Goal: Task Accomplishment & Management: Complete application form

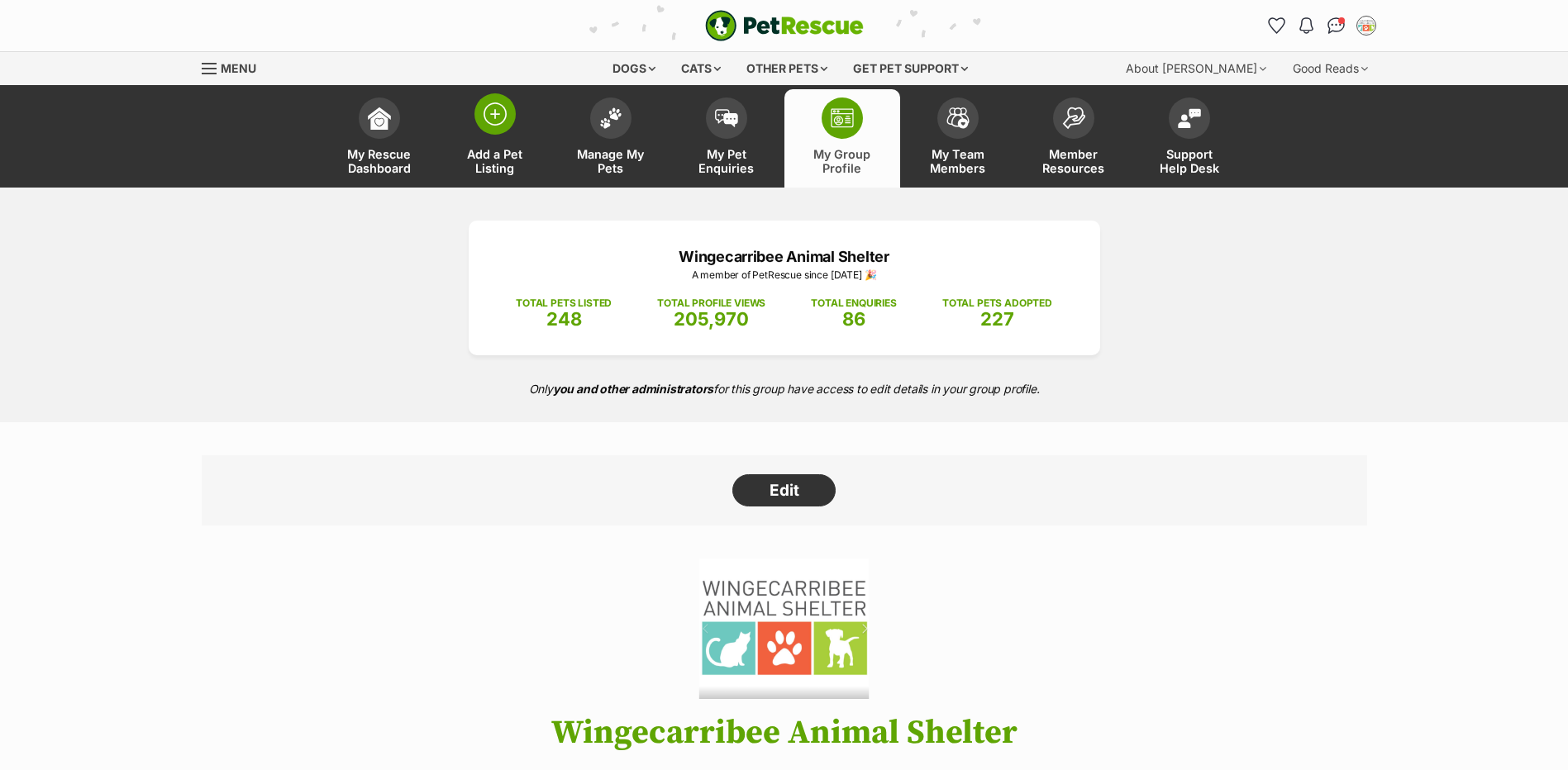
click at [478, 112] on span at bounding box center [495, 114] width 41 height 41
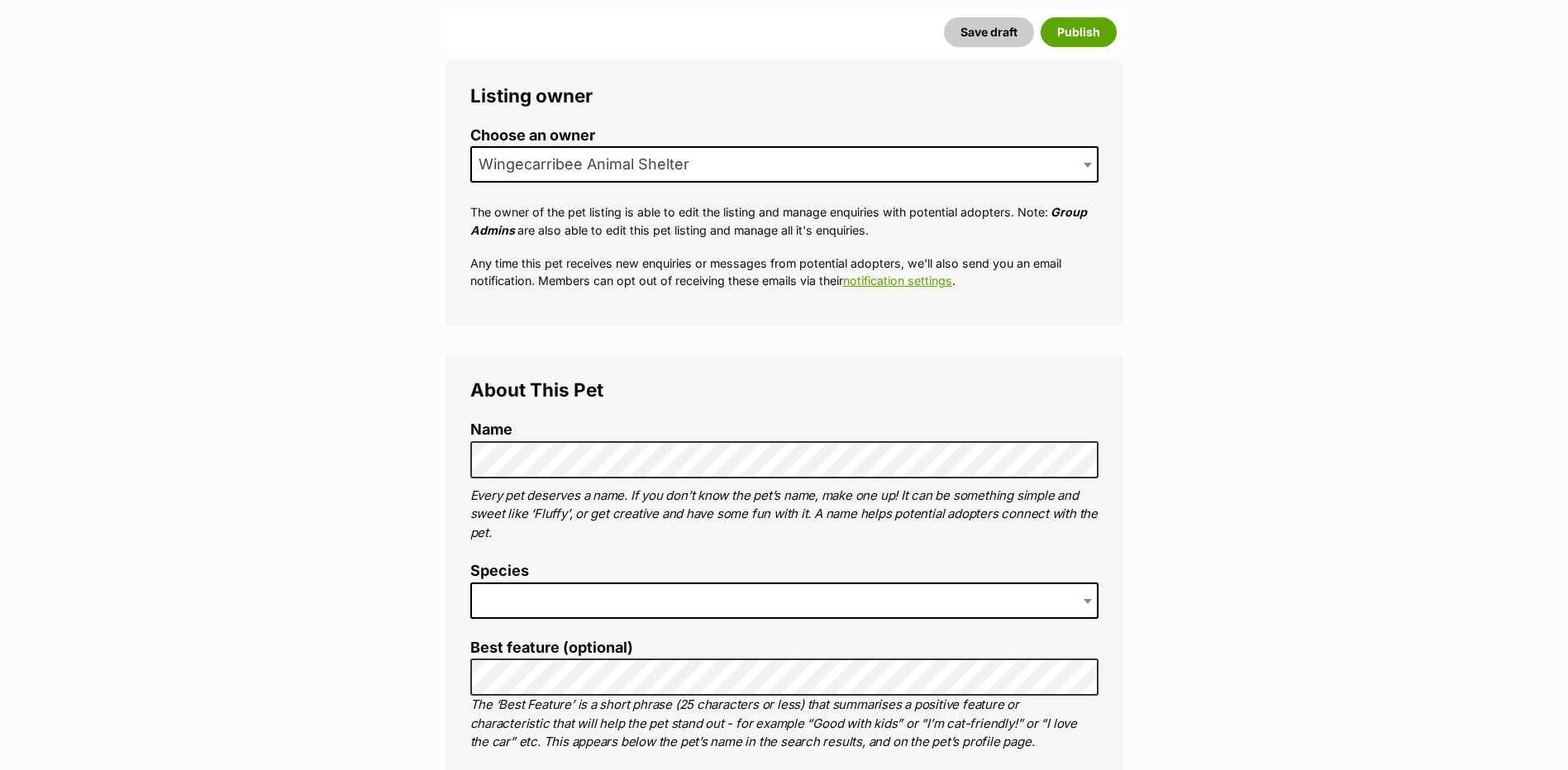
scroll to position [331, 0]
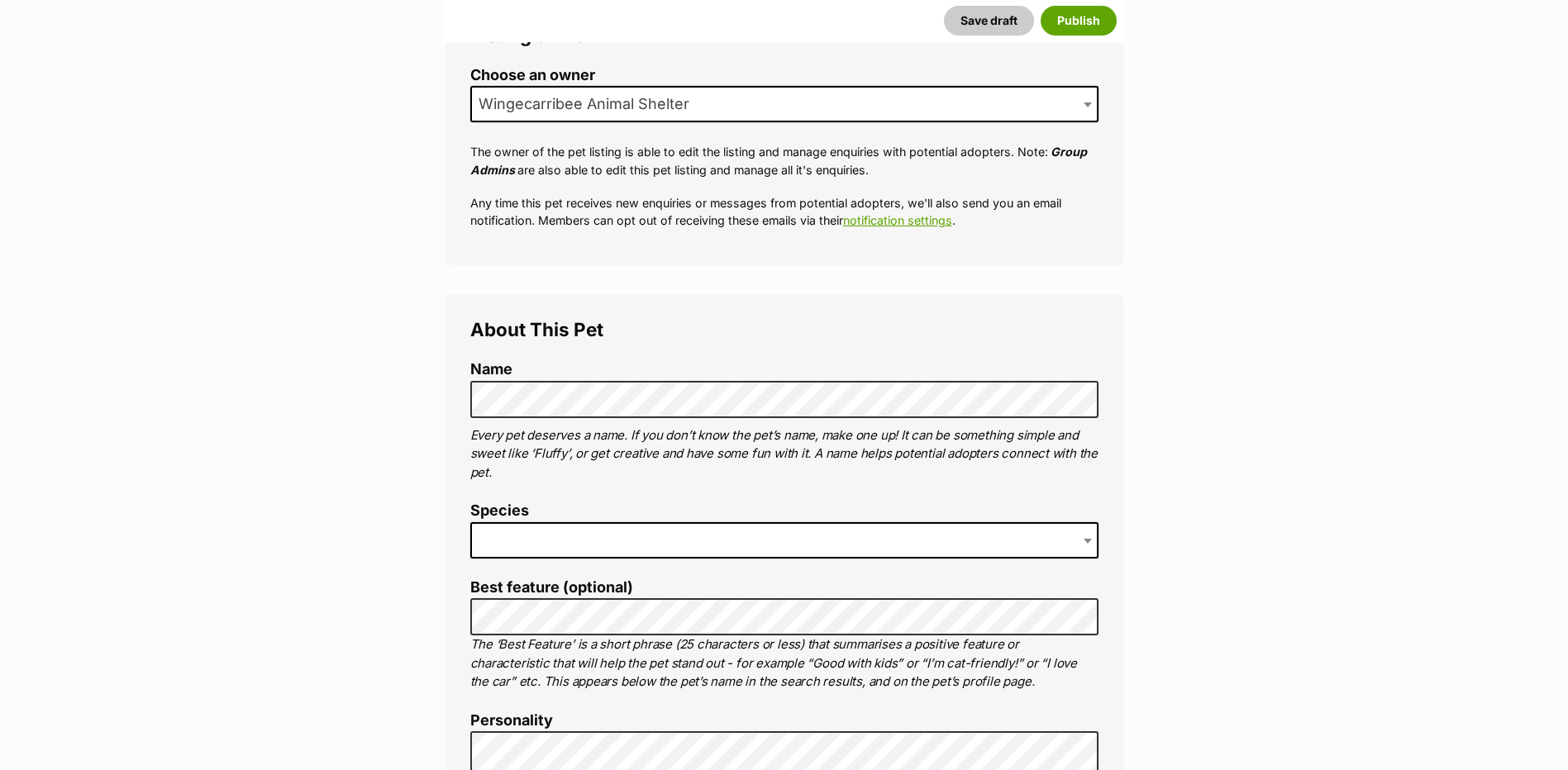
click at [486, 521] on li "Species" at bounding box center [784, 536] width 628 height 69
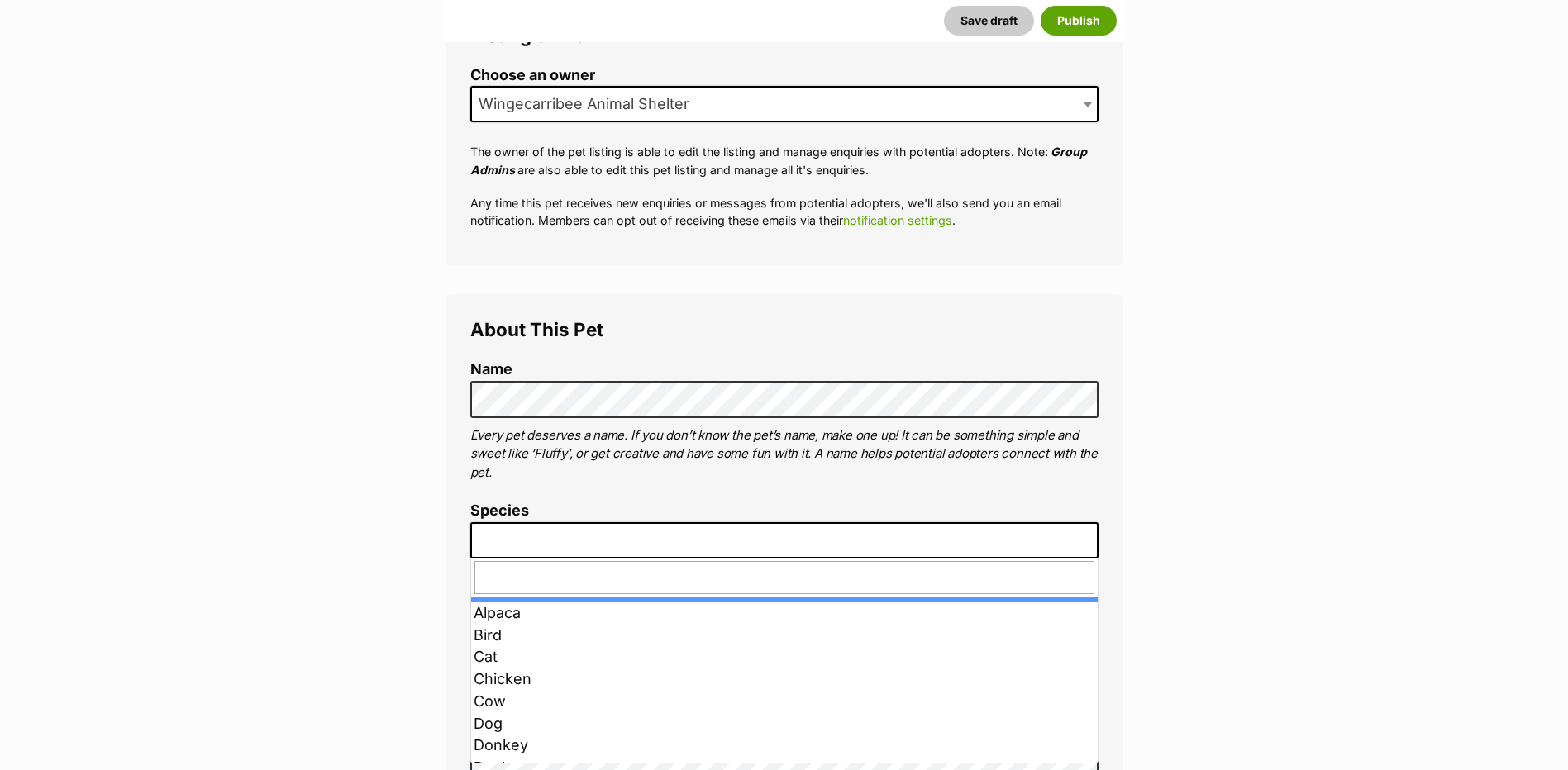
click at [482, 538] on span at bounding box center [784, 540] width 628 height 37
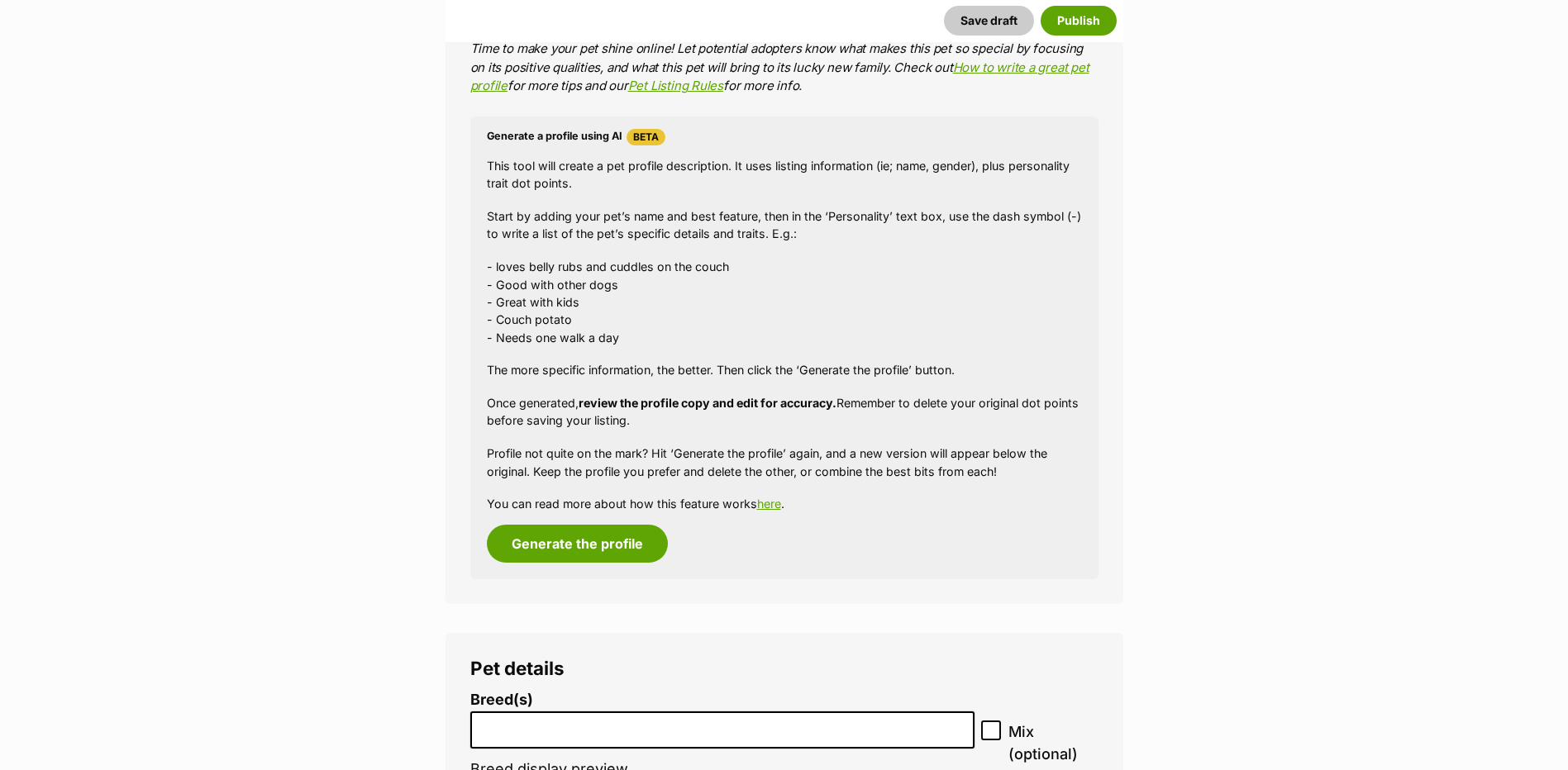
scroll to position [1736, 0]
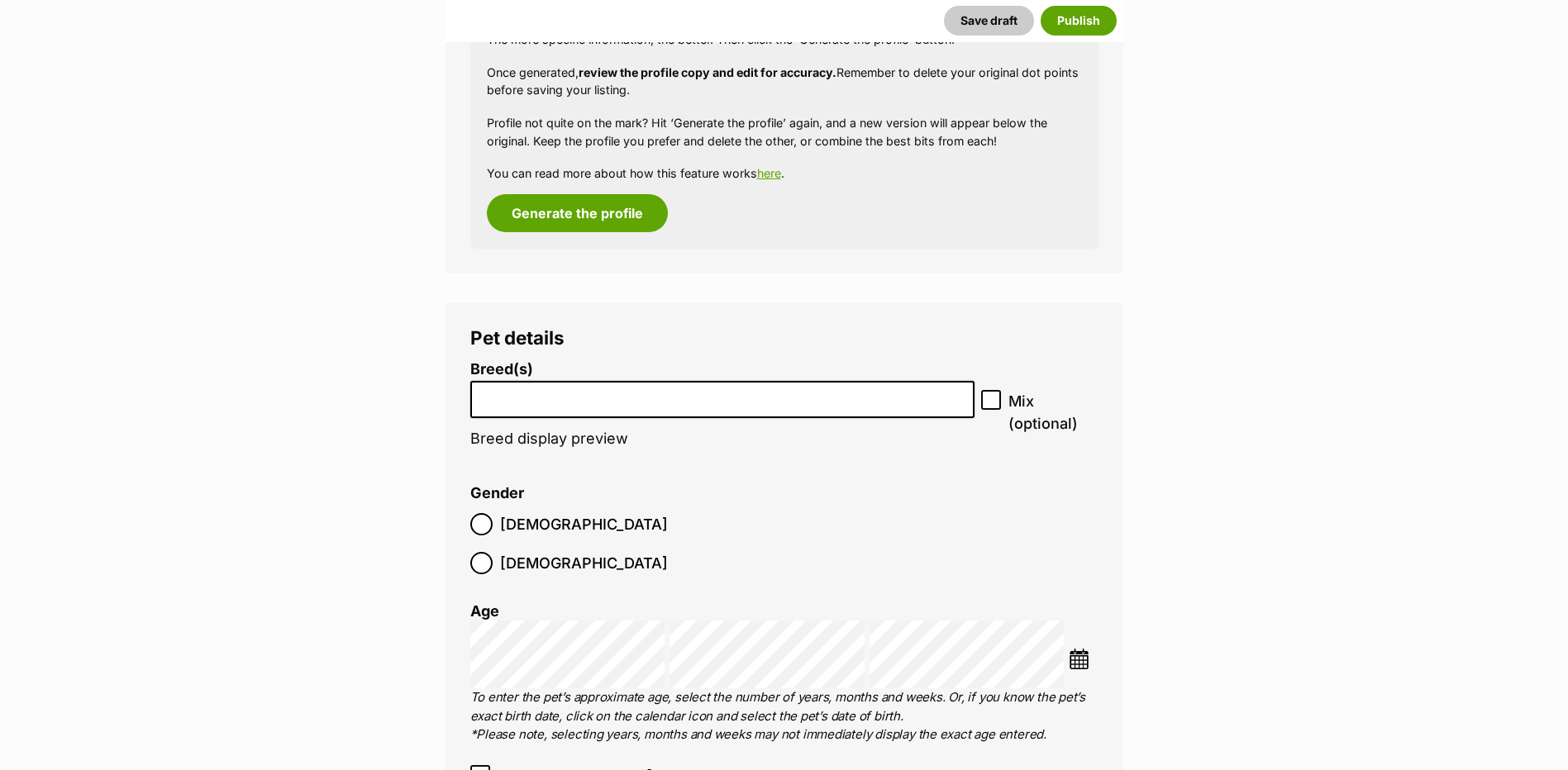
click at [498, 412] on li at bounding box center [722, 399] width 493 height 34
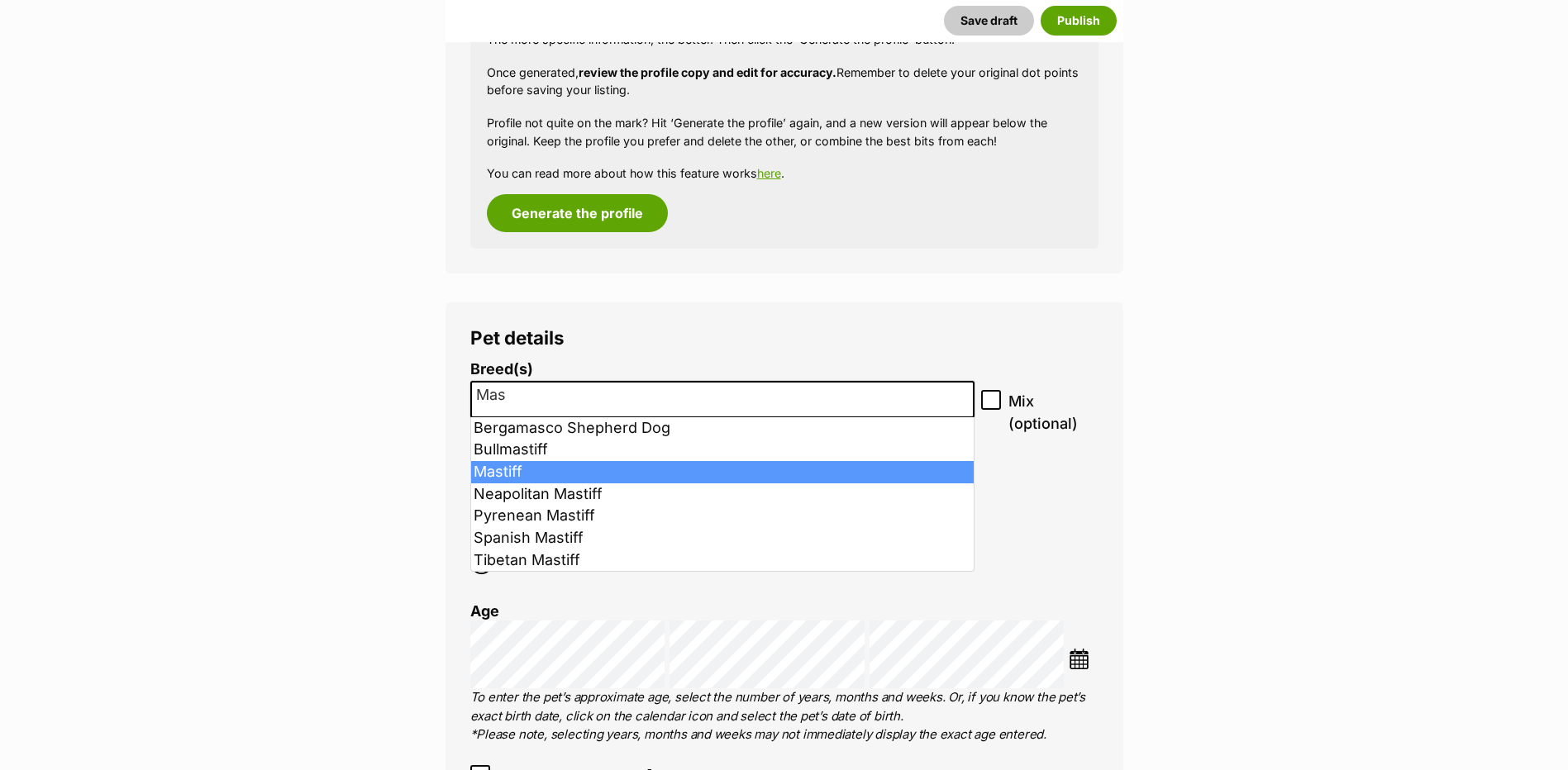
type input "Mas"
select select "141"
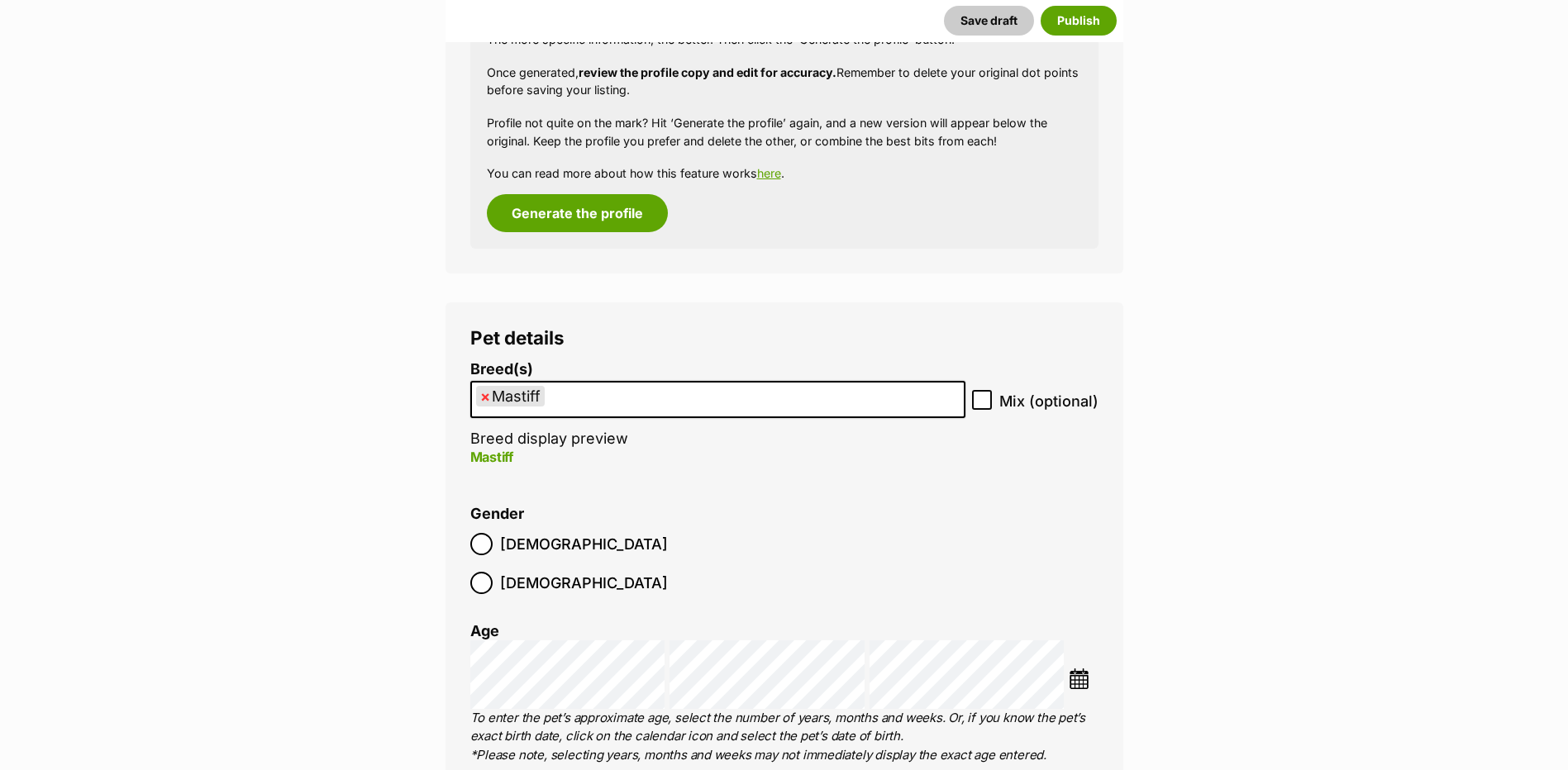
click at [643, 408] on ul "× Mastiff" at bounding box center [718, 399] width 492 height 34
click at [979, 399] on icon at bounding box center [982, 400] width 12 height 12
click at [979, 399] on input "Mix (optional)" at bounding box center [981, 399] width 20 height 20
checkbox input "true"
click at [868, 406] on ul "× Mastiff" at bounding box center [718, 399] width 492 height 34
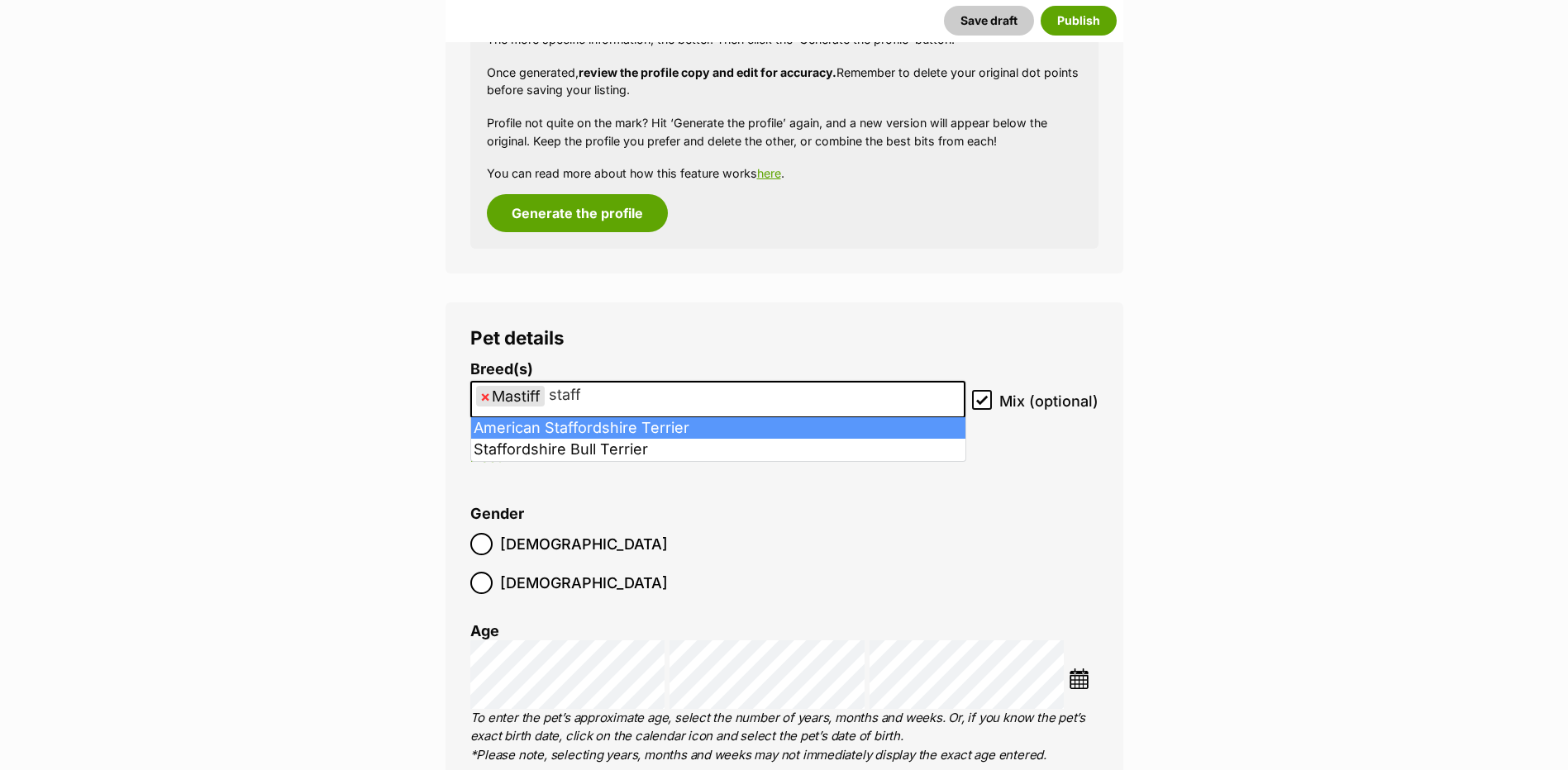
type input "staff"
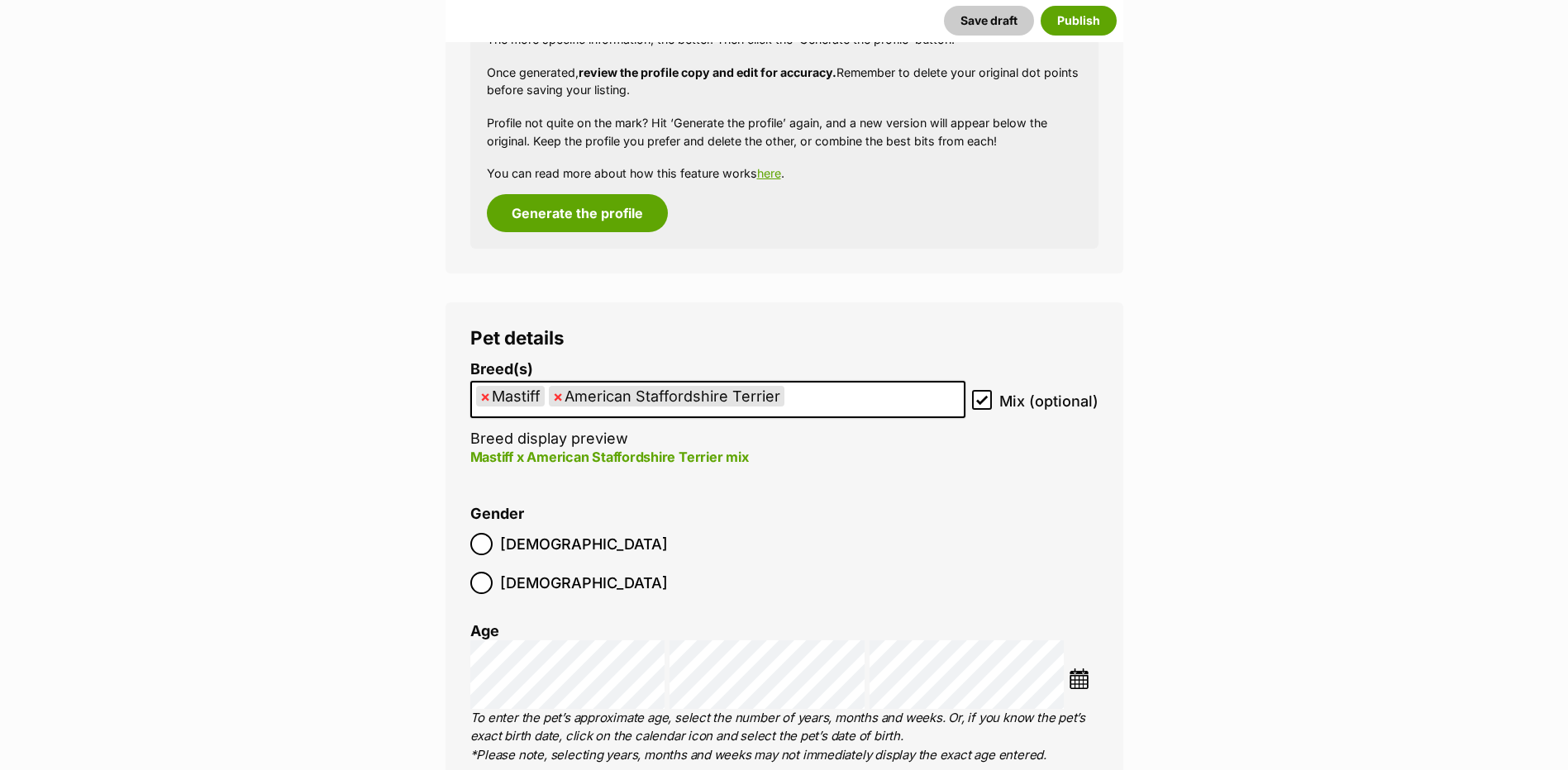
drag, startPoint x: 1080, startPoint y: 642, endPoint x: 1079, endPoint y: 633, distance: 9.1
click at [1080, 669] on img at bounding box center [1078, 678] width 20 height 20
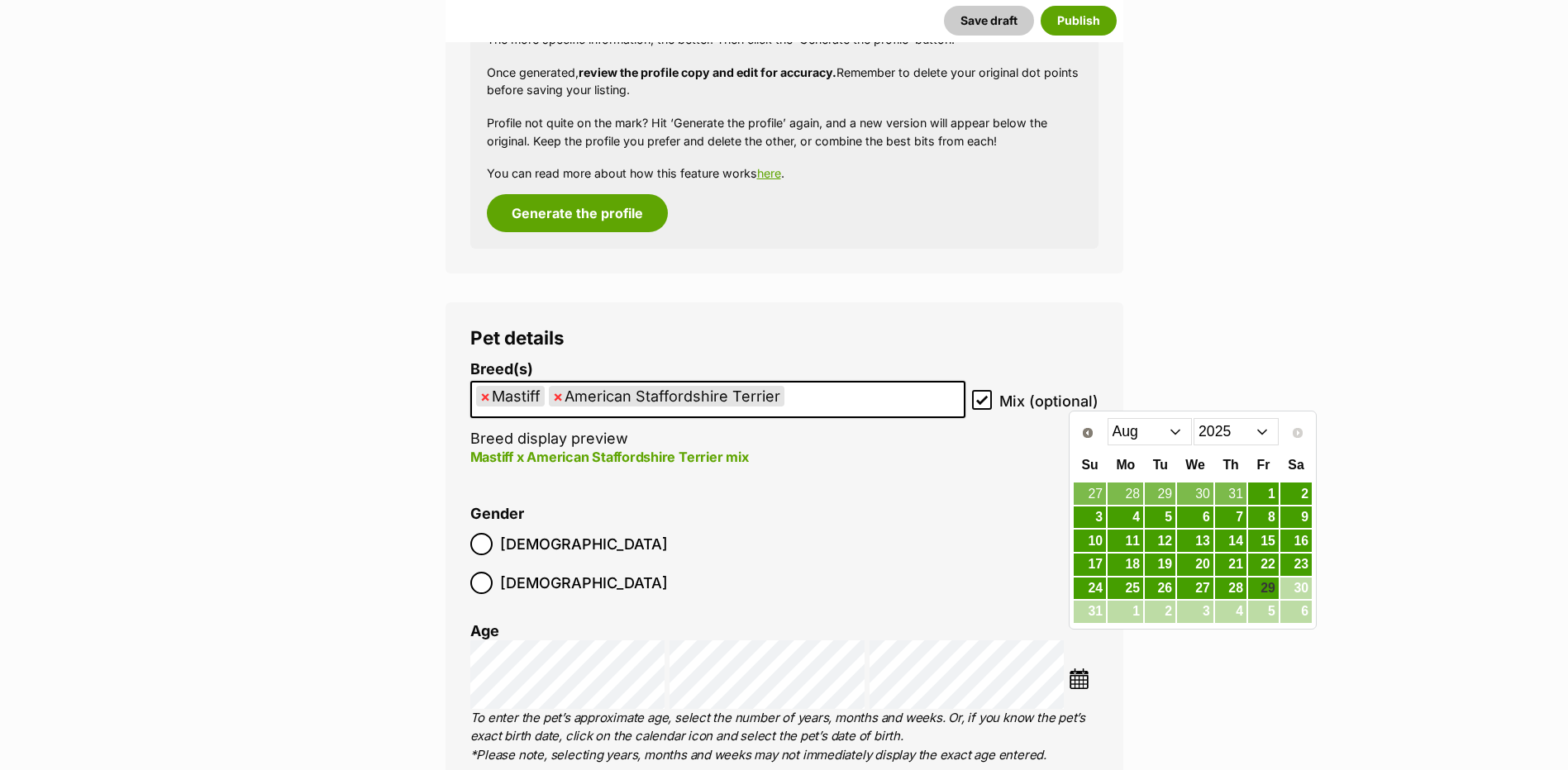
click at [1155, 441] on select "Jan Feb Mar Apr May Jun Jul Aug" at bounding box center [1150, 430] width 85 height 26
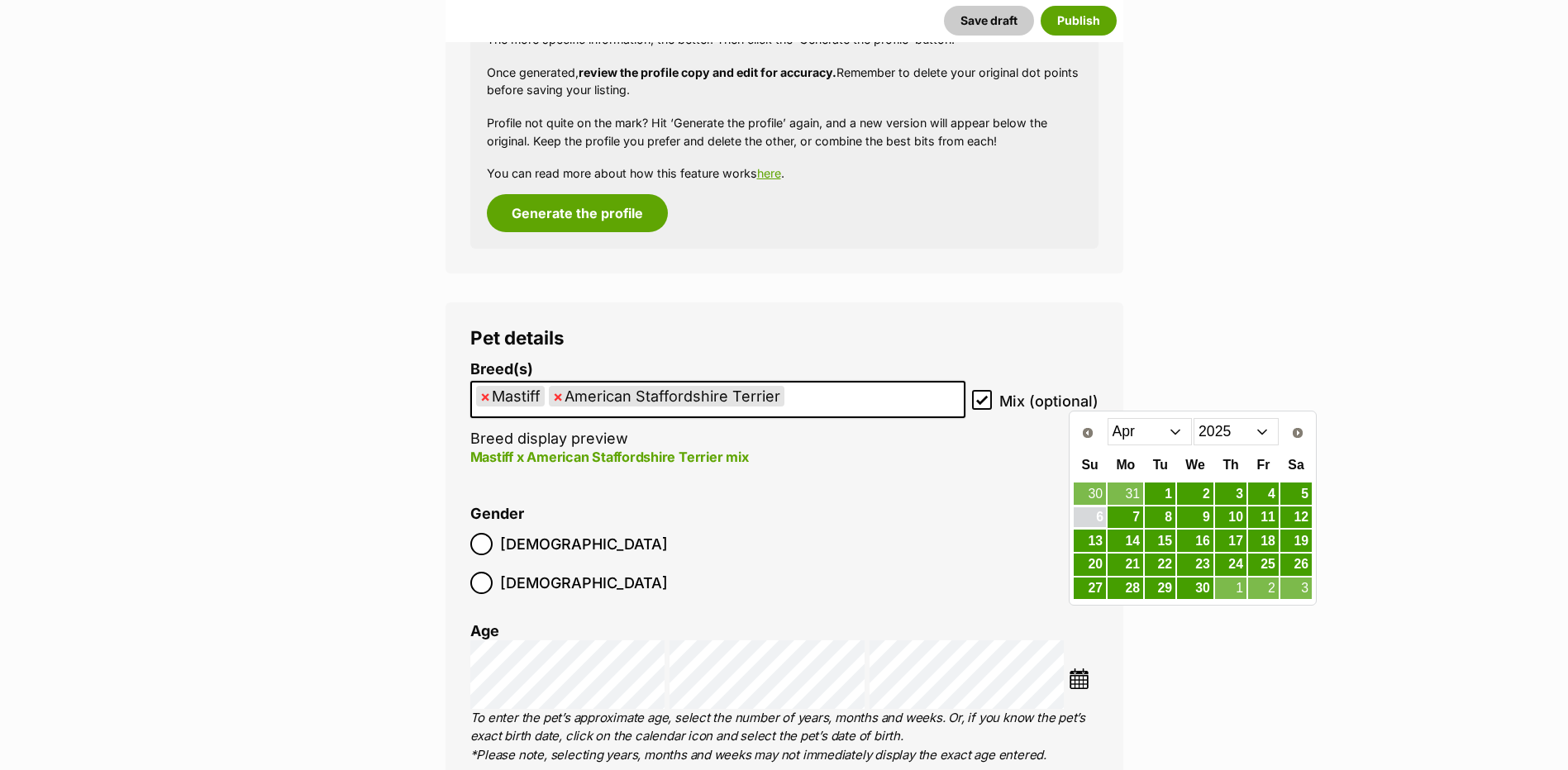
click at [1093, 518] on link "6" at bounding box center [1089, 517] width 32 height 20
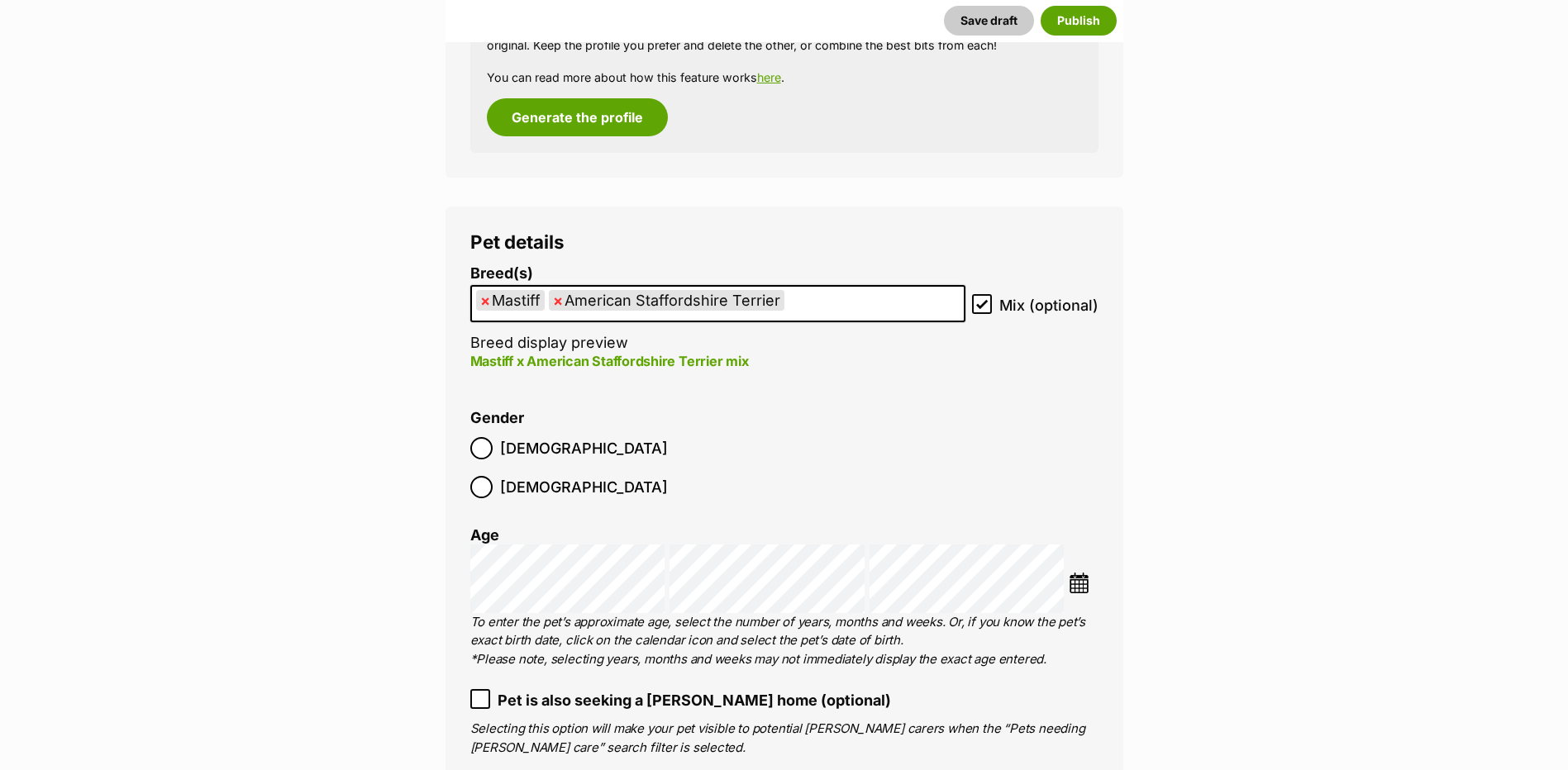
scroll to position [2149, 0]
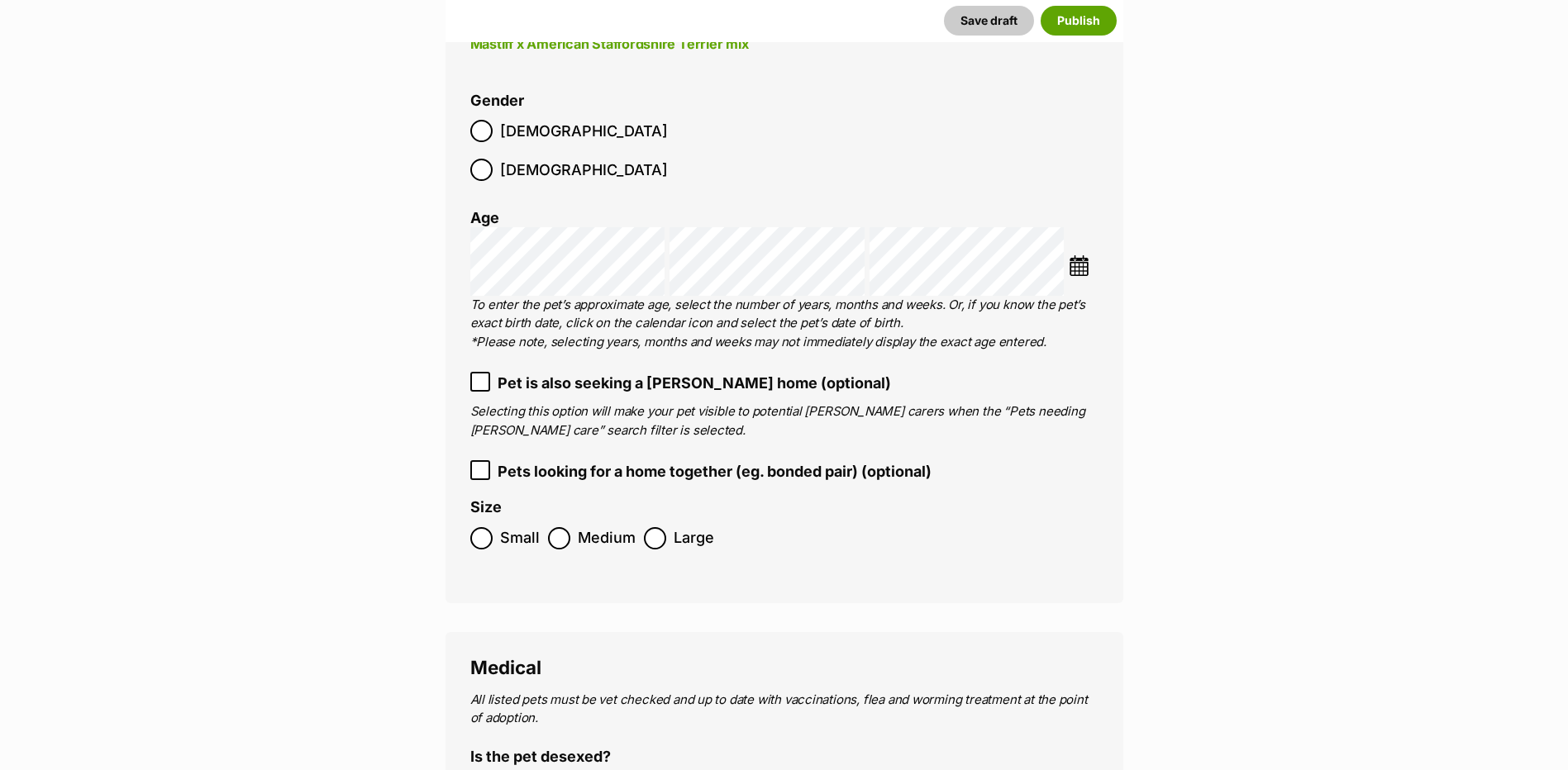
click at [610, 527] on span "Medium" at bounding box center [607, 537] width 58 height 22
click at [720, 519] on ol "Small Medium Large" at bounding box center [784, 538] width 628 height 39
click at [680, 527] on span "Large" at bounding box center [694, 537] width 41 height 22
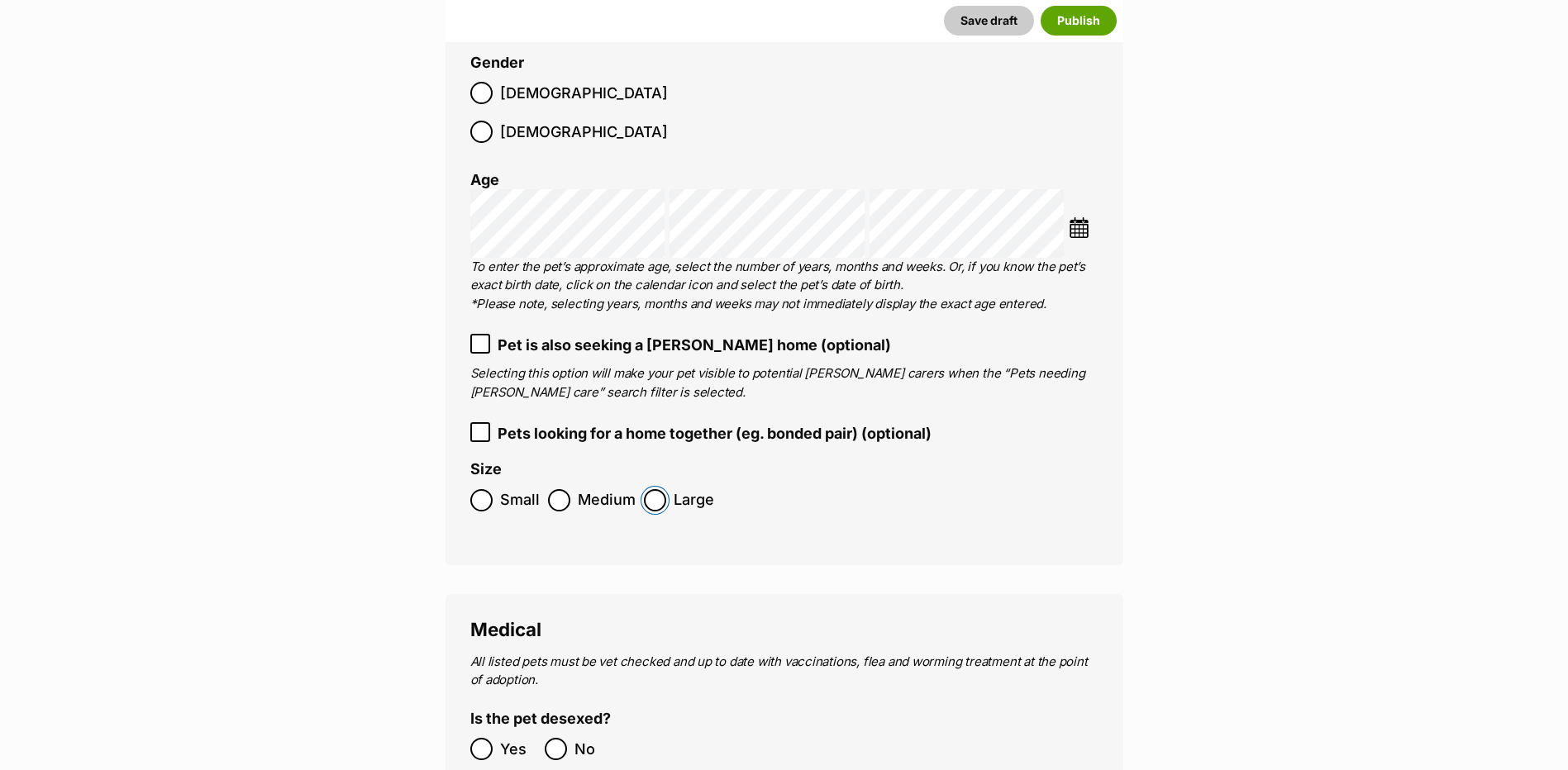
scroll to position [2480, 0]
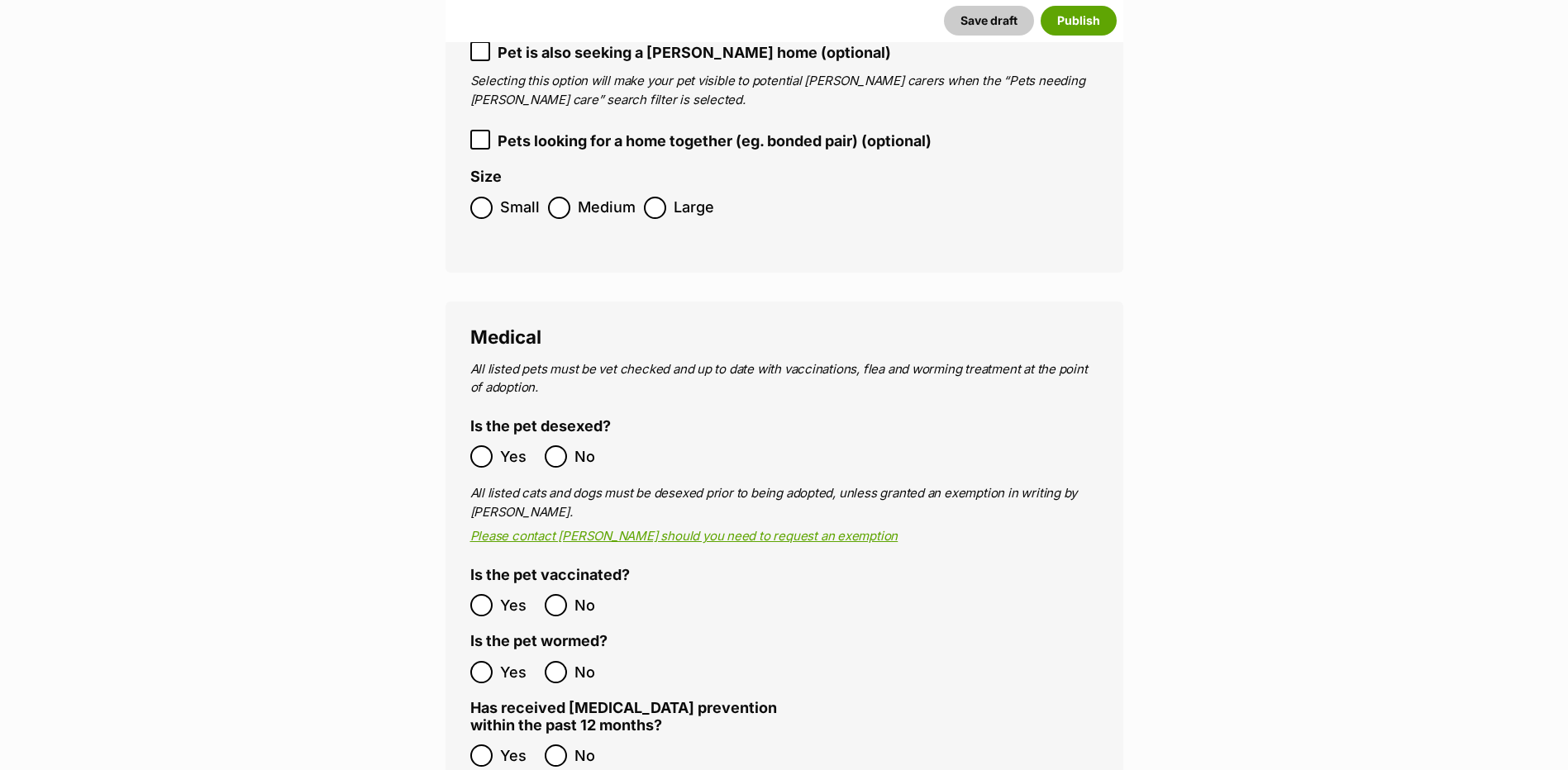
click at [481, 586] on ol "Yes No" at bounding box center [626, 605] width 314 height 39
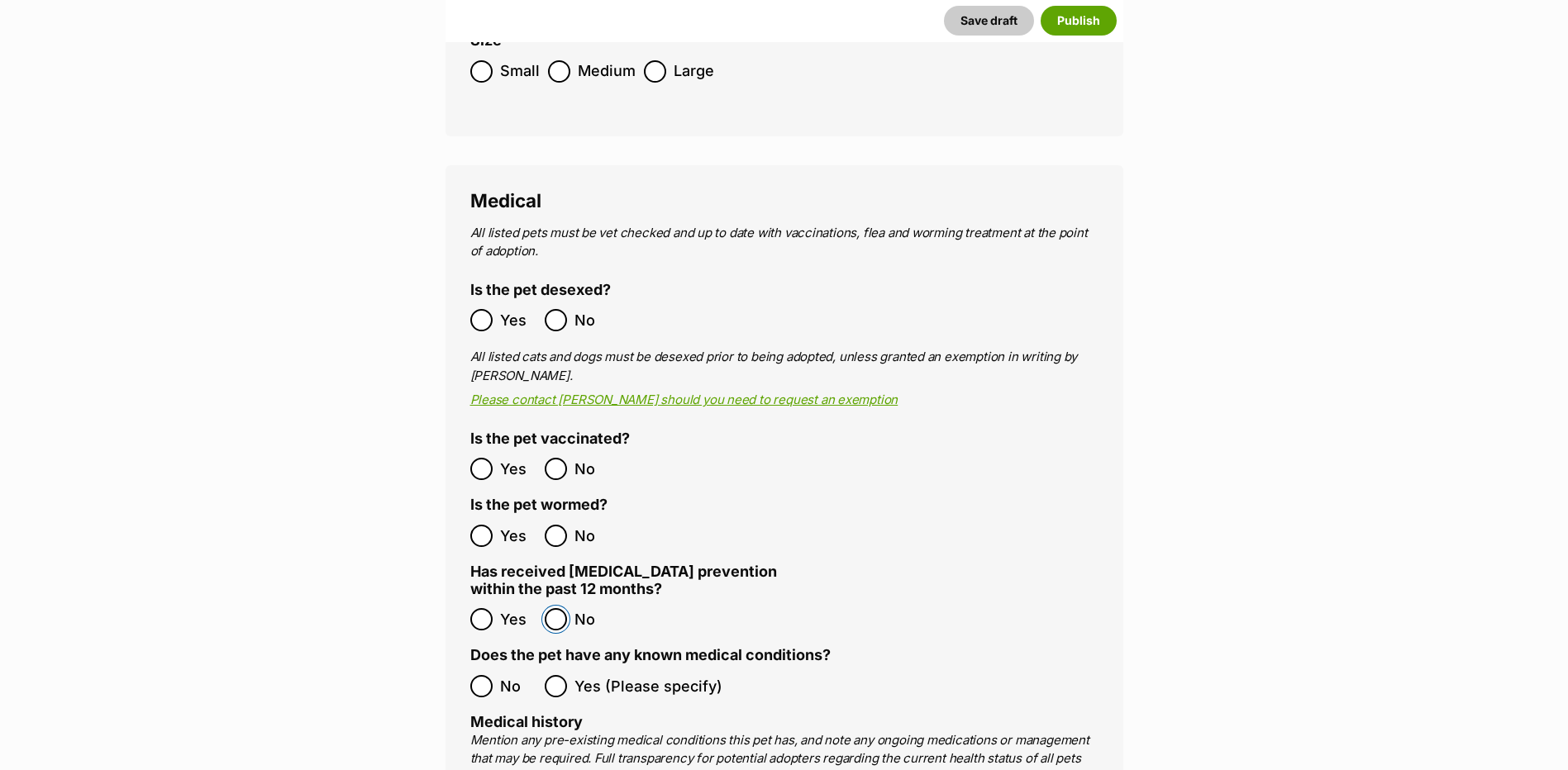
scroll to position [2645, 0]
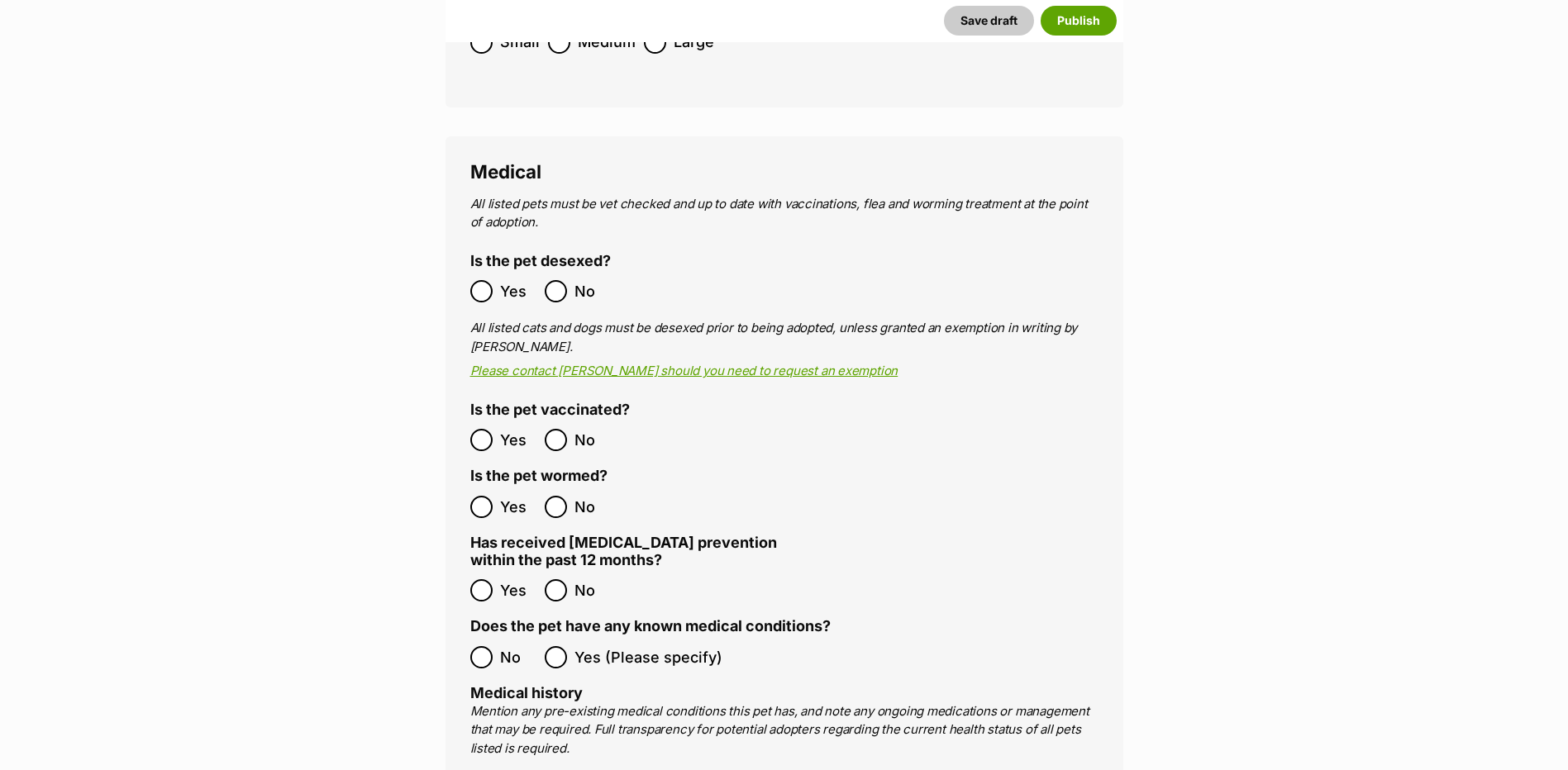
click at [490, 638] on ol "No Yes (Please specify)" at bounding box center [784, 657] width 628 height 39
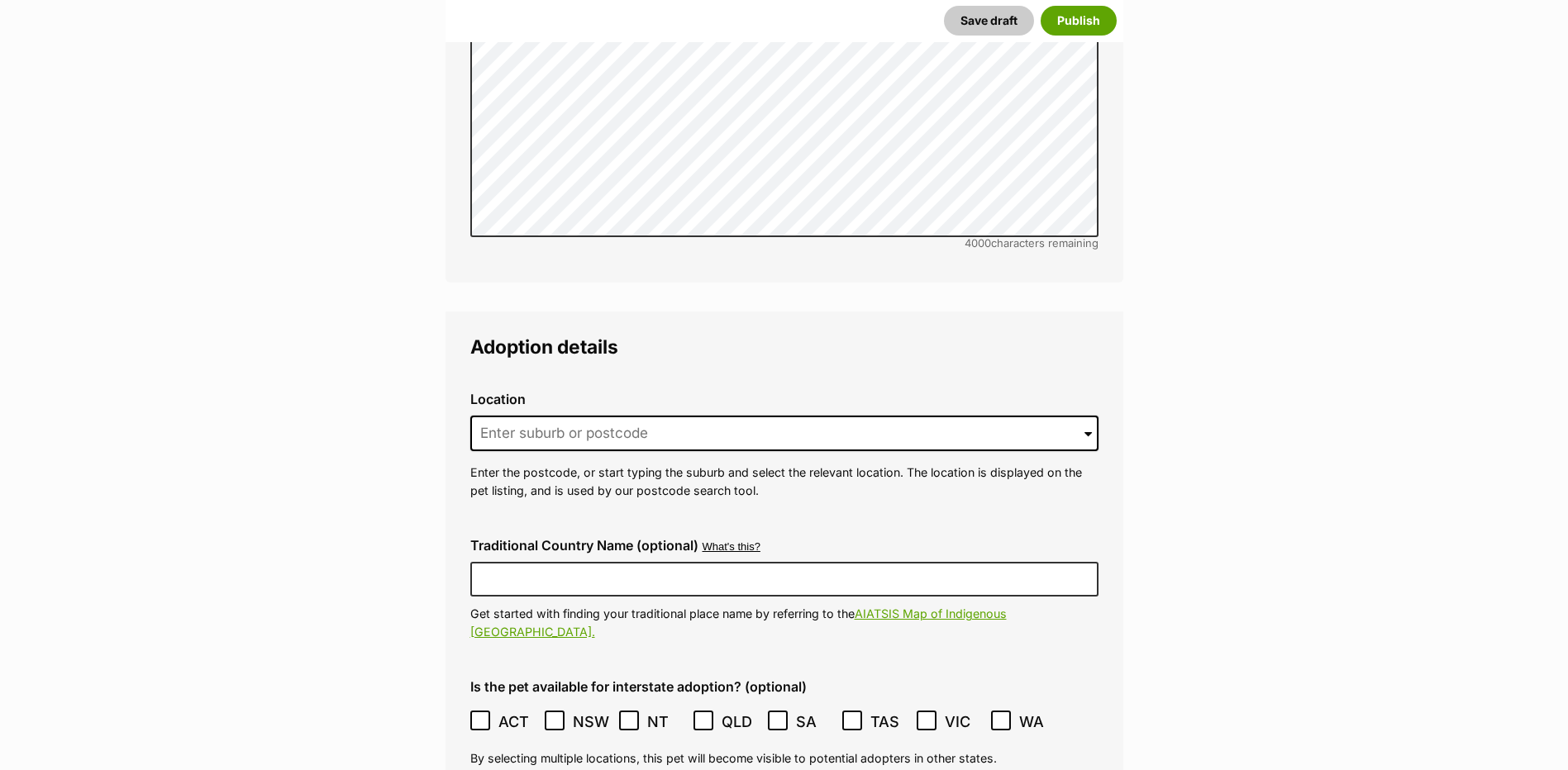
scroll to position [3637, 0]
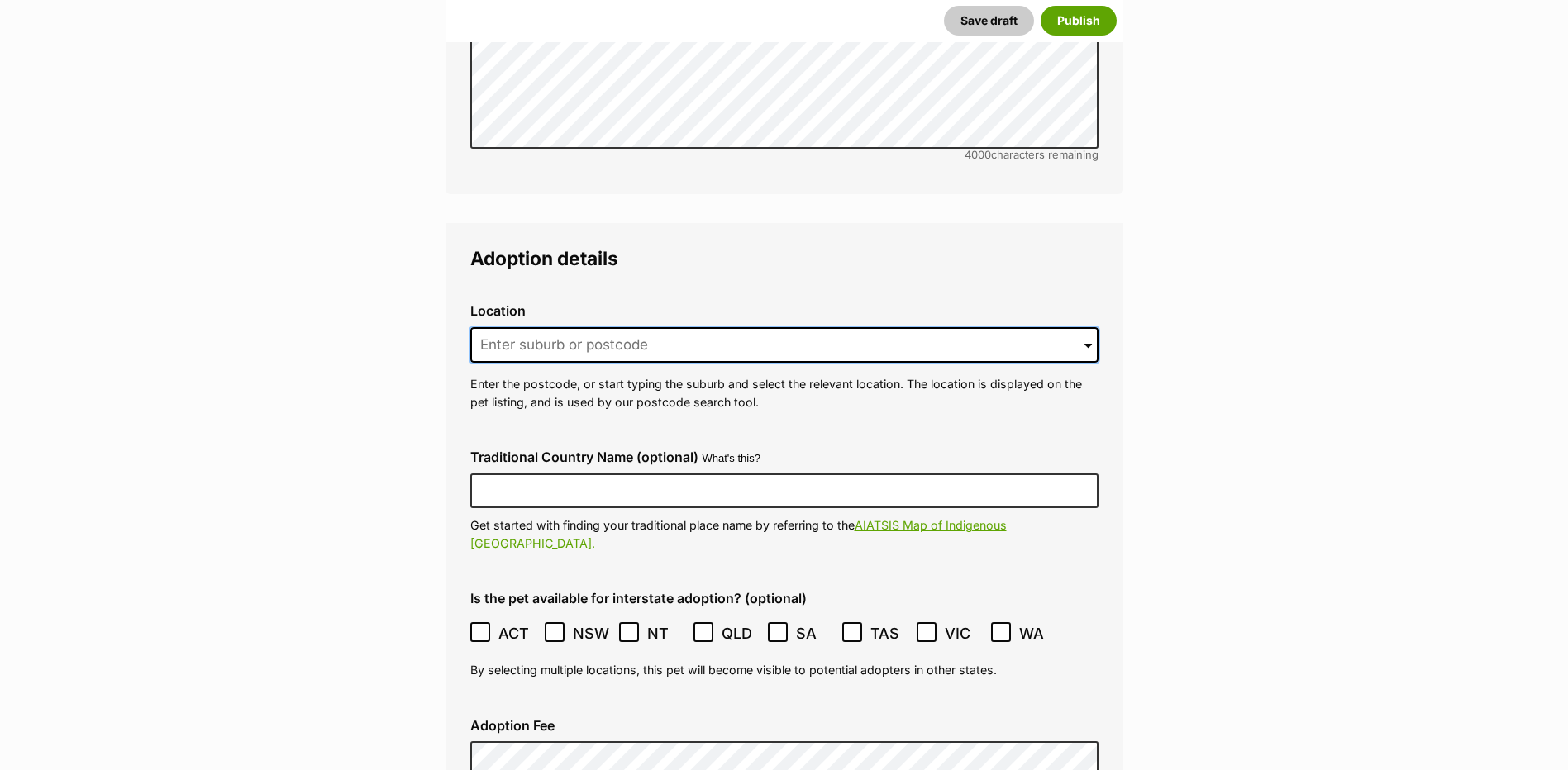
click at [633, 327] on input at bounding box center [784, 345] width 628 height 37
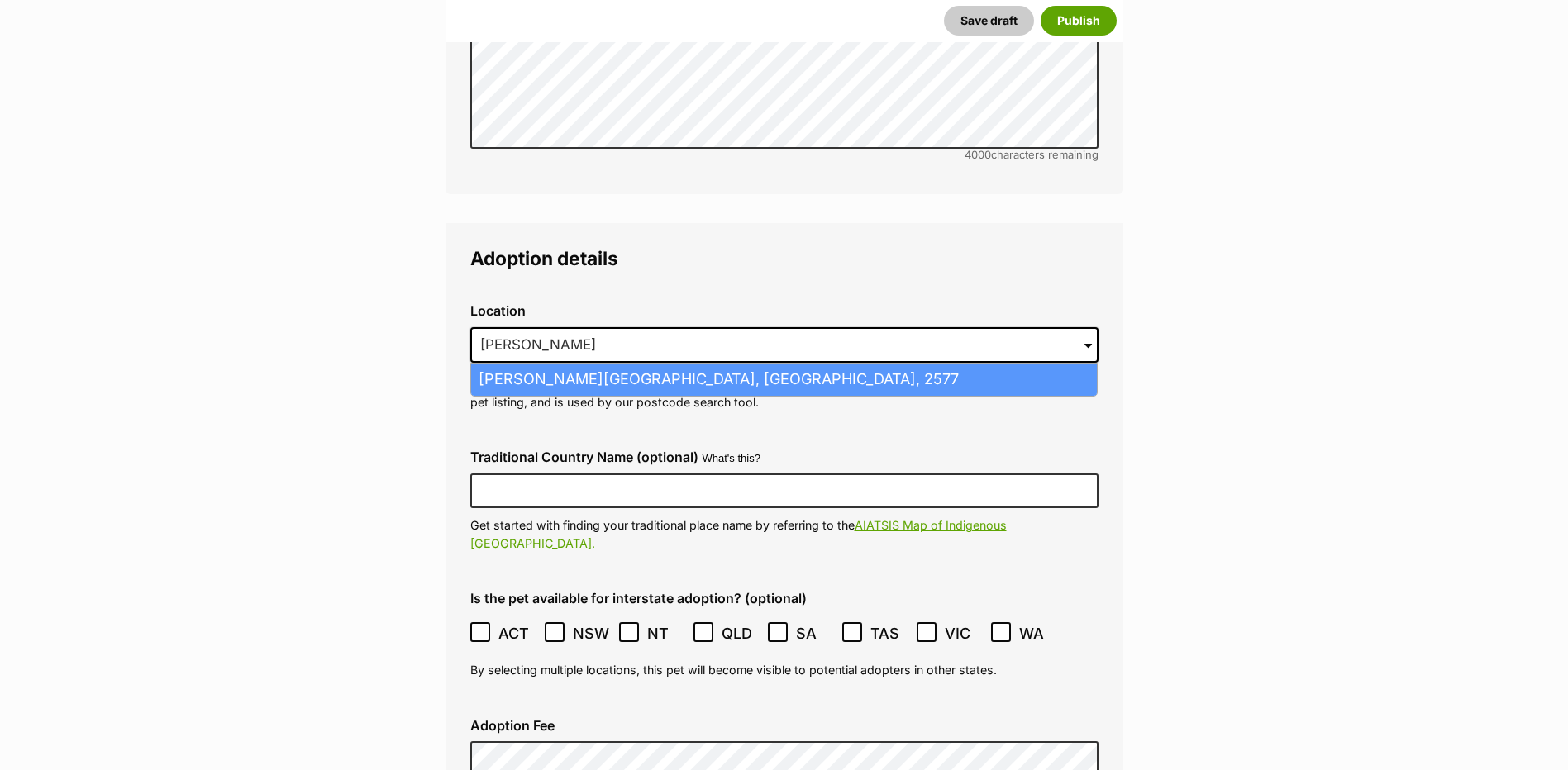
click at [619, 364] on li "Moss Vale, New South Wales, 2577" at bounding box center [784, 379] width 625 height 32
type input "Moss Vale, New South Wales, 2577"
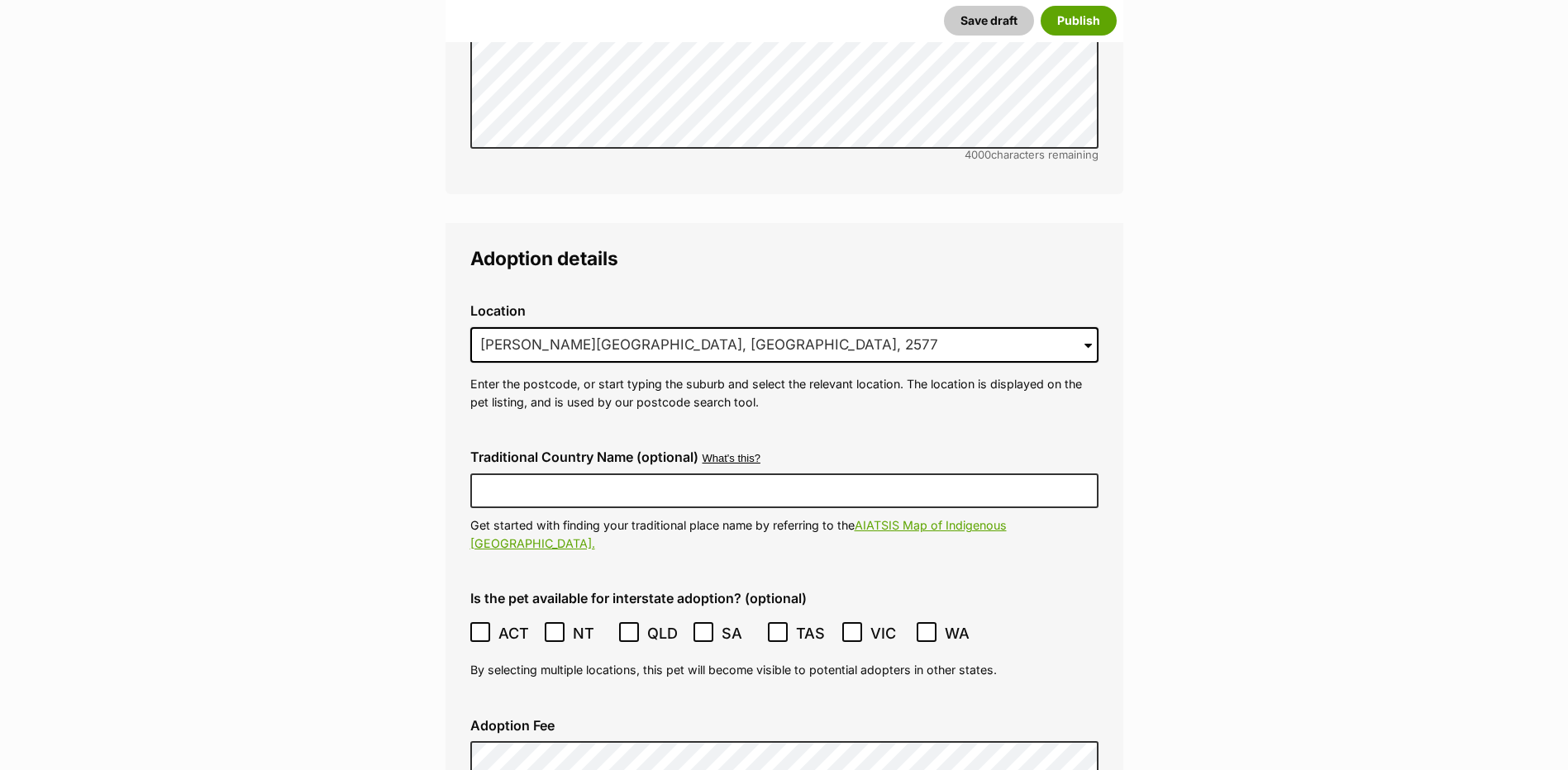
click at [478, 614] on ol "ACT NSW NT QLD SA TAS VIC WA" at bounding box center [784, 633] width 628 height 39
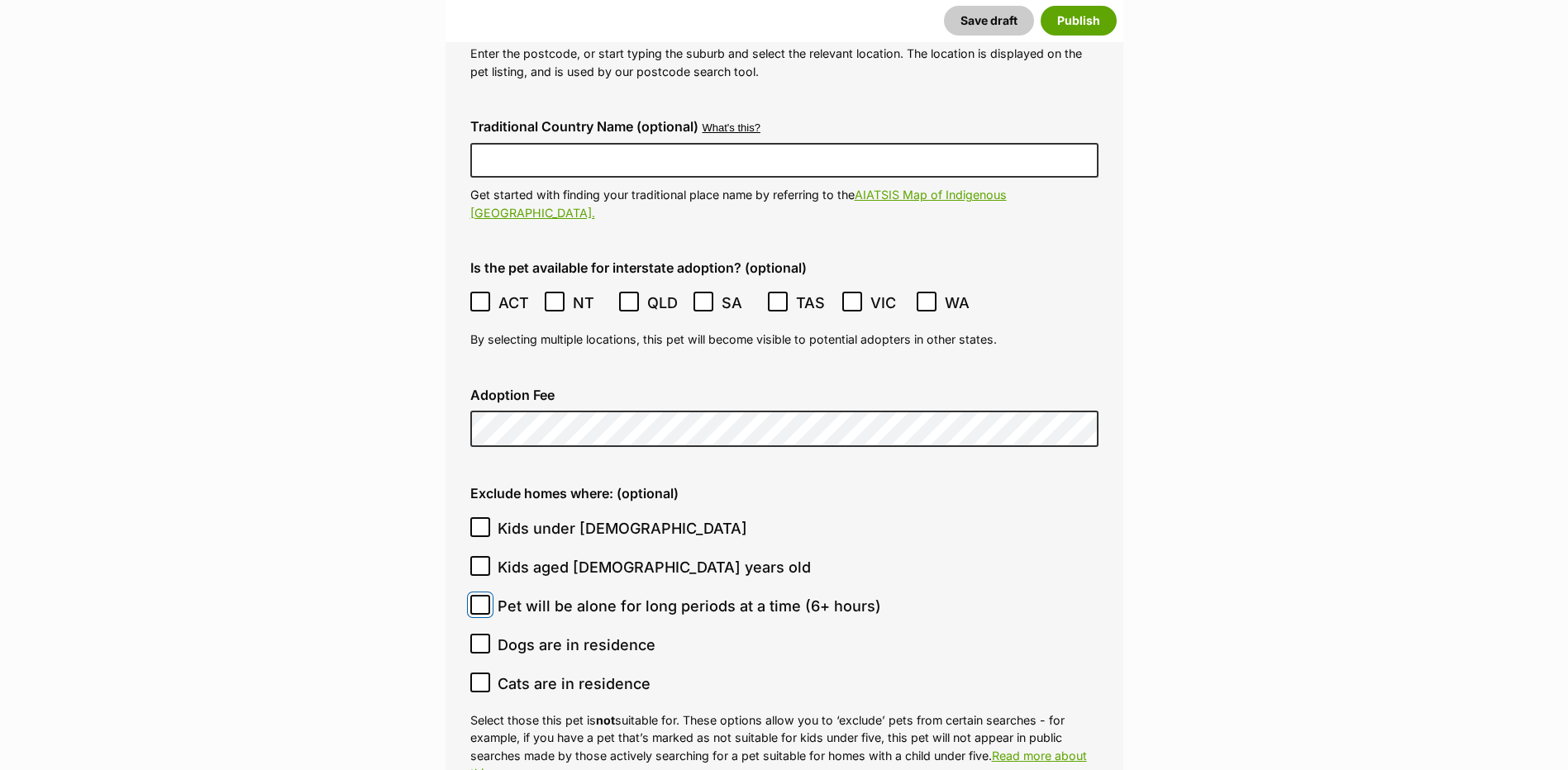
click at [473, 595] on input "Pet will be alone for long periods at a time (6+ hours)" at bounding box center [480, 605] width 20 height 20
checkbox input "true"
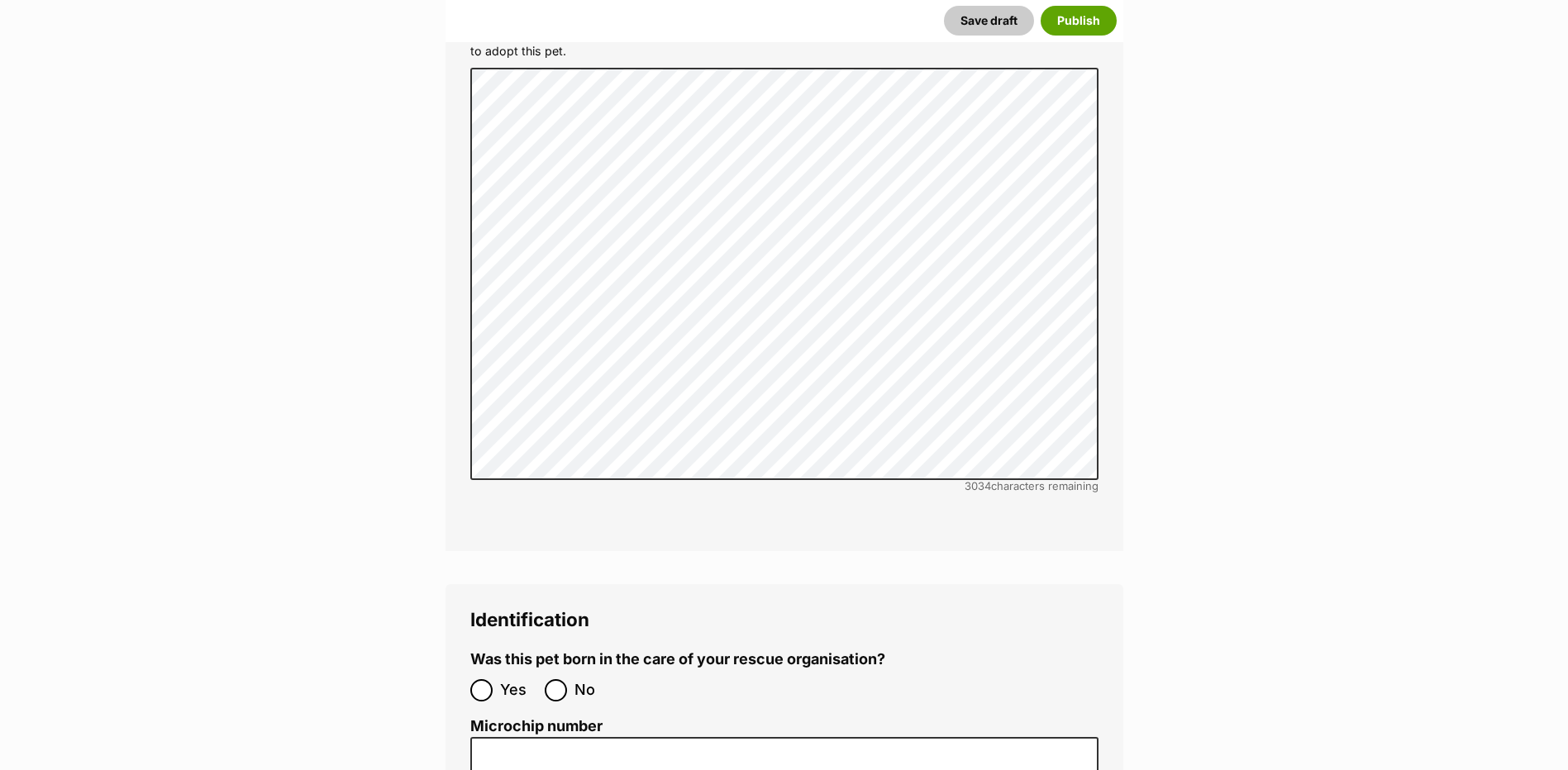
scroll to position [4876, 0]
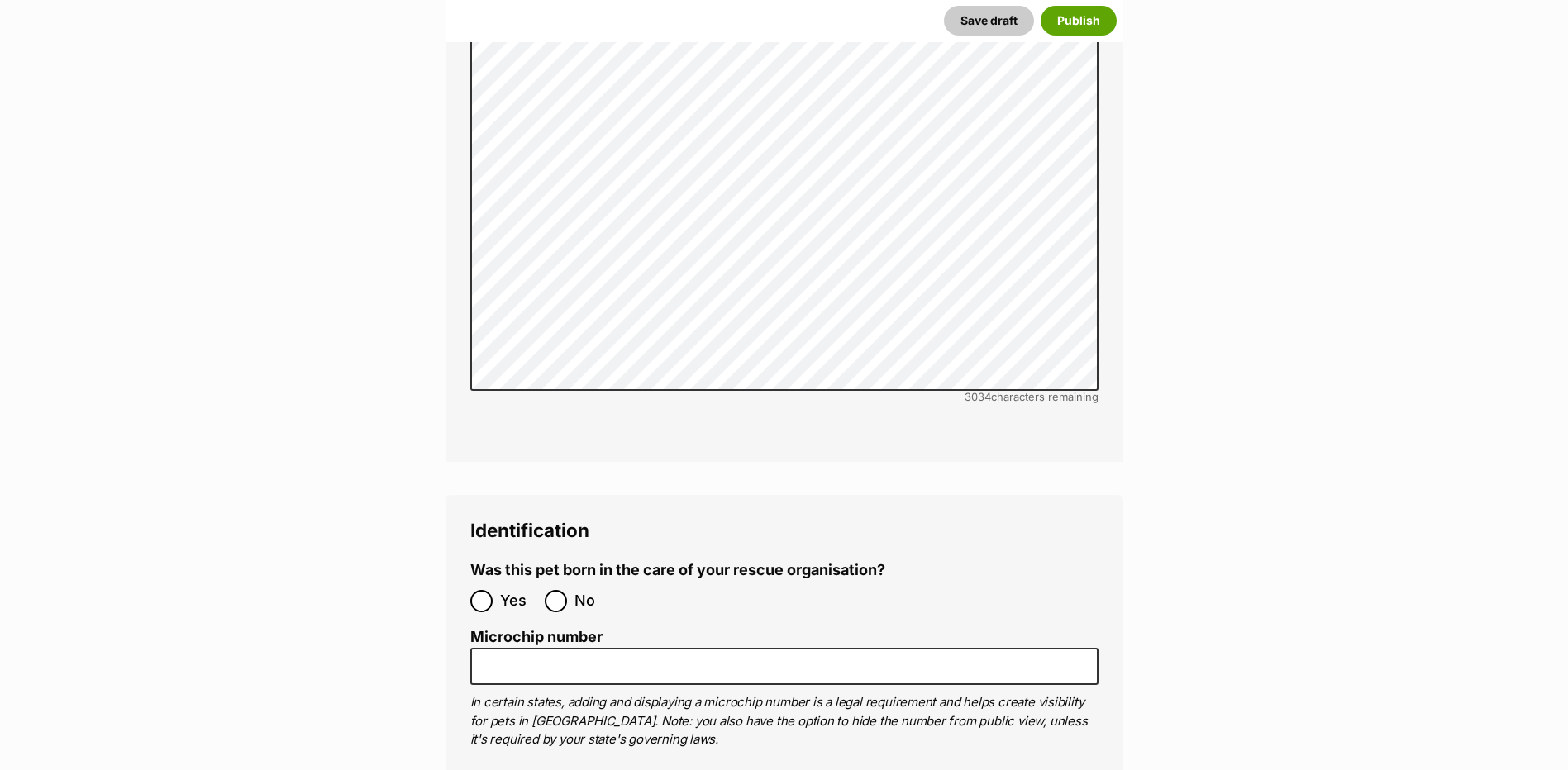
click at [568, 591] on label "No" at bounding box center [577, 601] width 67 height 22
click at [567, 591] on input "No" at bounding box center [555, 601] width 22 height 22
radio input "true"
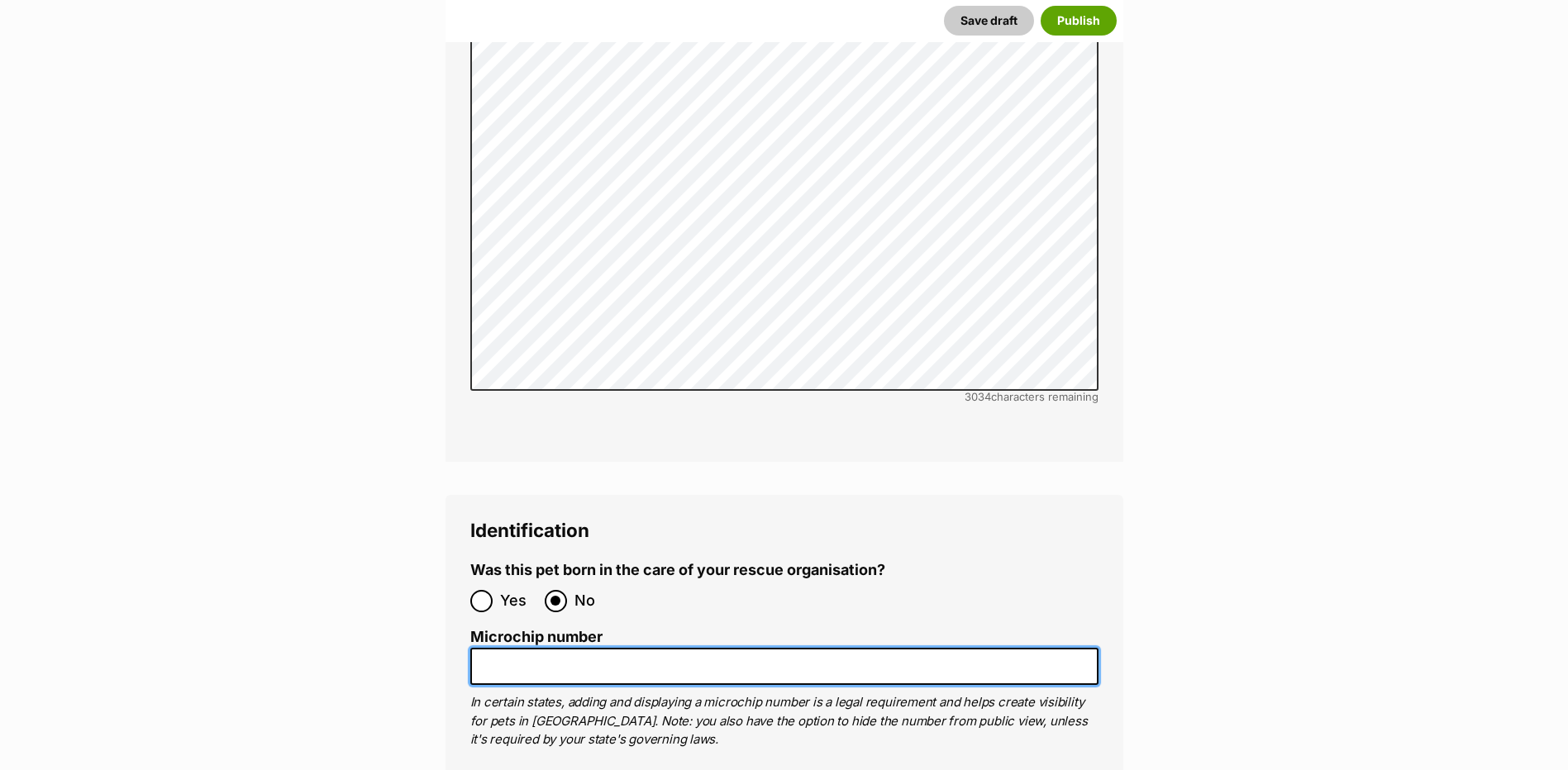
click at [509, 648] on input "Microchip number" at bounding box center [784, 667] width 628 height 38
type input "9"
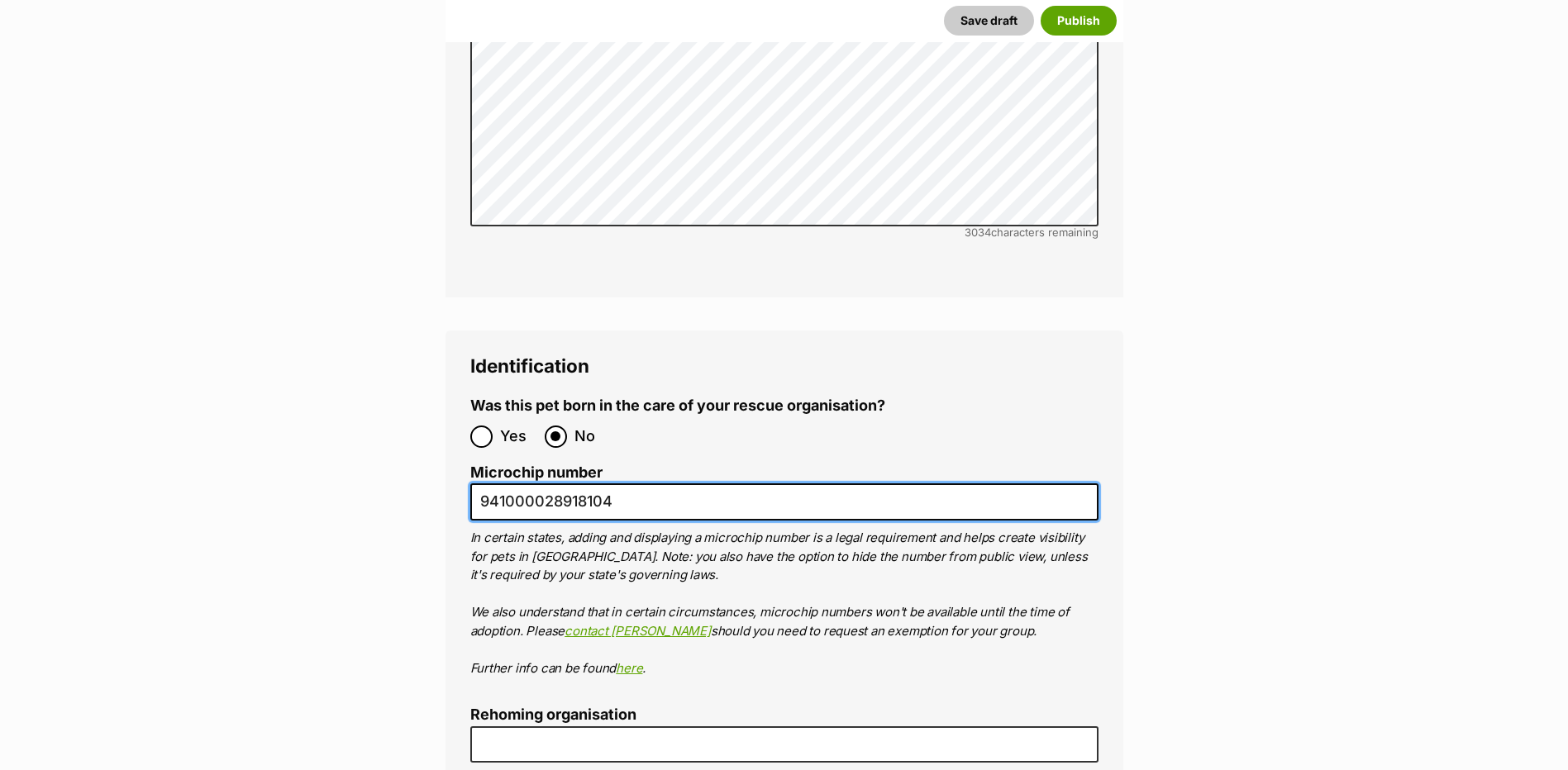
scroll to position [5372, 0]
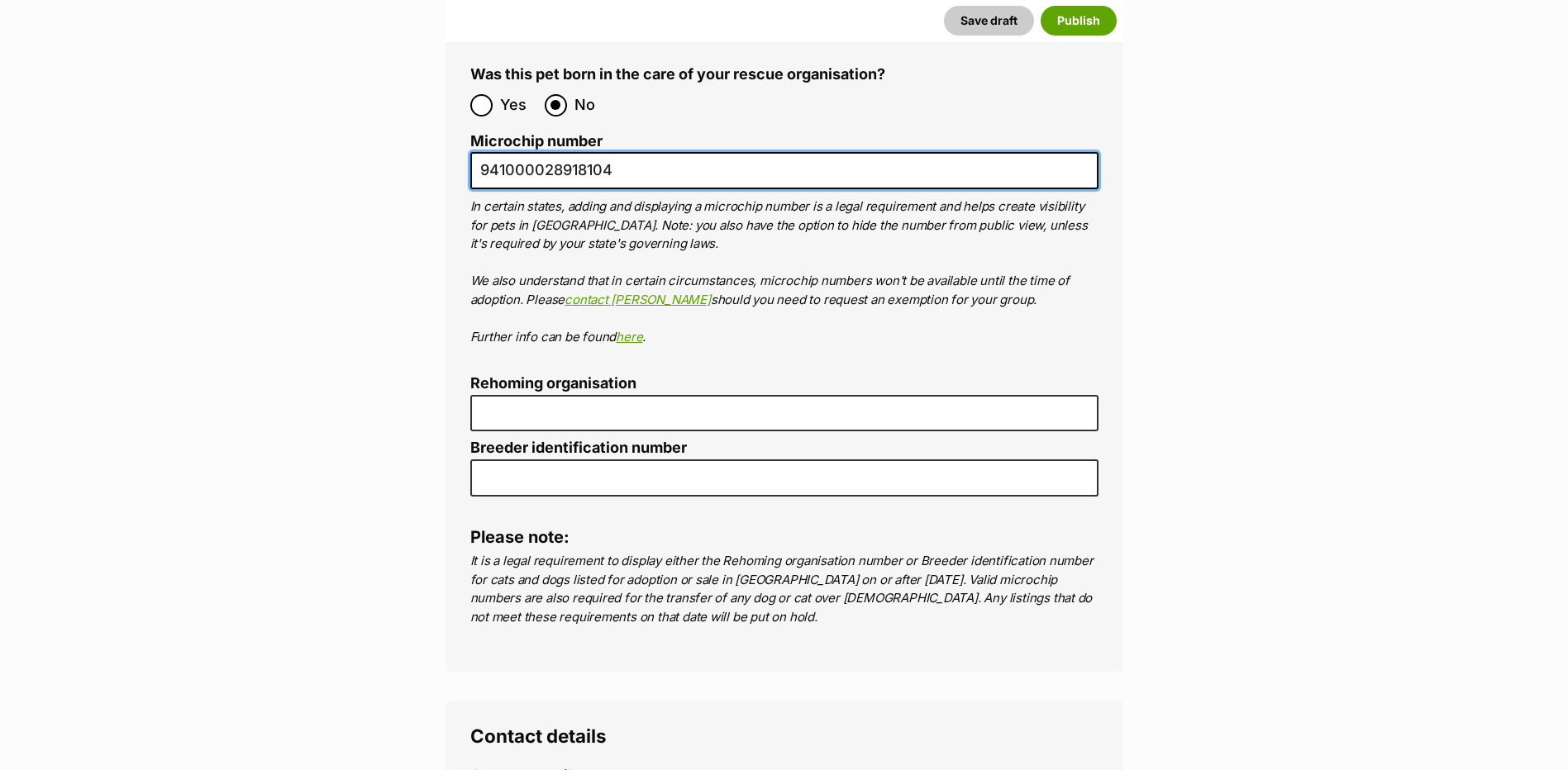
type input "941000028918104"
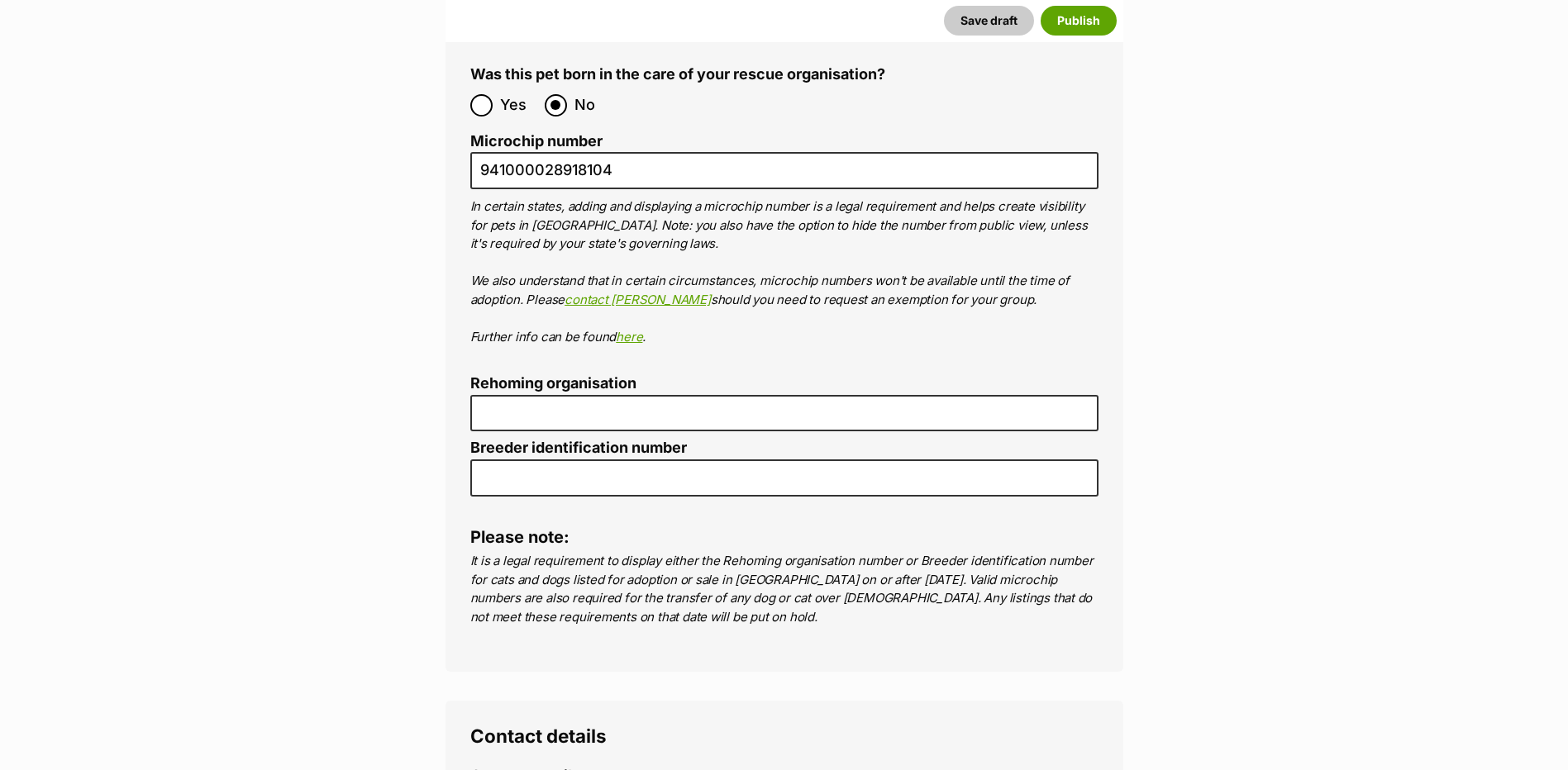
click at [511, 375] on label "Rehoming organisation" at bounding box center [784, 384] width 628 height 17
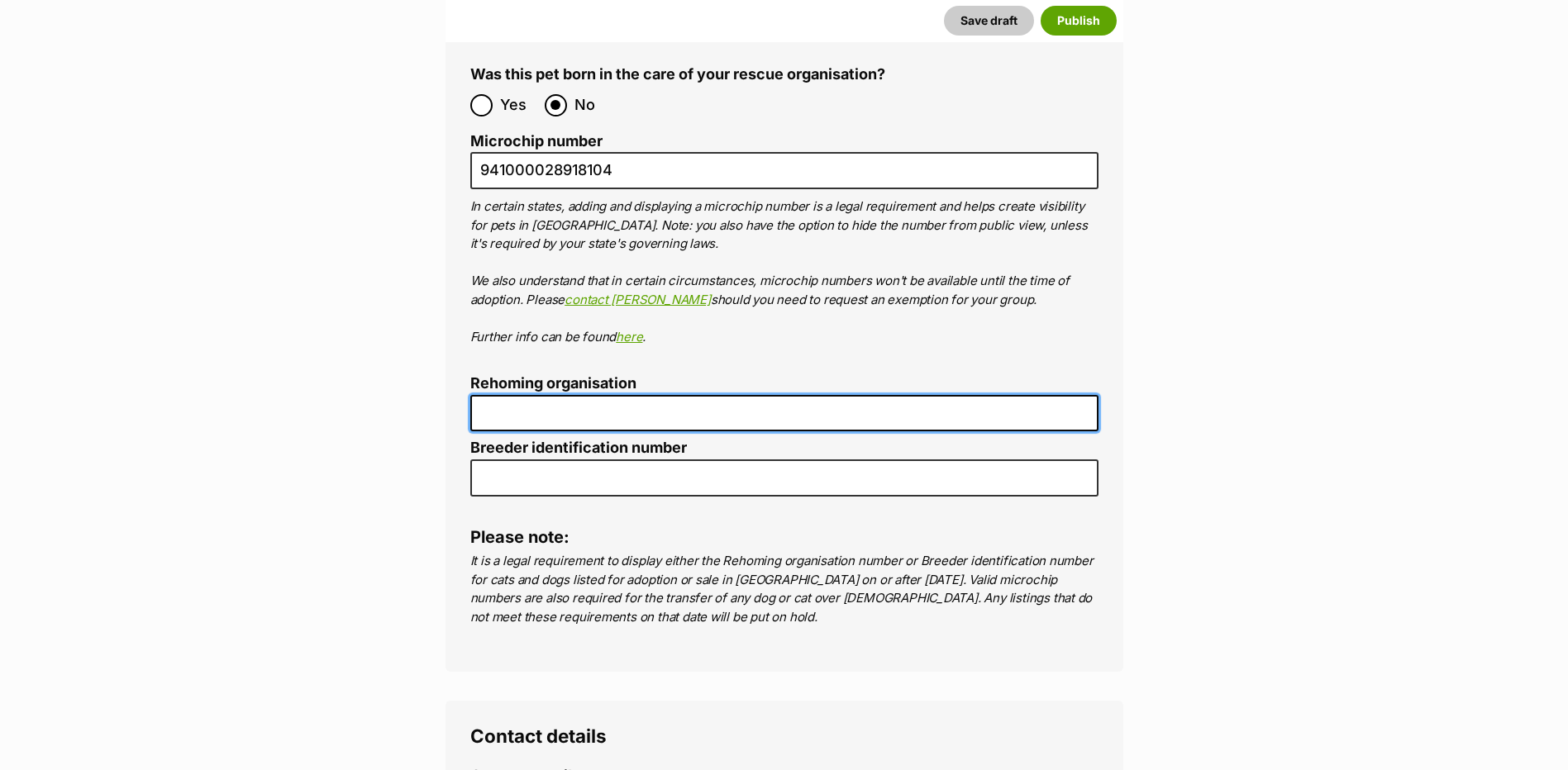
click at [511, 395] on input "Rehoming organisation" at bounding box center [784, 413] width 628 height 38
click at [513, 395] on input "Rehoming organisation" at bounding box center [784, 413] width 628 height 38
type input "R2510021"
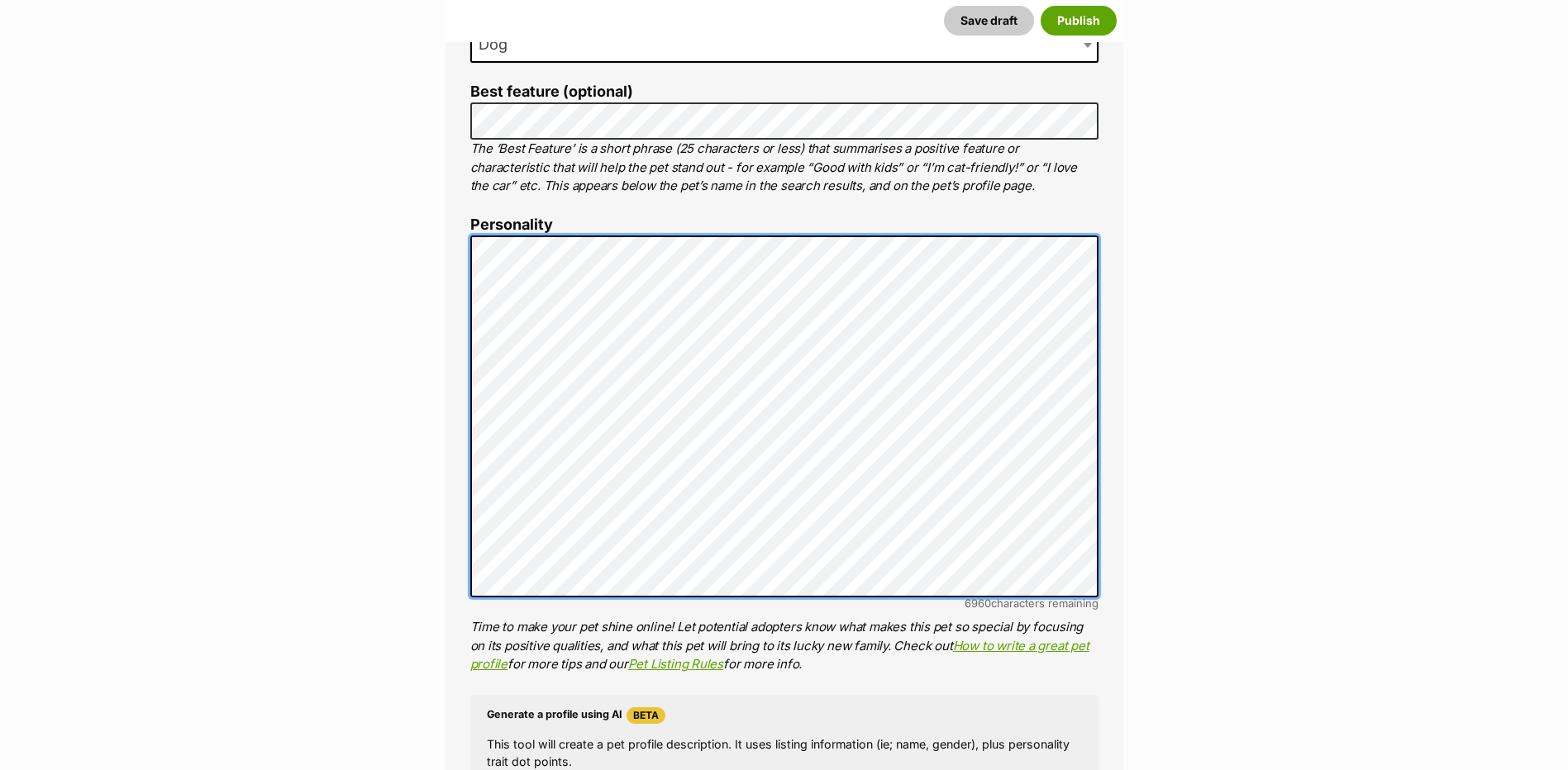
scroll to position [744, 0]
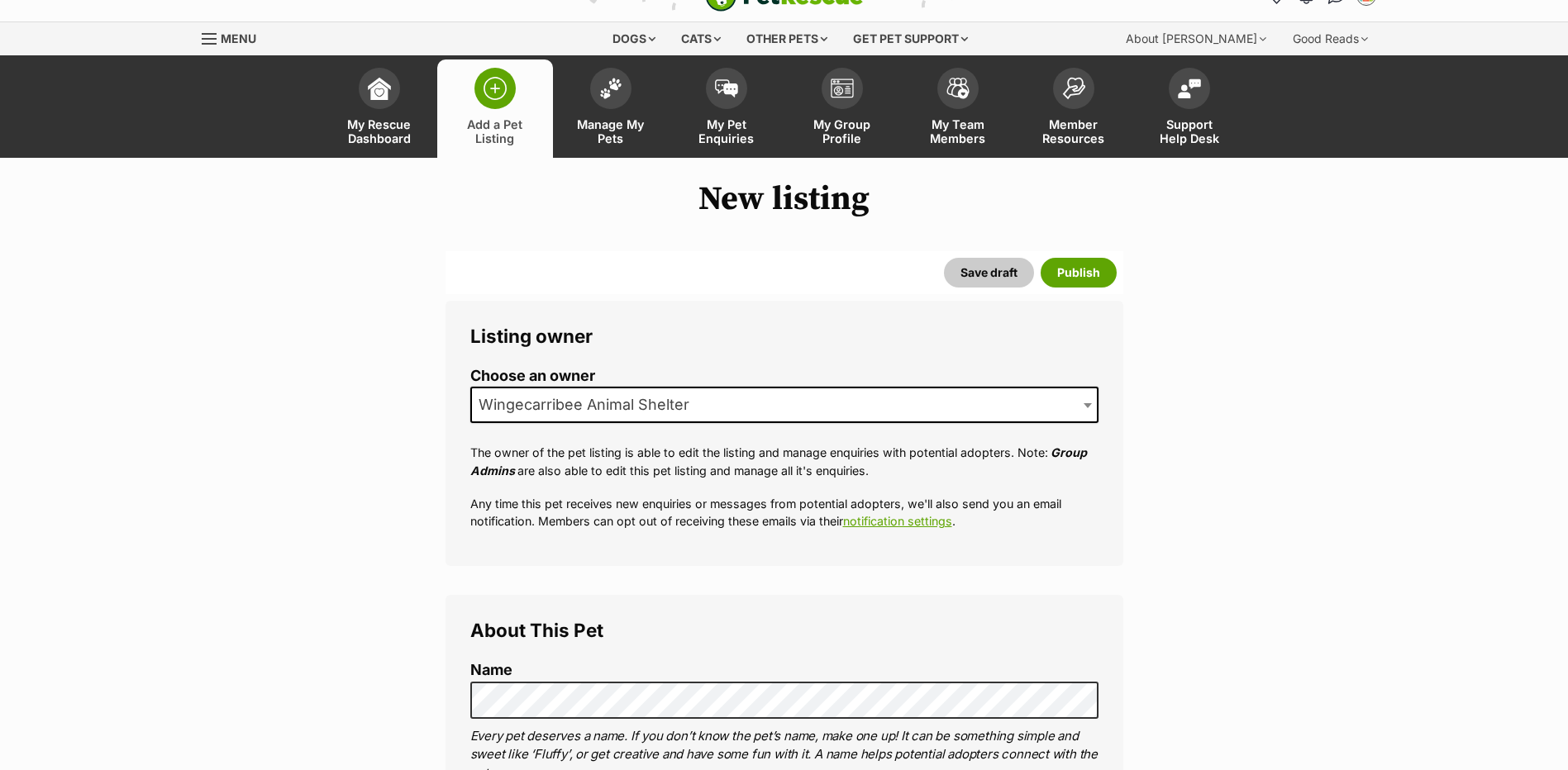
scroll to position [0, 0]
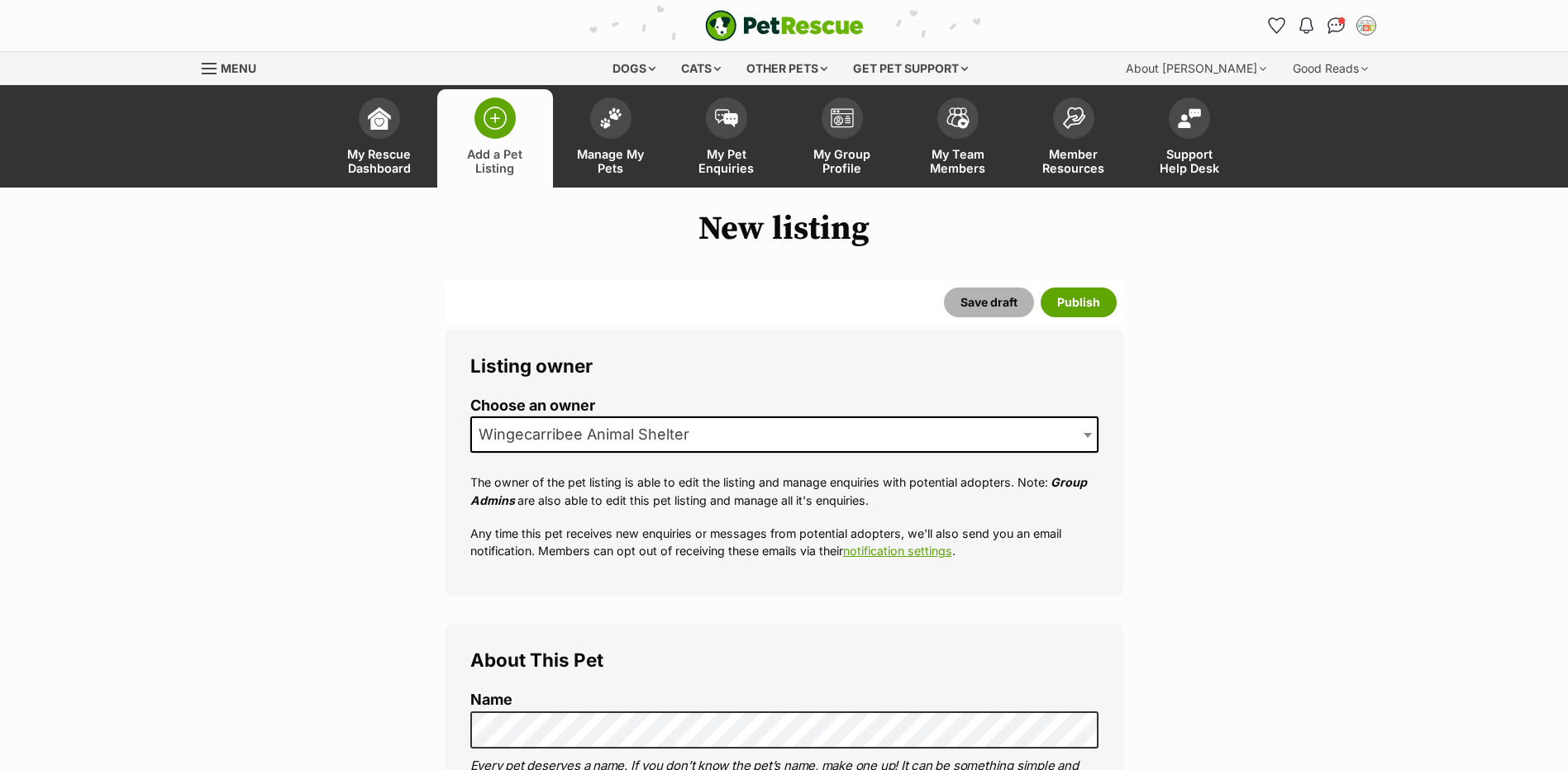
click at [988, 302] on button "Save draft" at bounding box center [988, 302] width 90 height 30
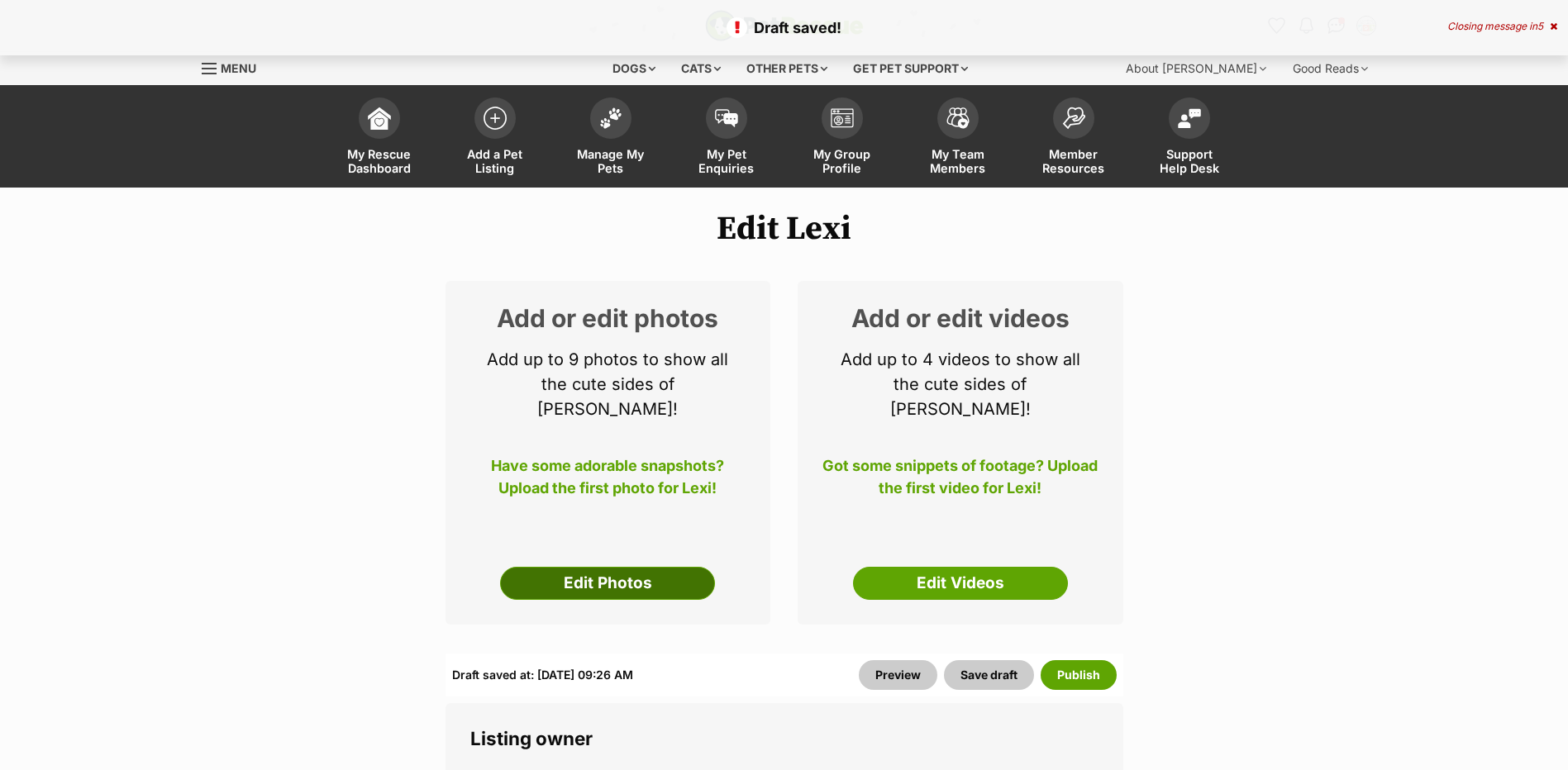
click at [611, 567] on link "Edit Photos" at bounding box center [607, 584] width 215 height 33
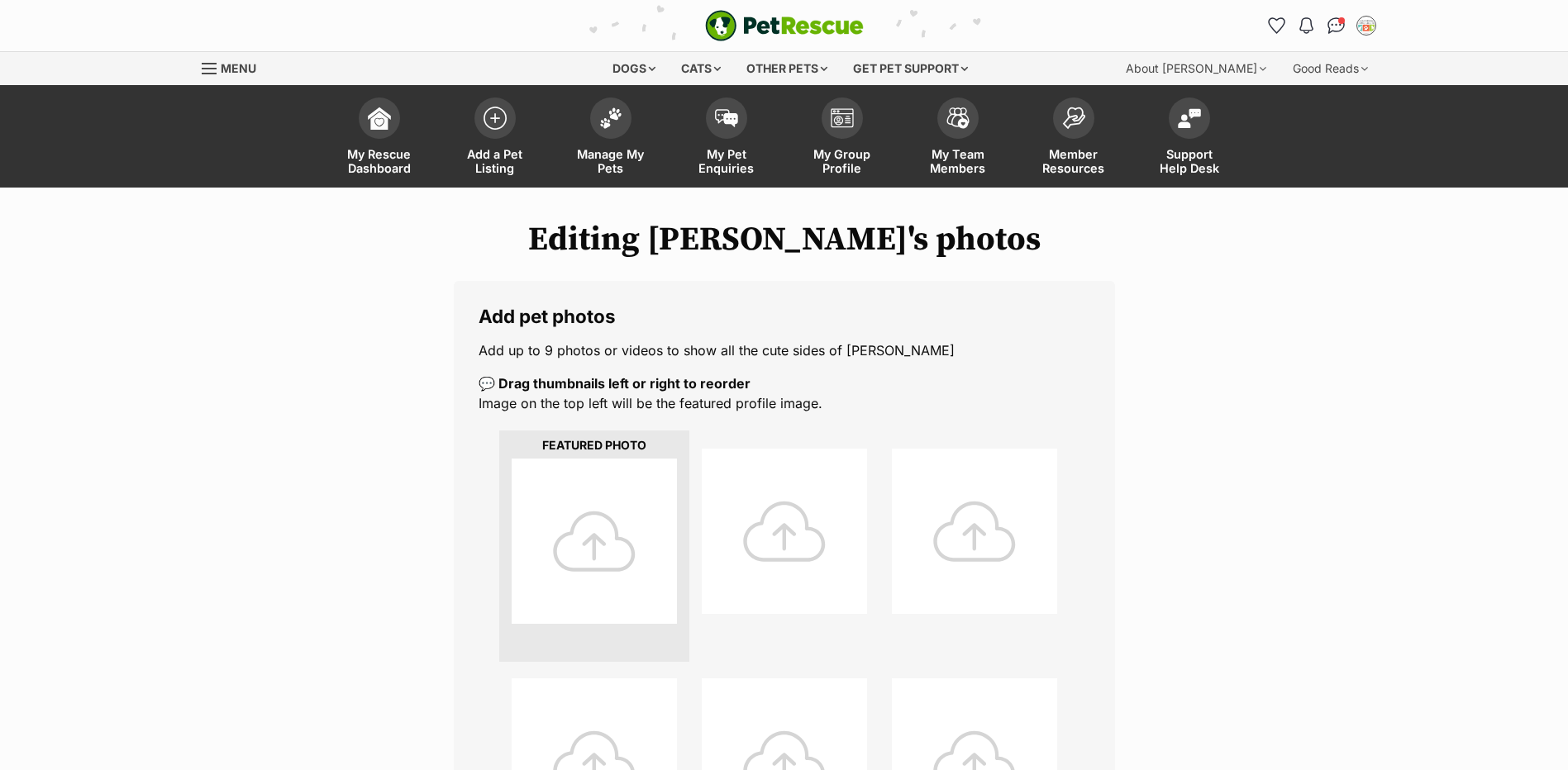
click at [601, 533] on div at bounding box center [593, 540] width 165 height 165
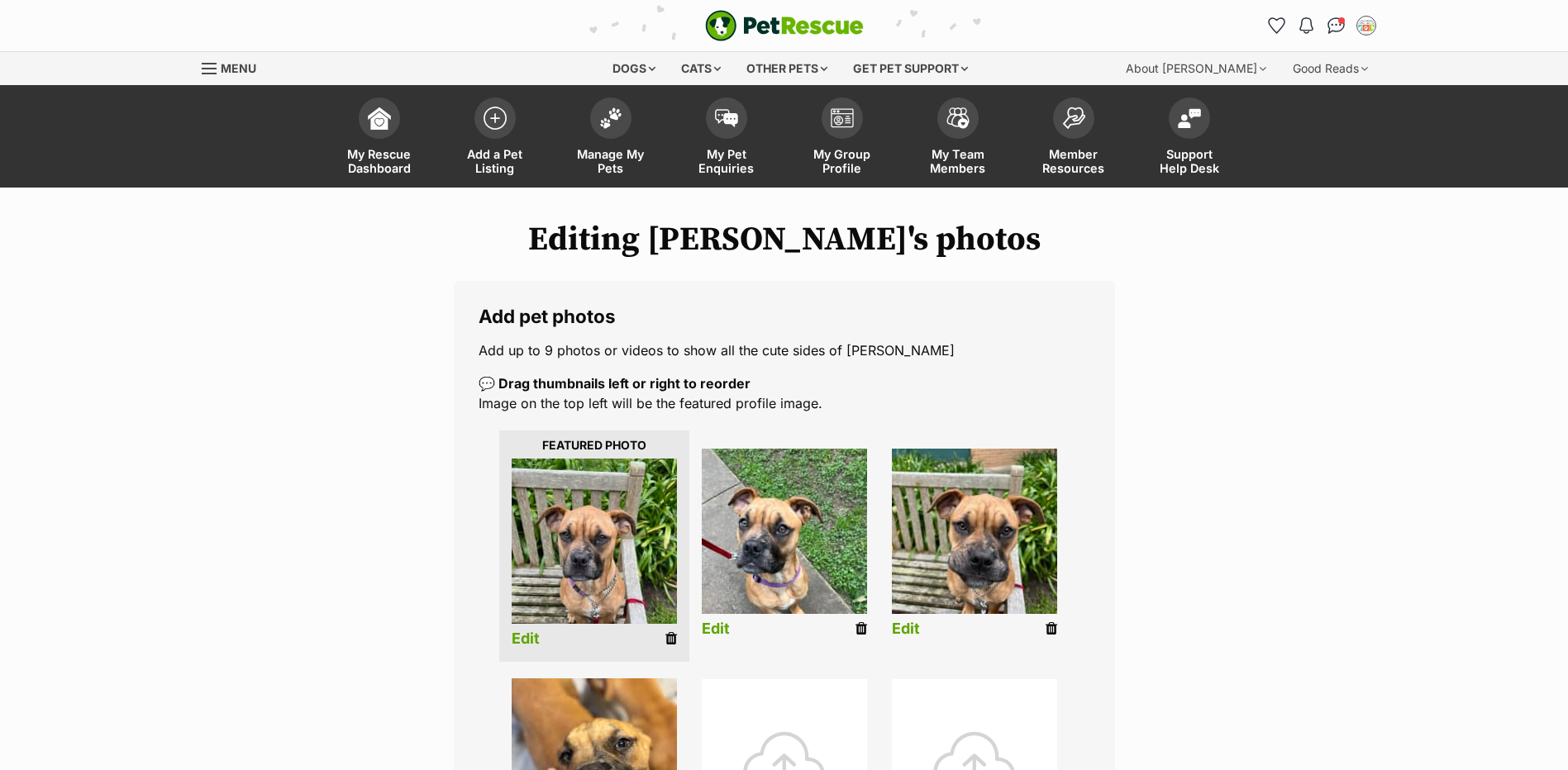
scroll to position [248, 0]
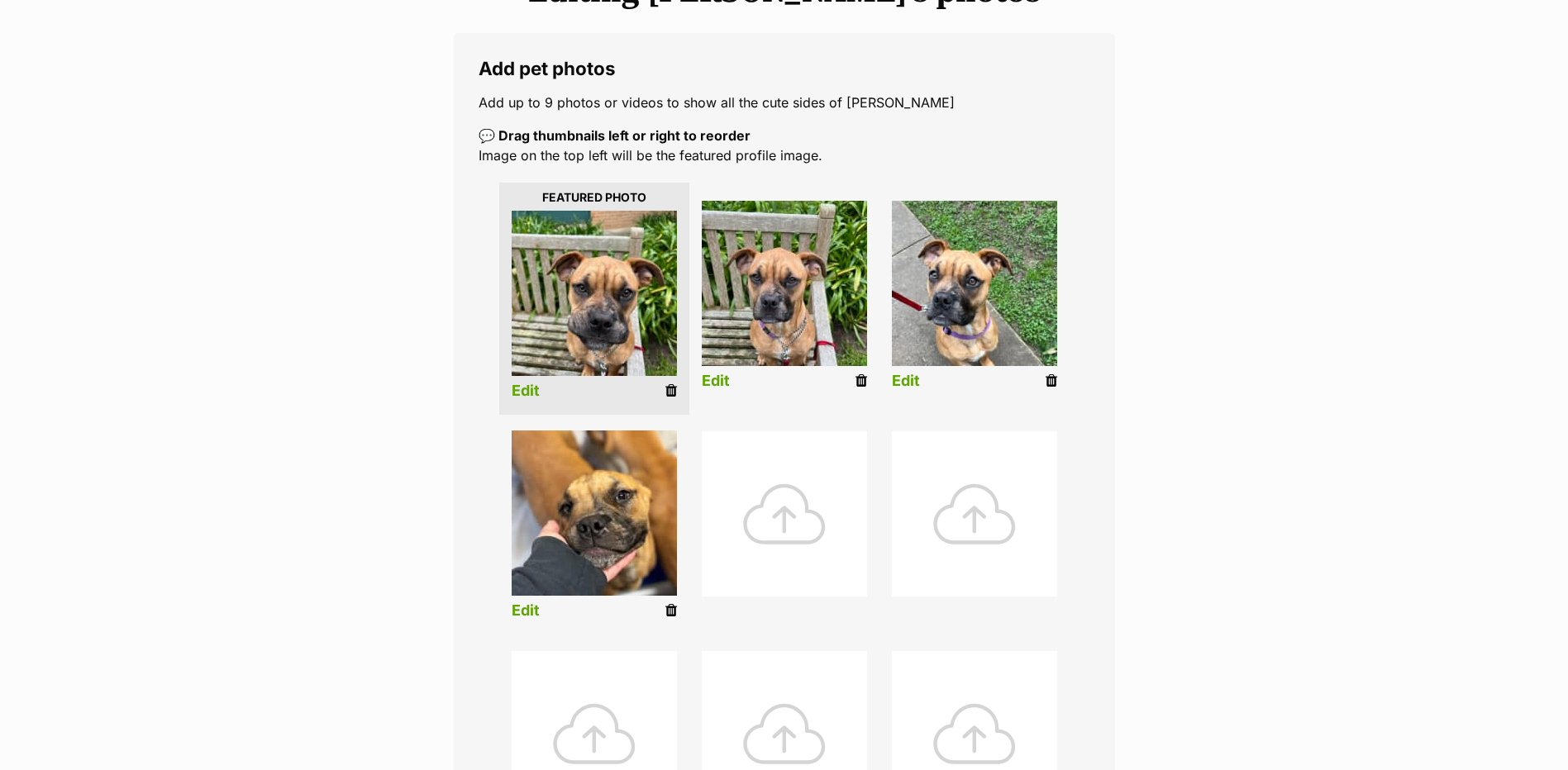
click at [535, 391] on link "Edit" at bounding box center [525, 392] width 28 height 17
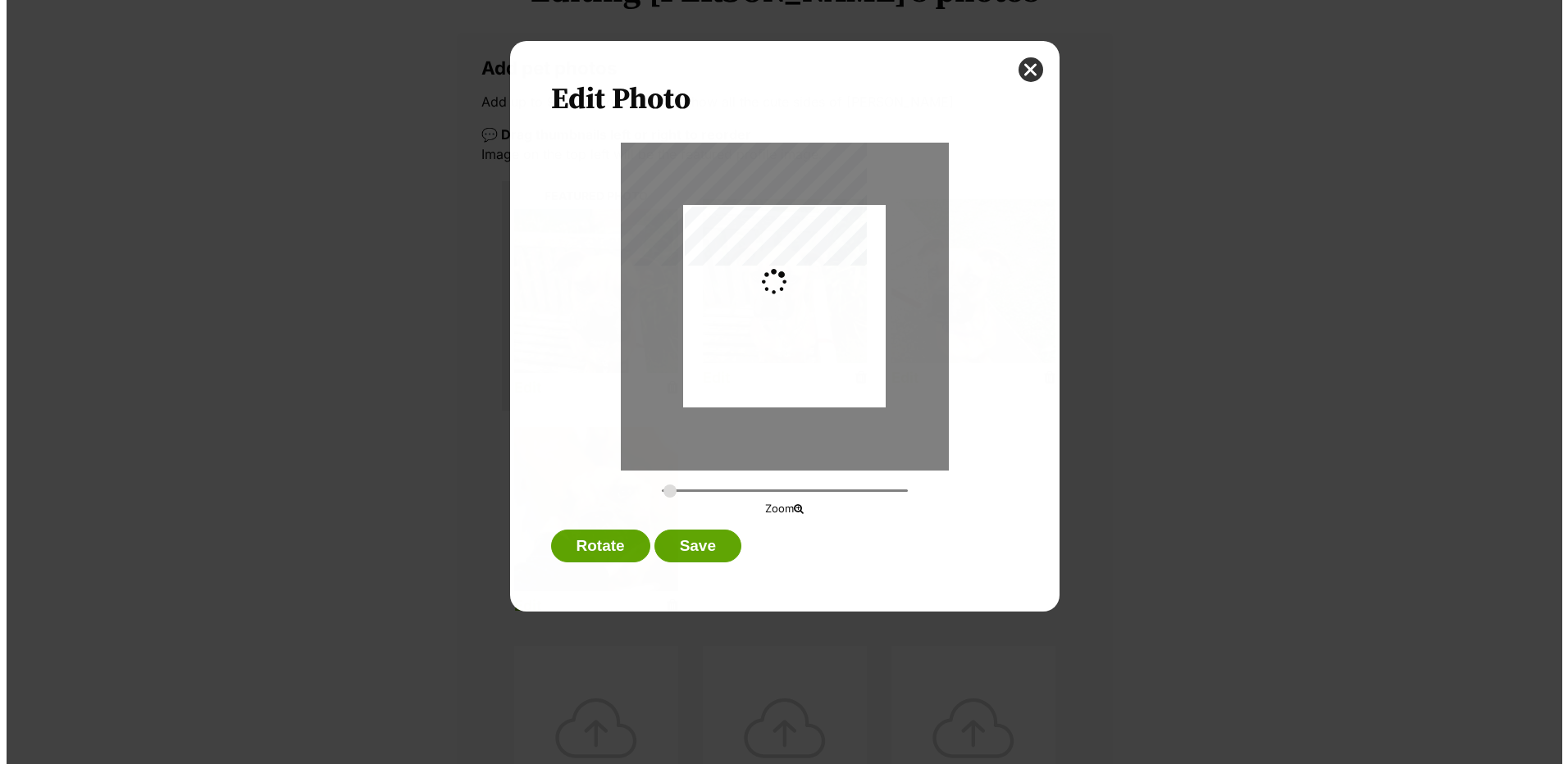
scroll to position [0, 0]
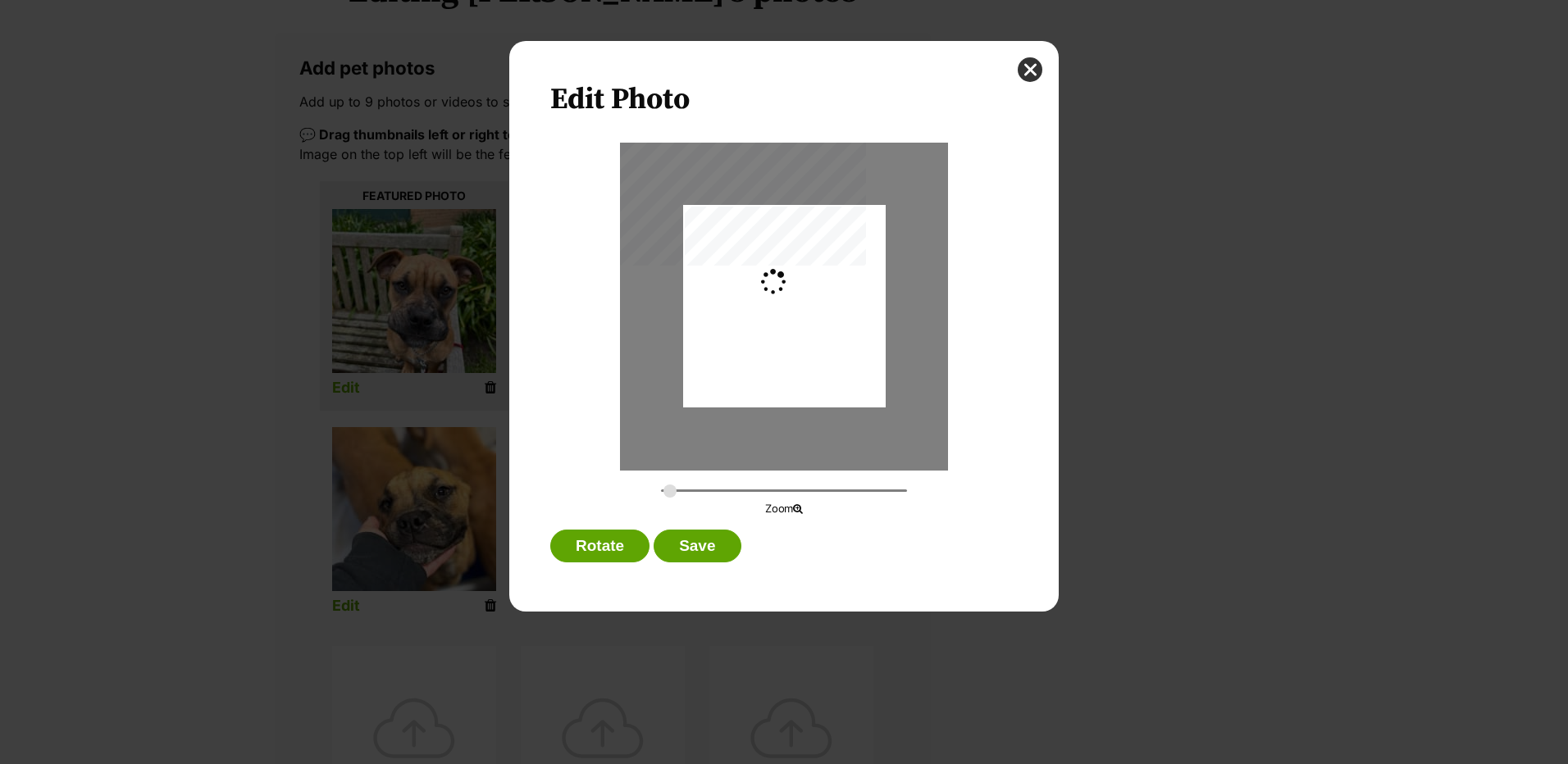
type input "0.2744"
drag, startPoint x: 814, startPoint y: 369, endPoint x: 794, endPoint y: 353, distance: 25.6
click at [794, 353] on div "Dialog Window - Close (Press escape to close)" at bounding box center [784, 291] width 203 height 245
click at [706, 543] on button "Save" at bounding box center [697, 546] width 87 height 33
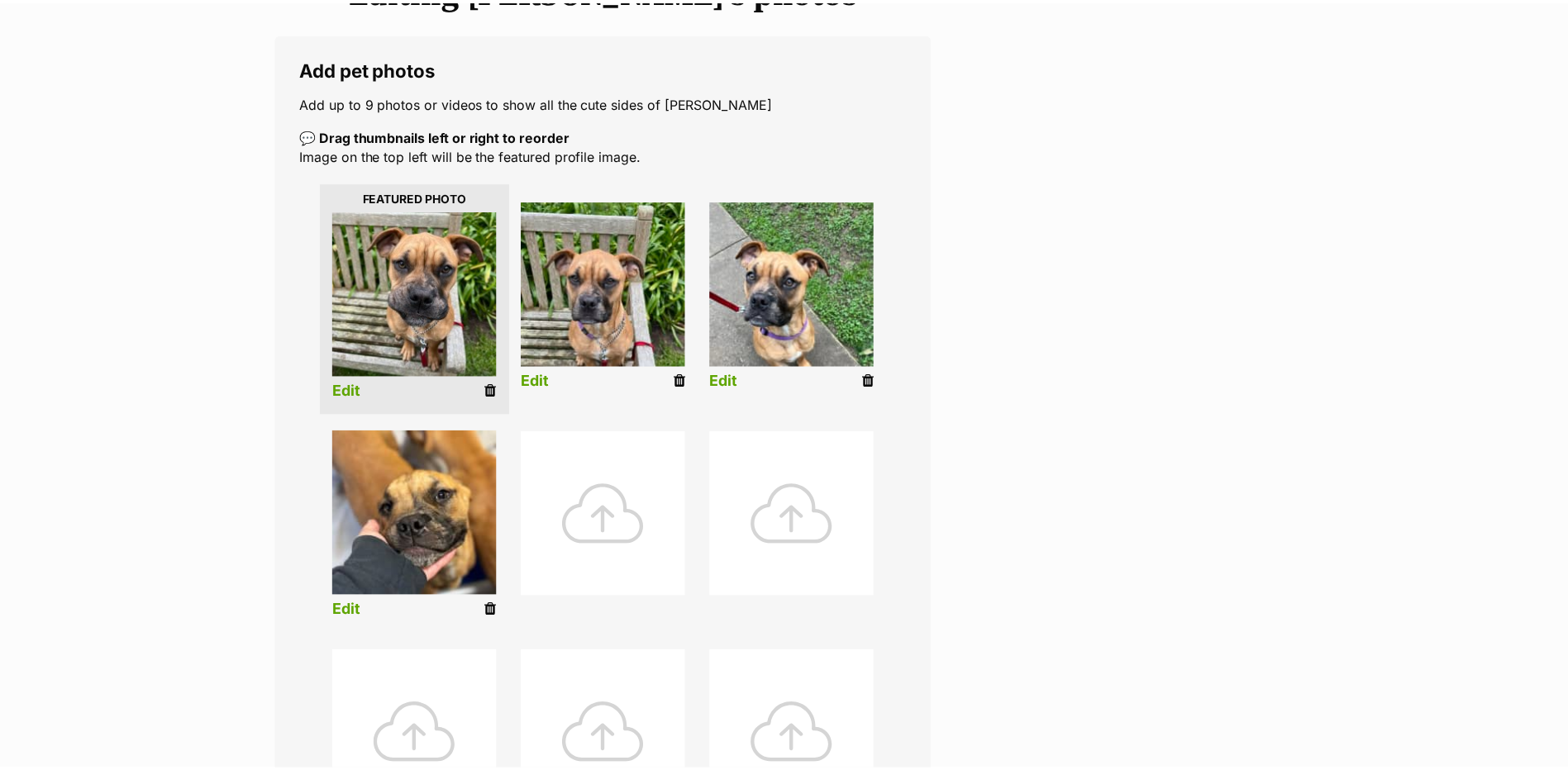
scroll to position [248, 0]
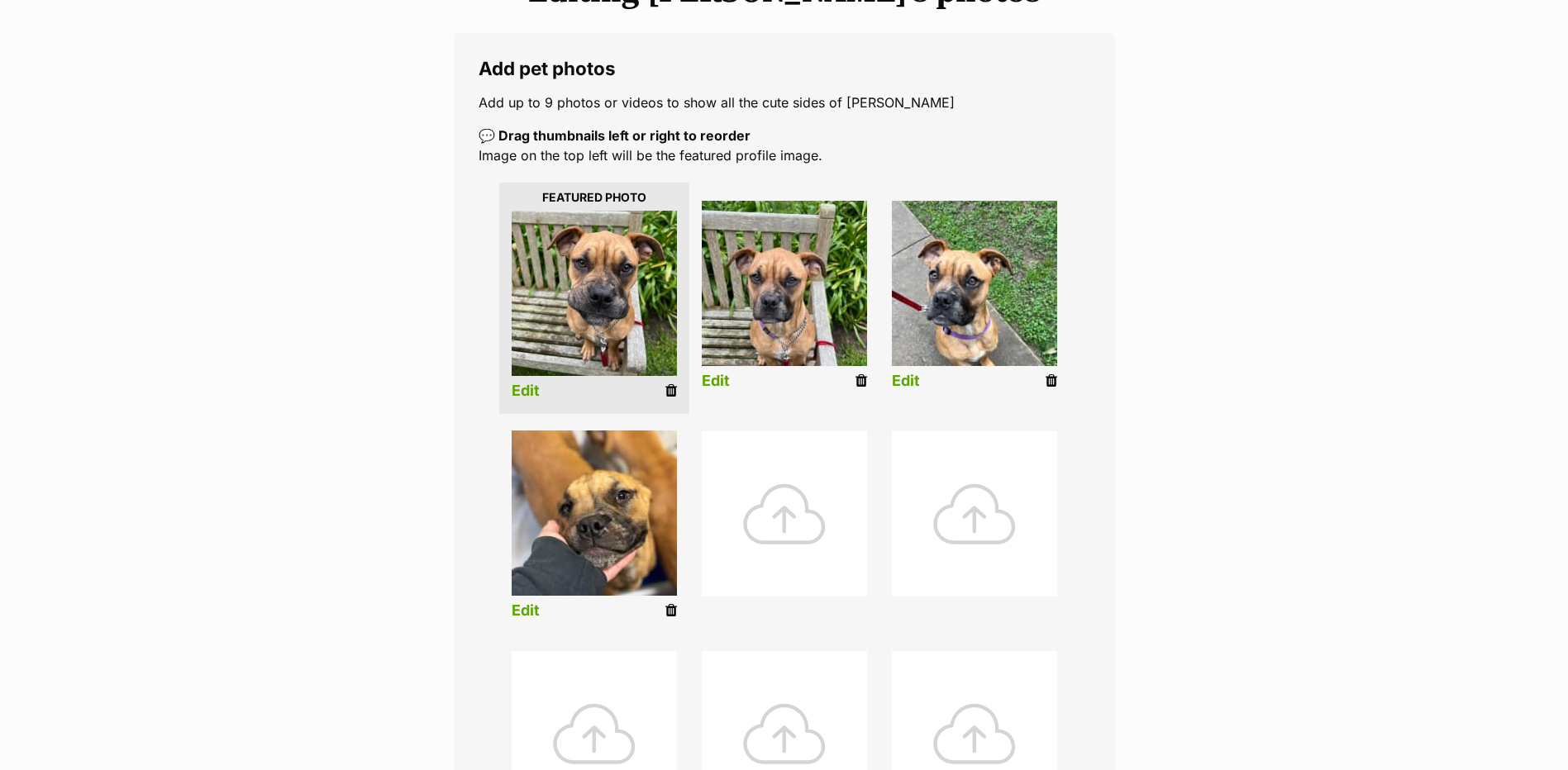
click at [723, 377] on link "Edit" at bounding box center [715, 381] width 28 height 17
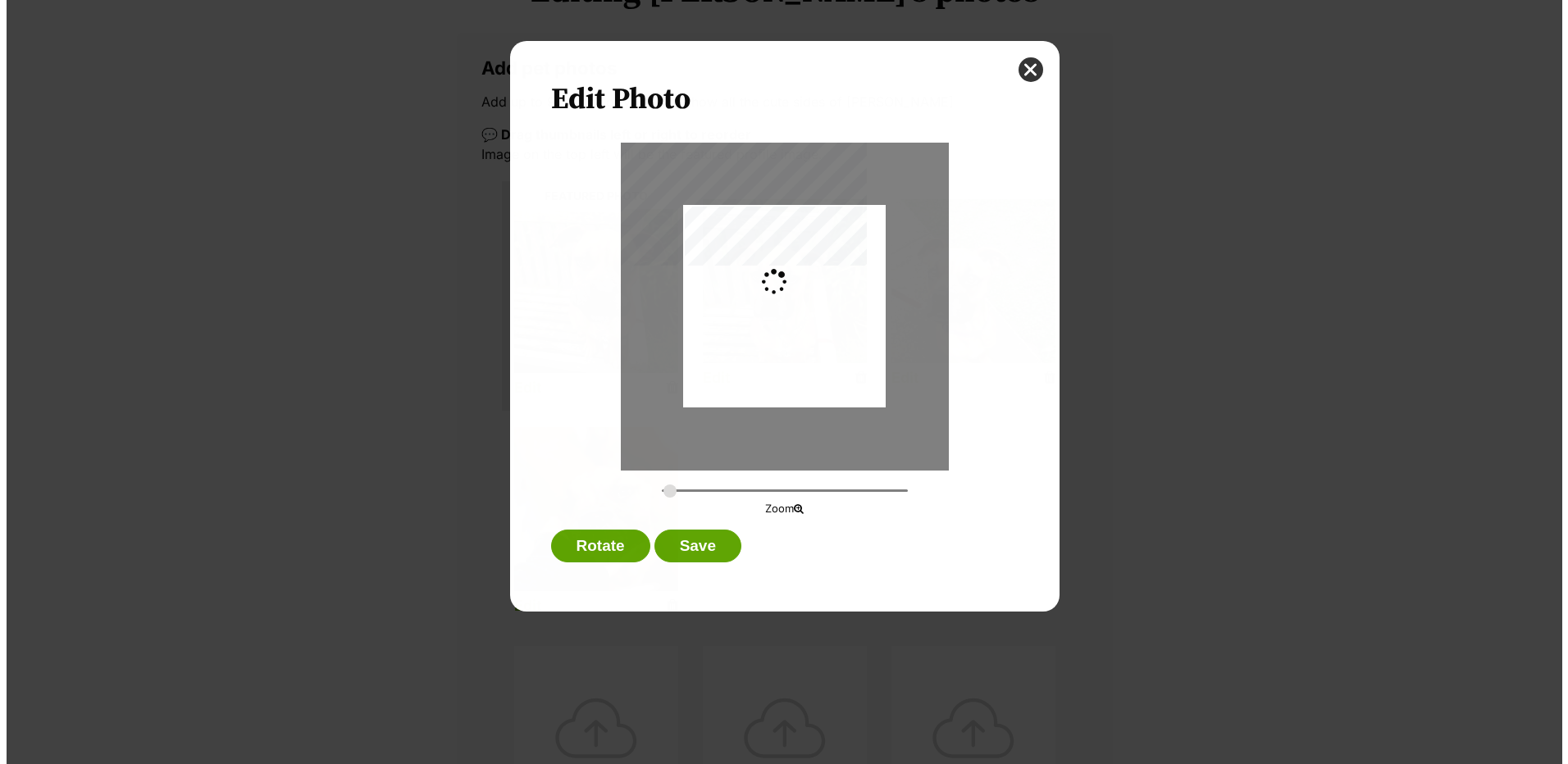
scroll to position [0, 0]
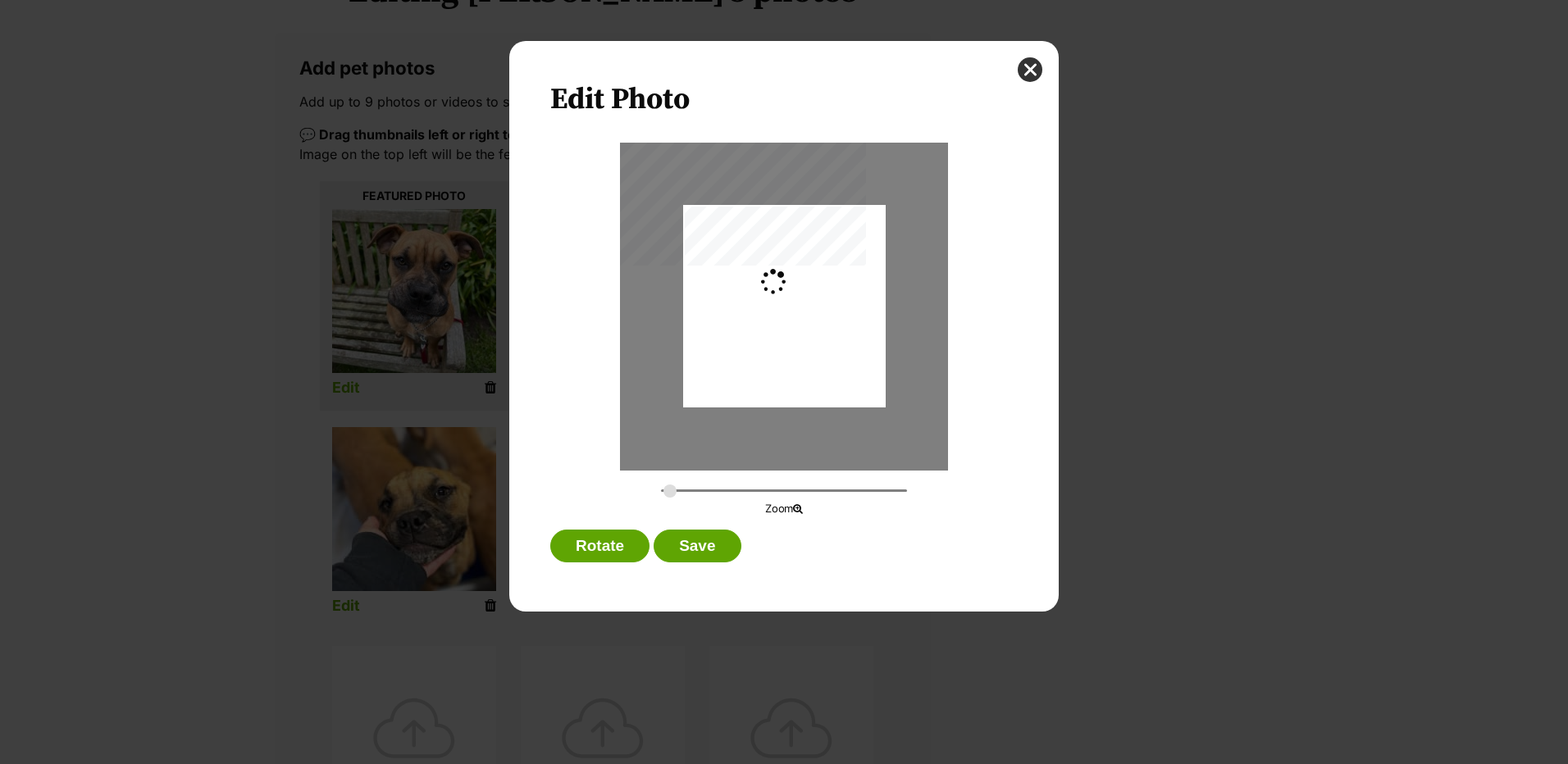
type input "0.2744"
drag, startPoint x: 769, startPoint y: 372, endPoint x: 769, endPoint y: 358, distance: 14.0
click at [769, 358] on div "Dialog Window - Close (Press escape to close)" at bounding box center [784, 292] width 203 height 317
click at [681, 540] on button "Save" at bounding box center [697, 546] width 87 height 33
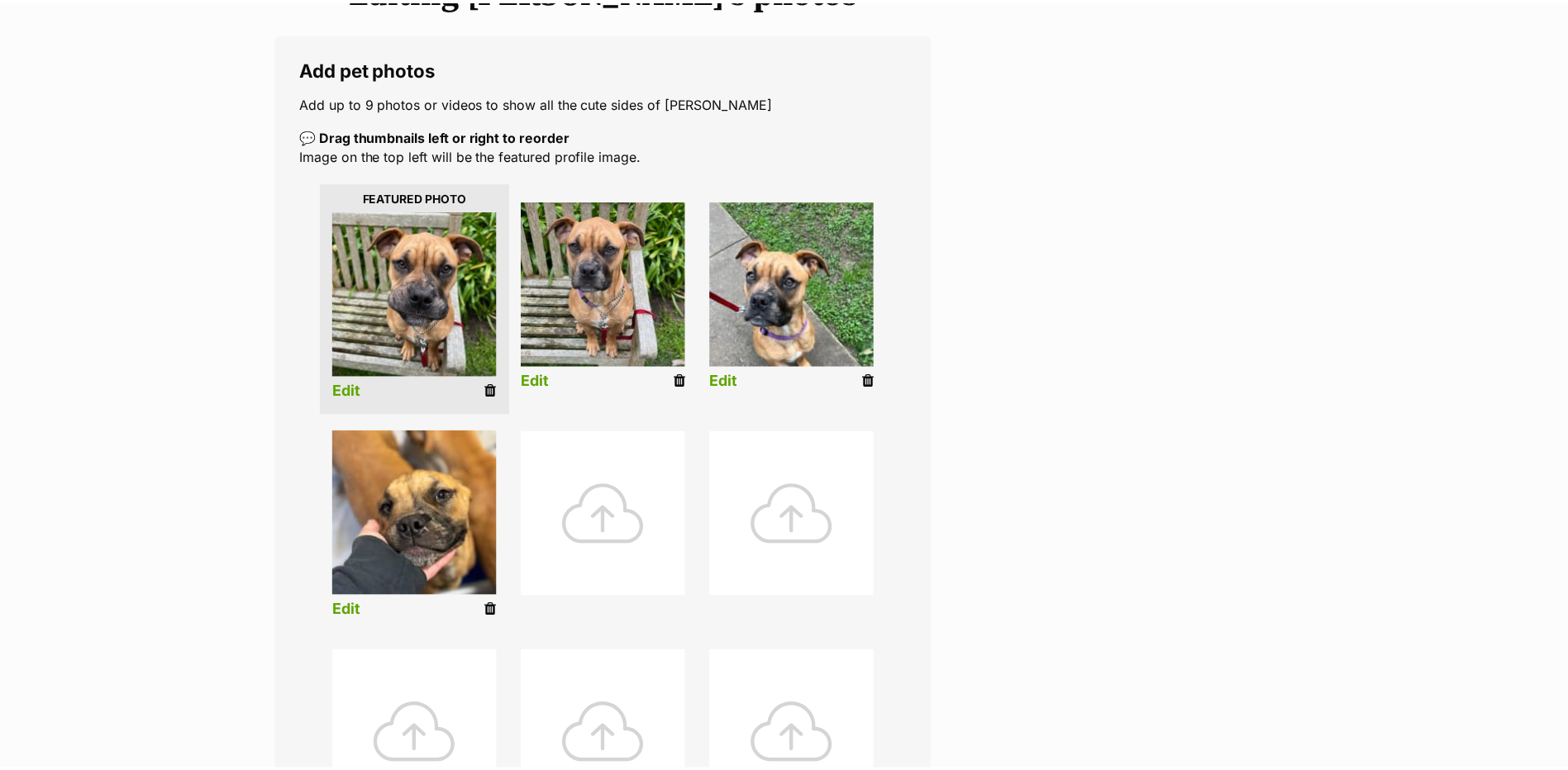
scroll to position [248, 0]
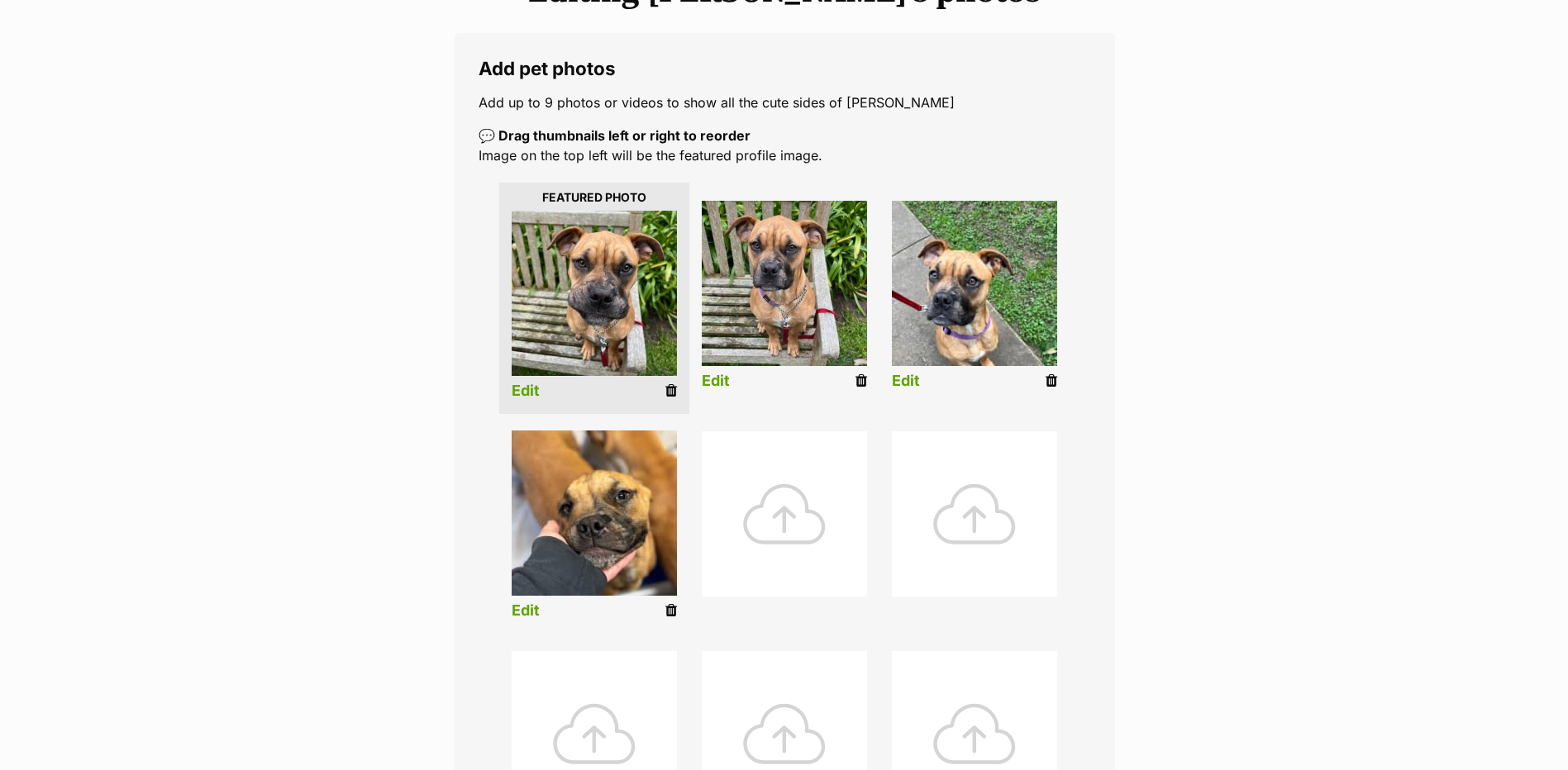
click at [901, 377] on link "Edit" at bounding box center [905, 381] width 28 height 17
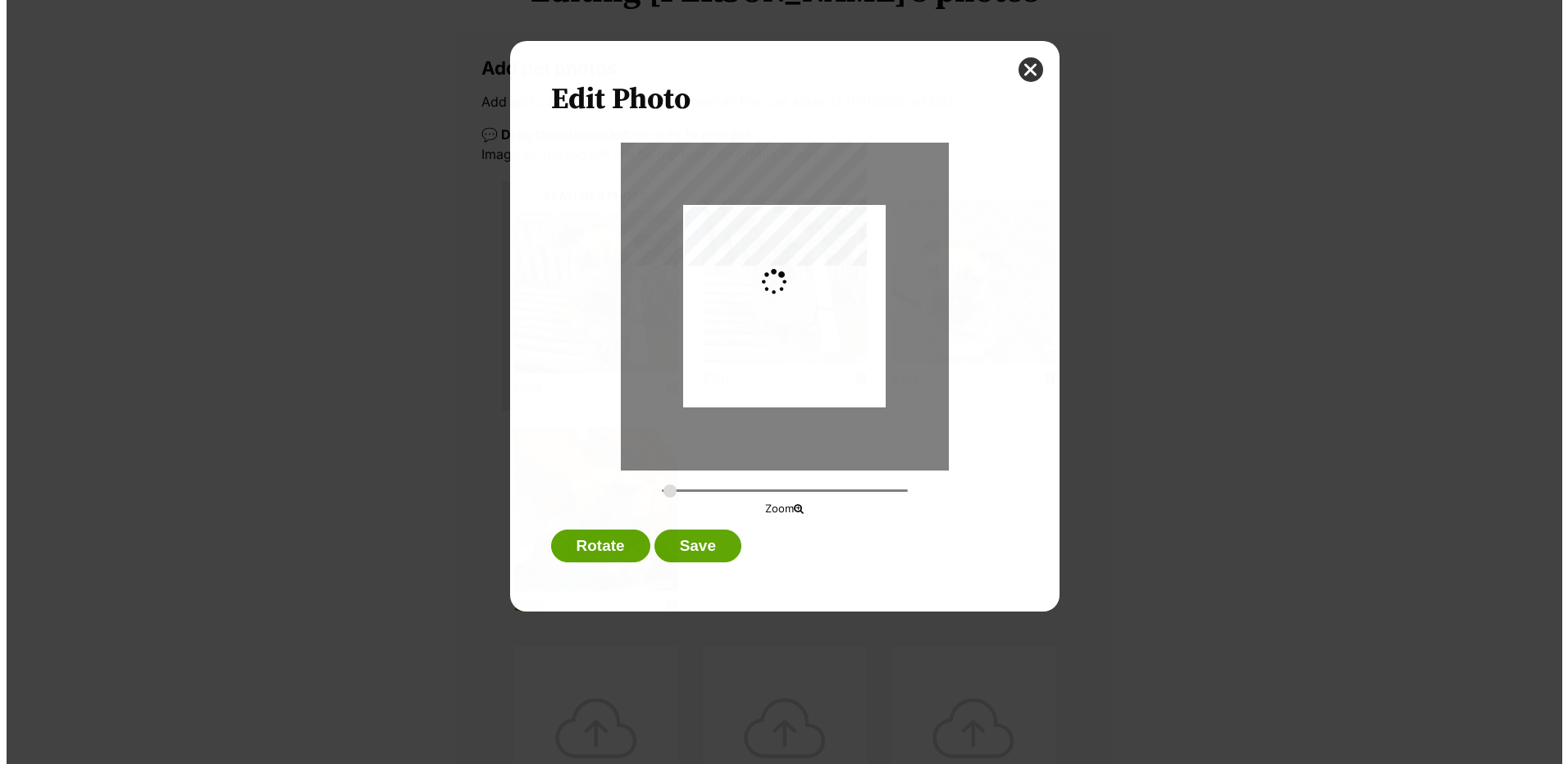
scroll to position [0, 0]
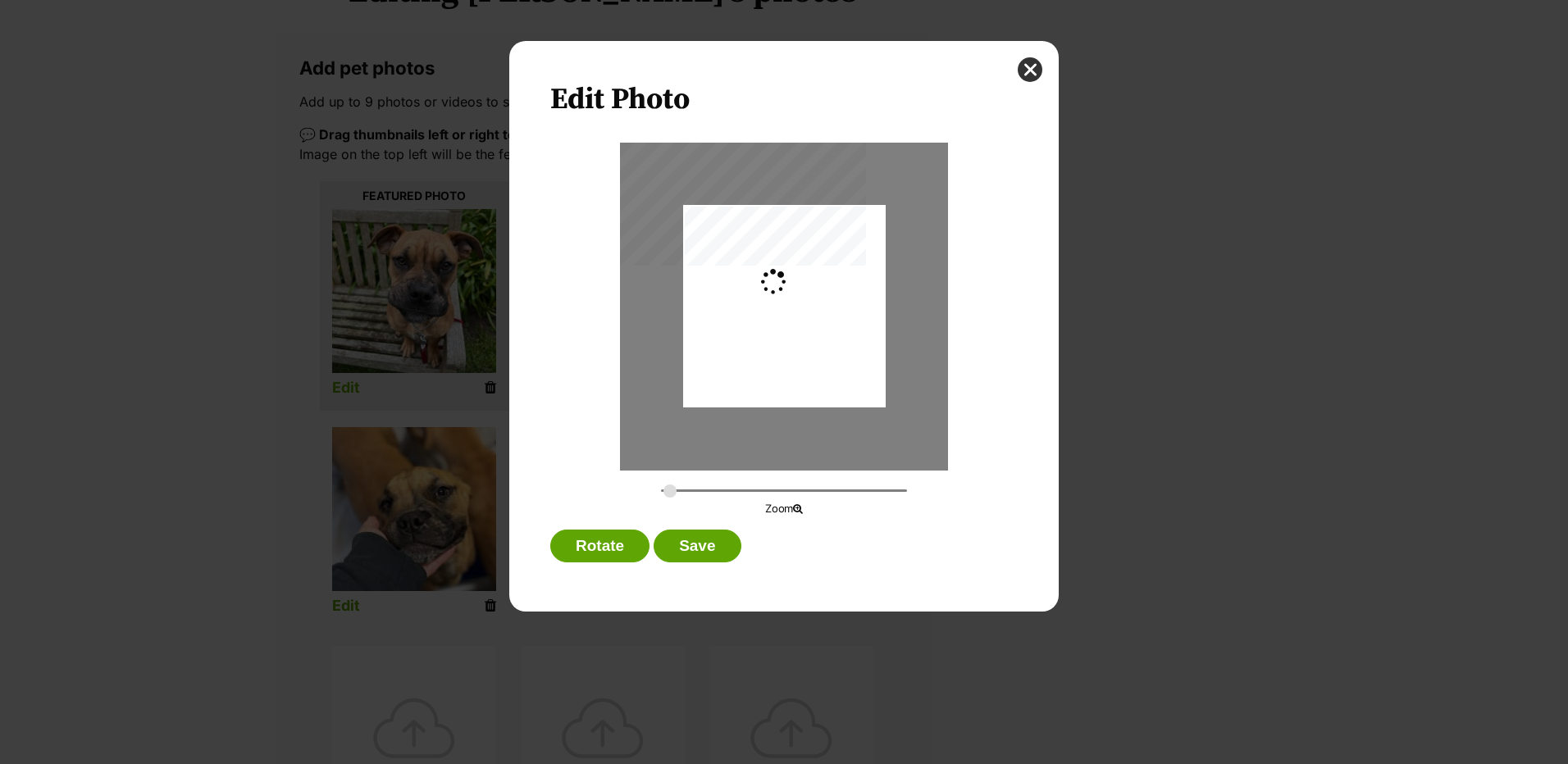
type input "0.2744"
click at [795, 360] on div "Dialog Window - Close (Press escape to close)" at bounding box center [784, 299] width 203 height 270
click at [713, 557] on button "Save" at bounding box center [697, 546] width 87 height 33
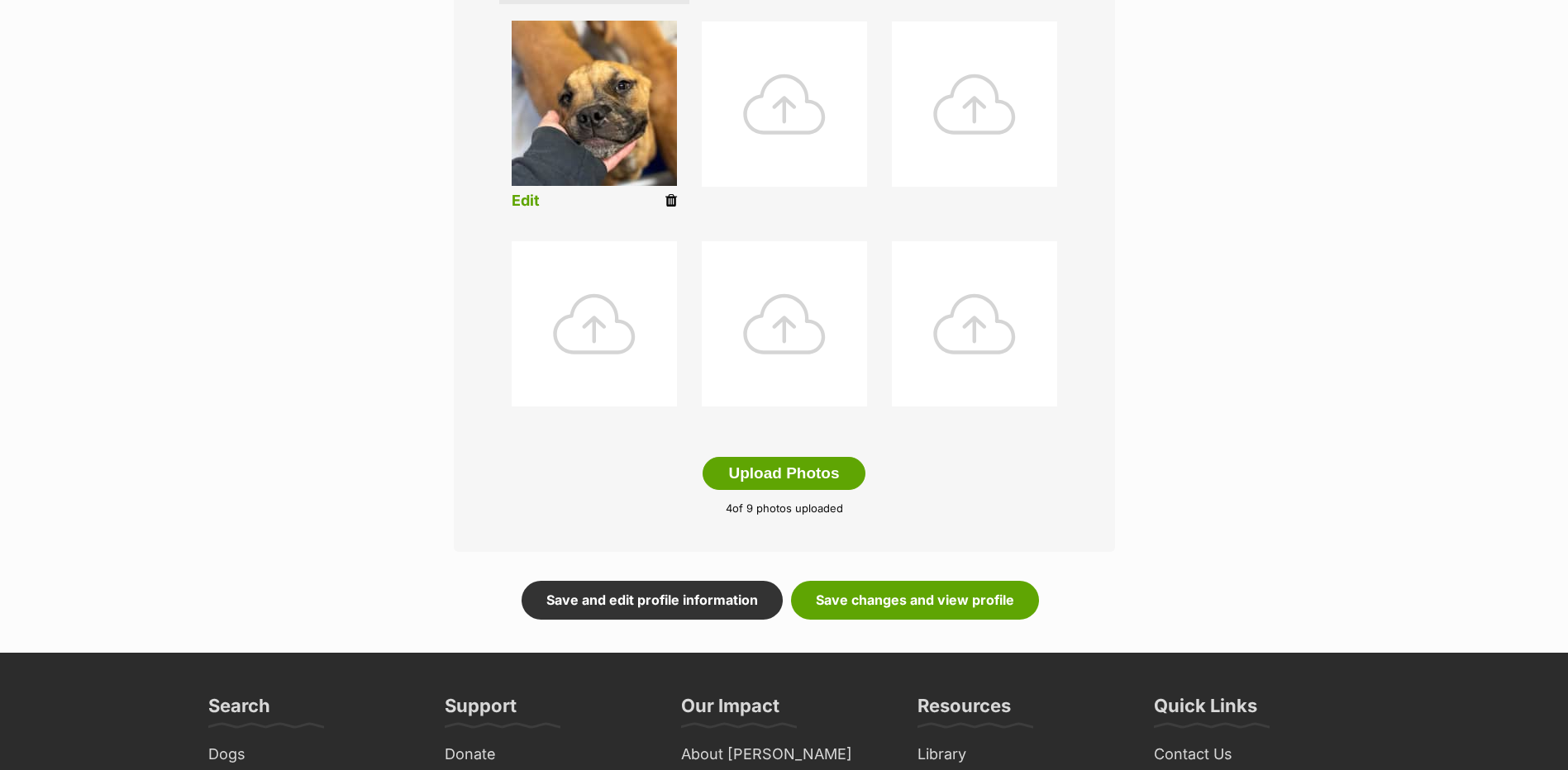
scroll to position [661, 0]
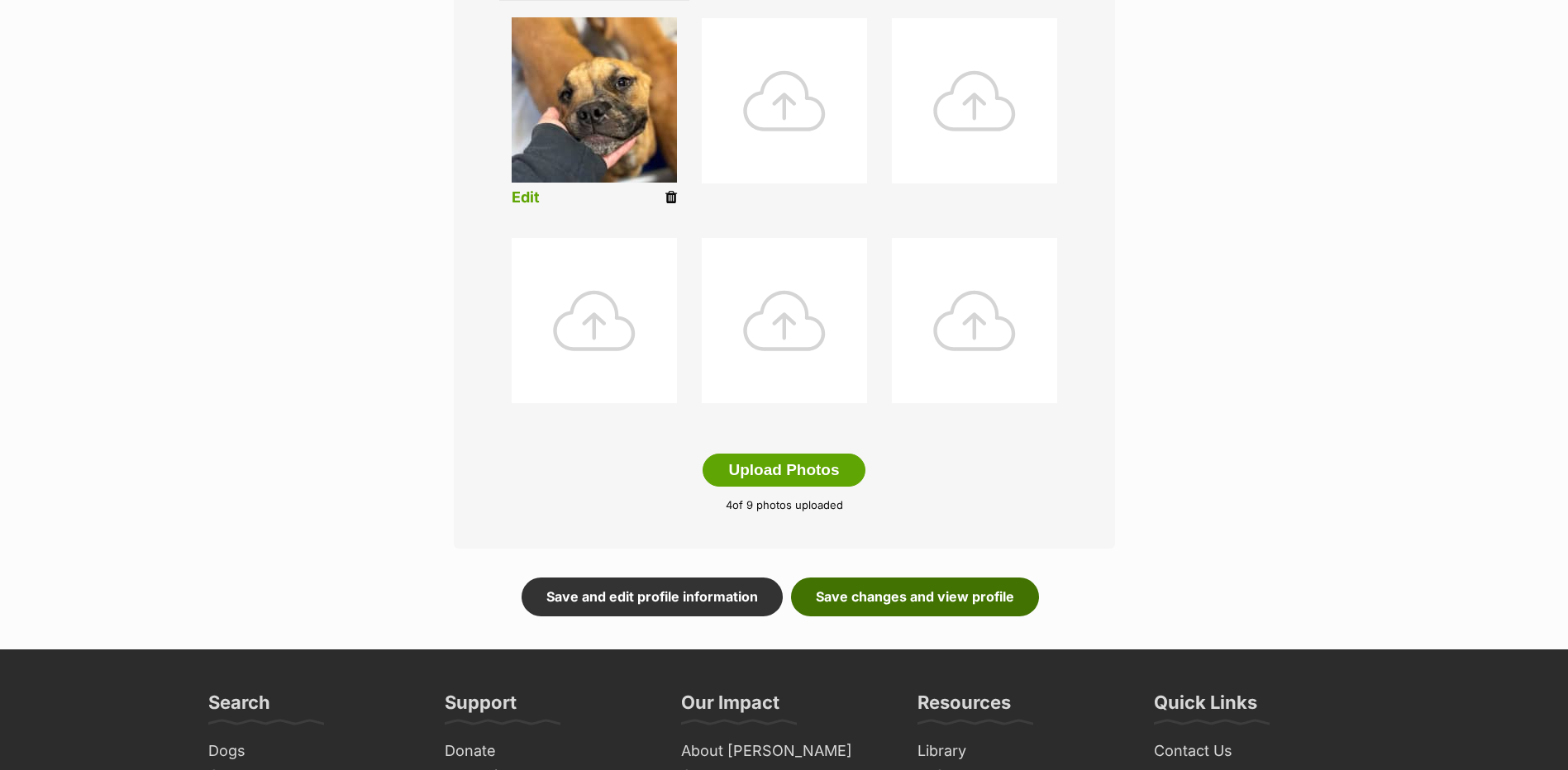
click at [884, 606] on link "Save changes and view profile" at bounding box center [915, 596] width 248 height 38
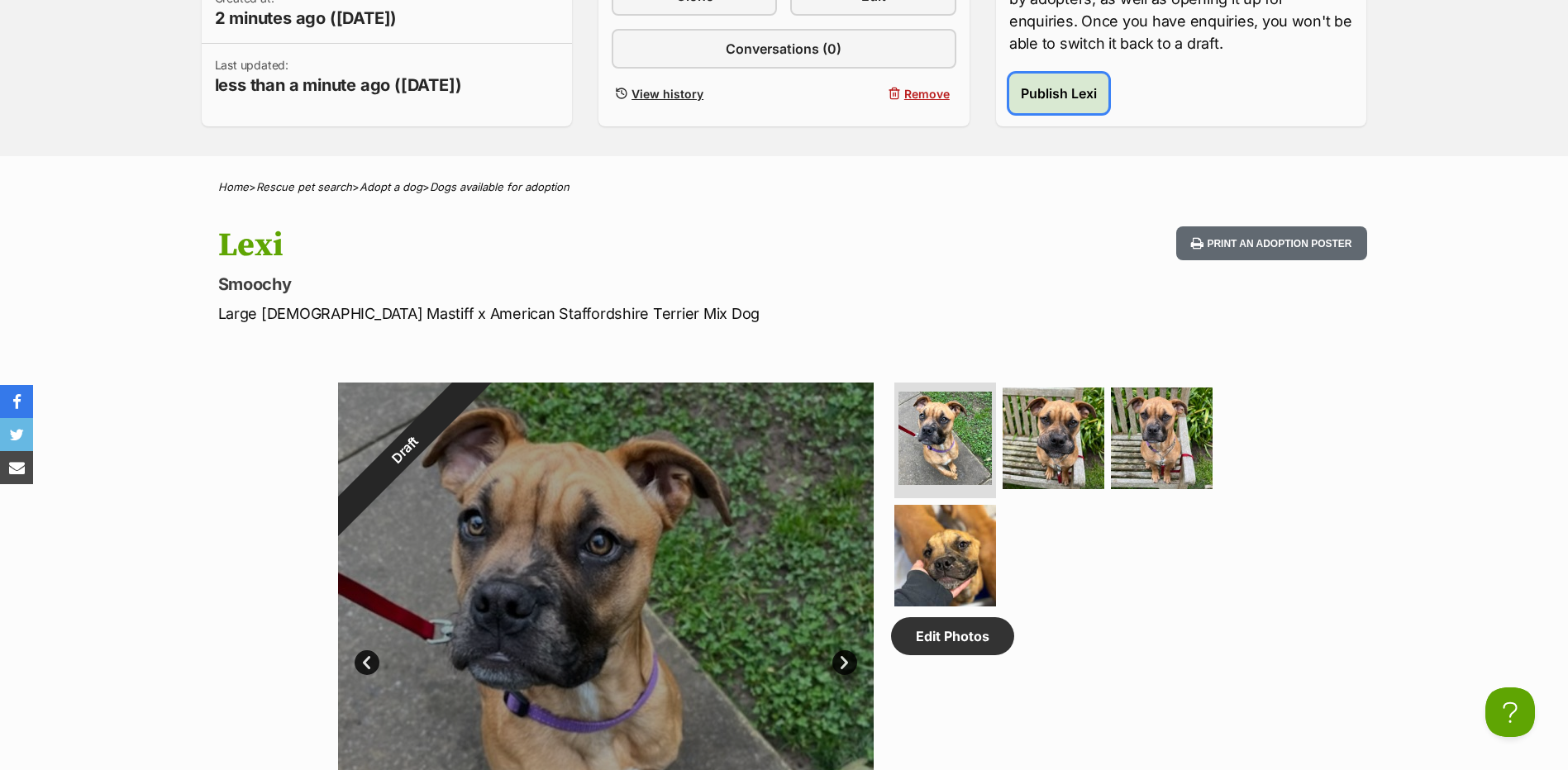
click at [1040, 90] on span "Publish Lexi" at bounding box center [1059, 94] width 76 height 20
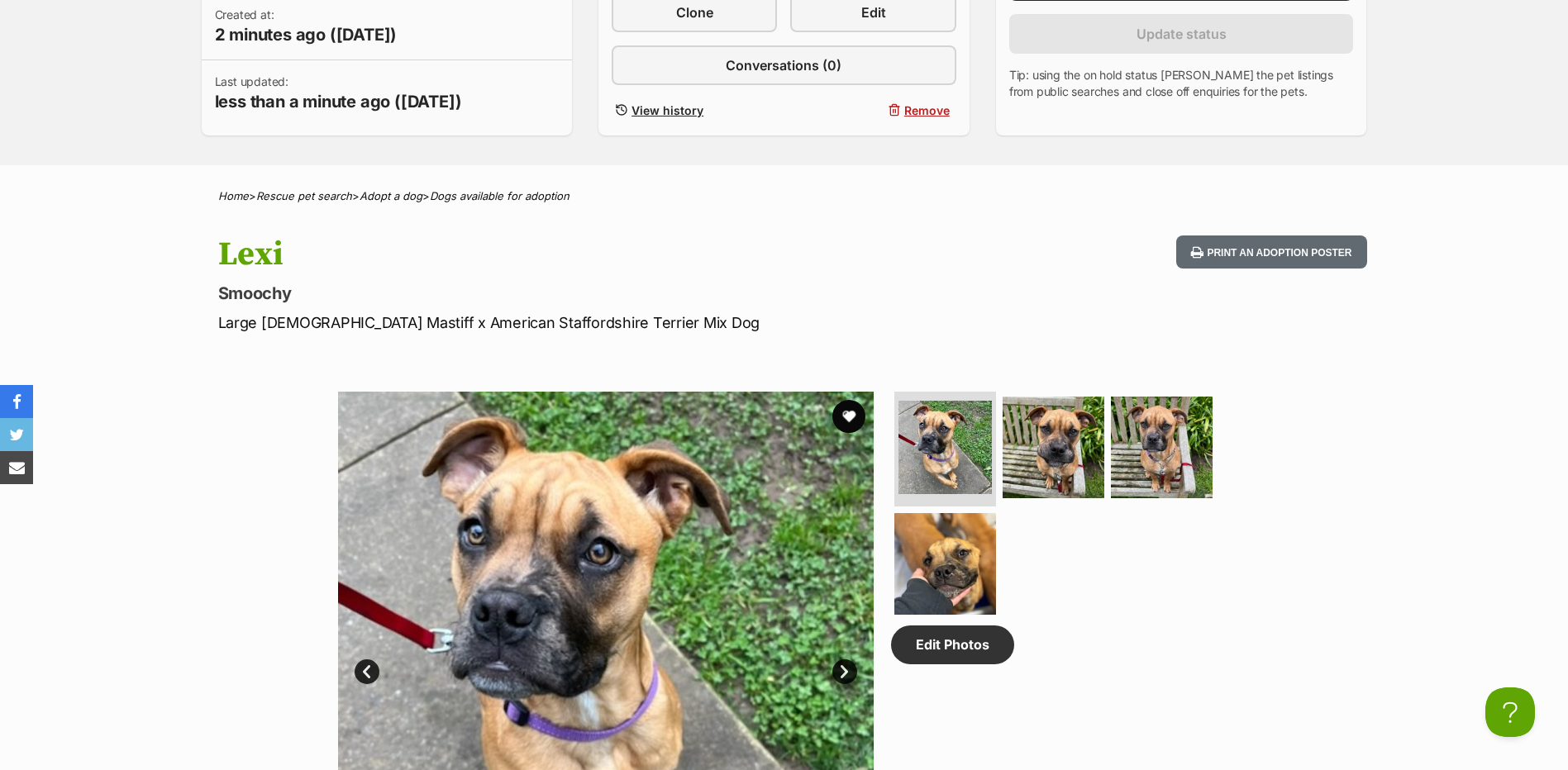
scroll to position [331, 0]
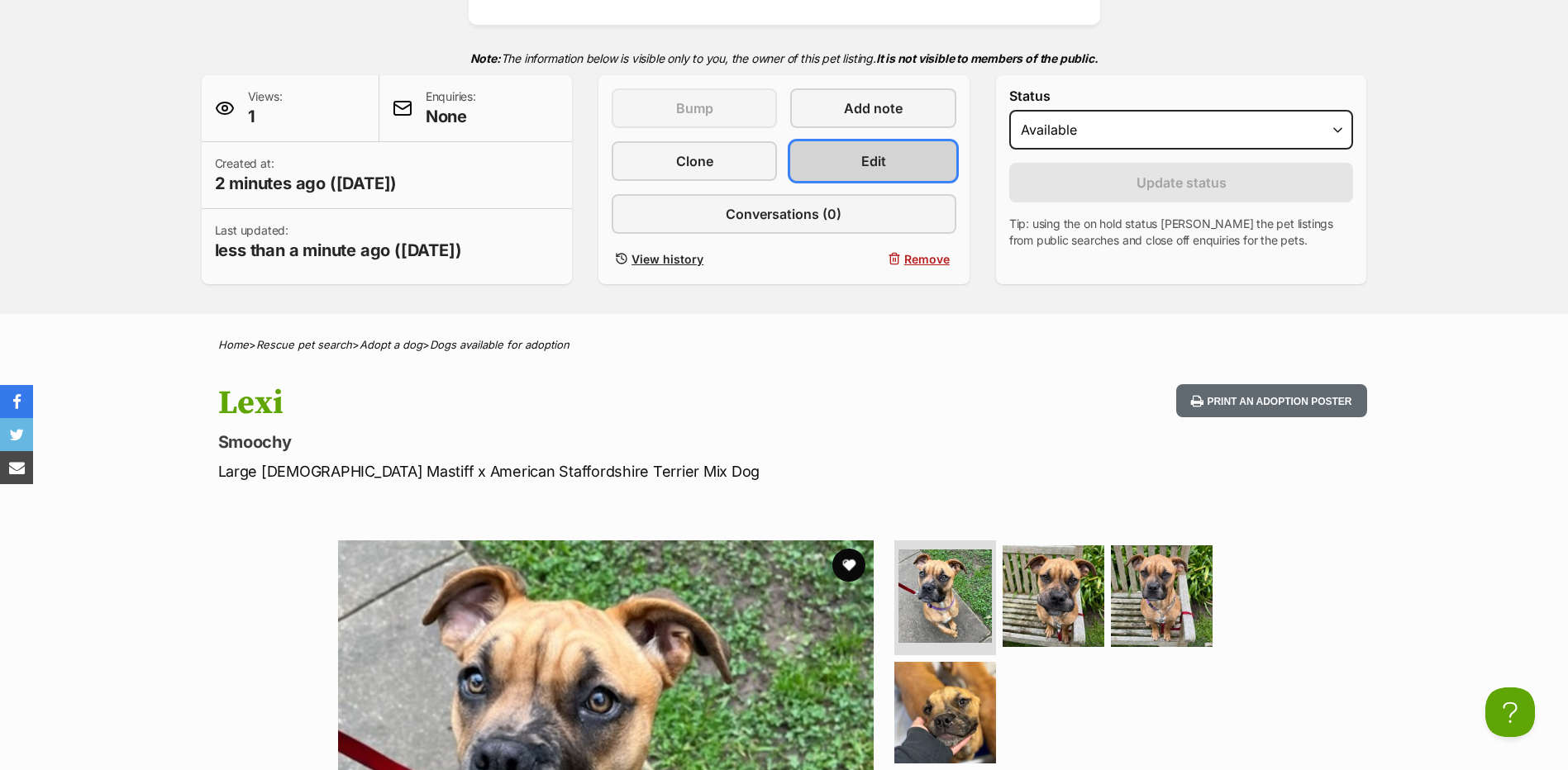
click at [850, 158] on link "Edit" at bounding box center [872, 160] width 165 height 40
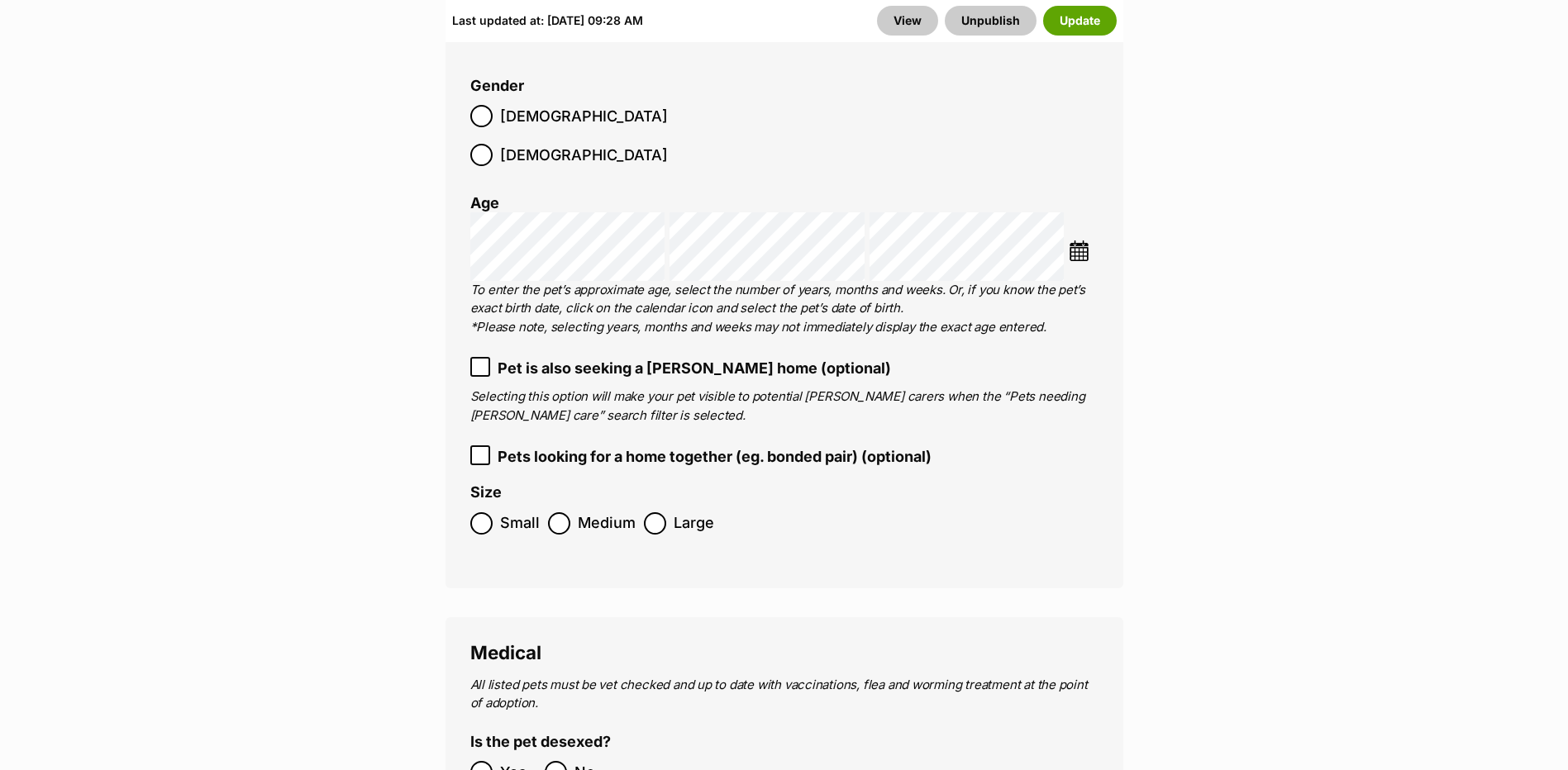
scroll to position [2562, 0]
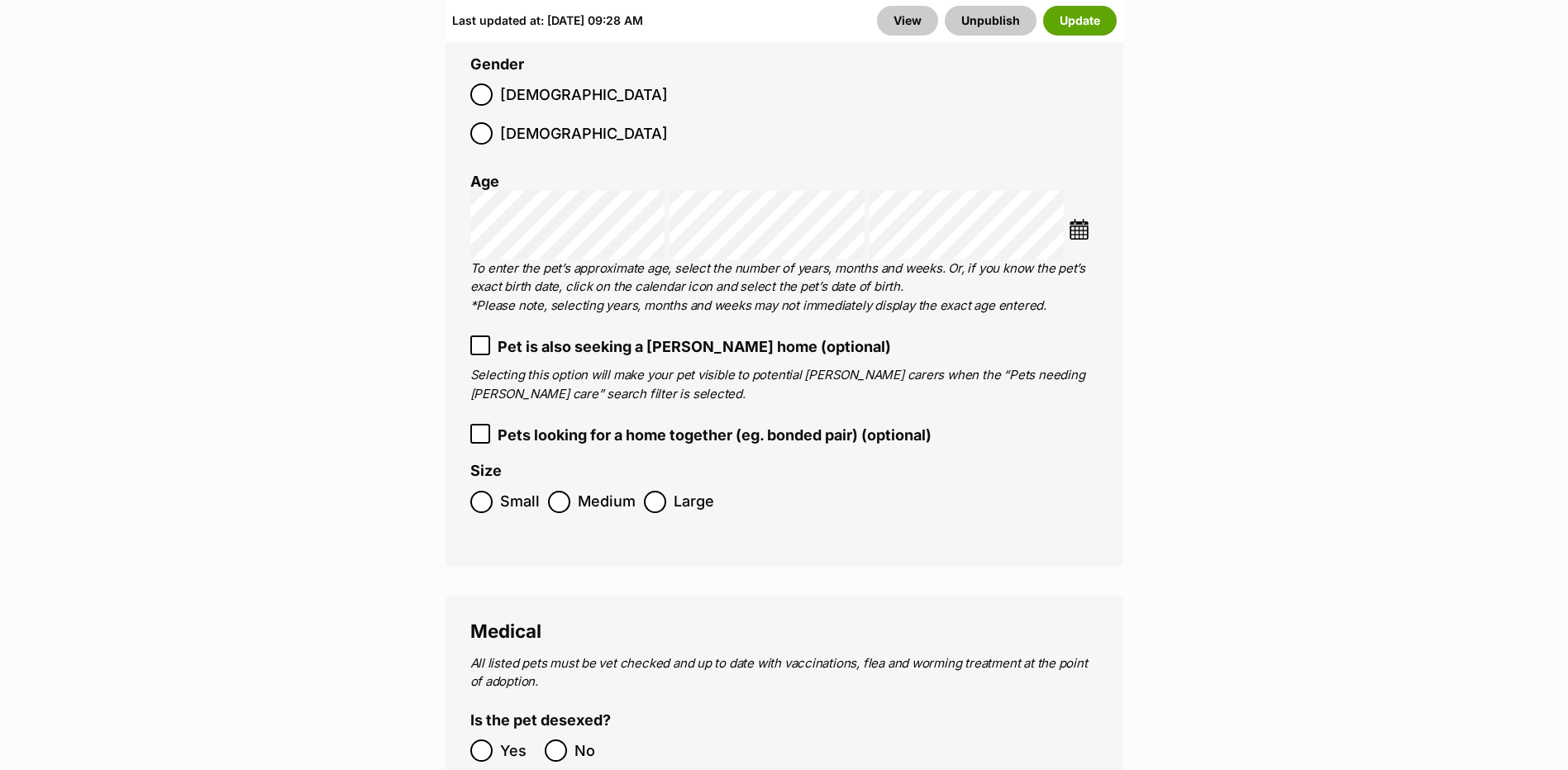
click at [1067, 191] on div "Choose Date" at bounding box center [784, 225] width 628 height 69
click at [1080, 219] on img at bounding box center [1078, 229] width 20 height 20
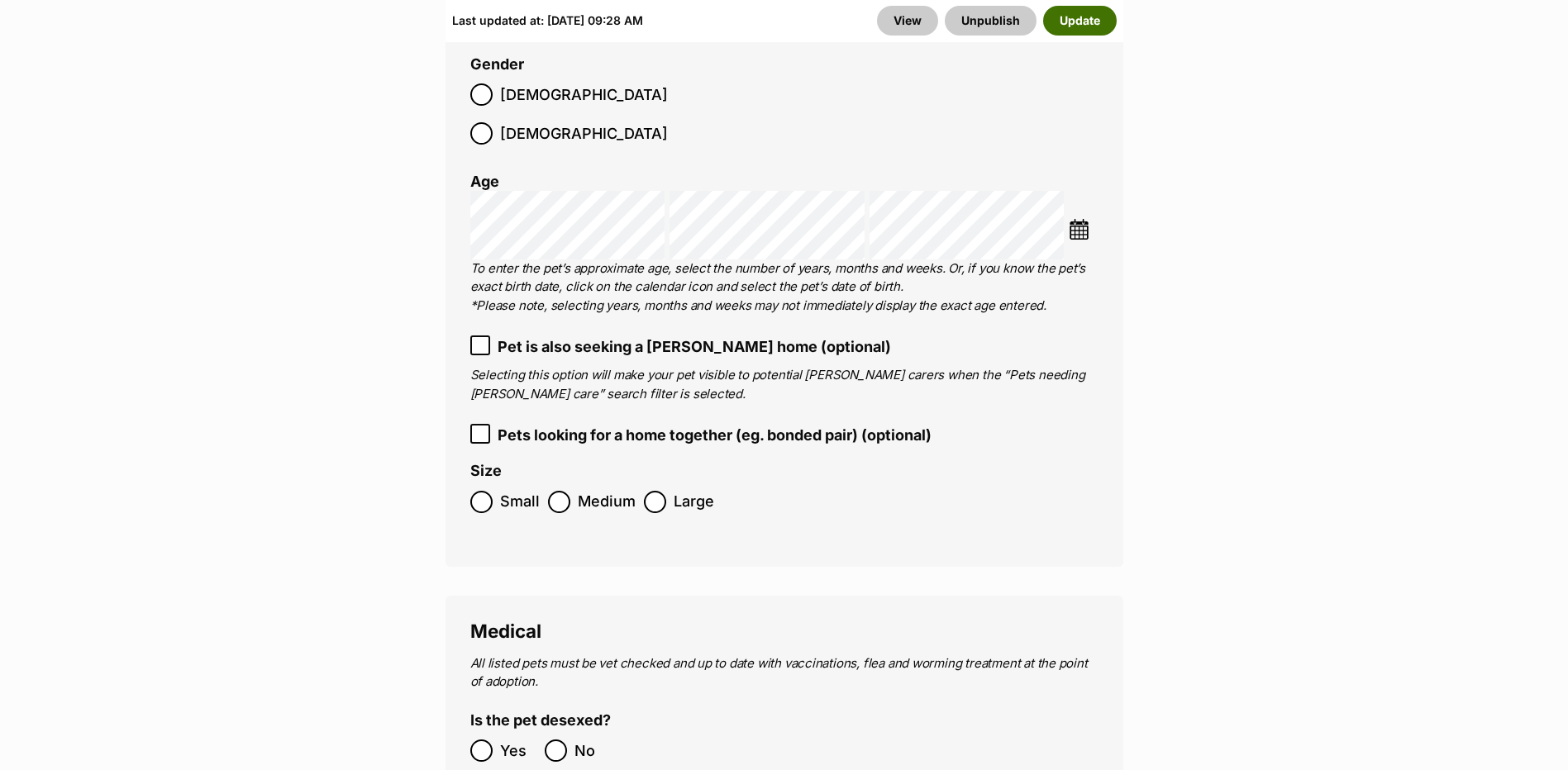
click at [1094, 30] on button "Update" at bounding box center [1080, 20] width 73 height 30
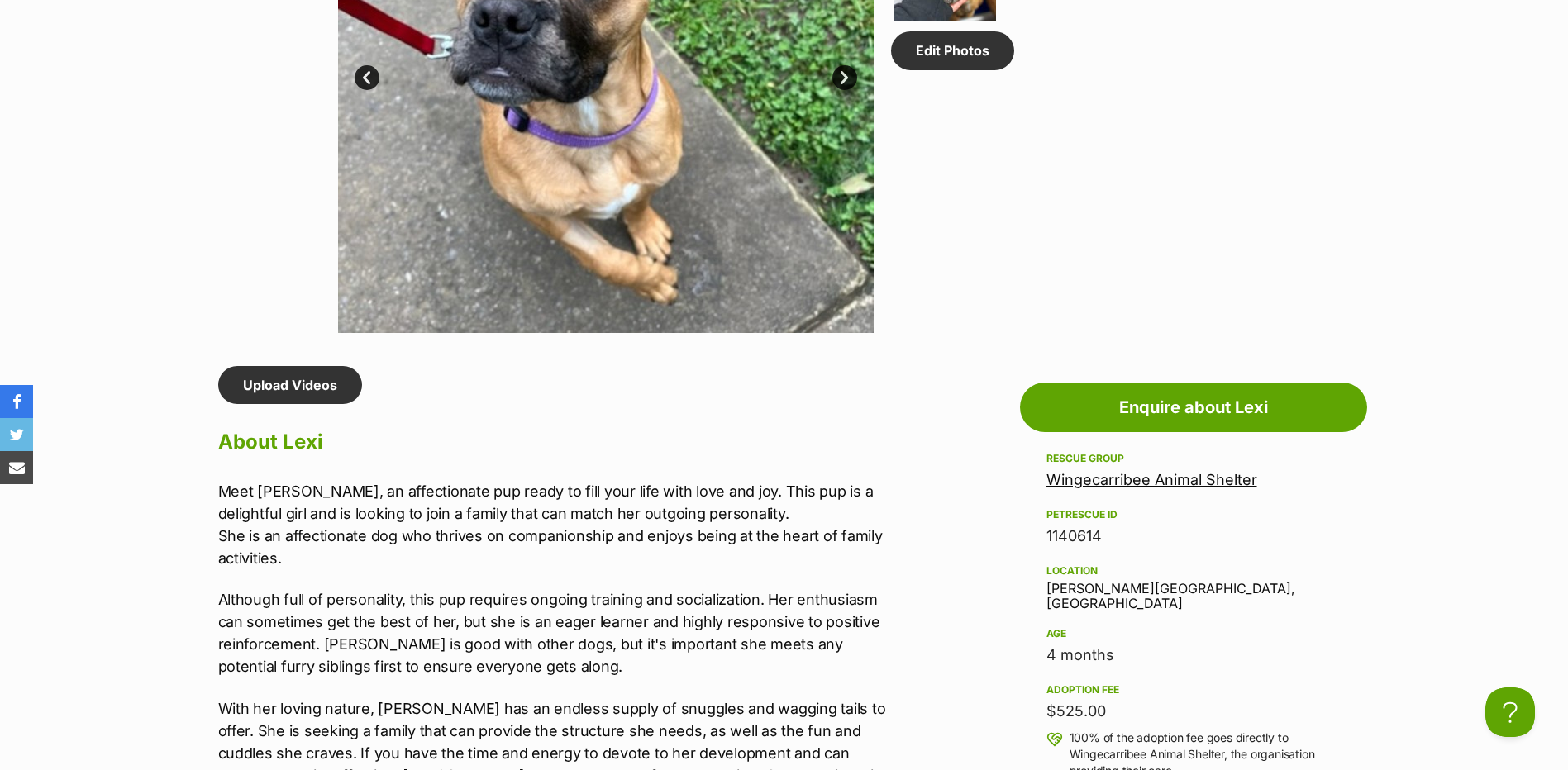
scroll to position [1322, 0]
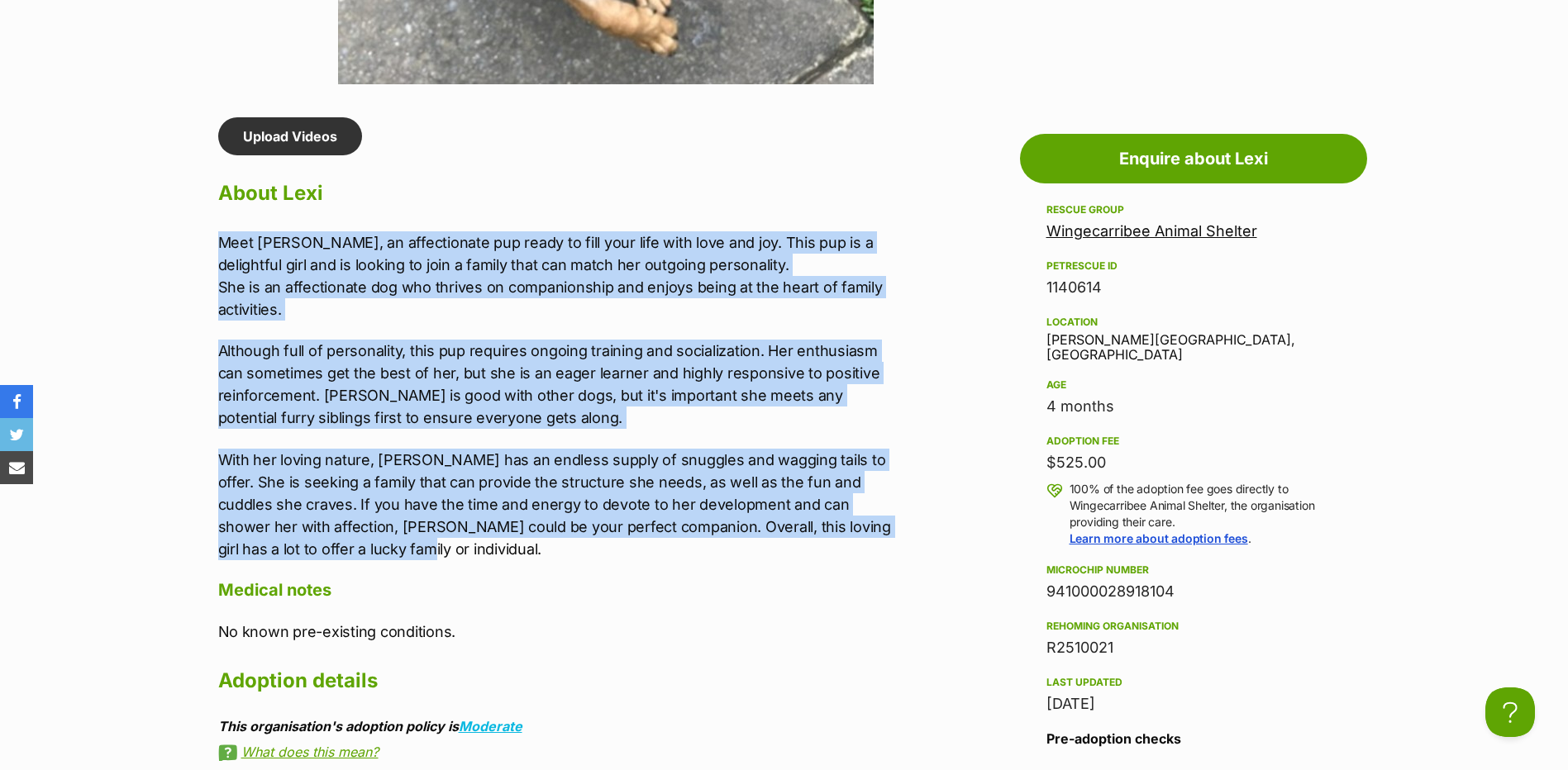
drag, startPoint x: 217, startPoint y: 239, endPoint x: 403, endPoint y: 541, distance: 354.7
click at [403, 541] on div "Meet [PERSON_NAME], an affectionate pup ready to fill your life with love and j…" at bounding box center [559, 396] width 682 height 329
copy div "Meet [PERSON_NAME], an affectionate pup ready to fill your life with love and j…"
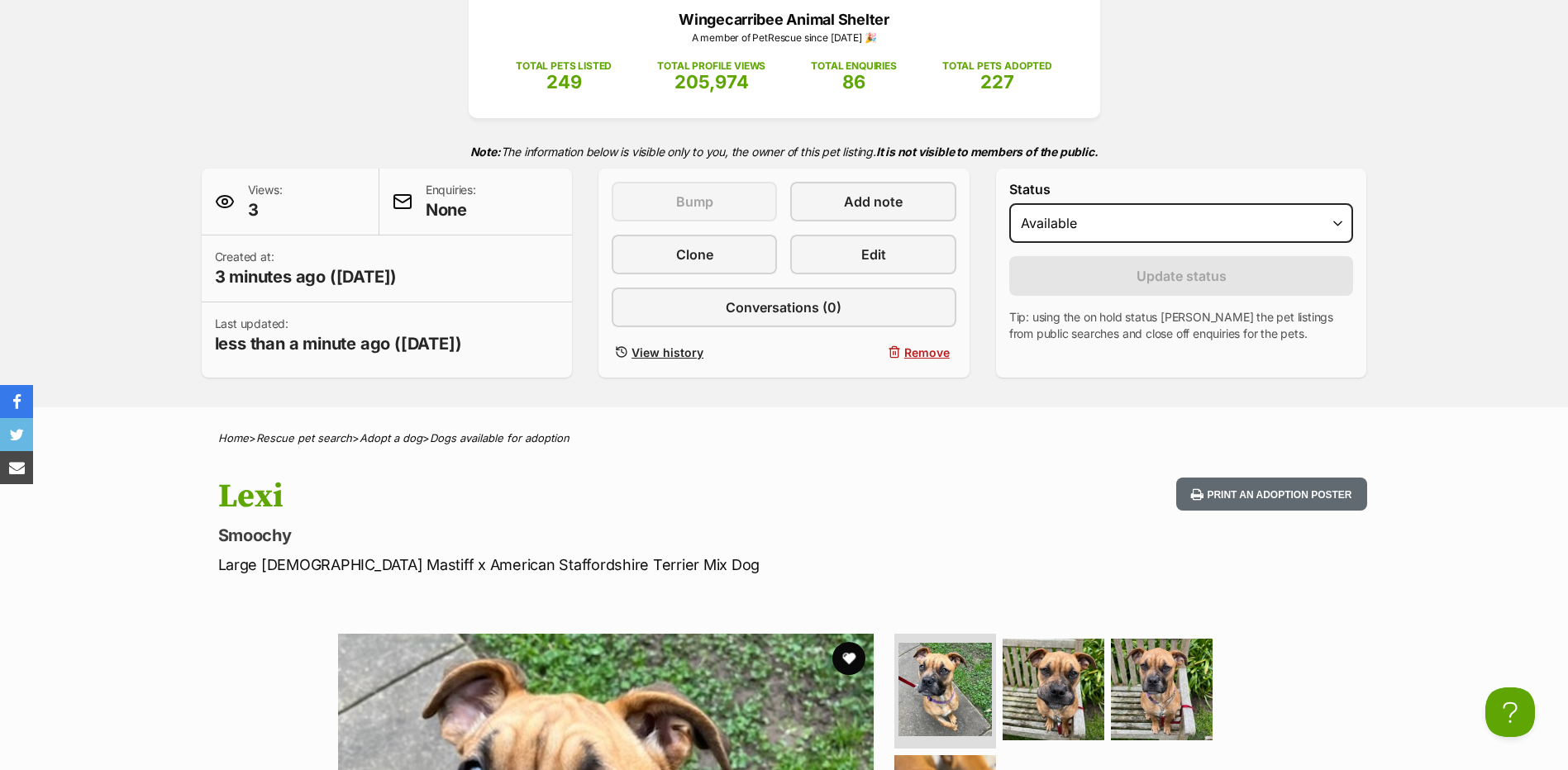
scroll to position [0, 0]
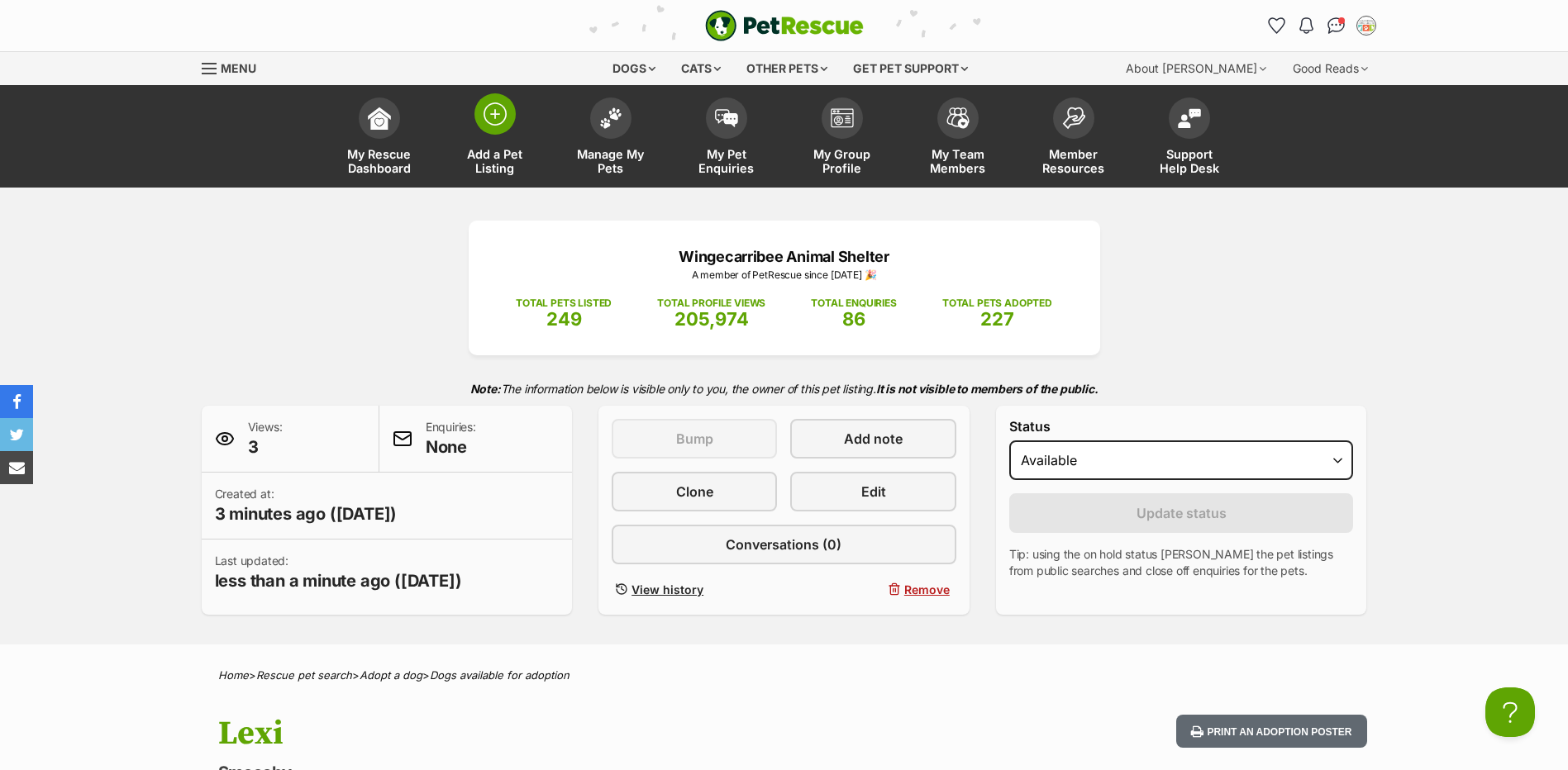
click at [486, 135] on link "Add a Pet Listing" at bounding box center [495, 139] width 116 height 98
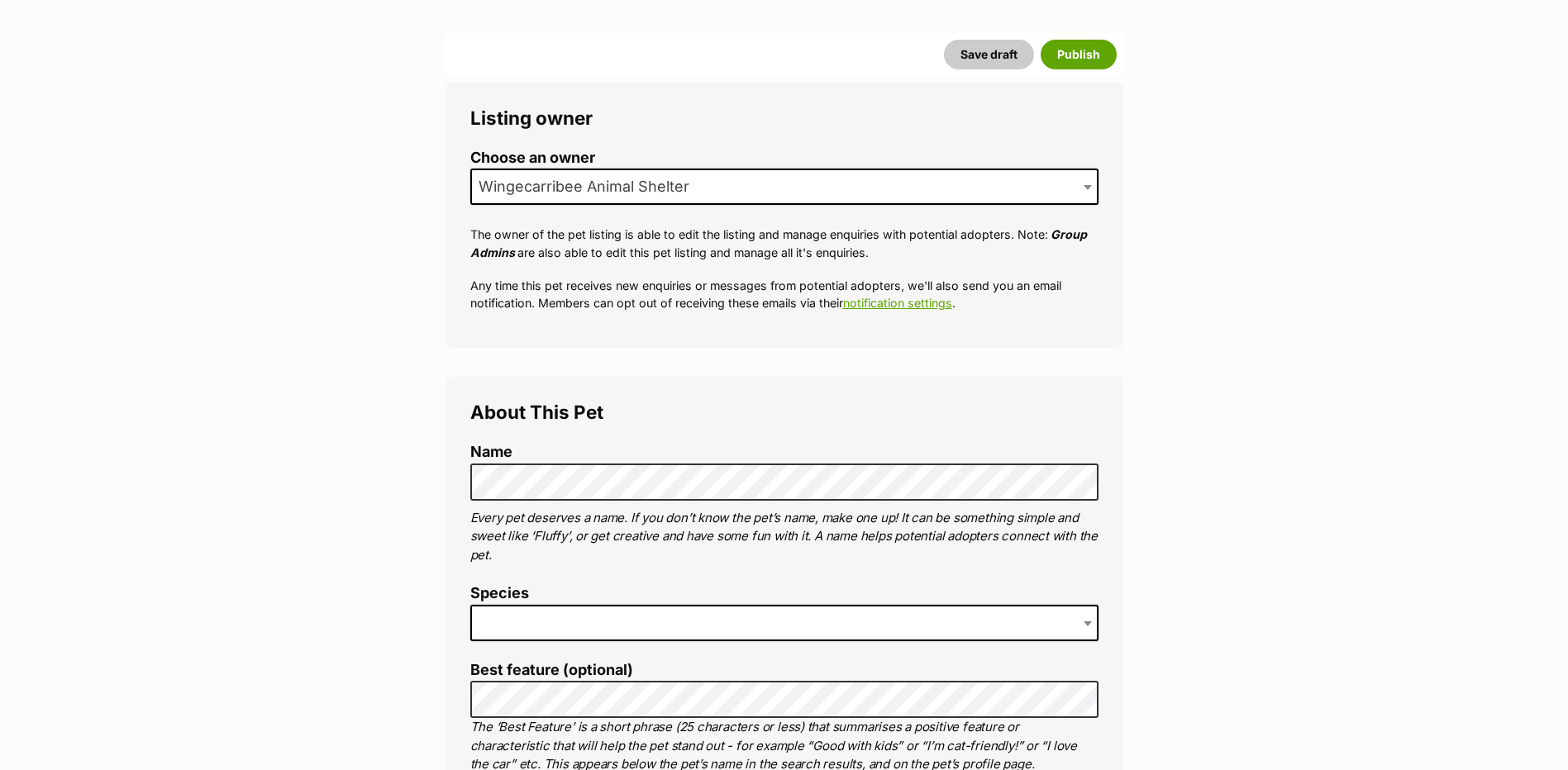
click at [717, 597] on label "Species" at bounding box center [784, 593] width 628 height 17
click at [694, 628] on span at bounding box center [784, 623] width 628 height 37
click at [544, 730] on p "The ‘Best Feature’ is a short phrase (25 characters or less) that summarises a …" at bounding box center [784, 746] width 628 height 56
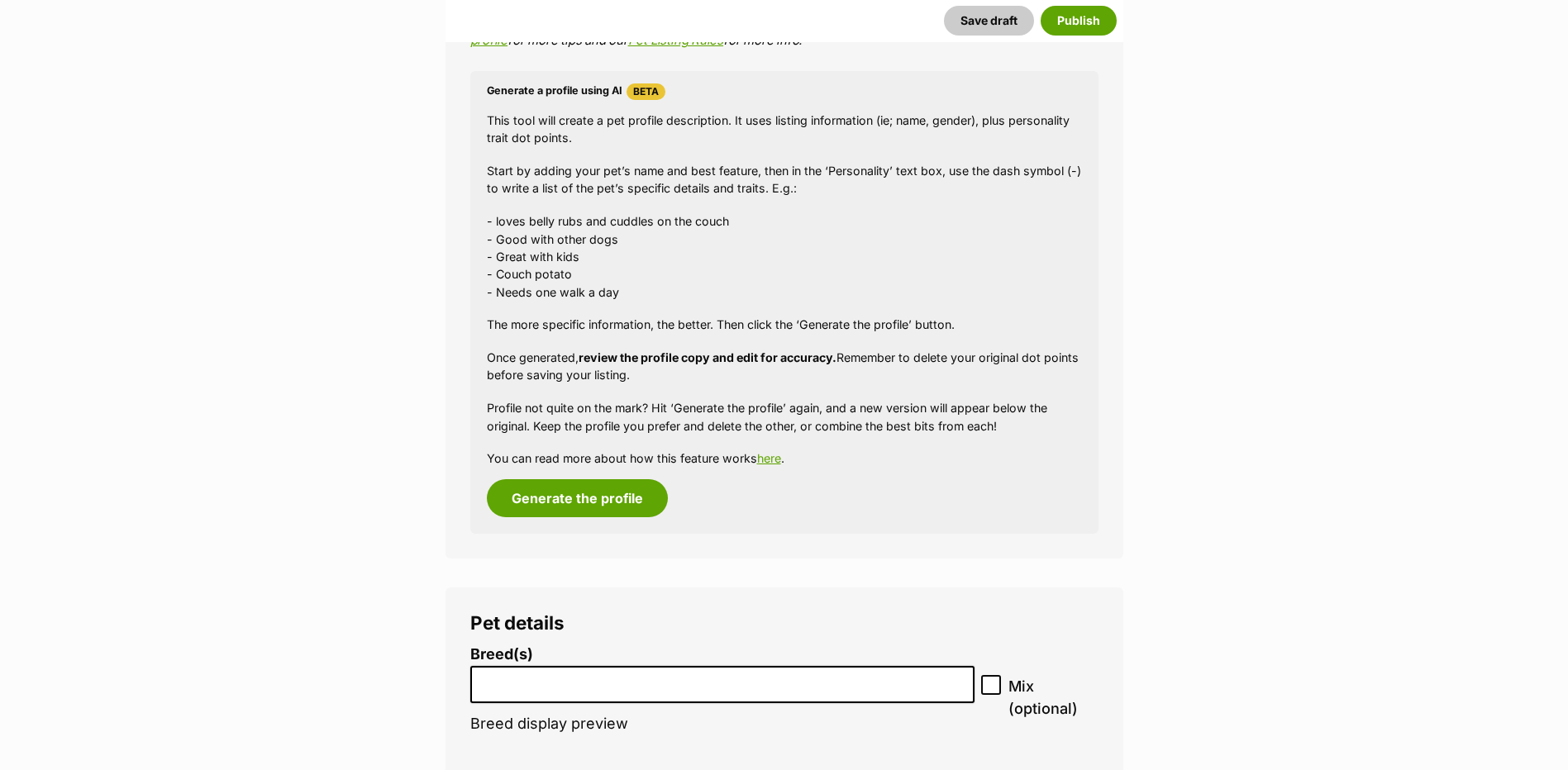
scroll to position [1653, 0]
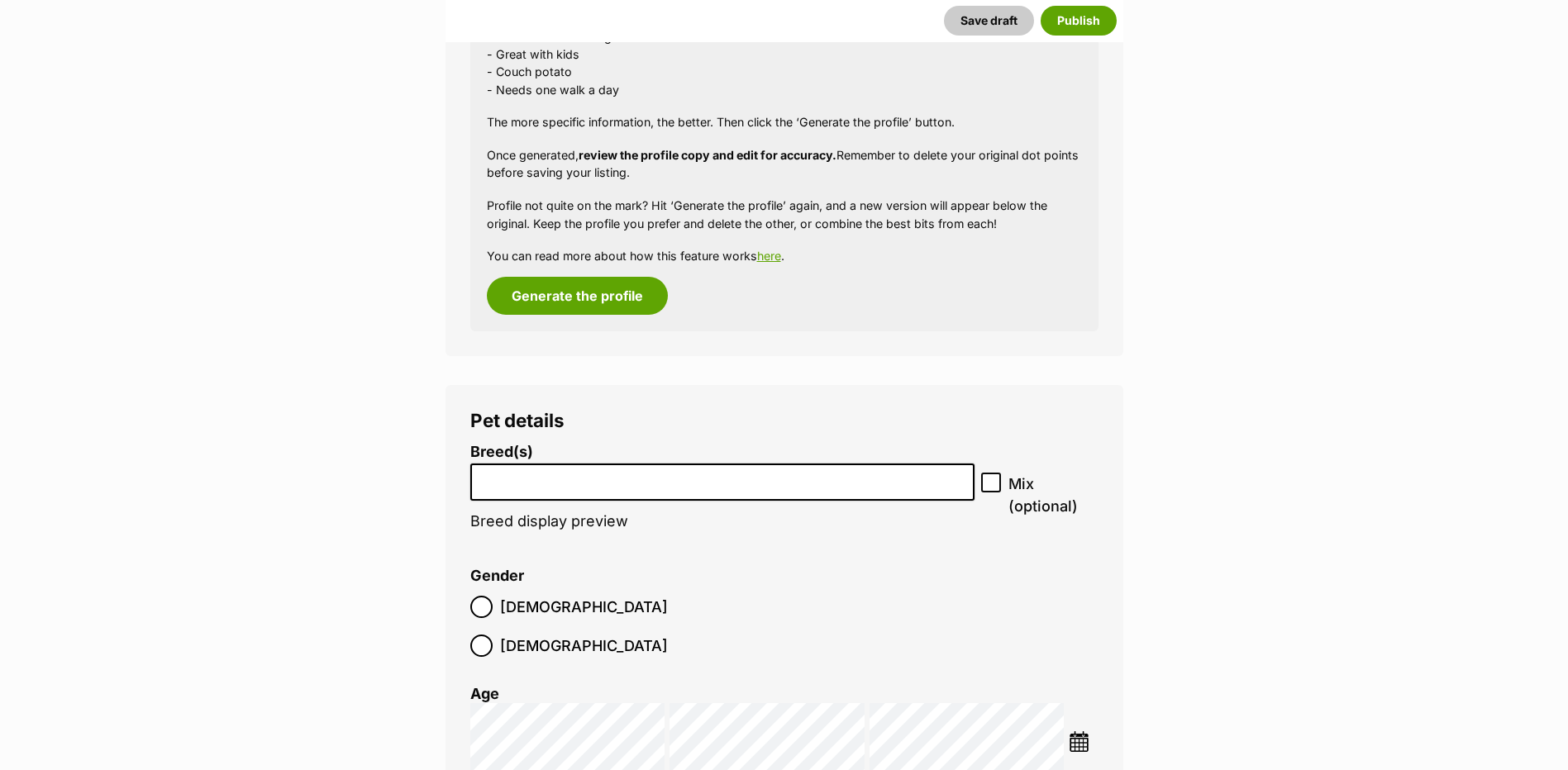
click at [568, 472] on input "search" at bounding box center [722, 479] width 493 height 17
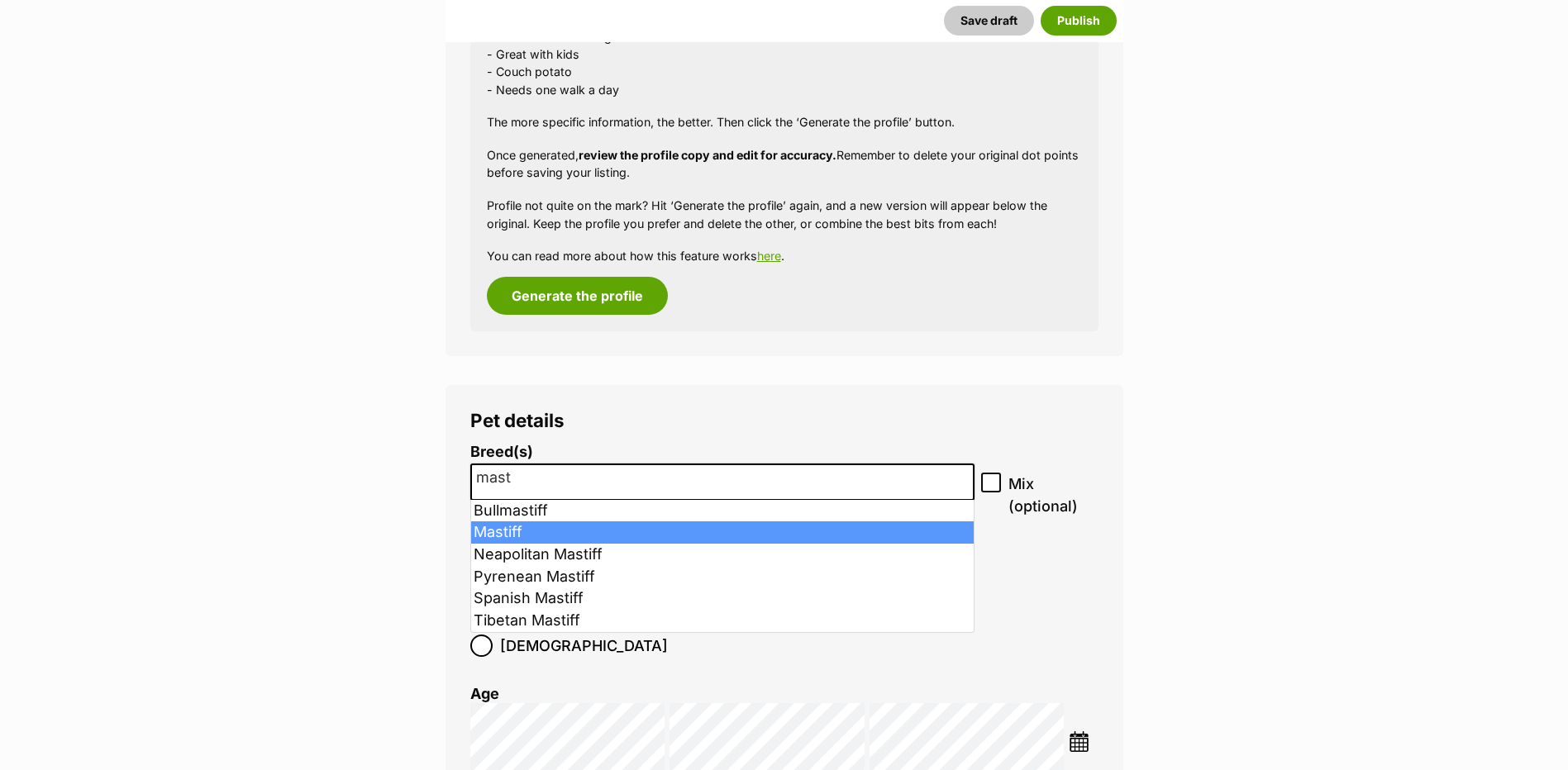
type input "mast"
select select "141"
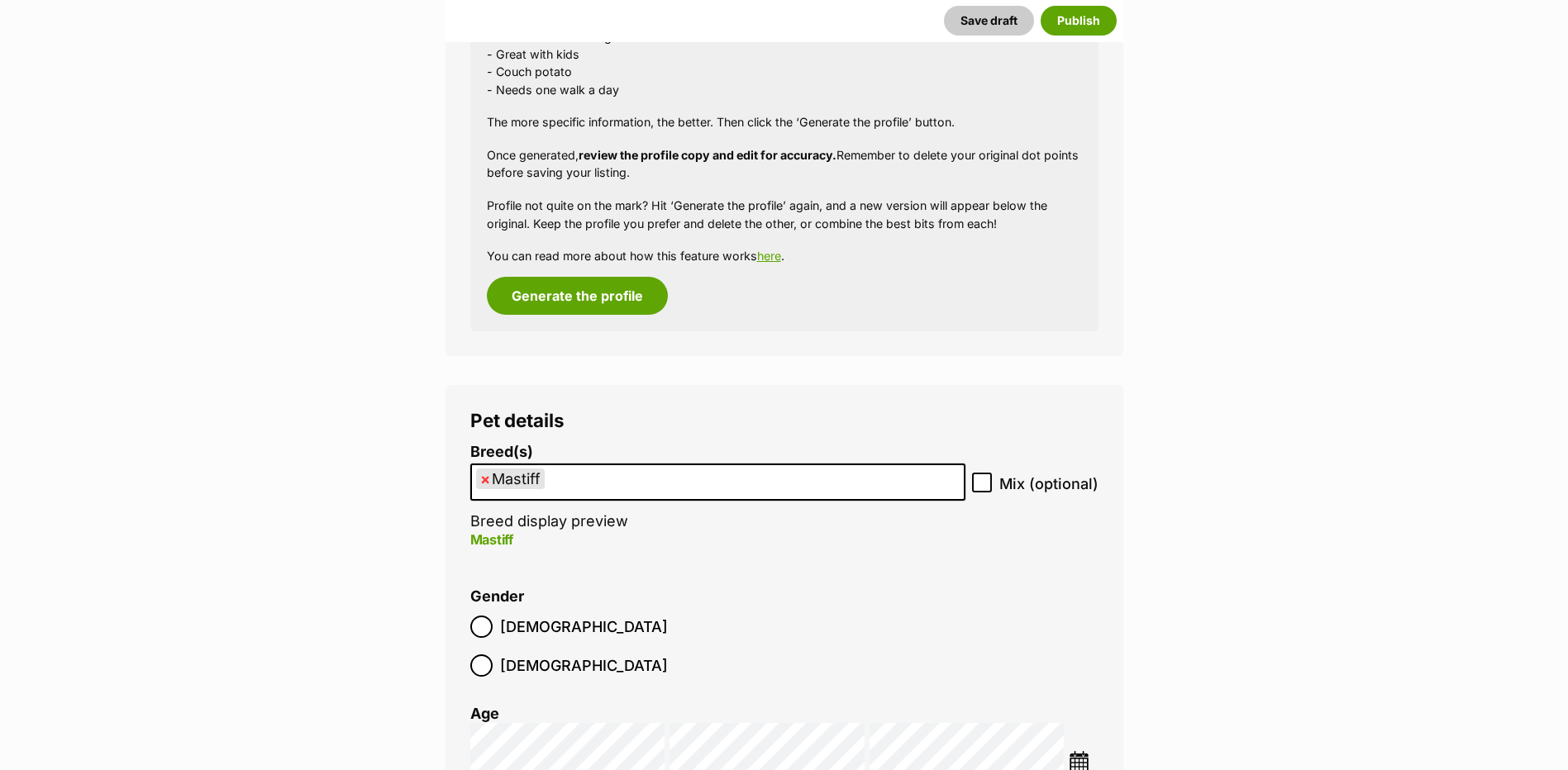
click at [964, 476] on ul "× Mastiff" at bounding box center [718, 481] width 492 height 34
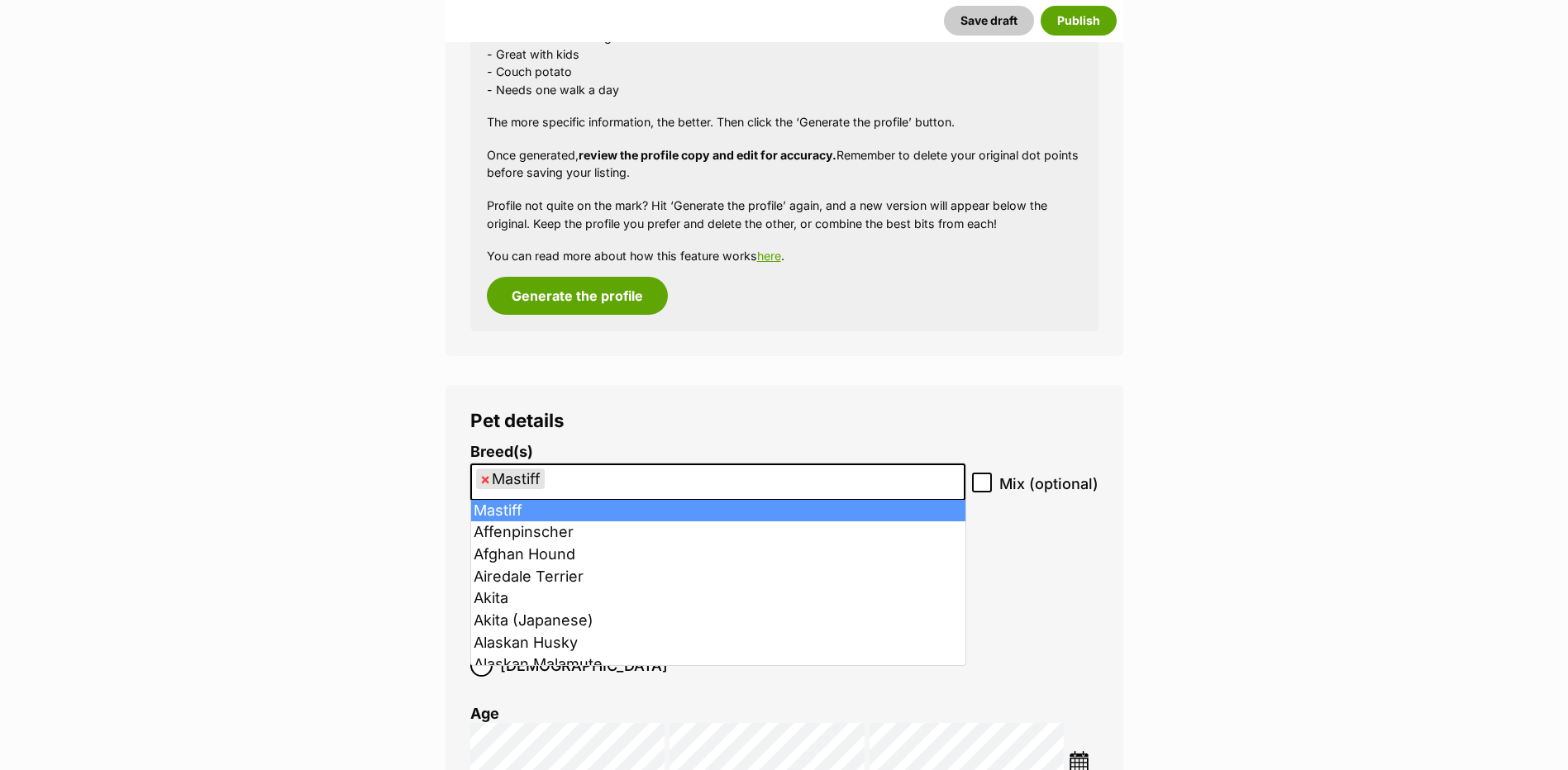
click at [977, 478] on input "Mix (optional)" at bounding box center [981, 482] width 20 height 20
checkbox input "true"
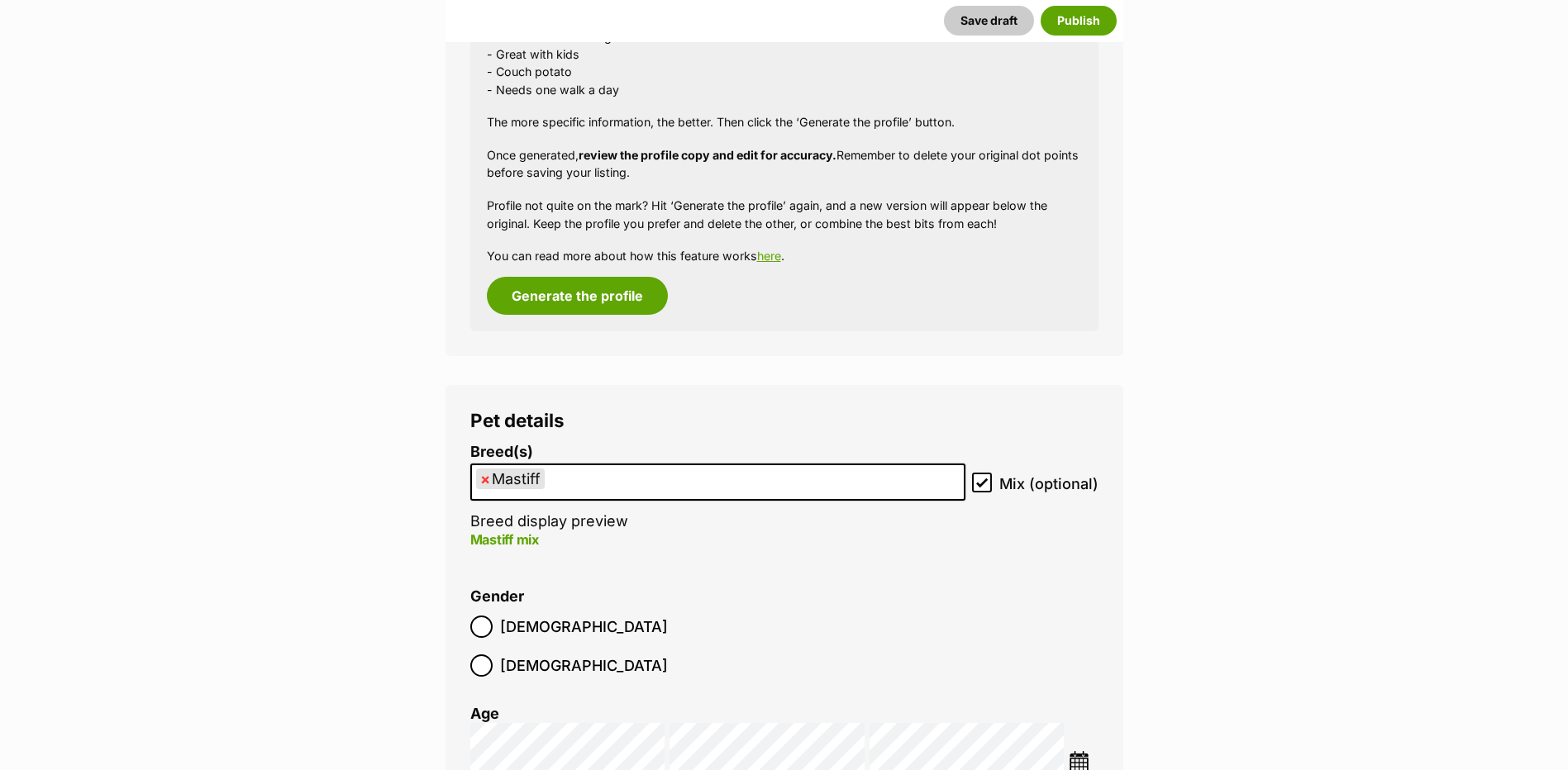
click at [875, 483] on ul "× Mastiff" at bounding box center [718, 481] width 492 height 34
type input "sta"
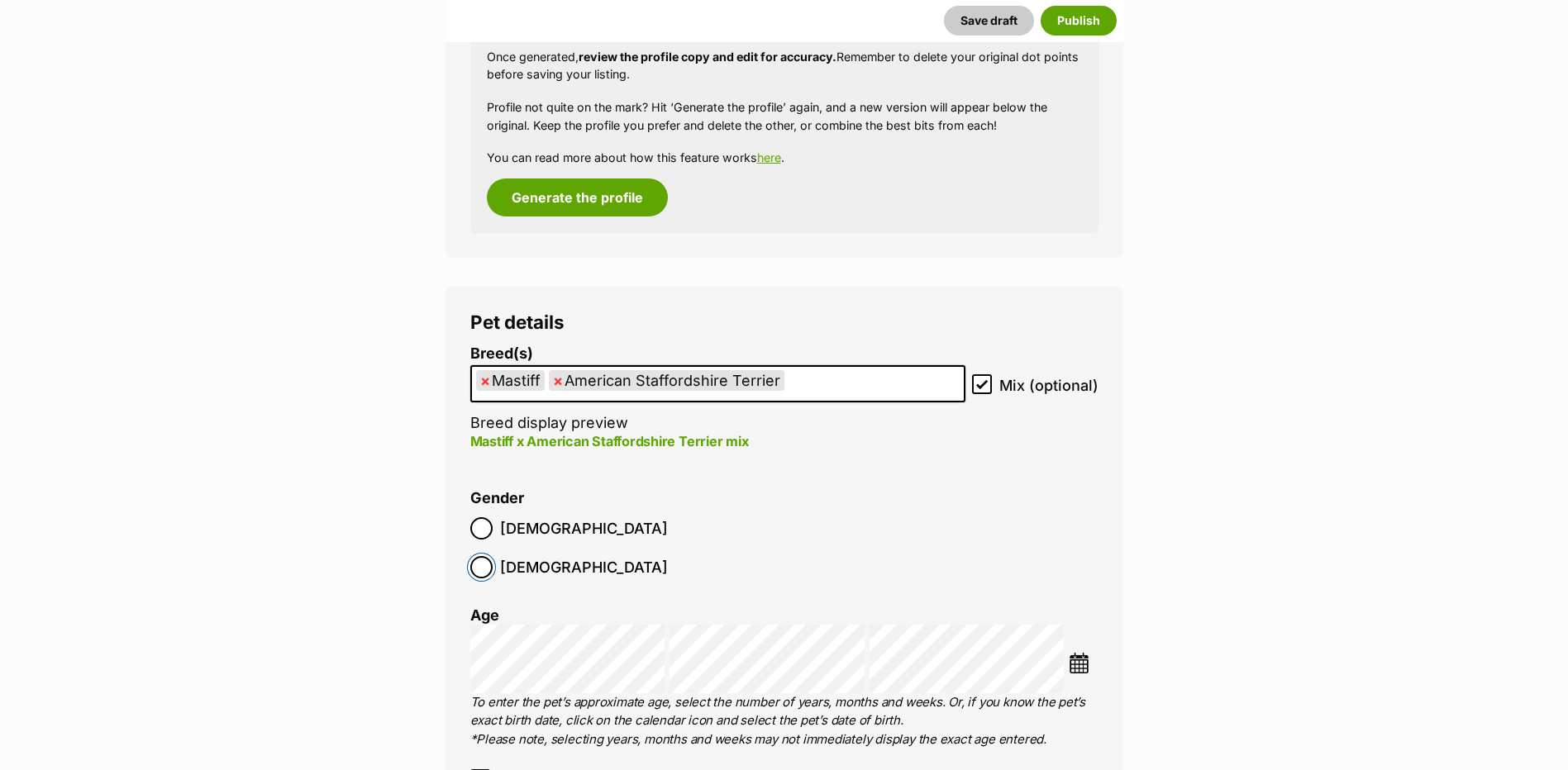
scroll to position [1901, 0]
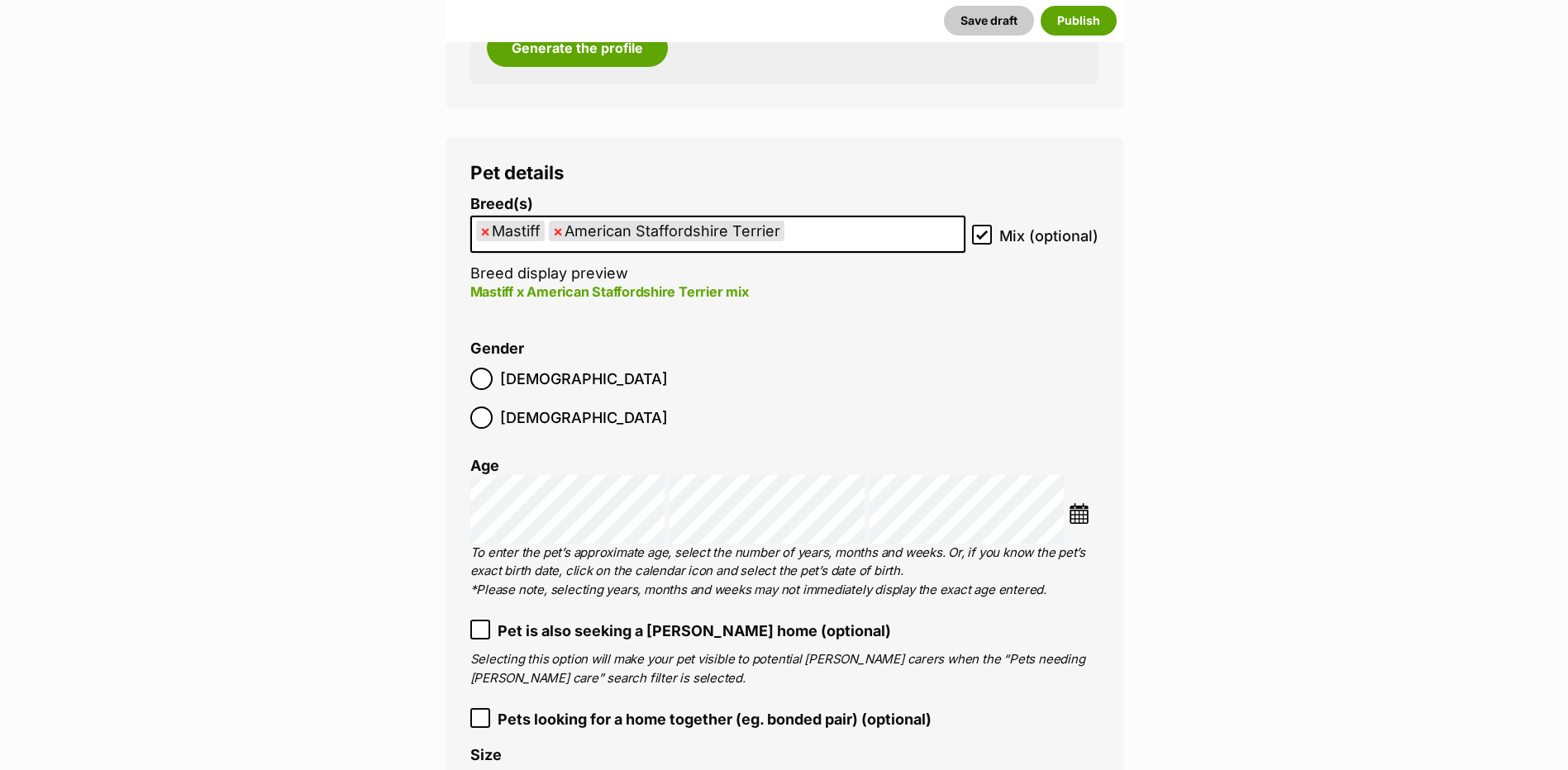
click at [1095, 504] on li at bounding box center [1083, 516] width 29 height 25
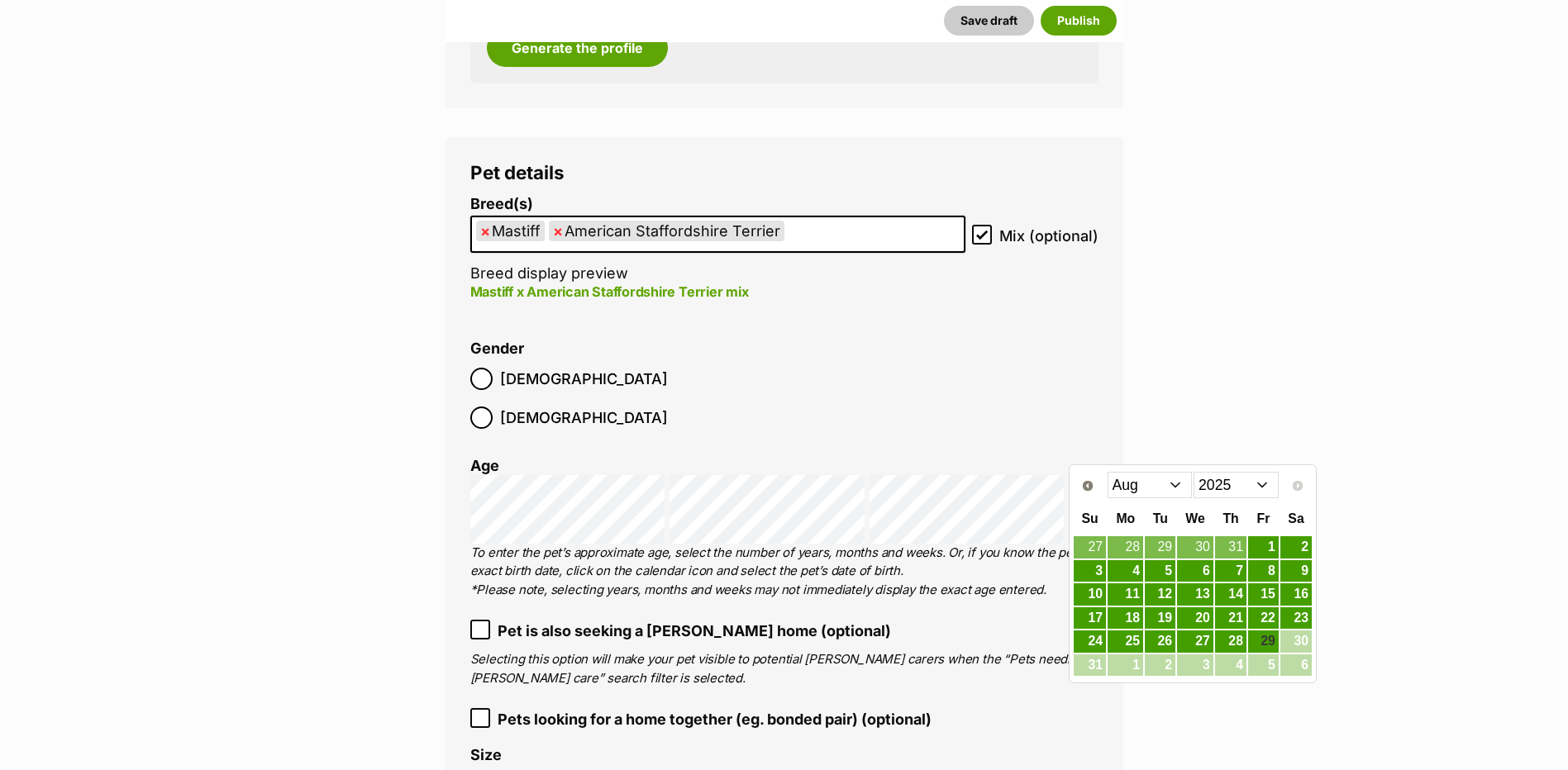
click at [1140, 481] on select "Jan Feb Mar Apr May Jun Jul Aug" at bounding box center [1150, 484] width 85 height 26
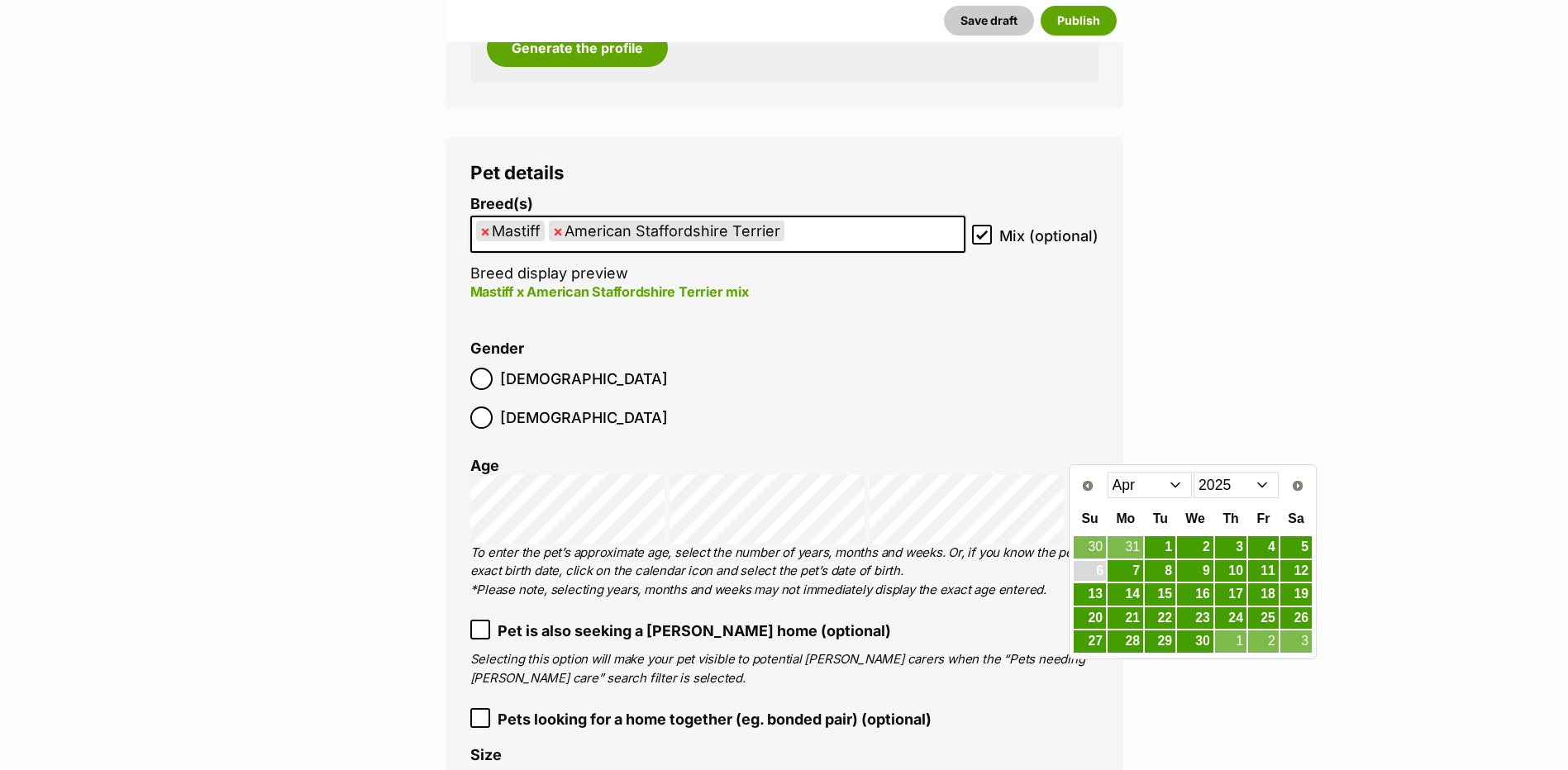
click at [1092, 572] on link "6" at bounding box center [1089, 571] width 32 height 20
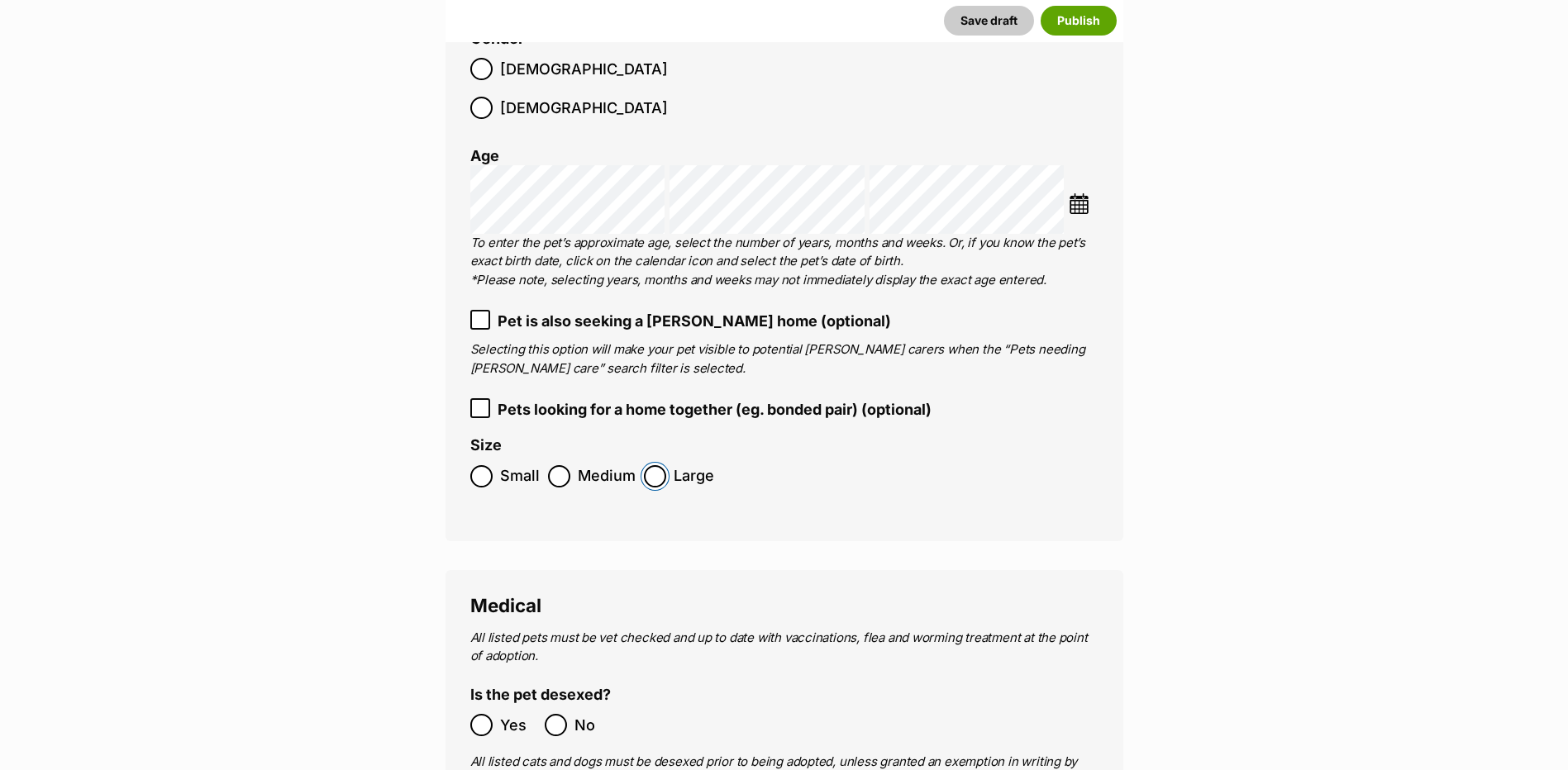
scroll to position [2314, 0]
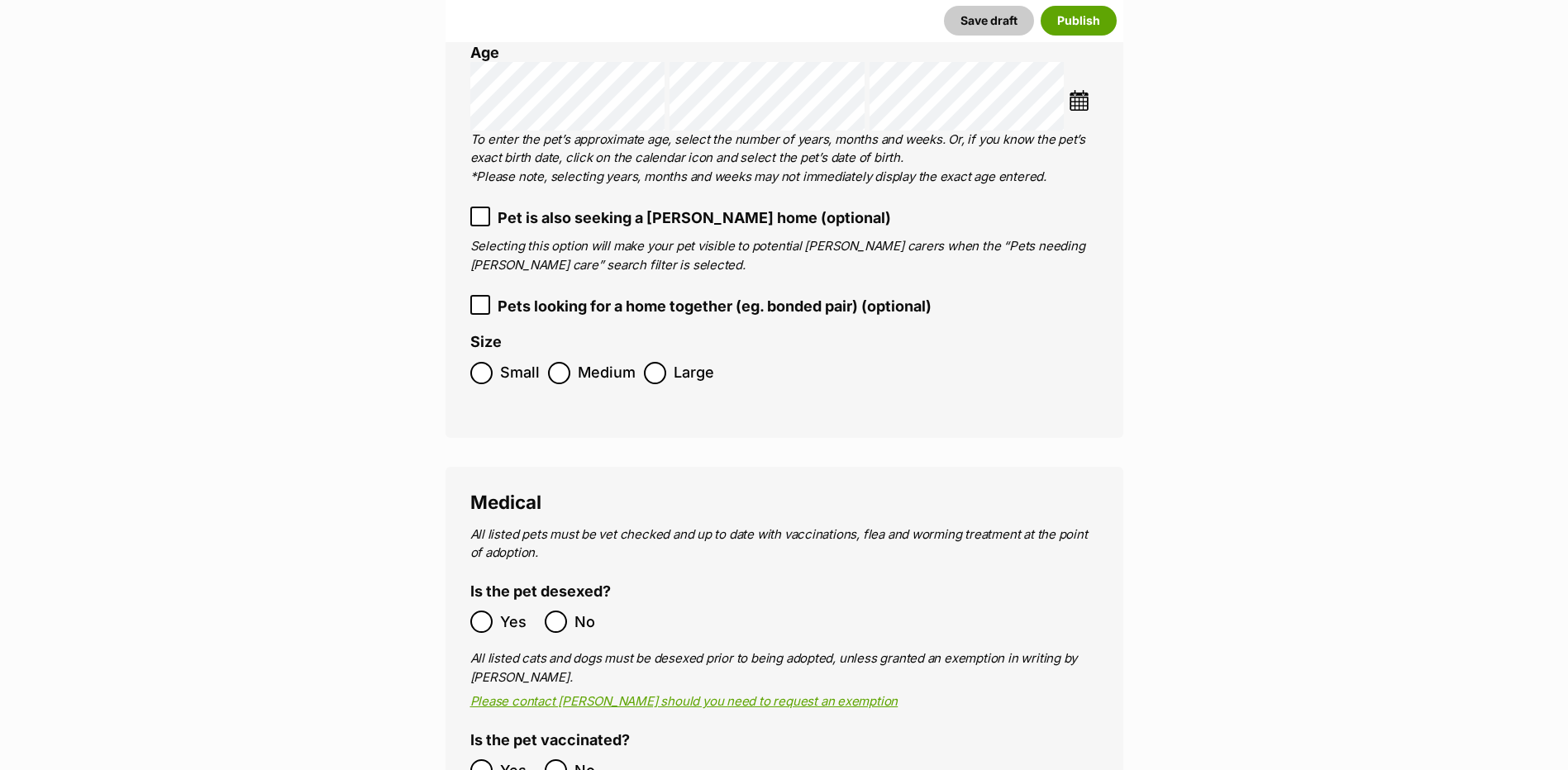
click at [510, 611] on span "Yes" at bounding box center [518, 621] width 37 height 22
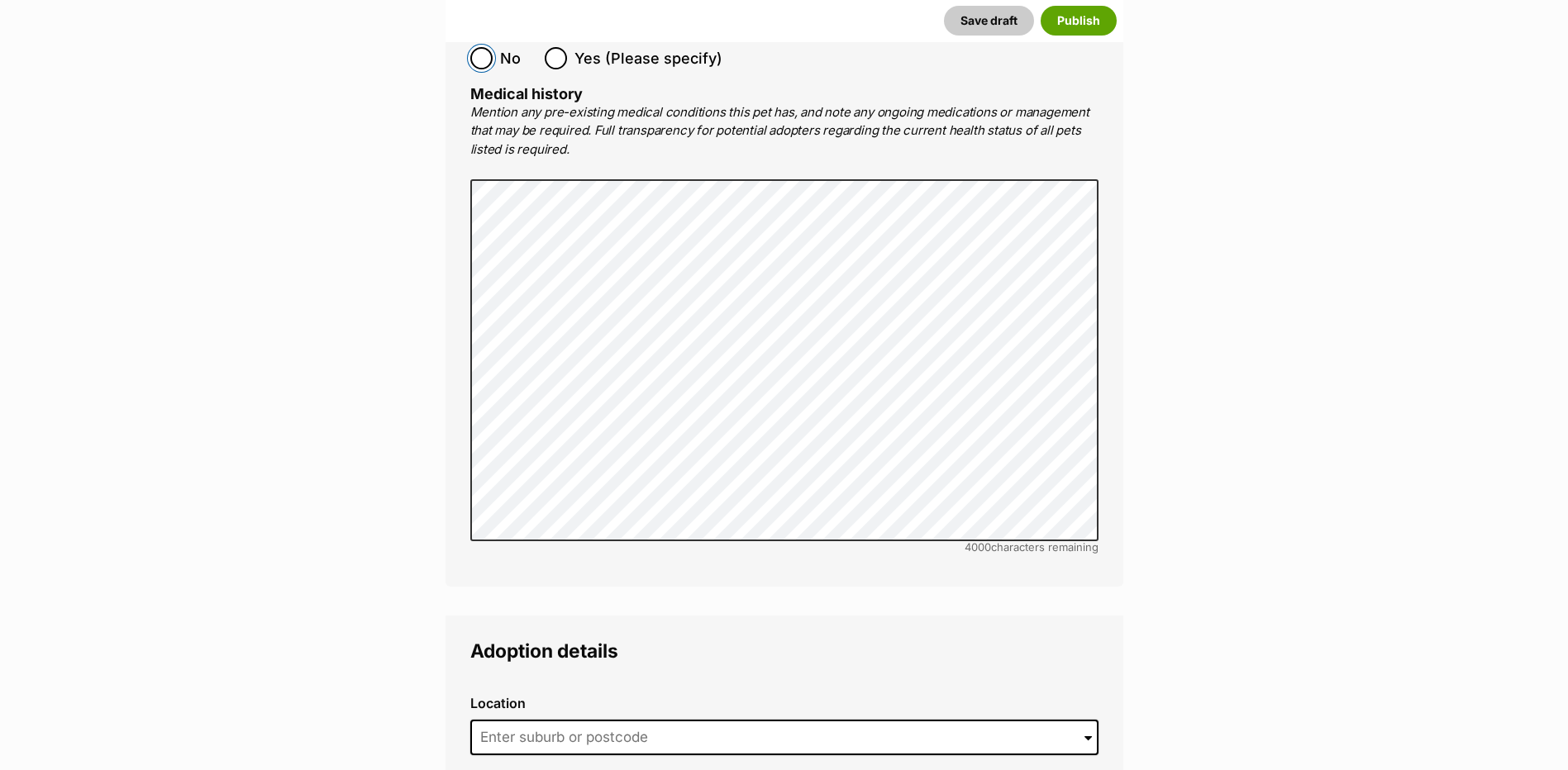
scroll to position [3471, 0]
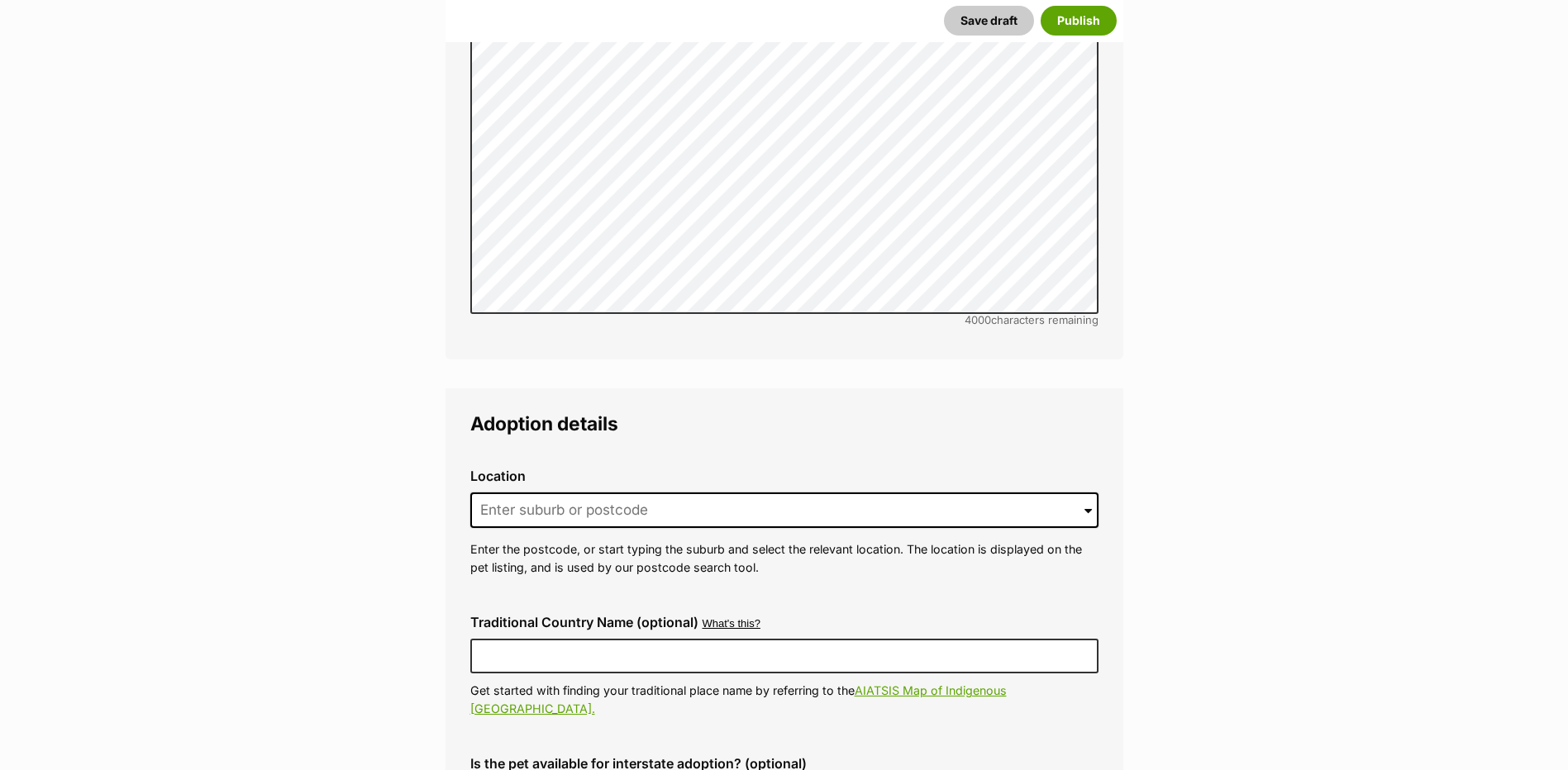
click at [538, 490] on div "Location 0 options available. Arrow down to browse or start typing to filter. E…" at bounding box center [784, 522] width 654 height 134
click at [538, 492] on input at bounding box center [784, 510] width 628 height 37
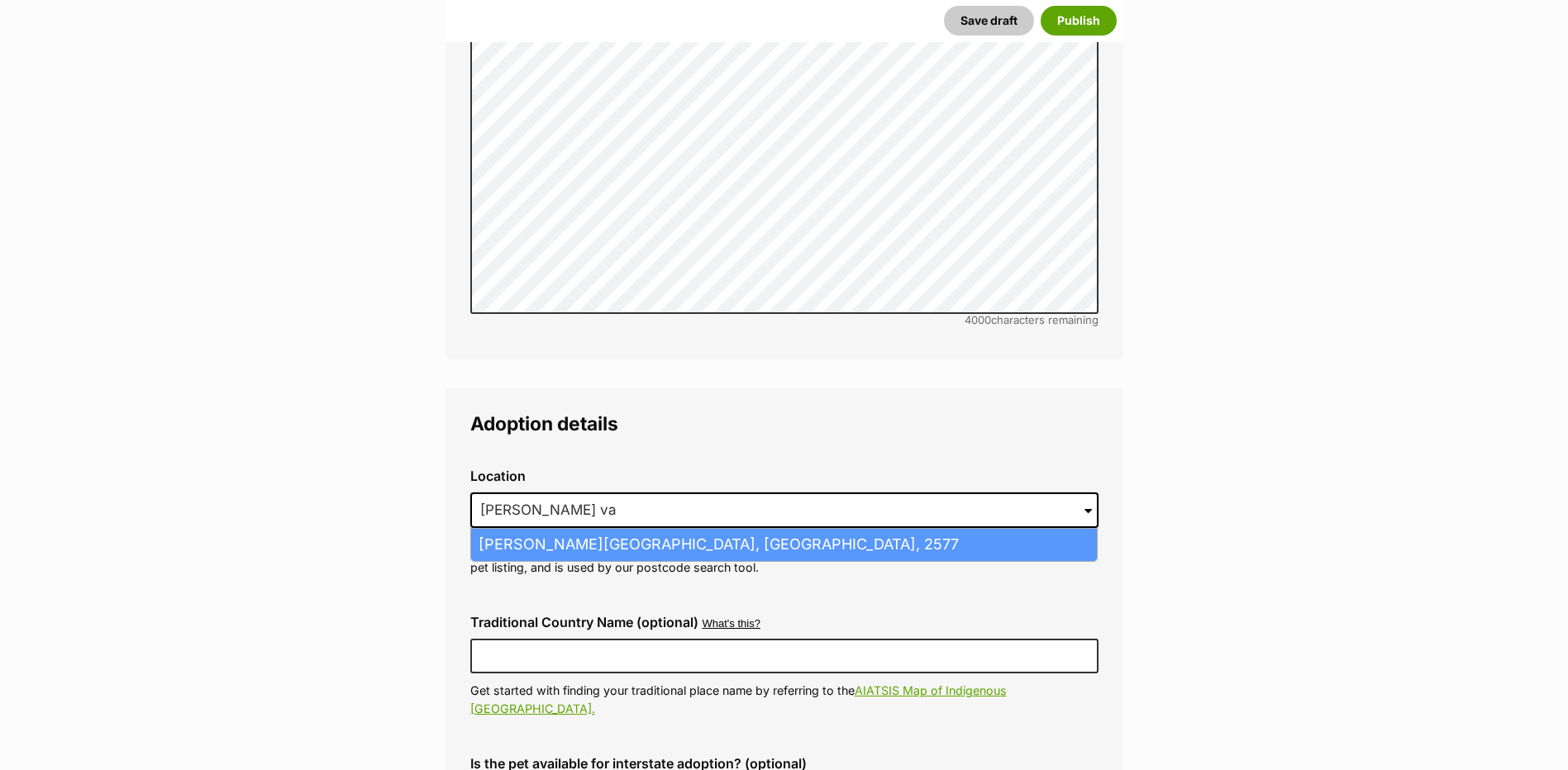
click at [520, 529] on li "Moss Vale, New South Wales, 2577" at bounding box center [784, 544] width 625 height 32
type input "Moss Vale, New South Wales, 2577"
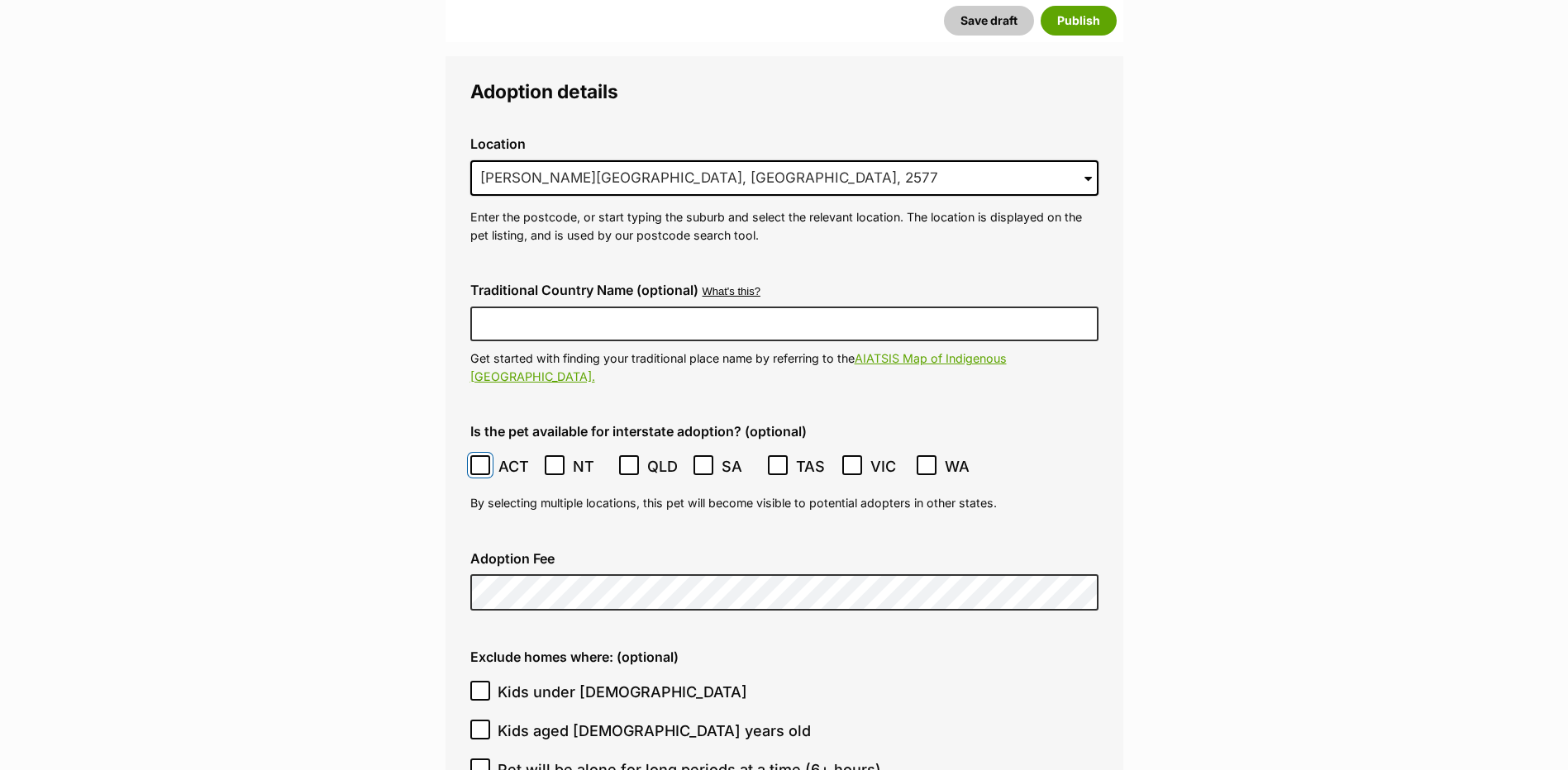
scroll to position [3885, 0]
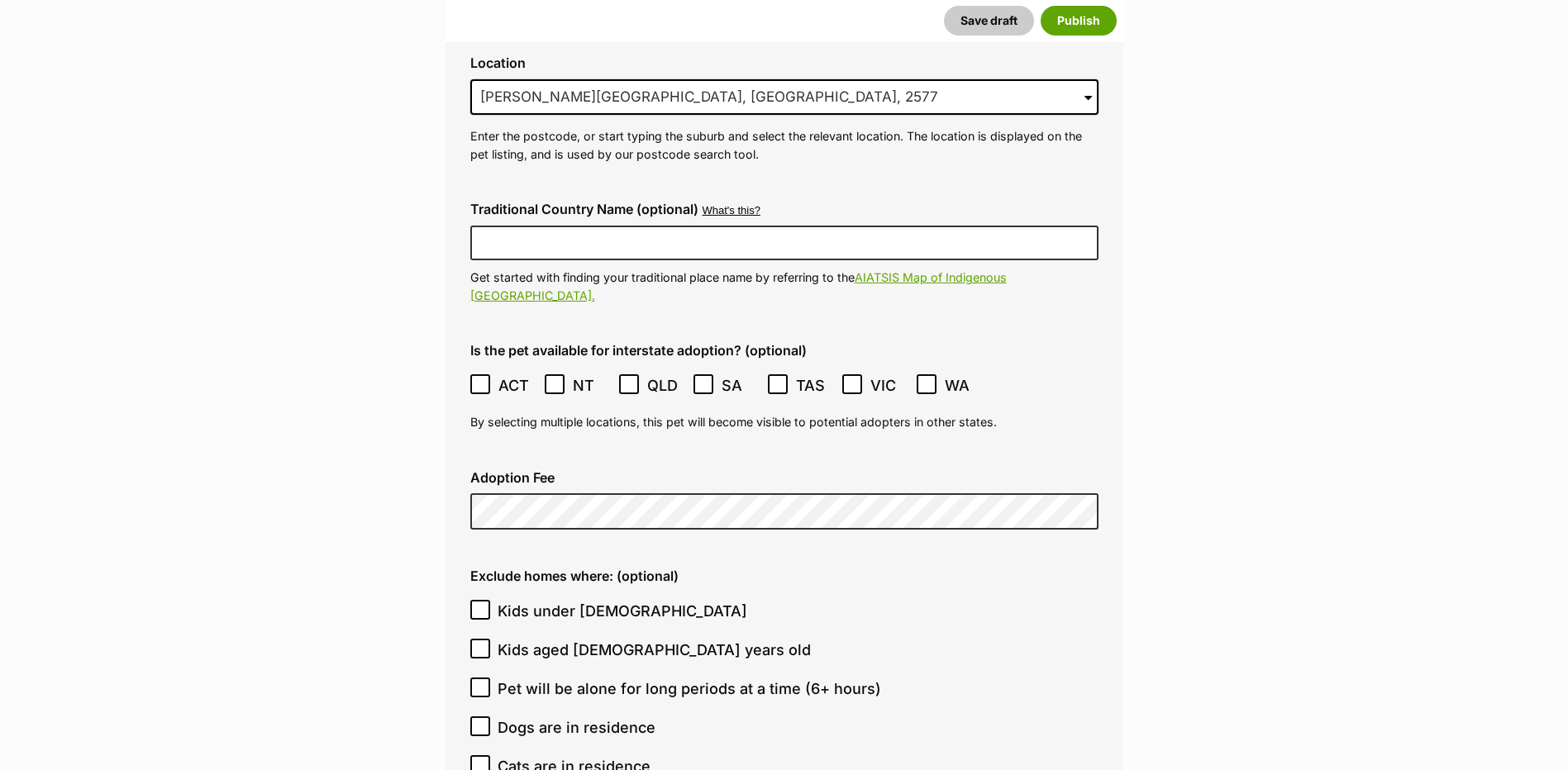
click at [516, 478] on div "Adoption Fee" at bounding box center [784, 500] width 654 height 86
click at [478, 677] on input "Pet will be alone for long periods at a time (6+ hours)" at bounding box center [480, 687] width 20 height 20
checkbox input "true"
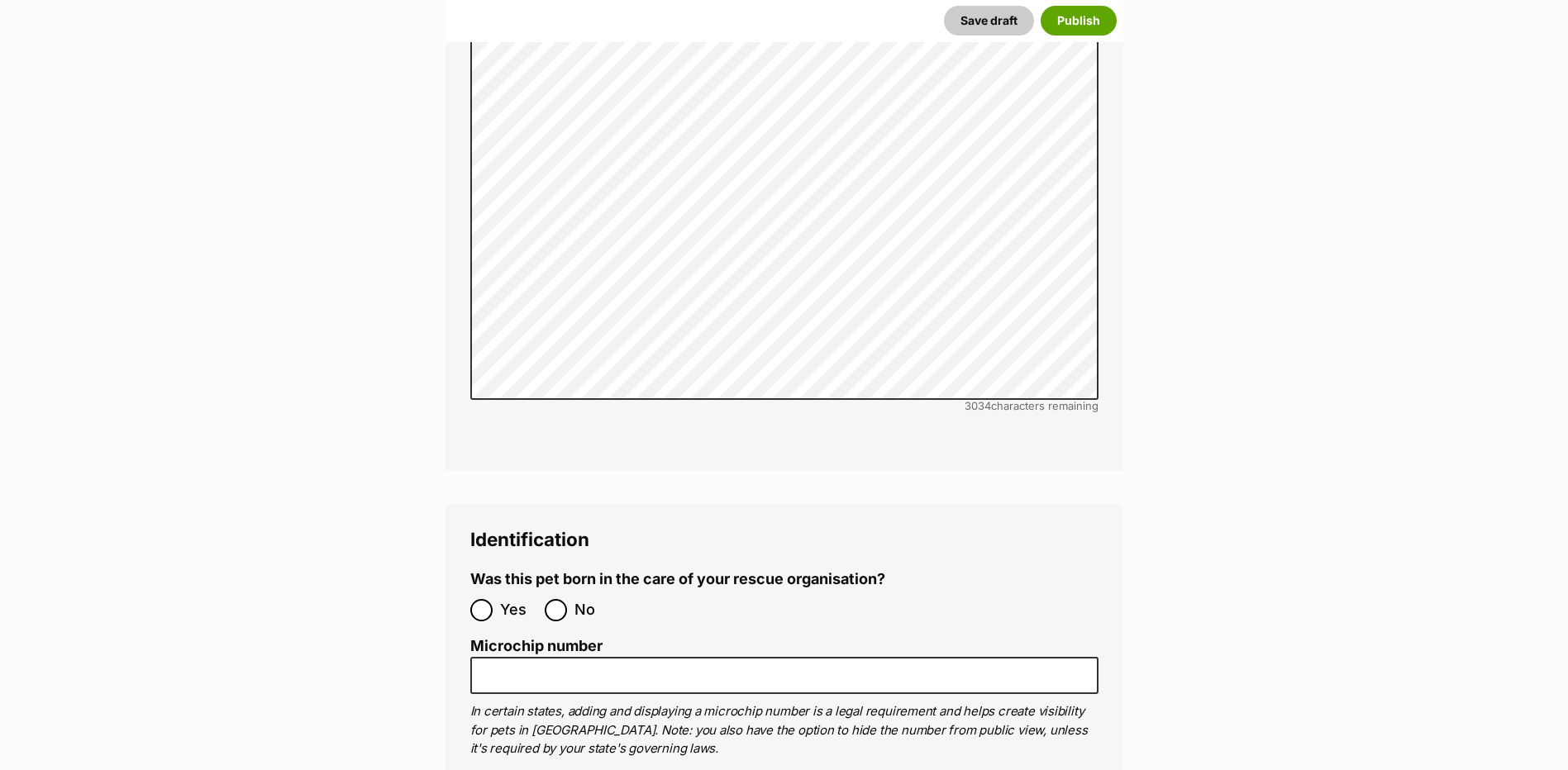
scroll to position [4876, 0]
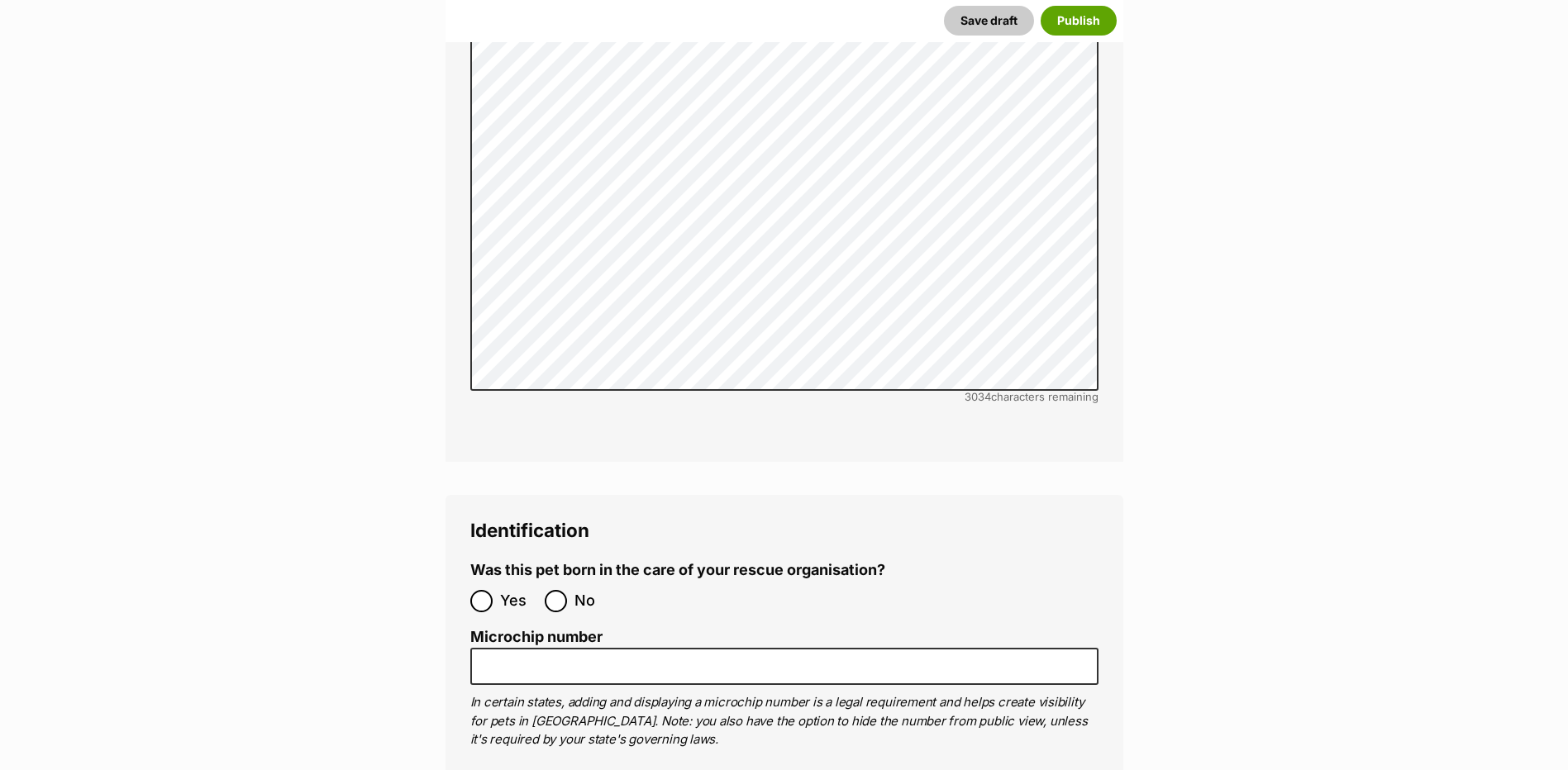
click at [543, 582] on ol "Yes No" at bounding box center [626, 601] width 314 height 39
click at [558, 591] on input "No" at bounding box center [555, 601] width 22 height 22
radio input "true"
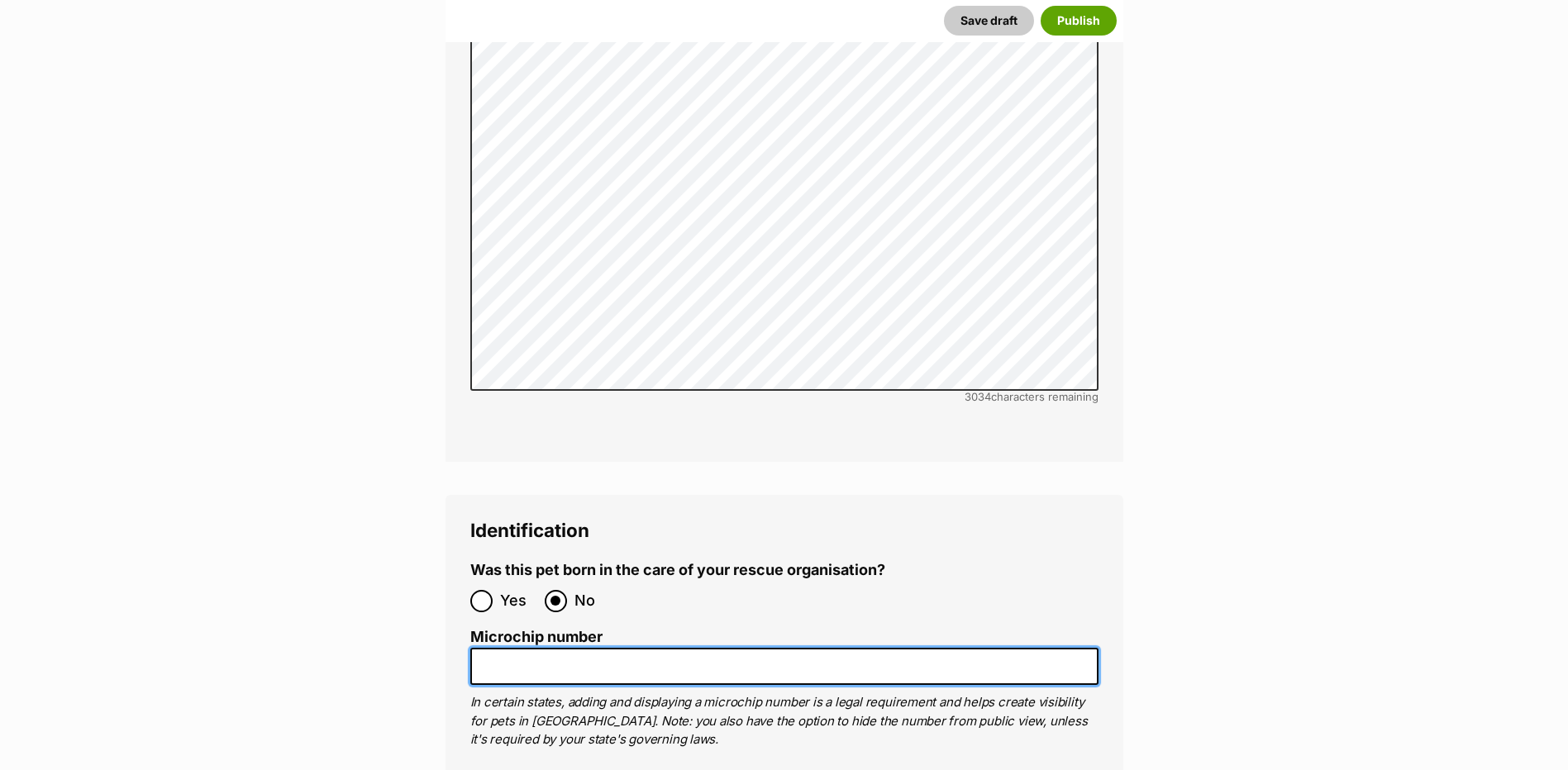
click at [556, 648] on input "Microchip number" at bounding box center [784, 667] width 628 height 38
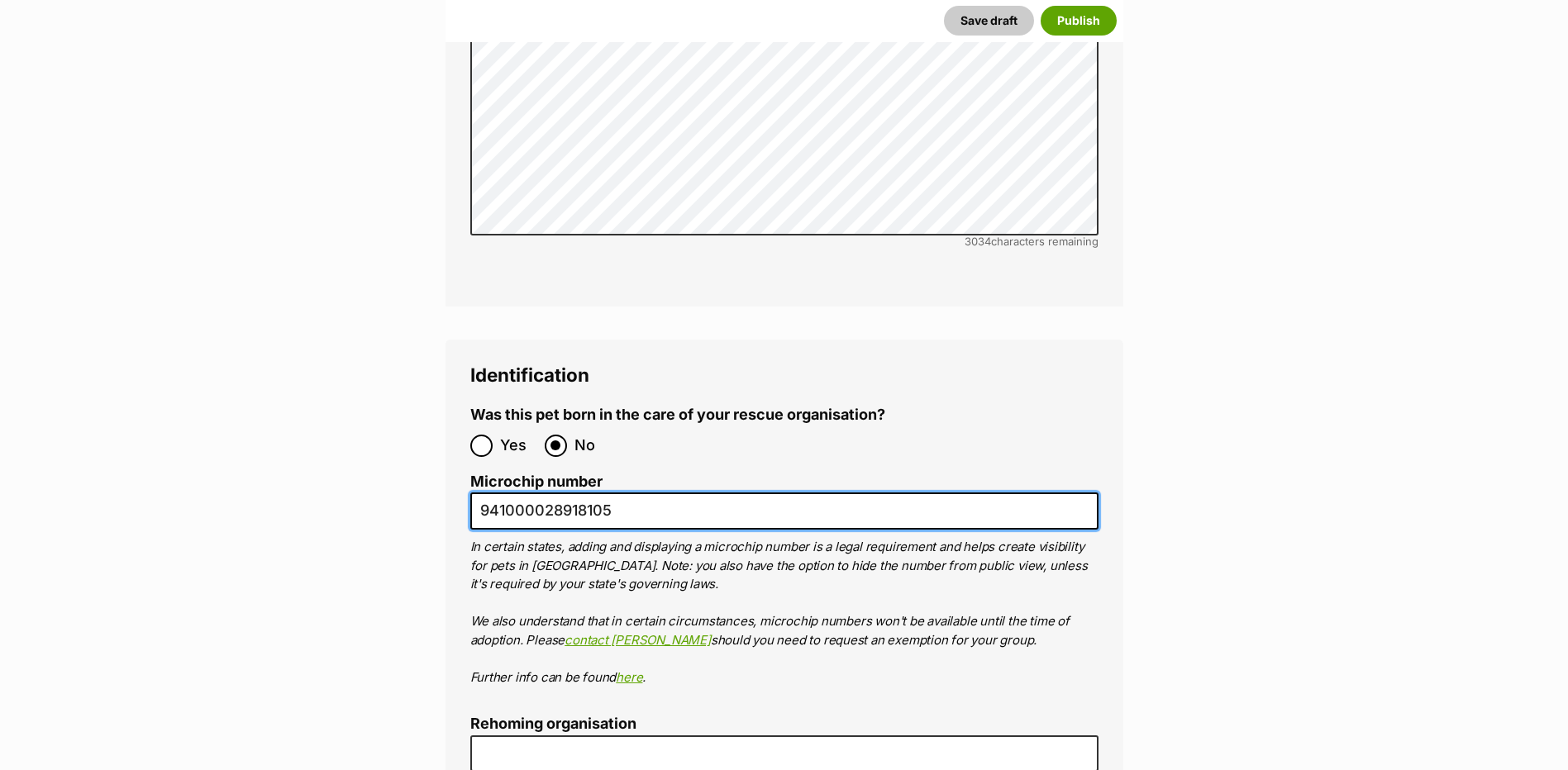
scroll to position [5207, 0]
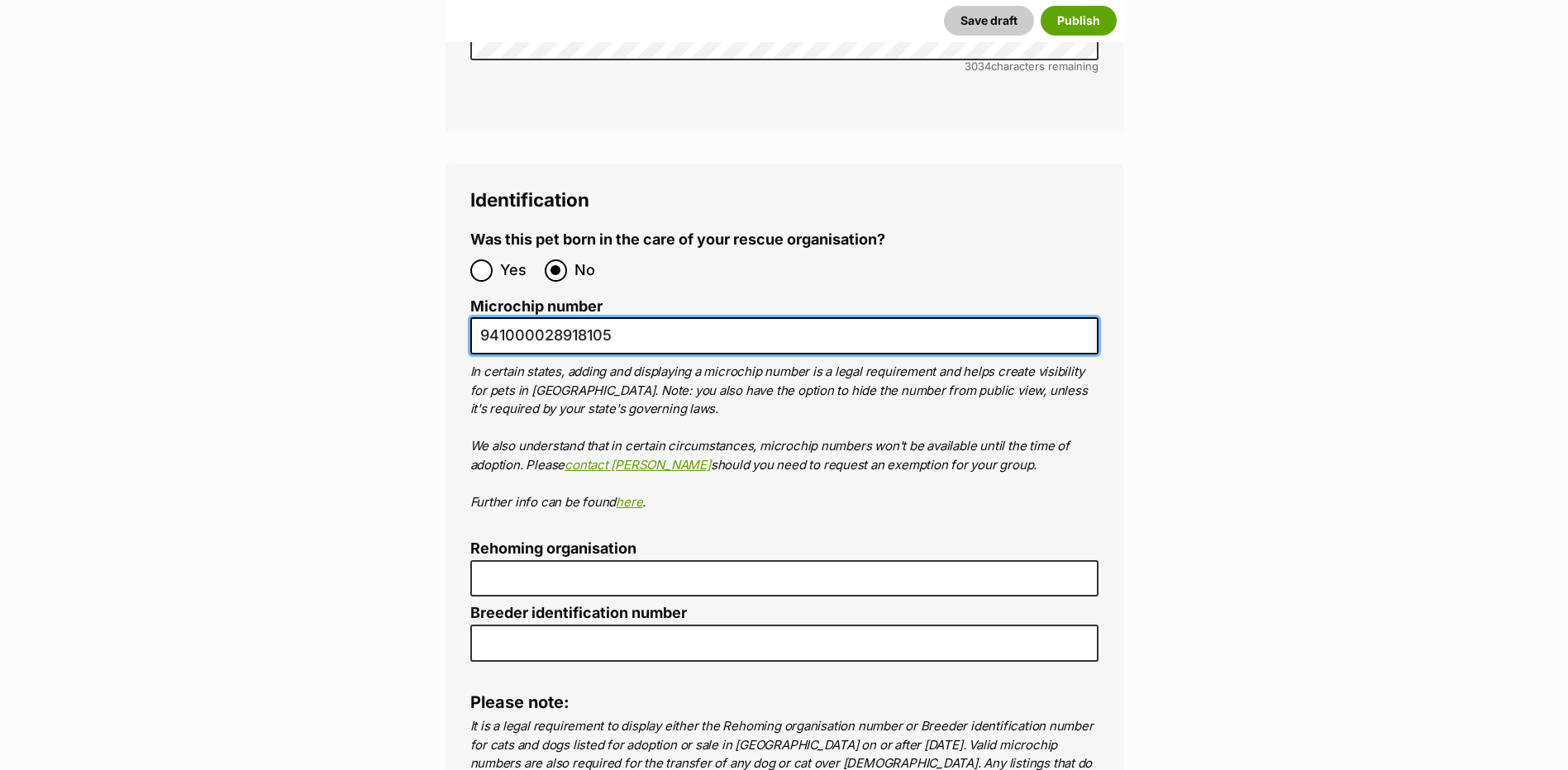
type input "941000028918105"
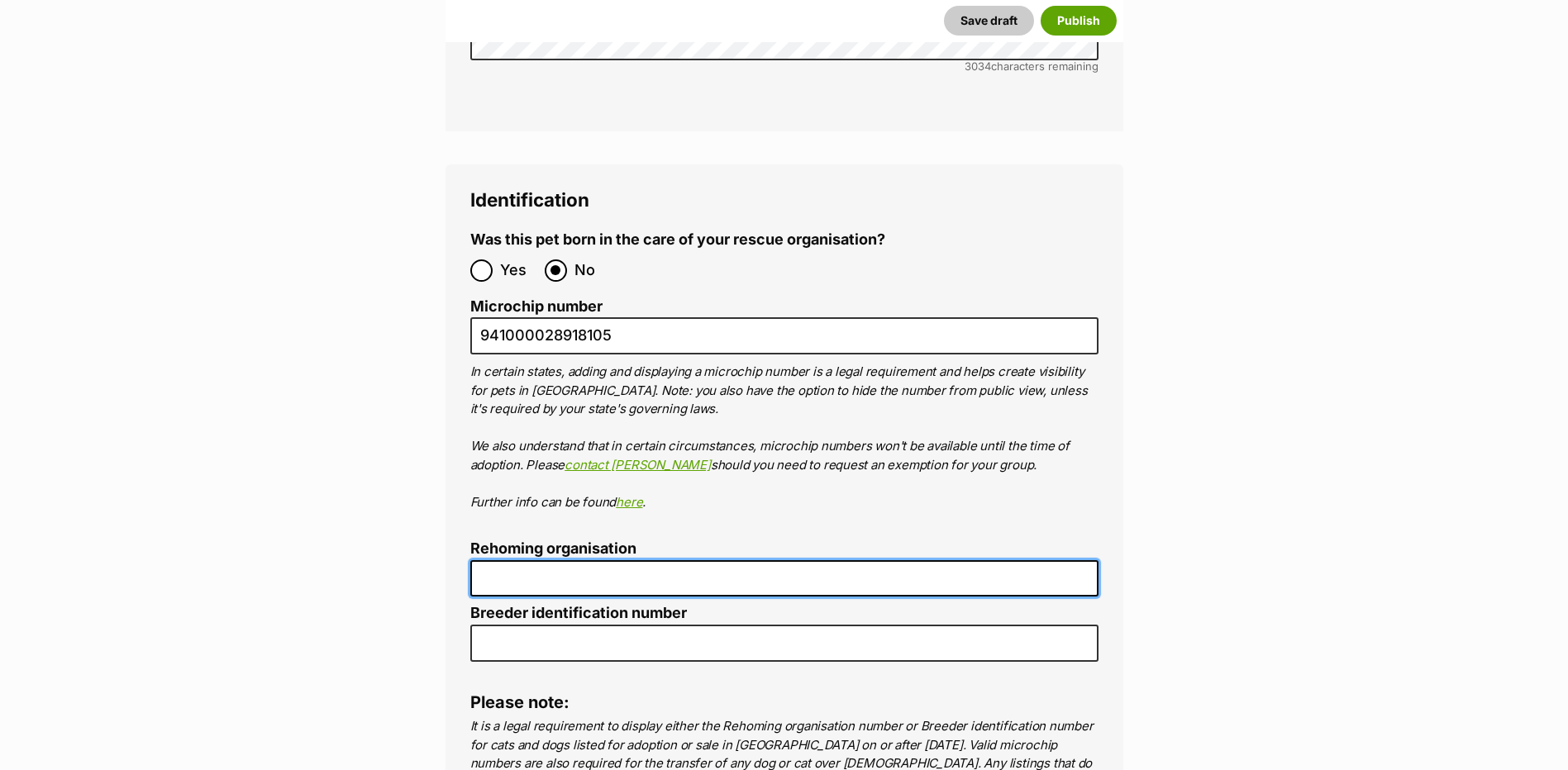
click at [549, 561] on input "Rehoming organisation" at bounding box center [784, 579] width 628 height 38
type input "R2510021"
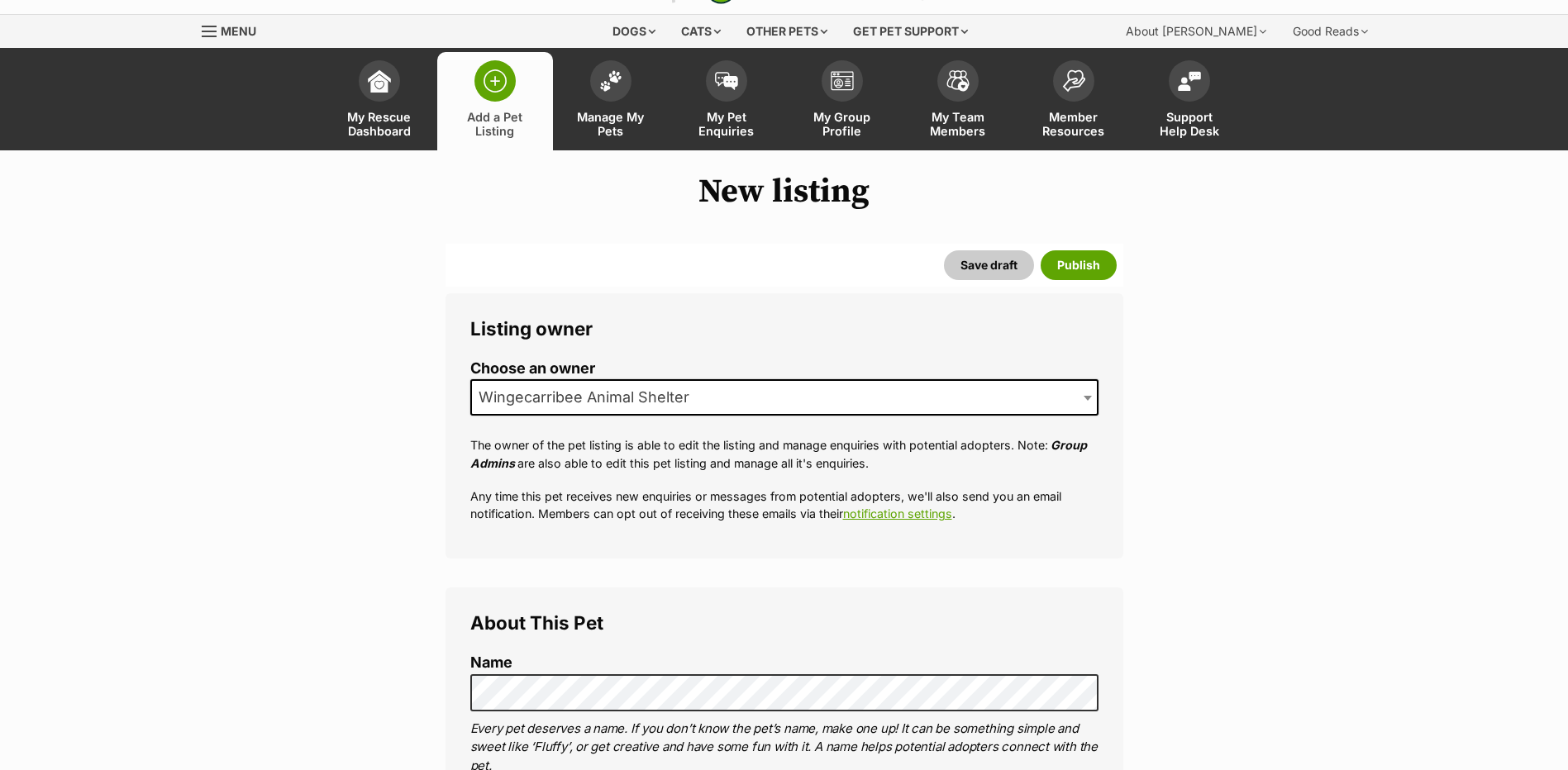
scroll to position [0, 0]
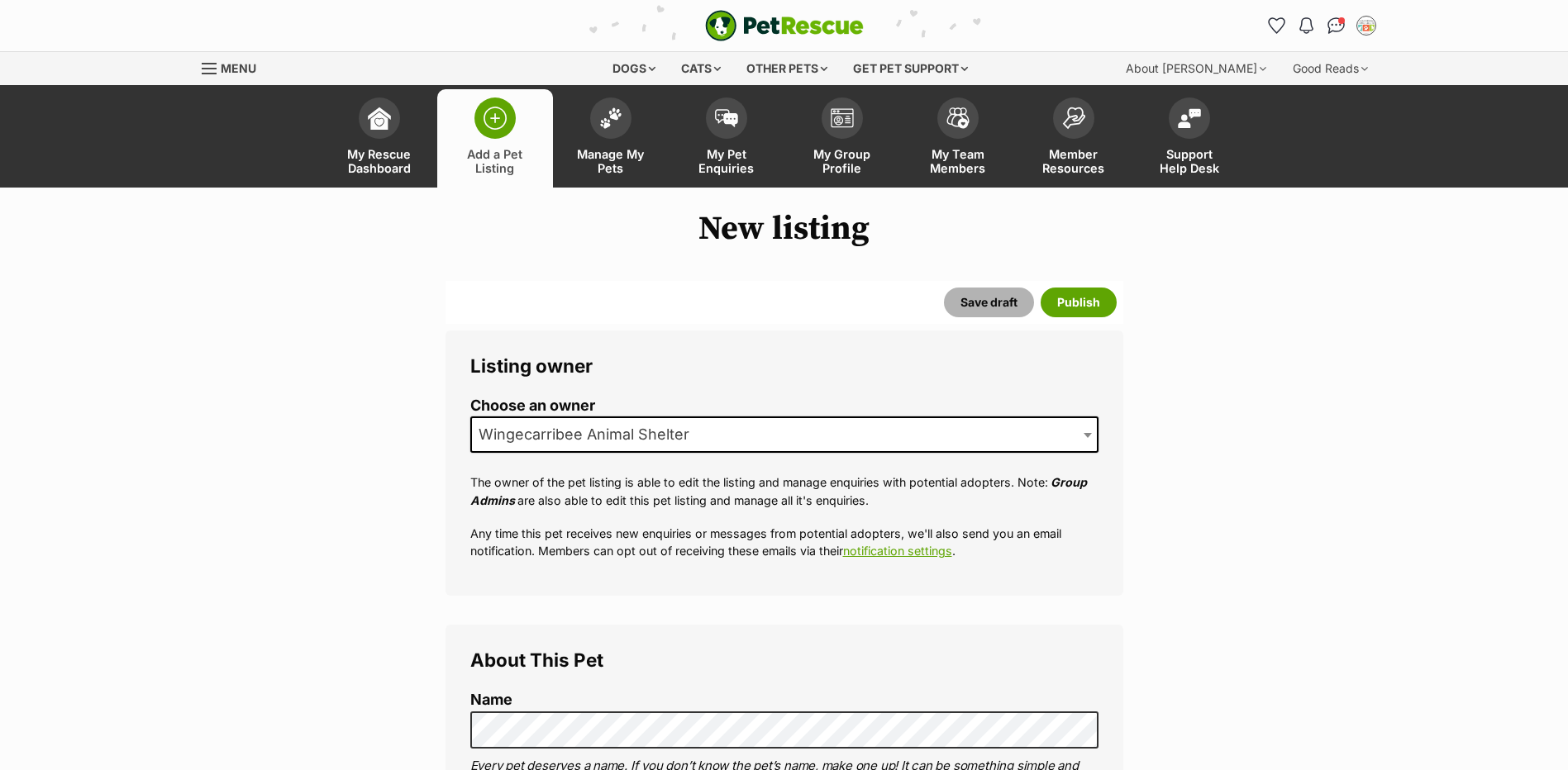
click at [986, 304] on button "Save draft" at bounding box center [988, 302] width 90 height 30
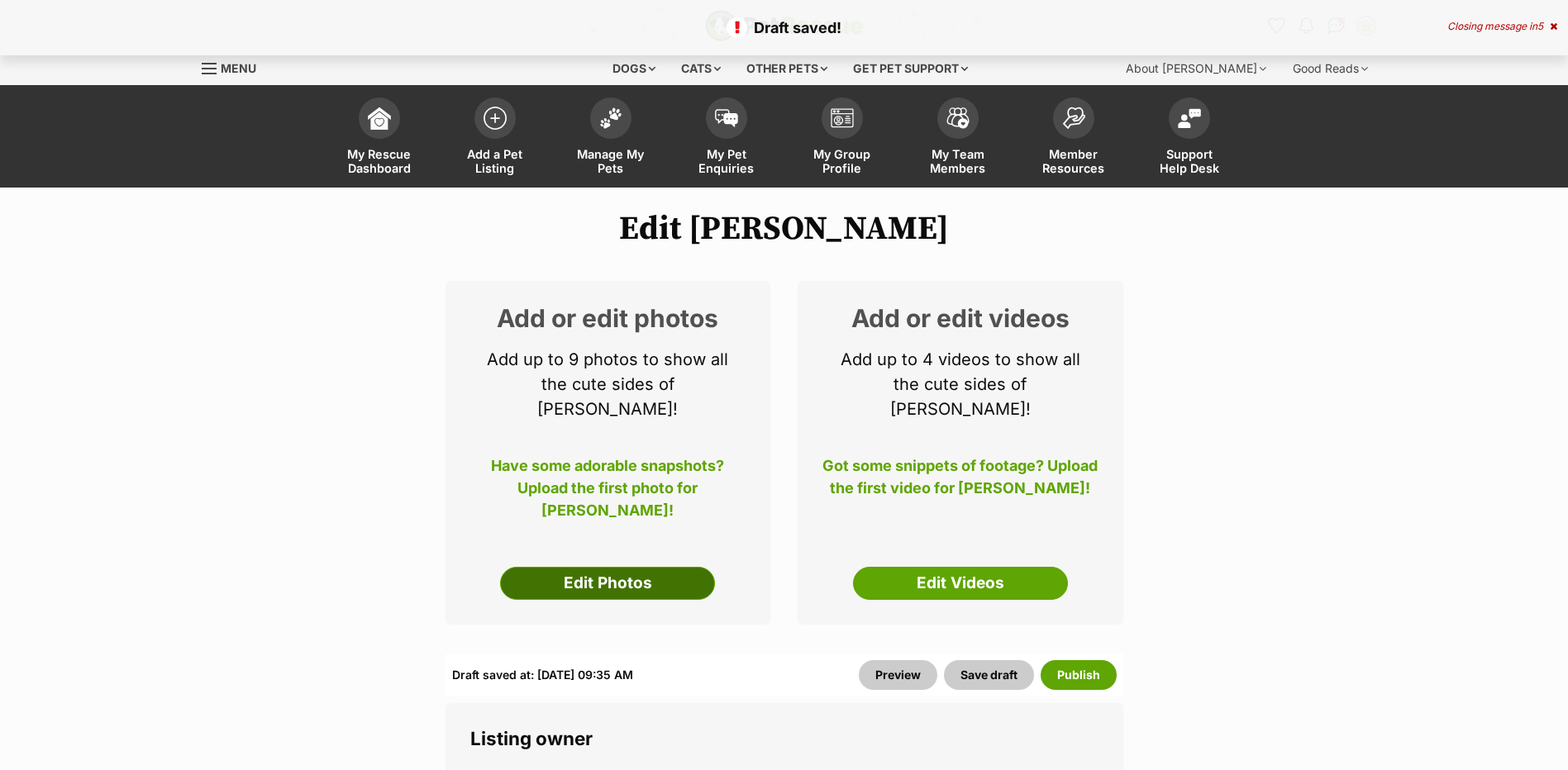
click at [583, 567] on link "Edit Photos" at bounding box center [607, 584] width 215 height 33
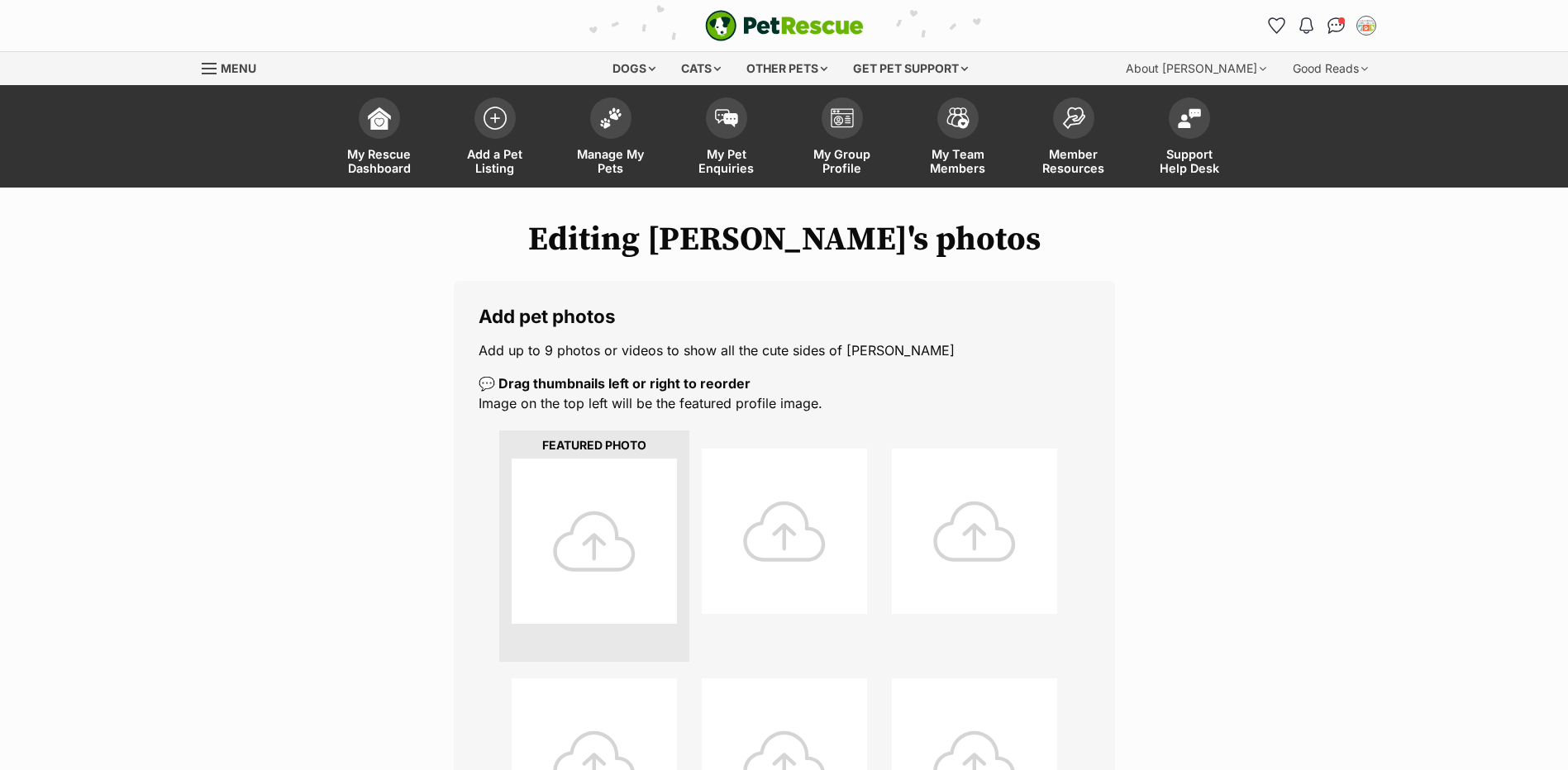
click at [578, 500] on div at bounding box center [593, 540] width 165 height 165
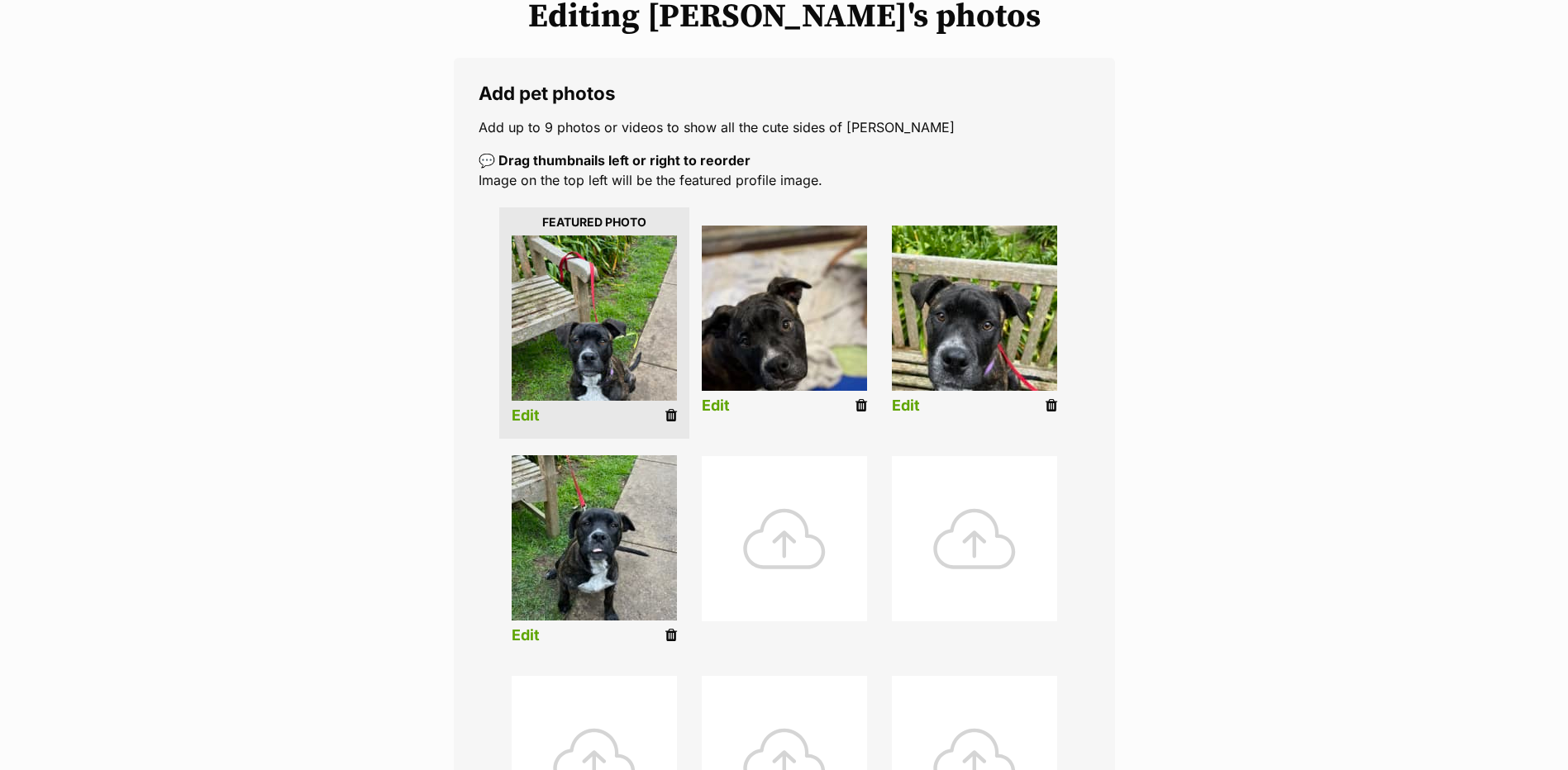
scroll to position [248, 0]
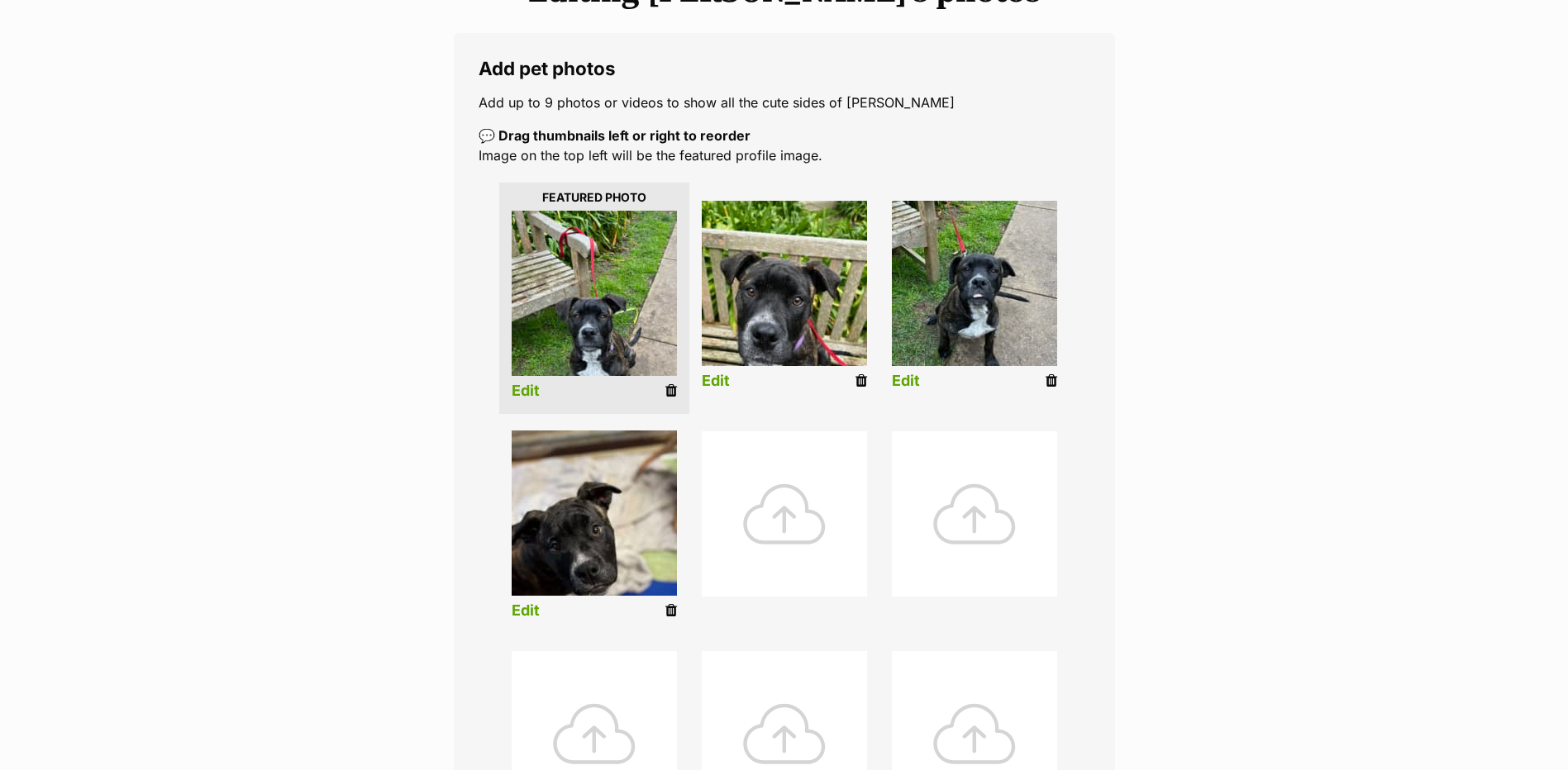
click at [514, 394] on link "Edit" at bounding box center [525, 392] width 28 height 17
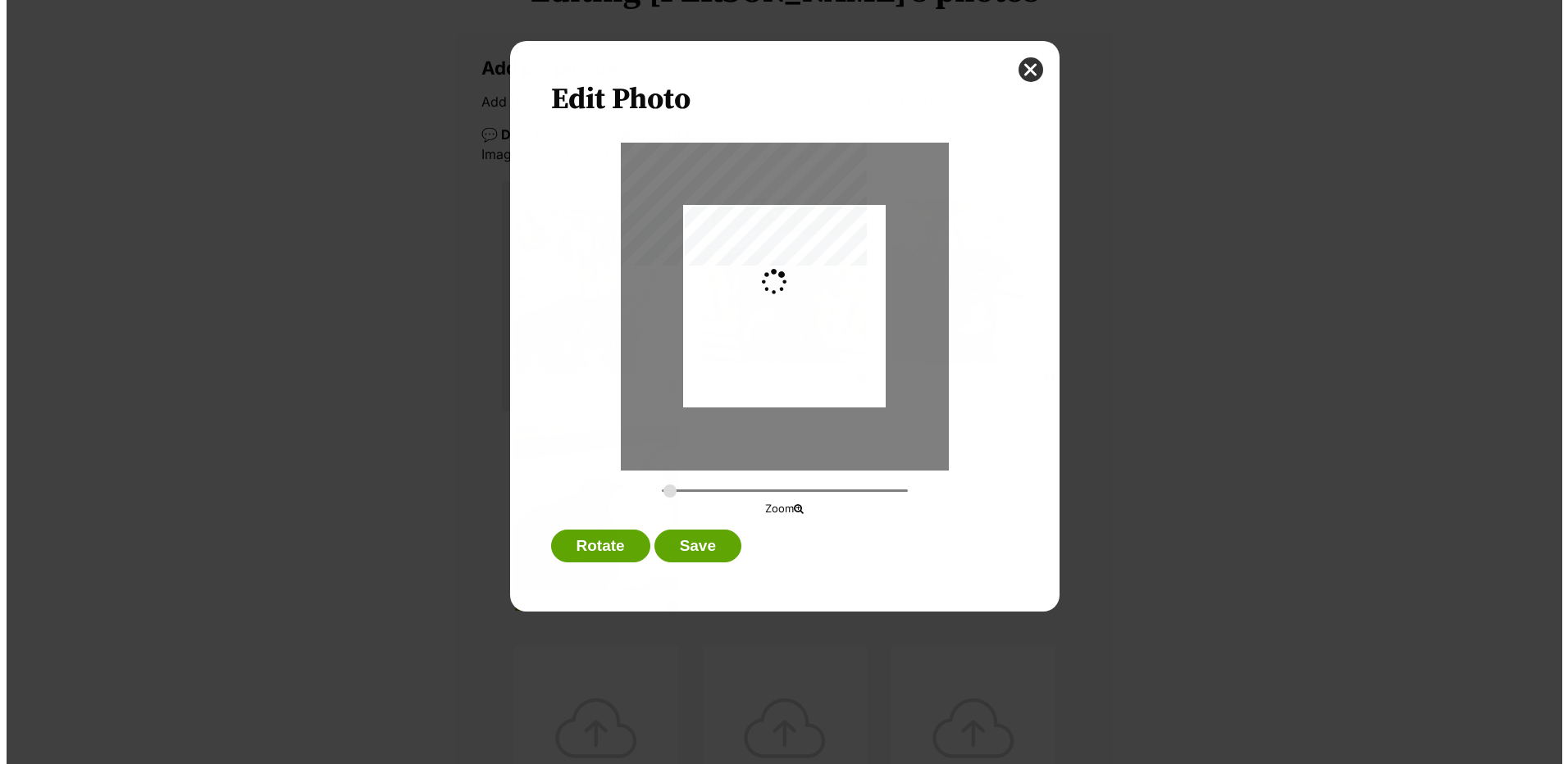
scroll to position [0, 0]
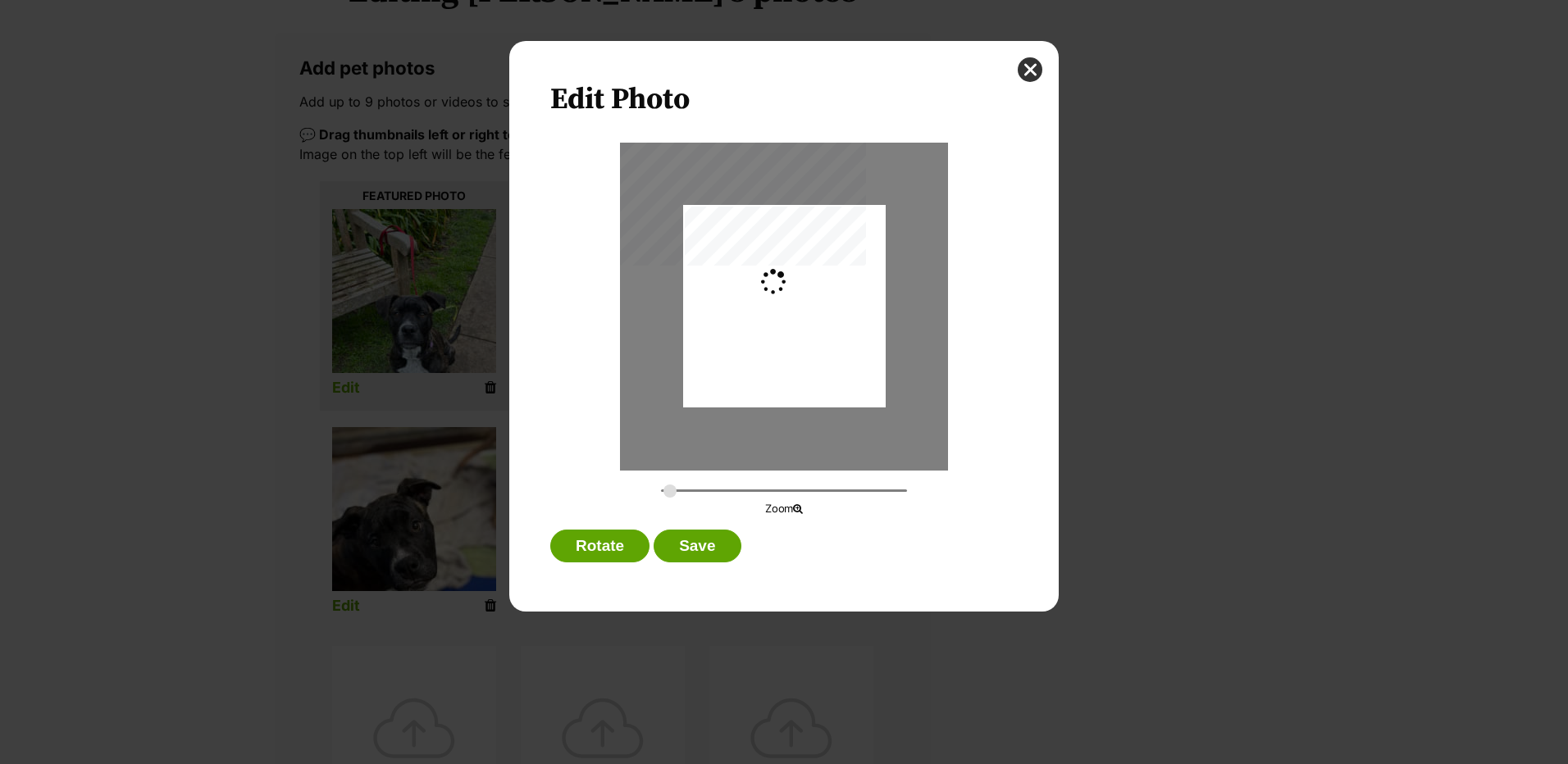
type input "0.2744"
drag, startPoint x: 773, startPoint y: 339, endPoint x: 765, endPoint y: 300, distance: 39.8
click at [765, 300] on div "Dialog Window - Close (Press escape to close)" at bounding box center [784, 278] width 203 height 261
drag, startPoint x: 765, startPoint y: 300, endPoint x: 768, endPoint y: 311, distance: 11.4
click at [768, 311] on div "Dialog Window - Close (Press escape to close)" at bounding box center [784, 289] width 203 height 261
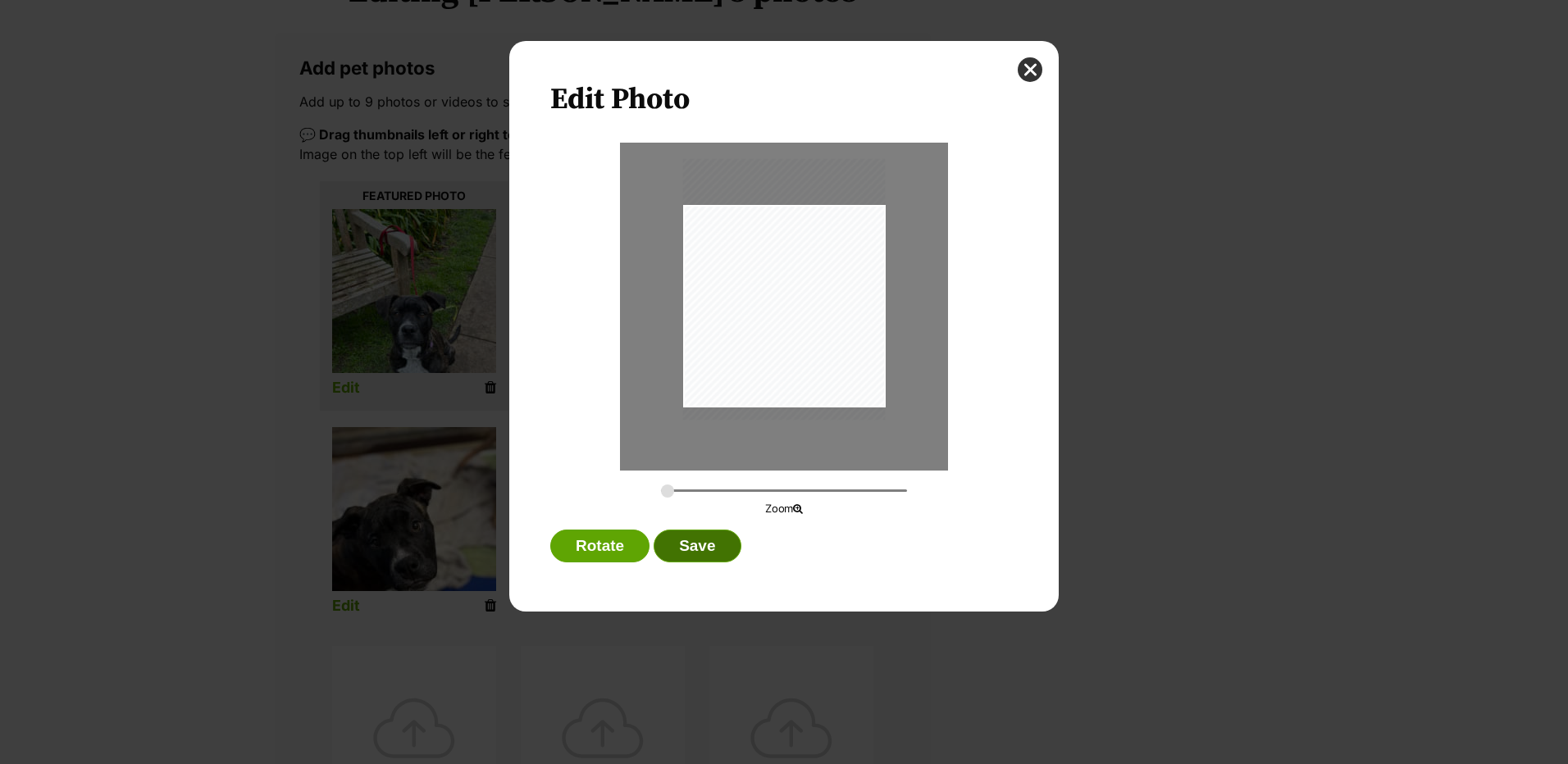
click at [707, 534] on button "Save" at bounding box center [697, 546] width 87 height 33
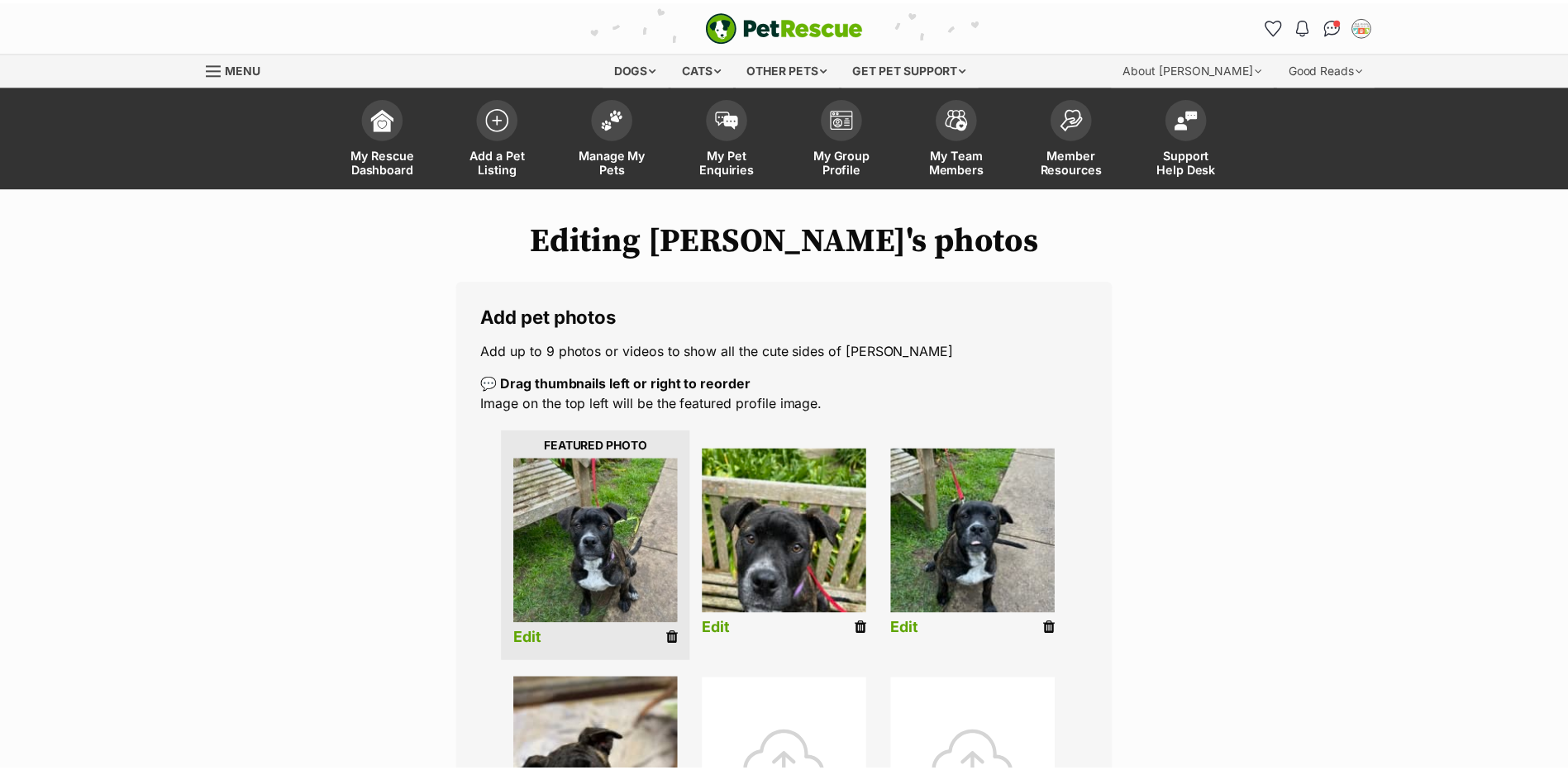
scroll to position [248, 0]
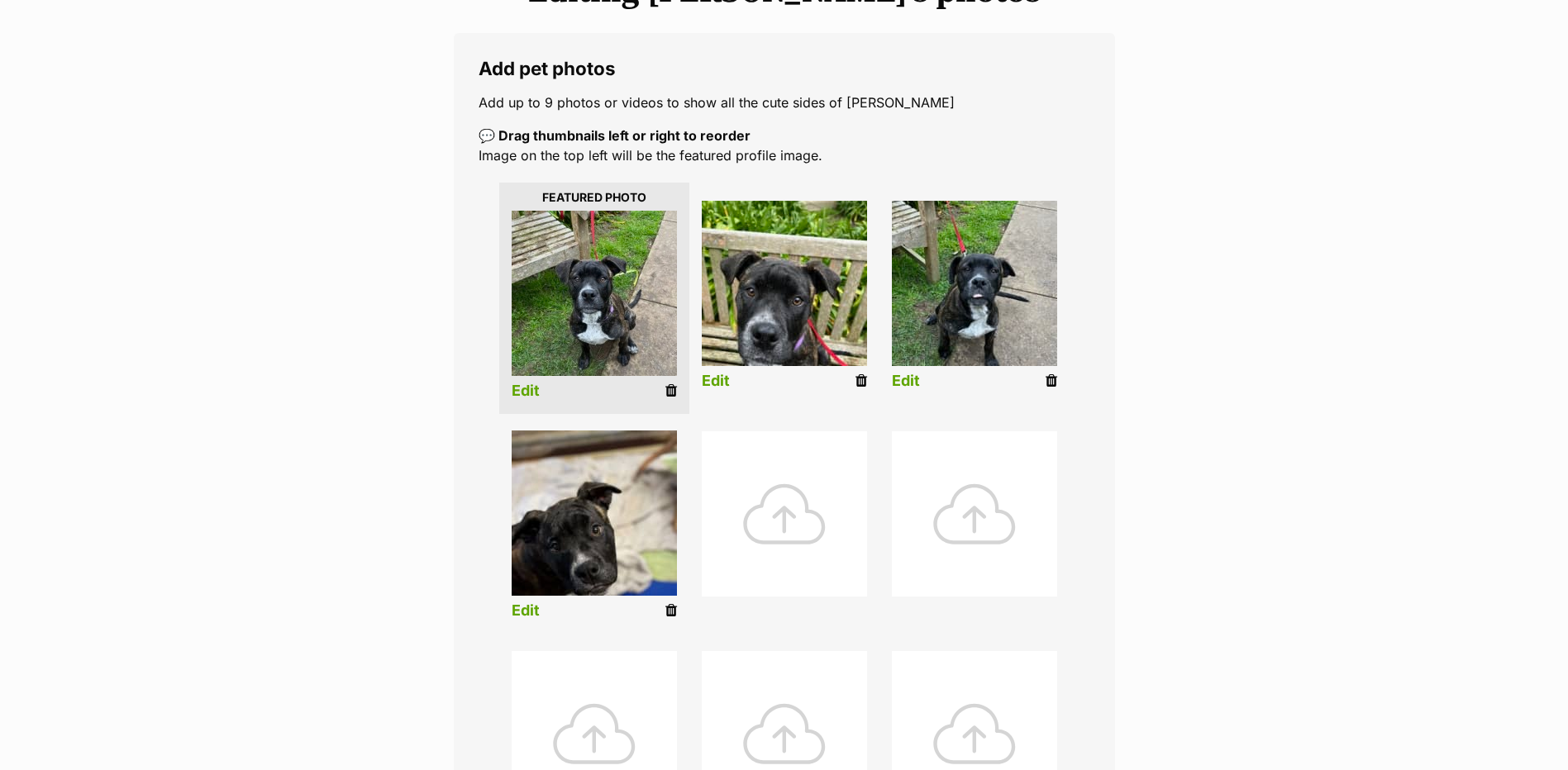
click at [712, 379] on link "Edit" at bounding box center [715, 381] width 28 height 17
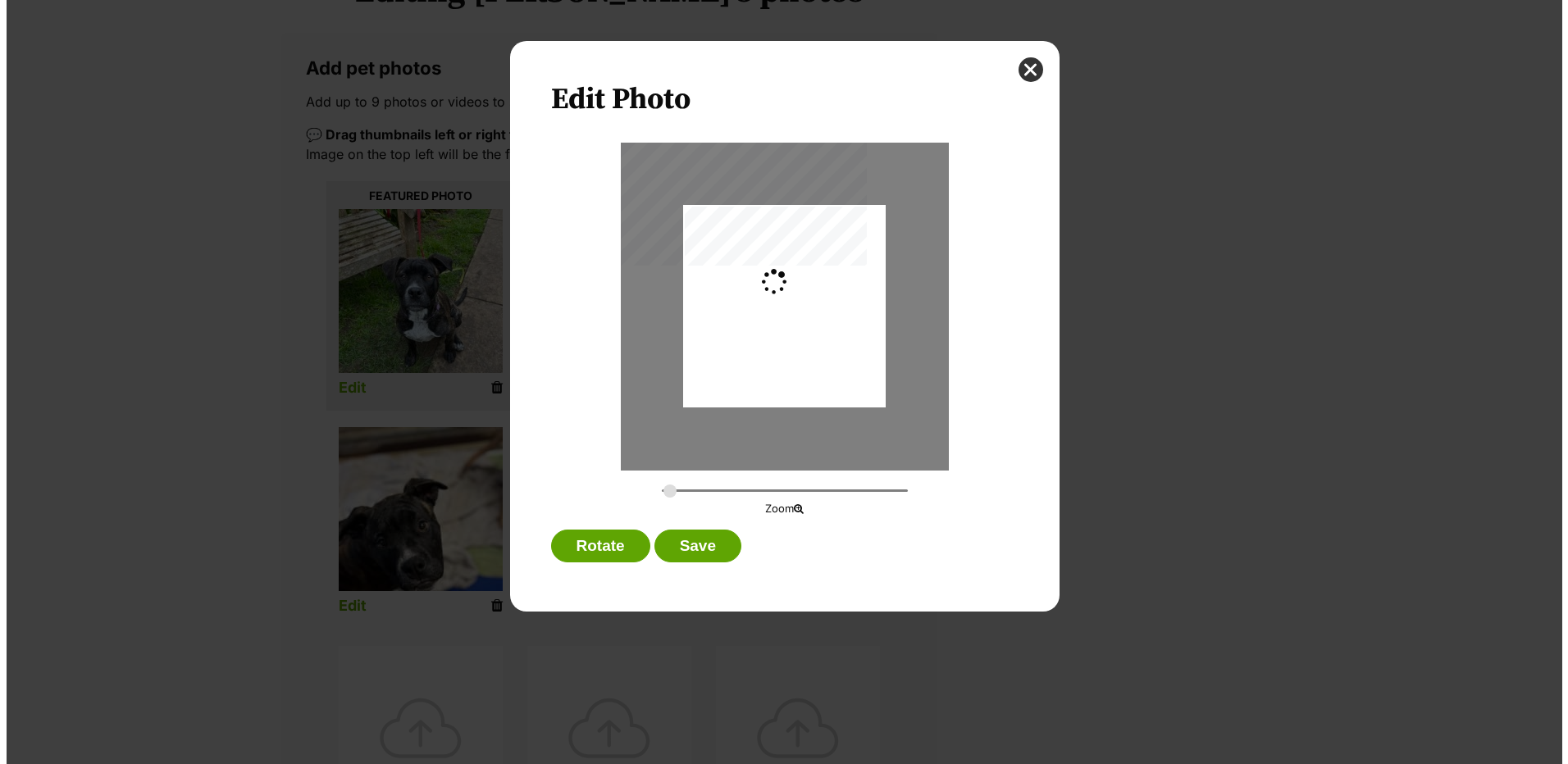
scroll to position [0, 0]
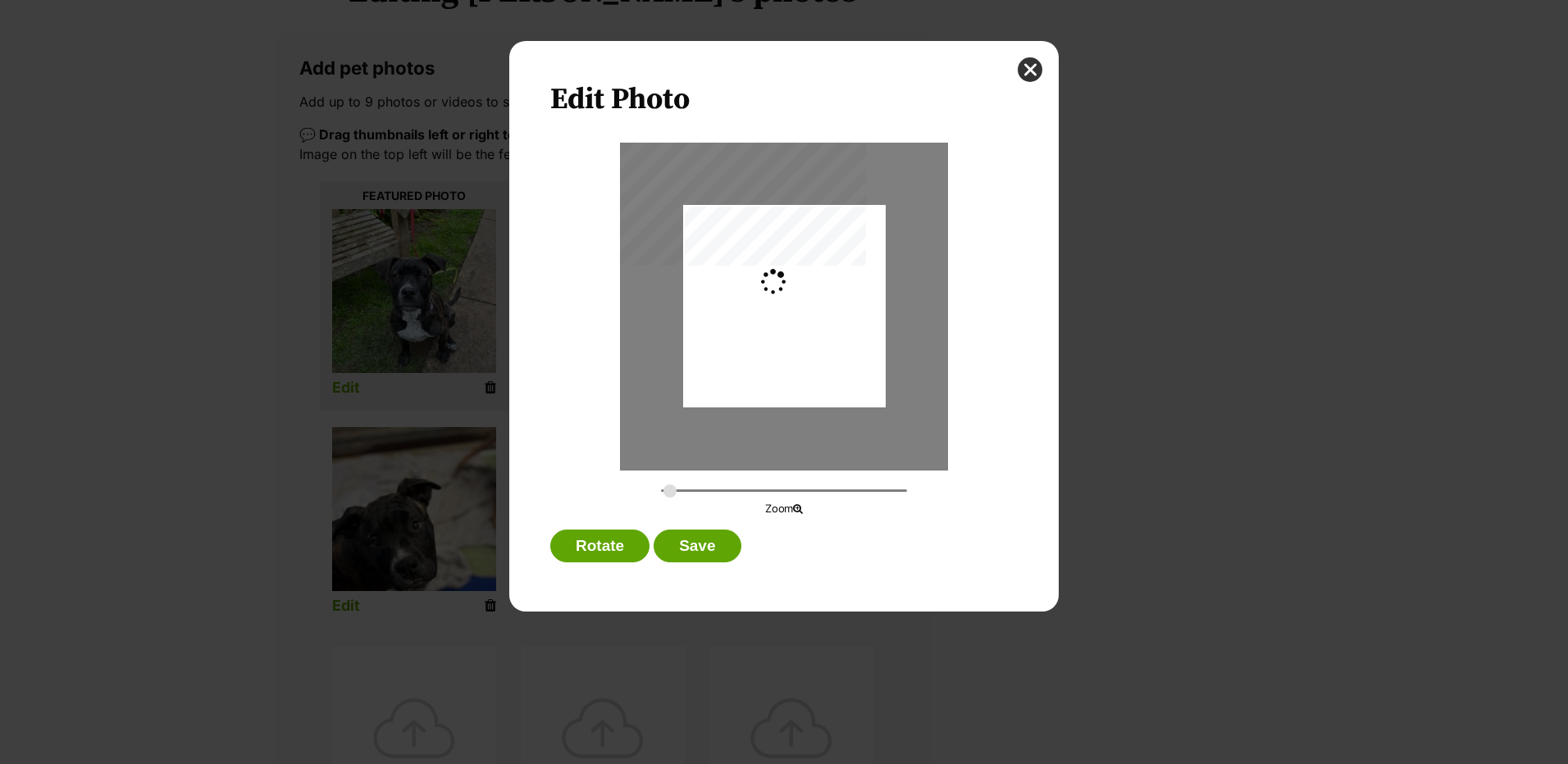
type input "0.2744"
drag, startPoint x: 769, startPoint y: 364, endPoint x: 763, endPoint y: 327, distance: 37.5
click at [763, 327] on div "Dialog Window - Close (Press escape to close)" at bounding box center [784, 280] width 203 height 256
click at [719, 543] on button "Save" at bounding box center [697, 546] width 87 height 33
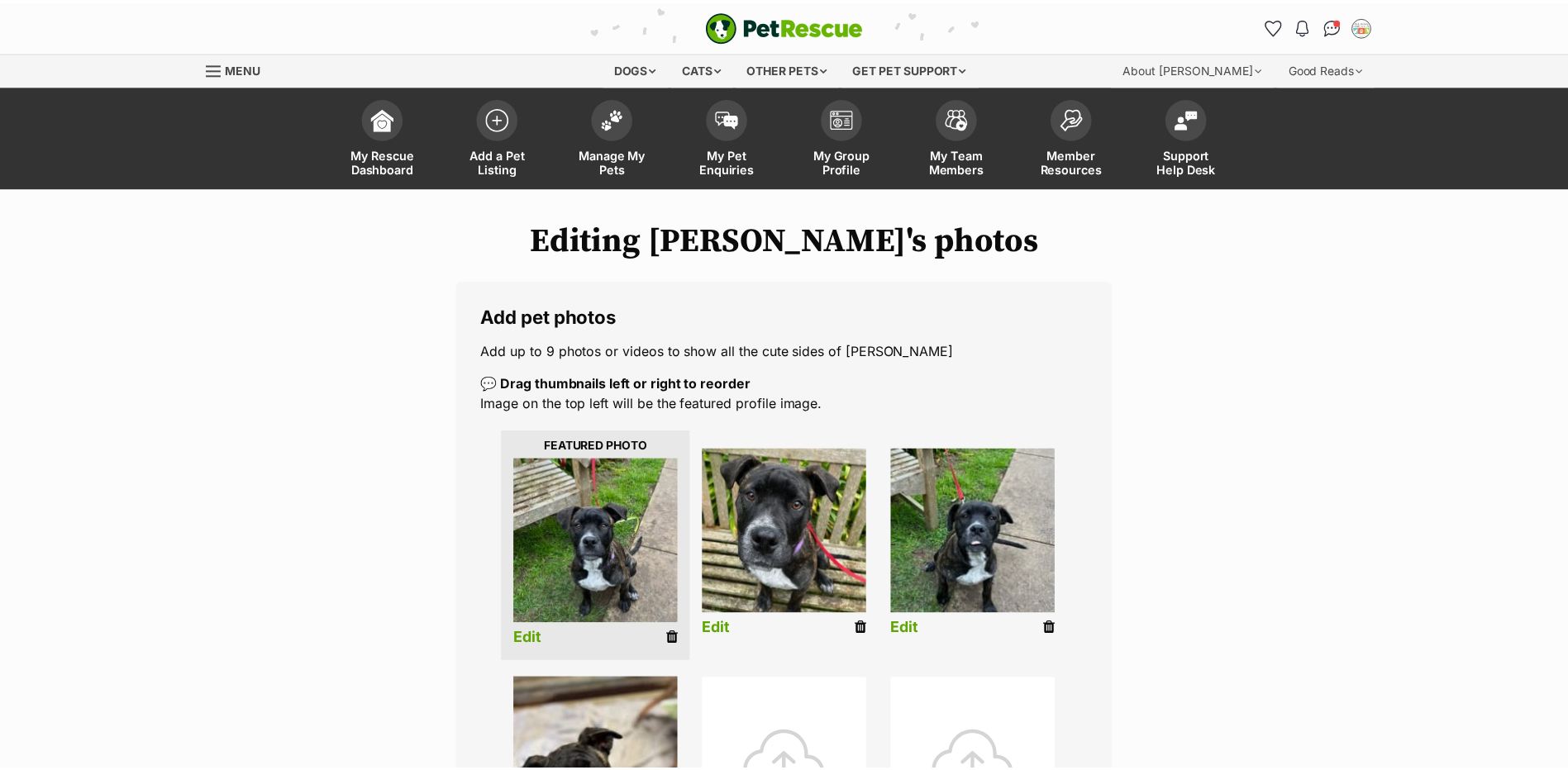
scroll to position [248, 0]
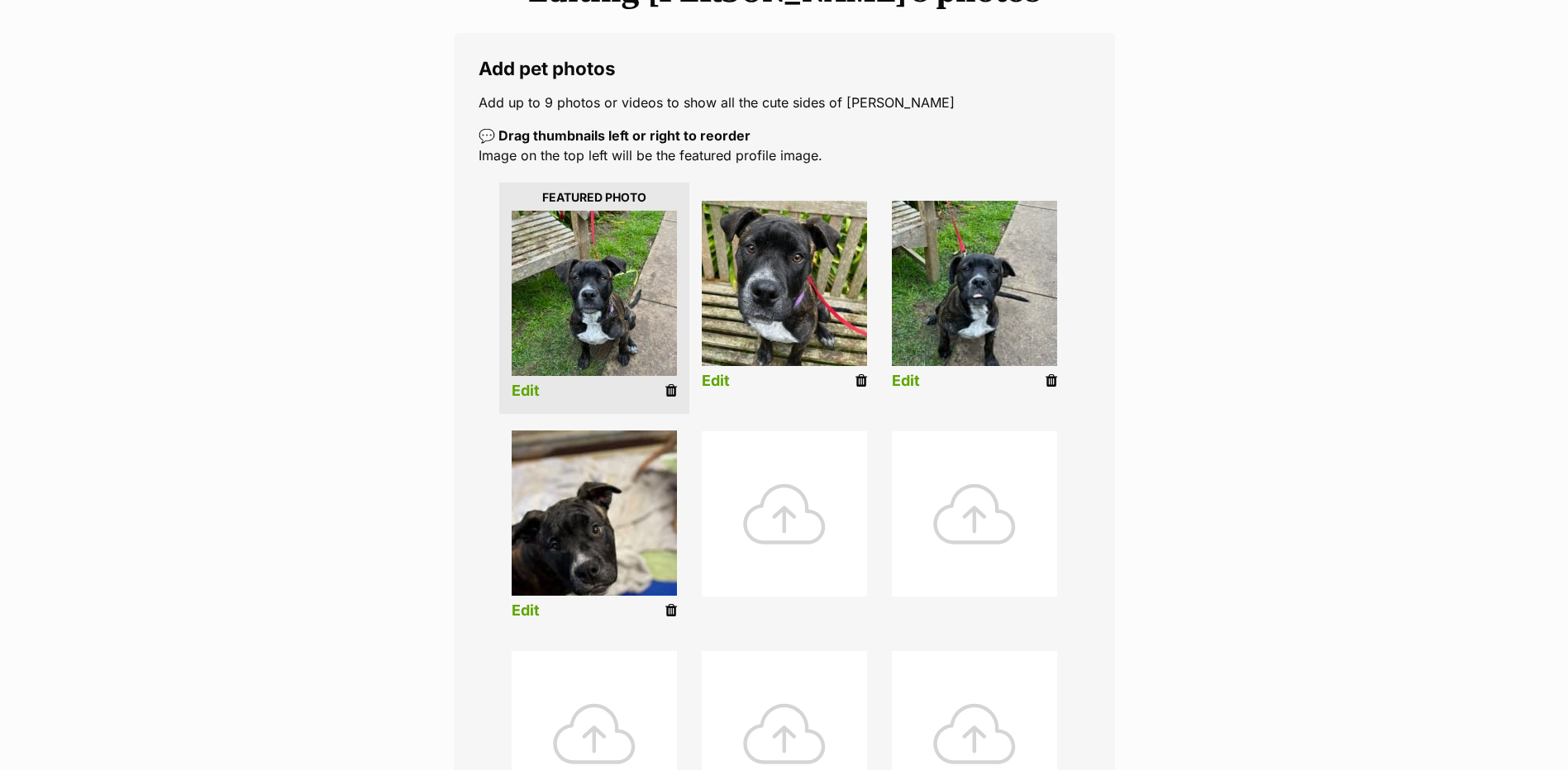
click at [902, 377] on link "Edit" at bounding box center [905, 381] width 28 height 17
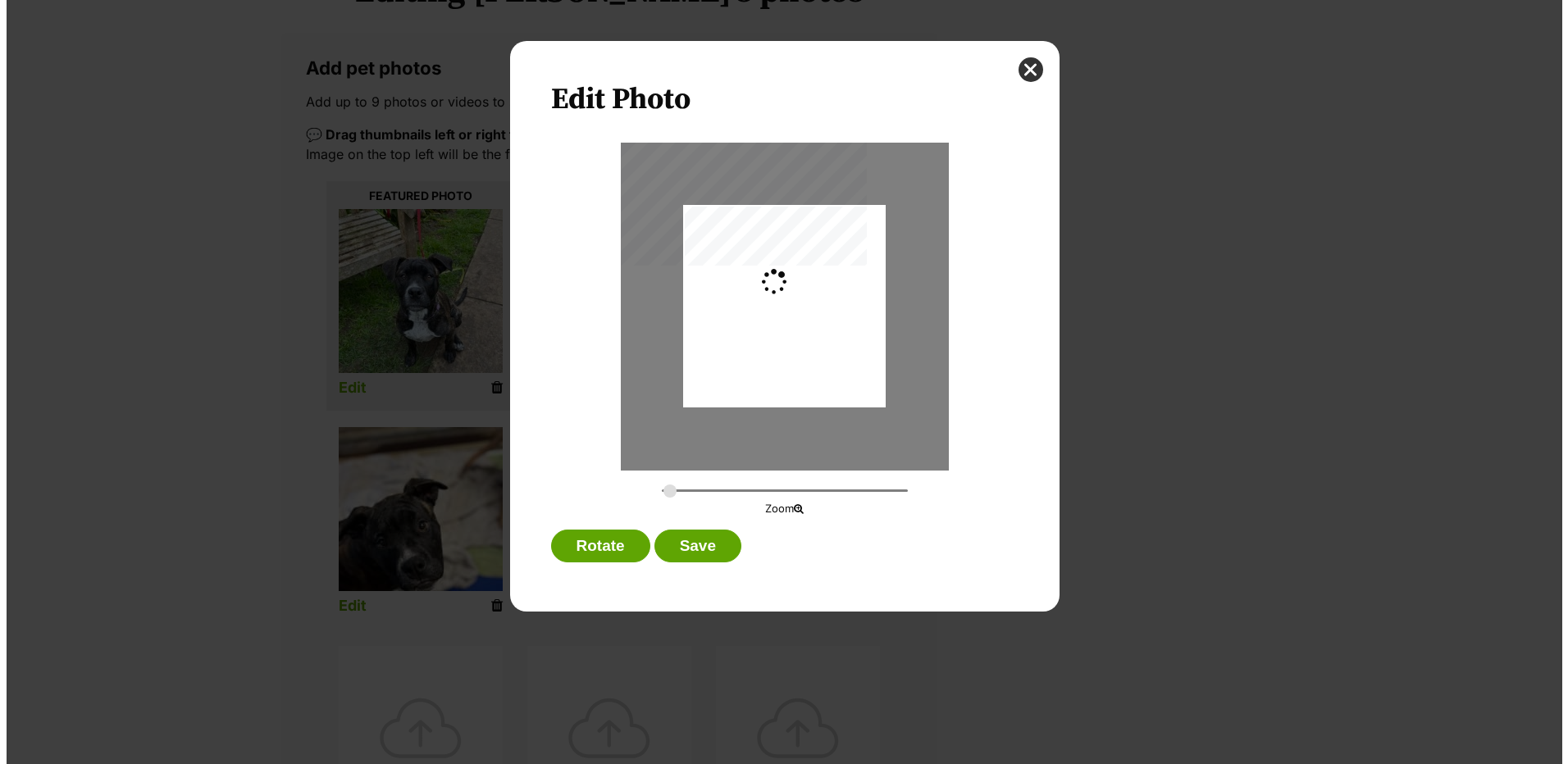
scroll to position [0, 0]
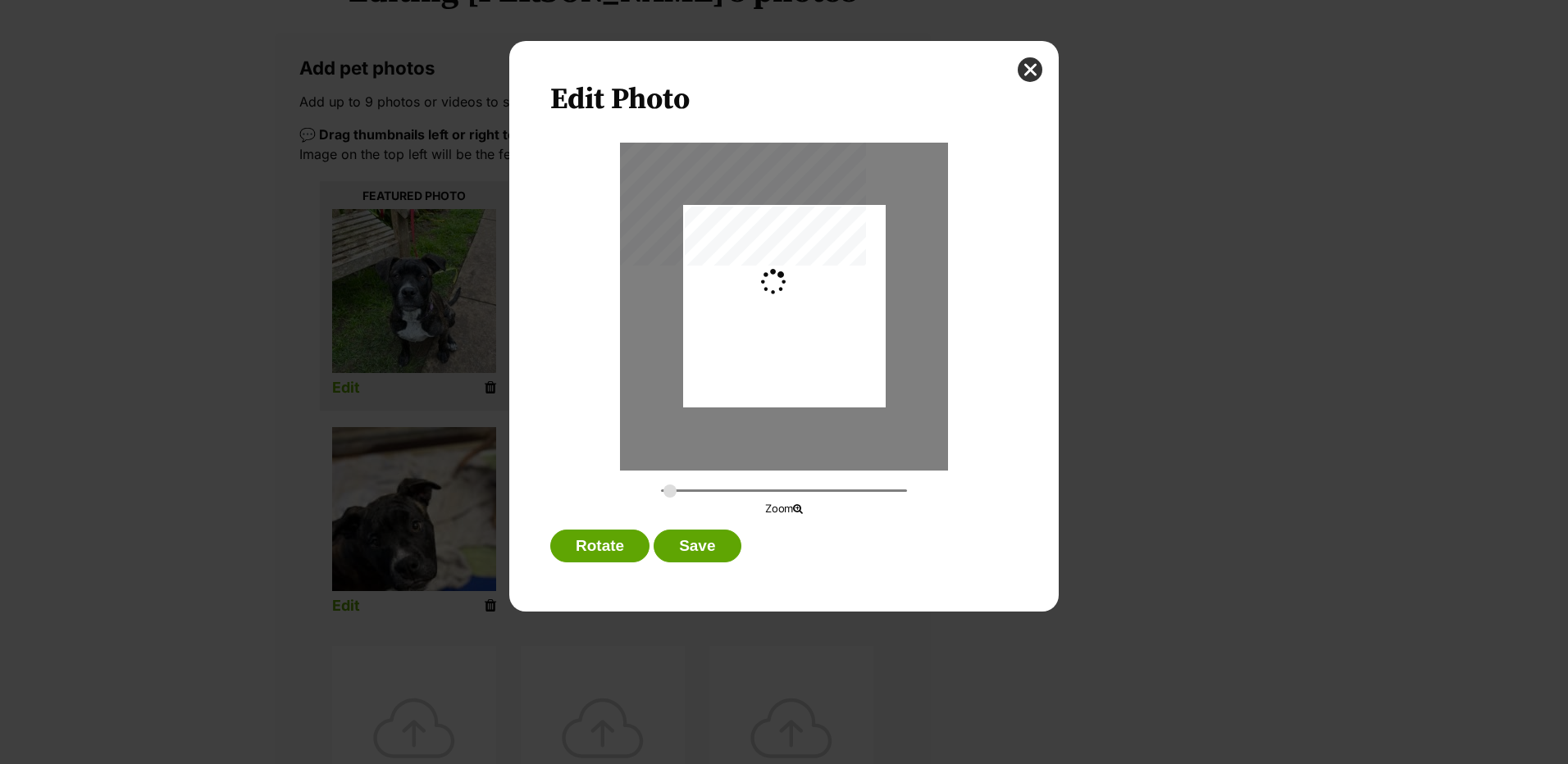
type input "0.2744"
drag, startPoint x: 750, startPoint y: 389, endPoint x: 750, endPoint y: 360, distance: 29.0
click at [750, 360] on div "Dialog Window - Close (Press escape to close)" at bounding box center [784, 277] width 203 height 294
click at [683, 540] on button "Save" at bounding box center [697, 546] width 87 height 33
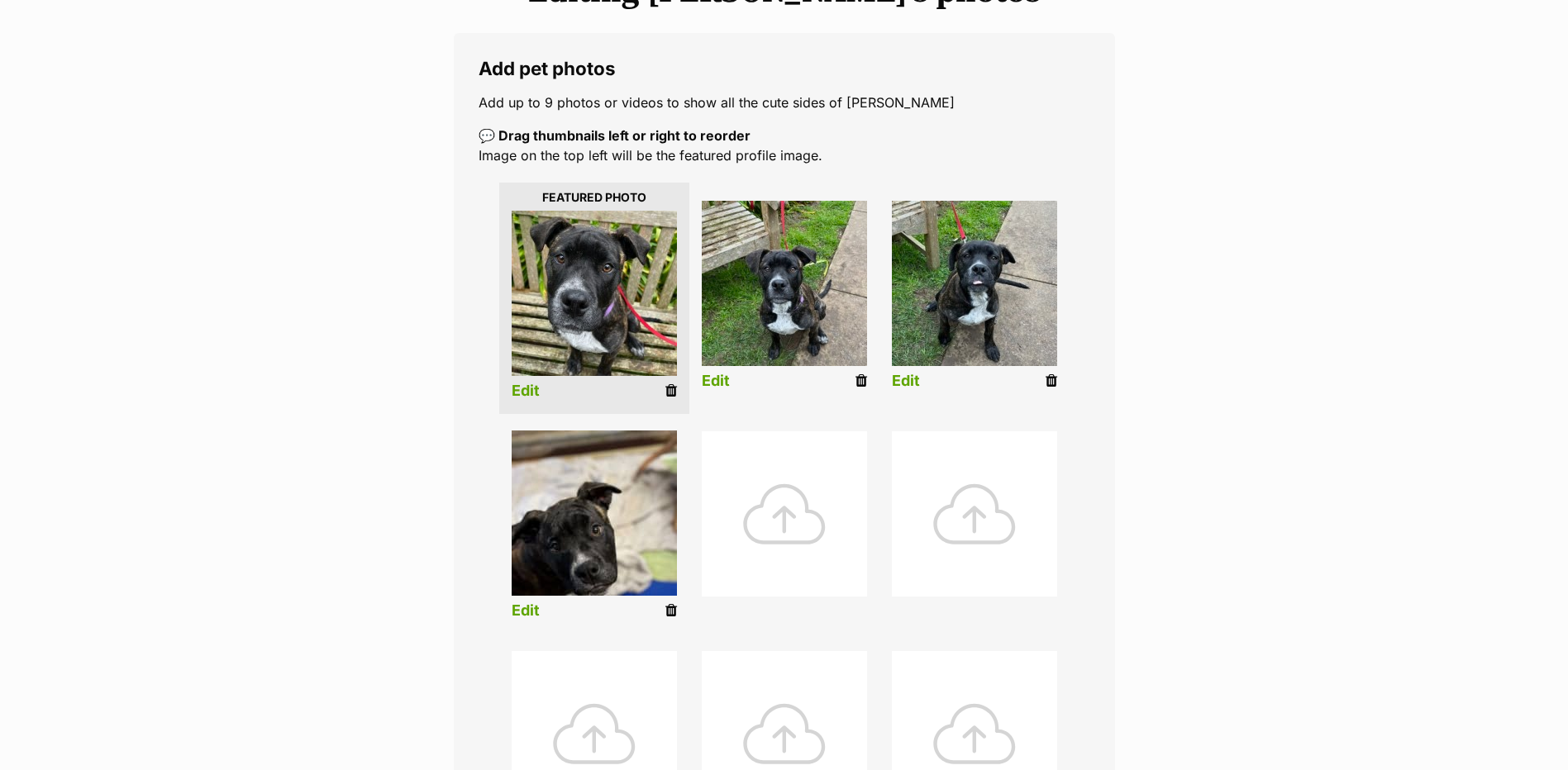
scroll to position [331, 0]
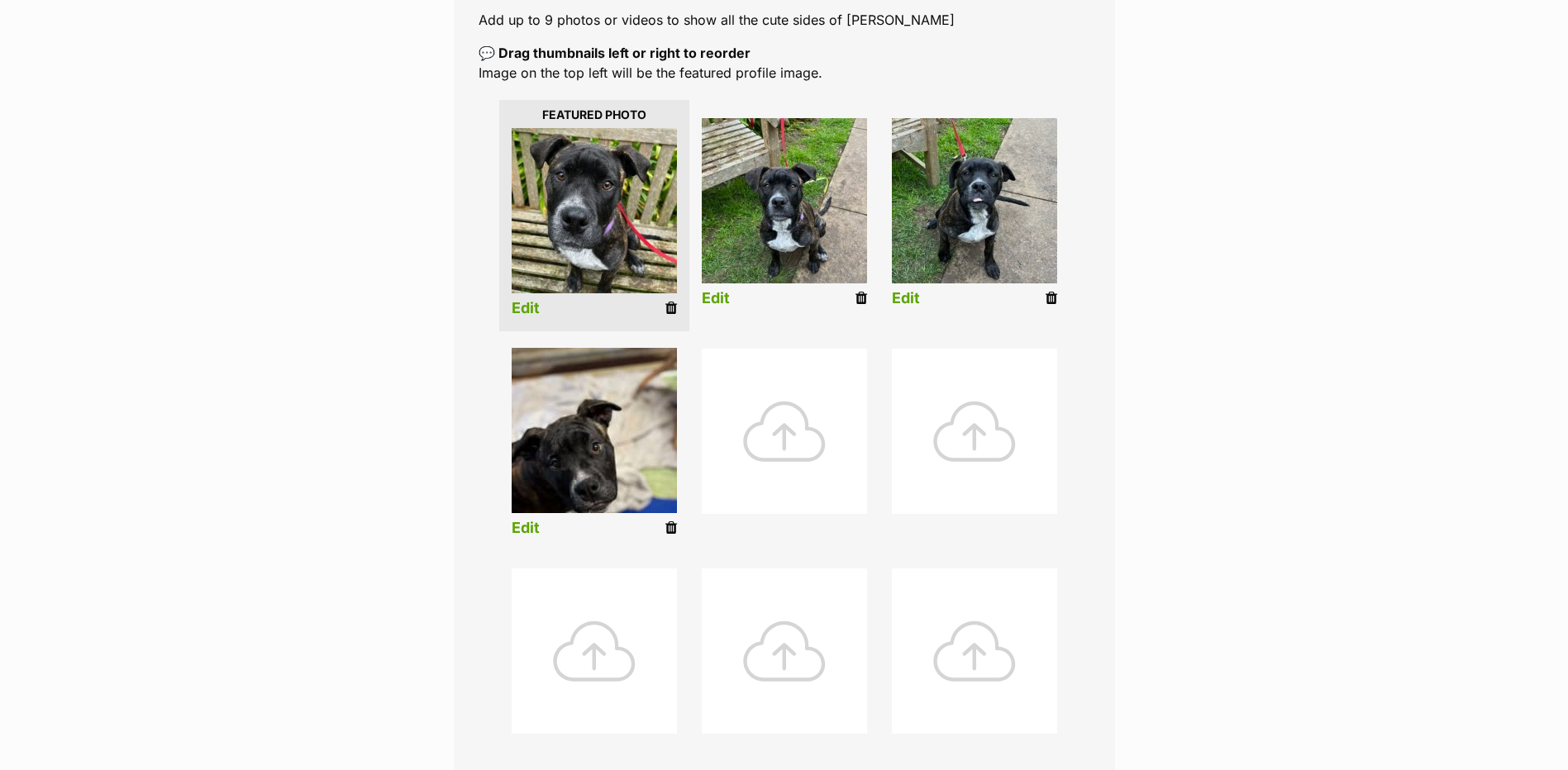
click at [504, 531] on li "Edit" at bounding box center [593, 446] width 190 height 212
click at [530, 530] on link "Edit" at bounding box center [525, 529] width 28 height 17
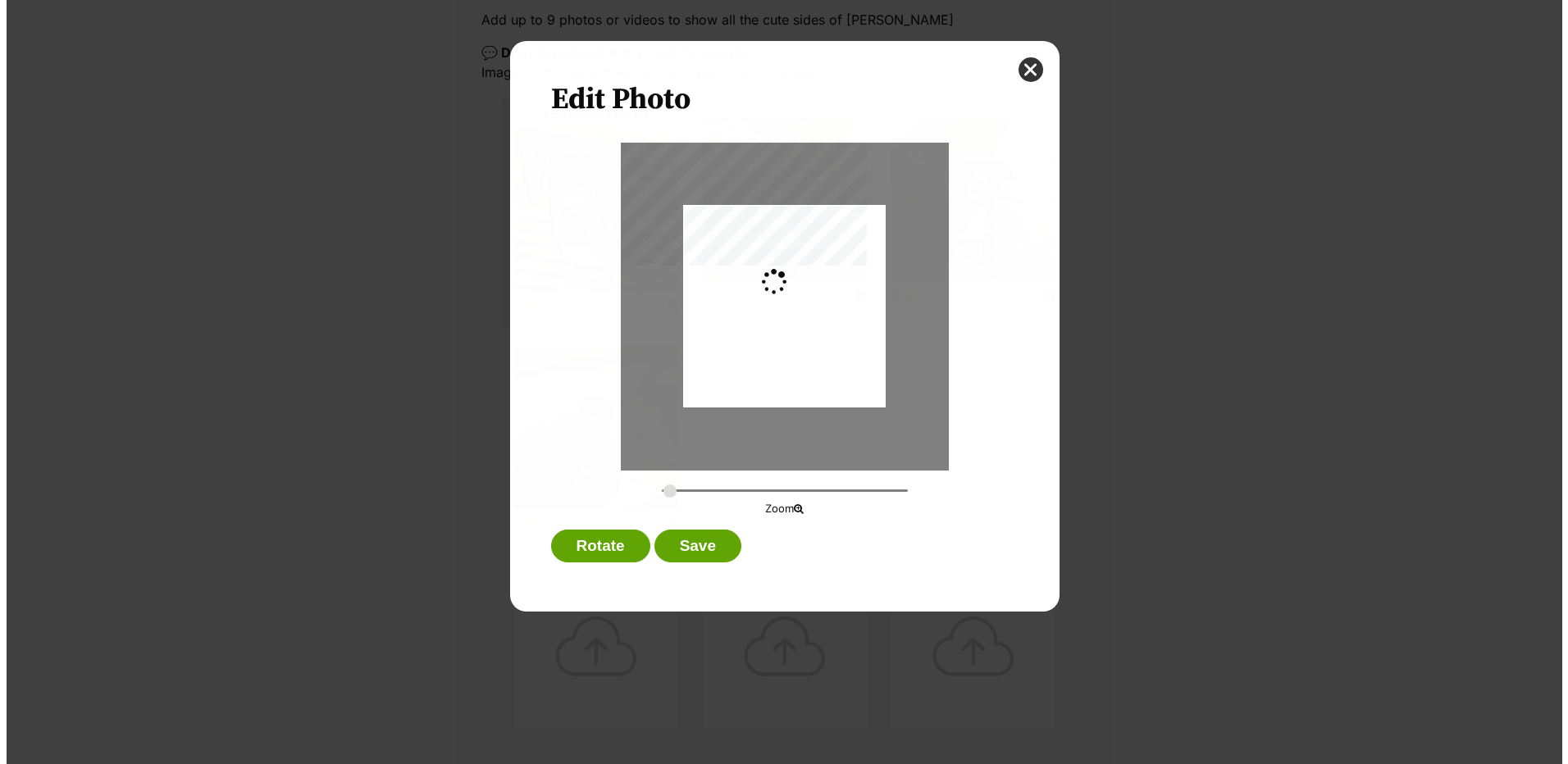
scroll to position [0, 0]
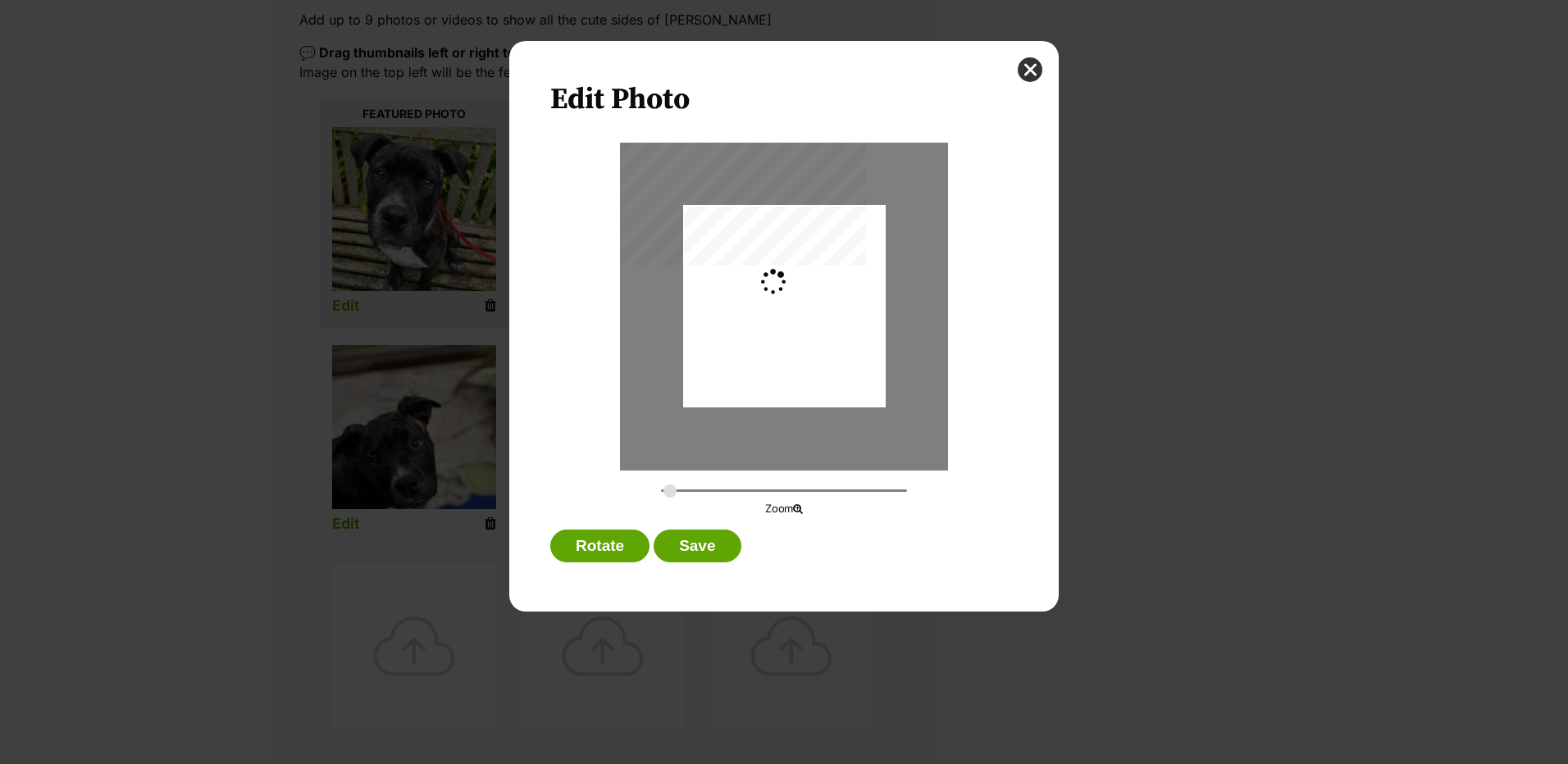
type input "0.2744"
drag, startPoint x: 740, startPoint y: 376, endPoint x: 780, endPoint y: 367, distance: 41.0
click at [780, 367] on div "Dialog Window - Close (Press escape to close)" at bounding box center [784, 296] width 203 height 270
click at [695, 546] on button "Save" at bounding box center [697, 546] width 87 height 33
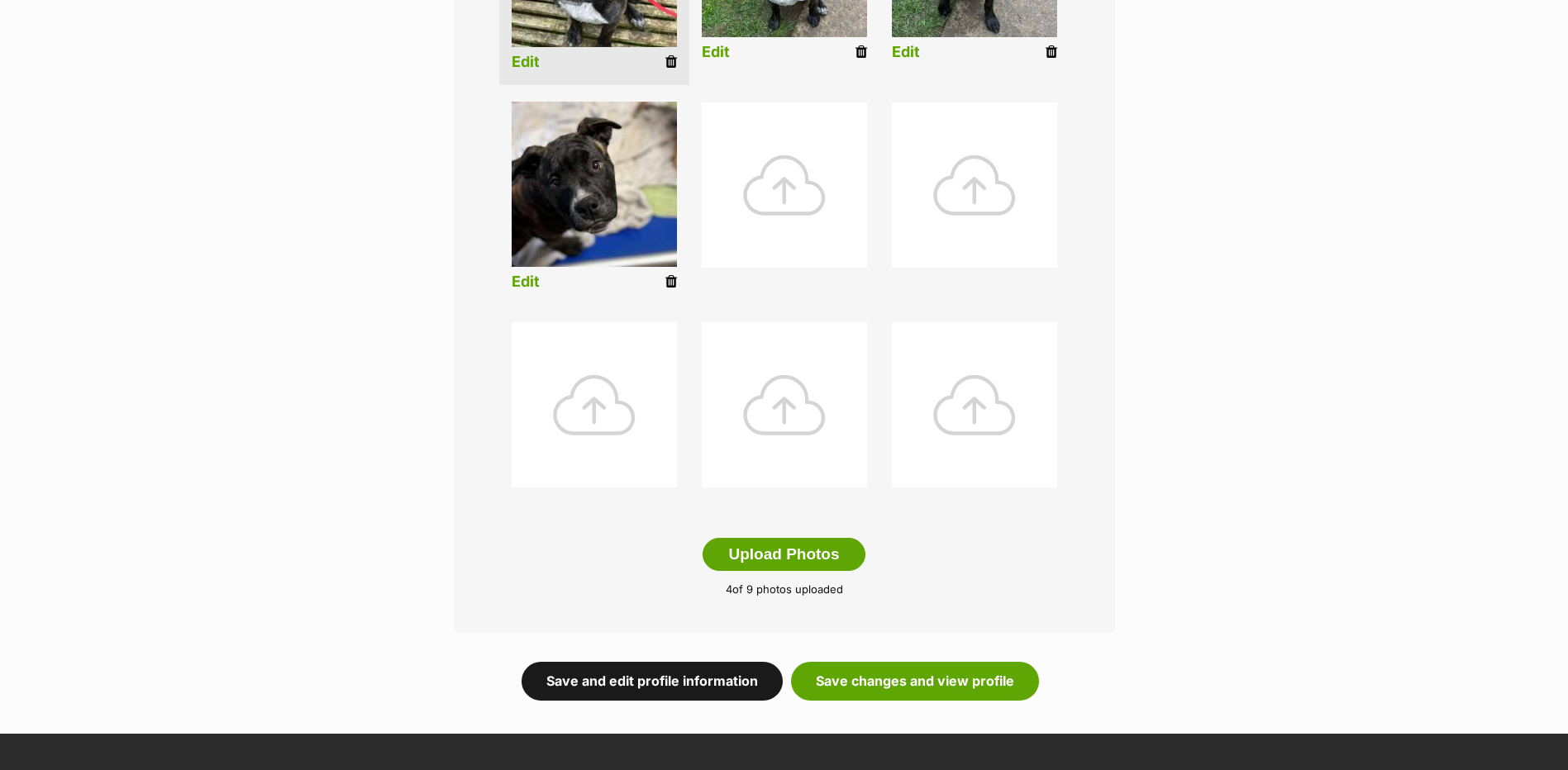
scroll to position [579, 0]
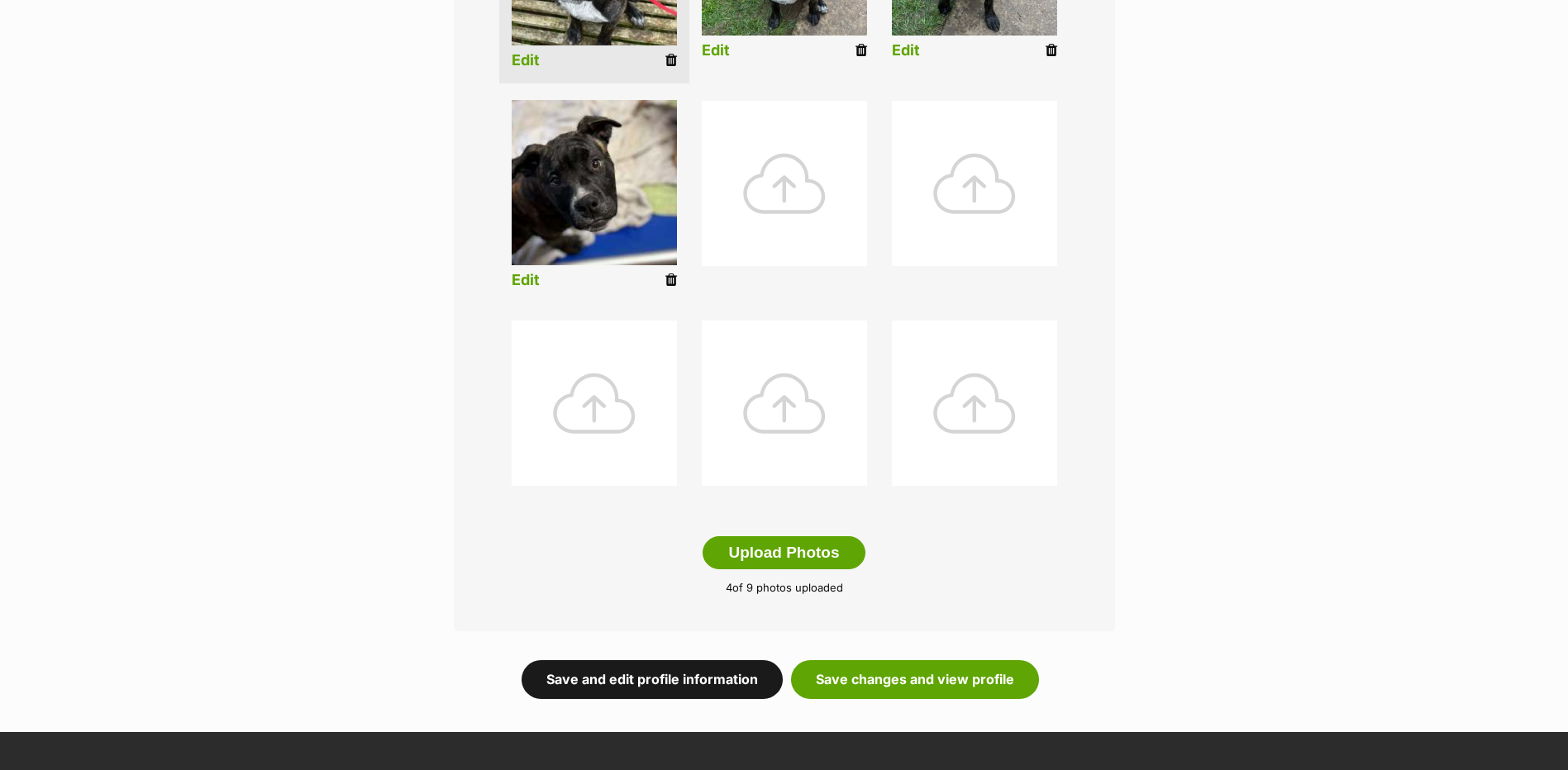
click at [702, 673] on link "Save and edit profile information" at bounding box center [651, 678] width 261 height 38
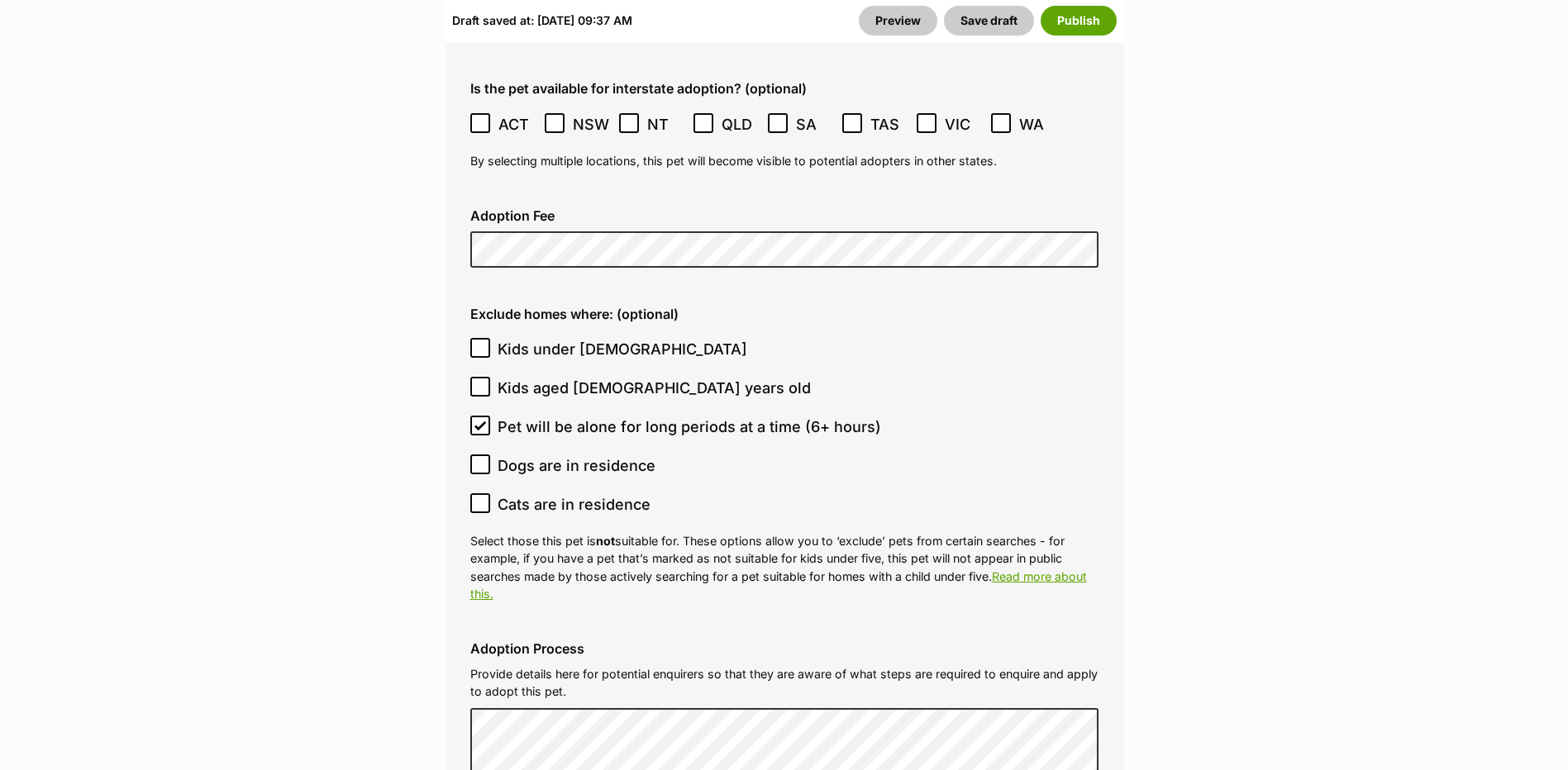
scroll to position [4546, 0]
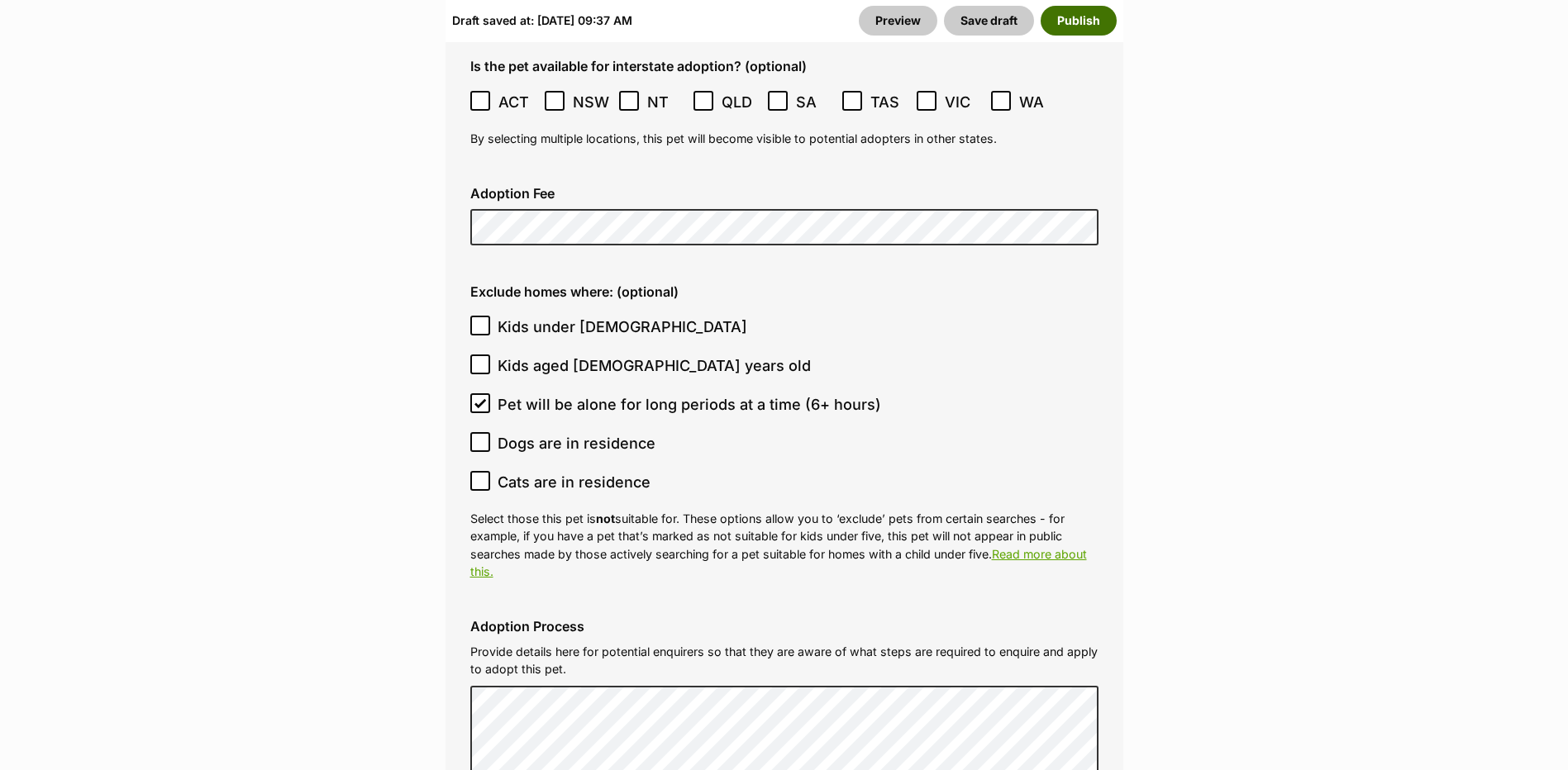
click at [1083, 32] on button "Publish" at bounding box center [1078, 20] width 76 height 30
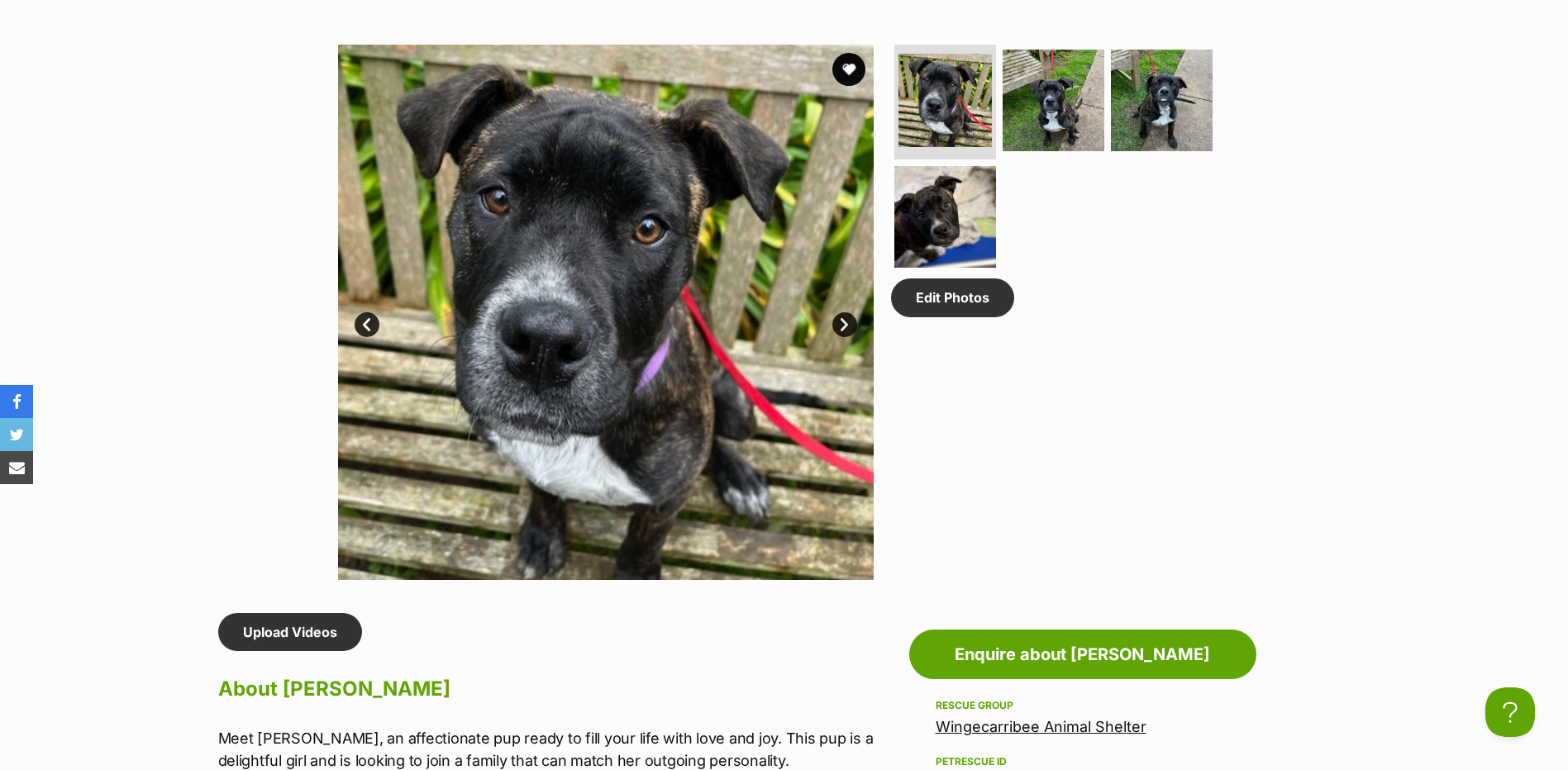
click at [842, 308] on img at bounding box center [605, 312] width 536 height 536
click at [850, 324] on link "Next" at bounding box center [845, 325] width 25 height 25
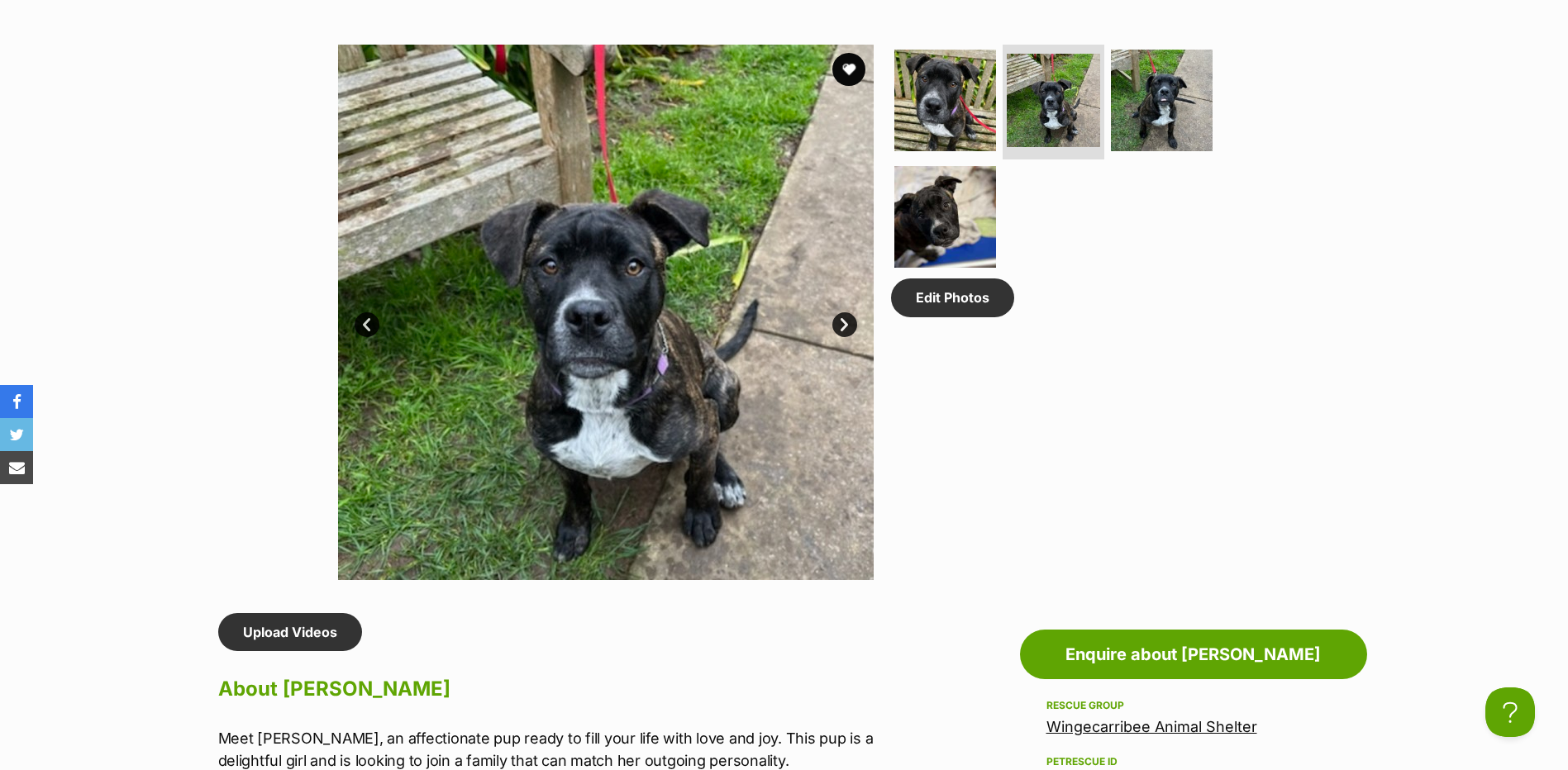
click at [850, 324] on link "Next" at bounding box center [845, 325] width 25 height 25
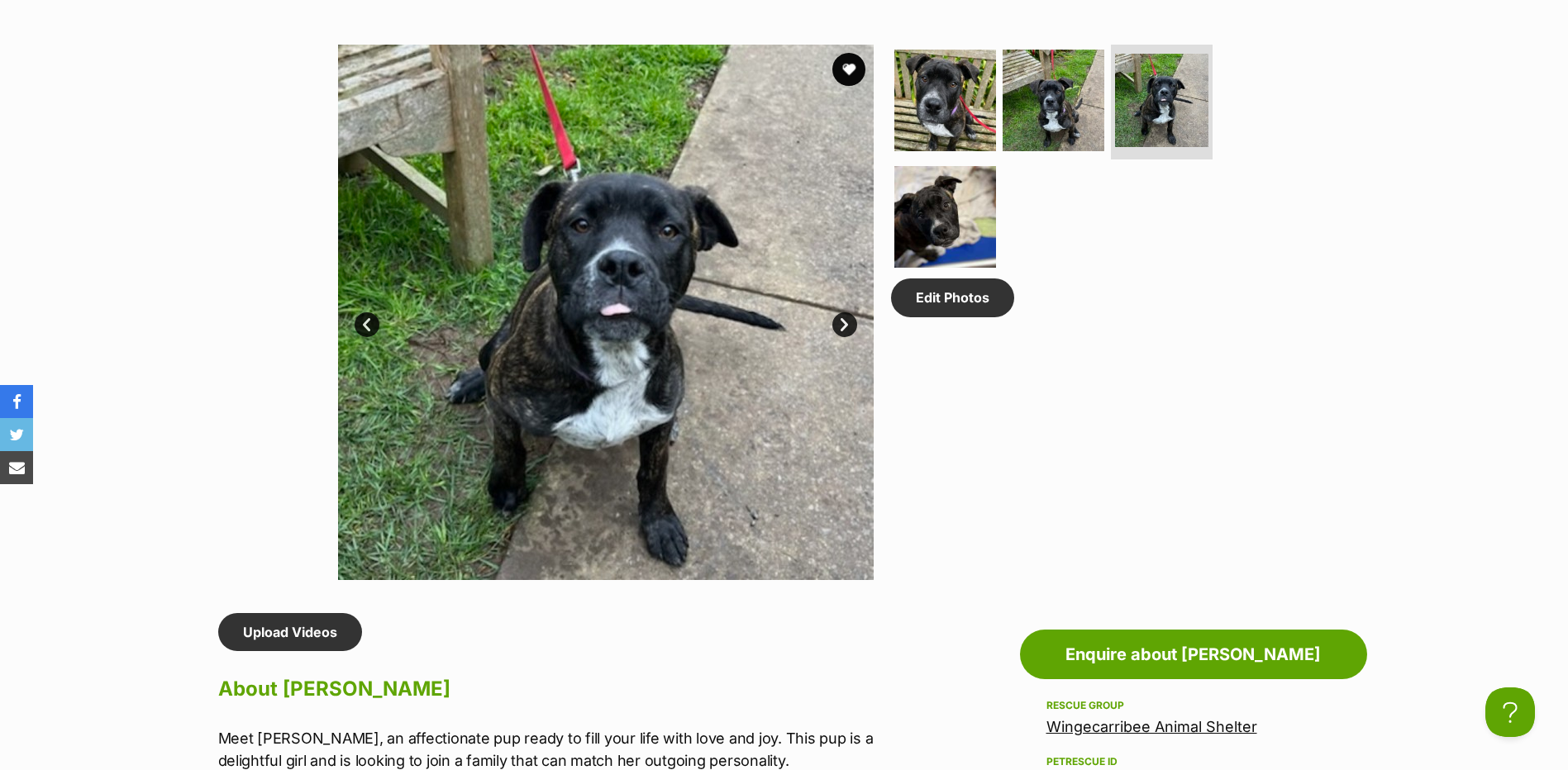
click at [850, 324] on link "Next" at bounding box center [845, 325] width 25 height 25
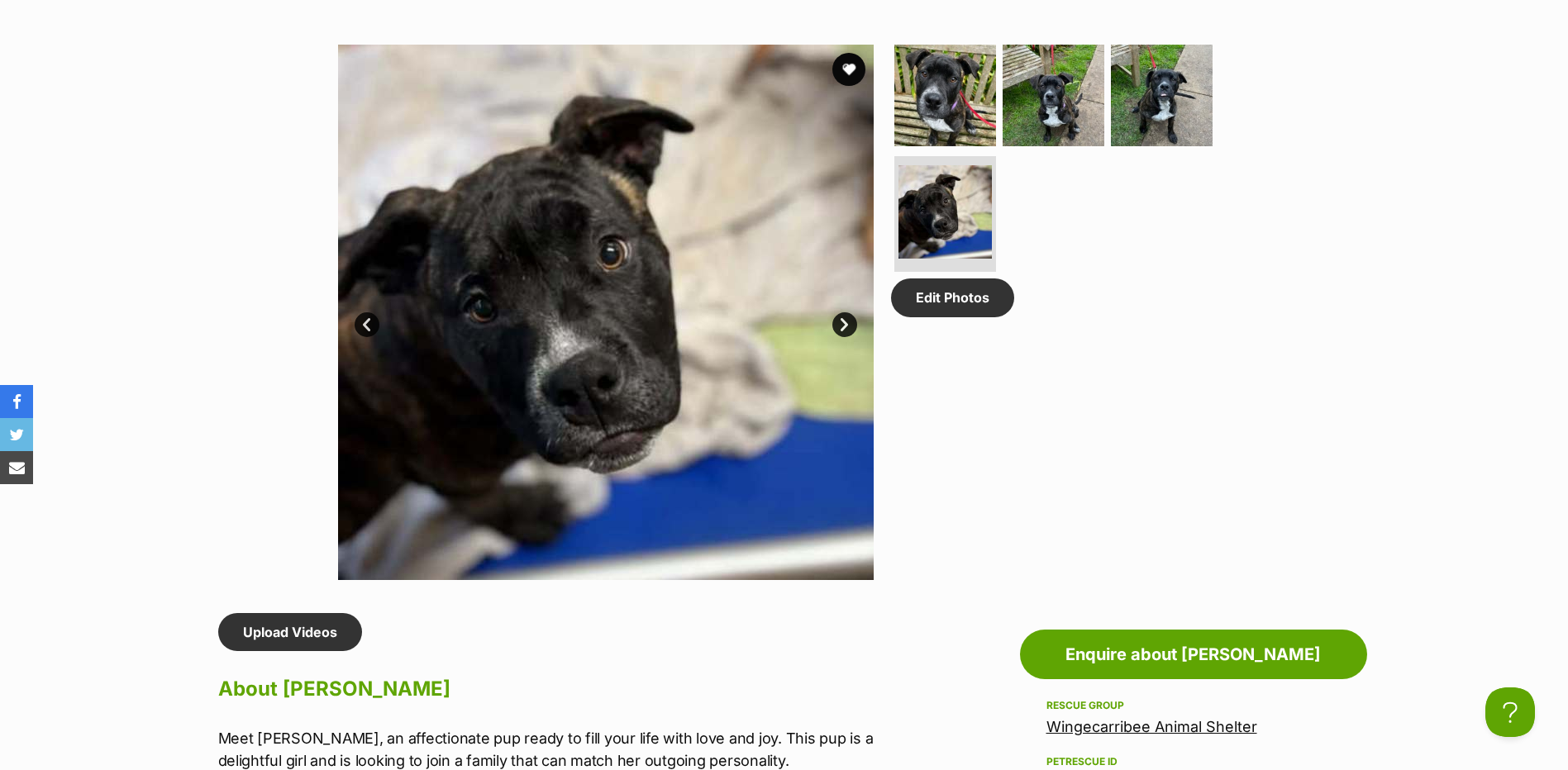
click at [850, 324] on link "Next" at bounding box center [845, 325] width 25 height 25
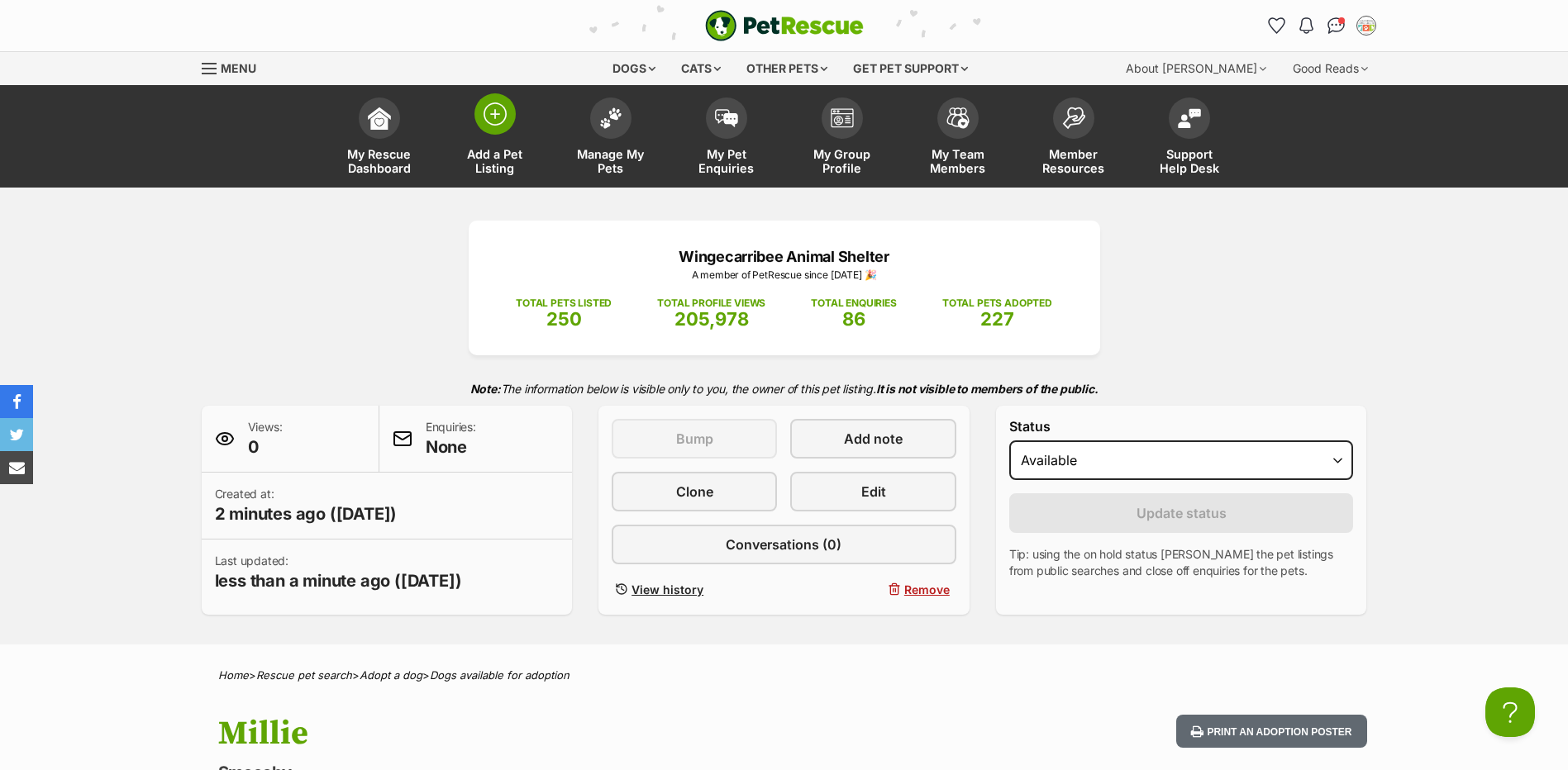
click at [490, 112] on img at bounding box center [495, 114] width 23 height 23
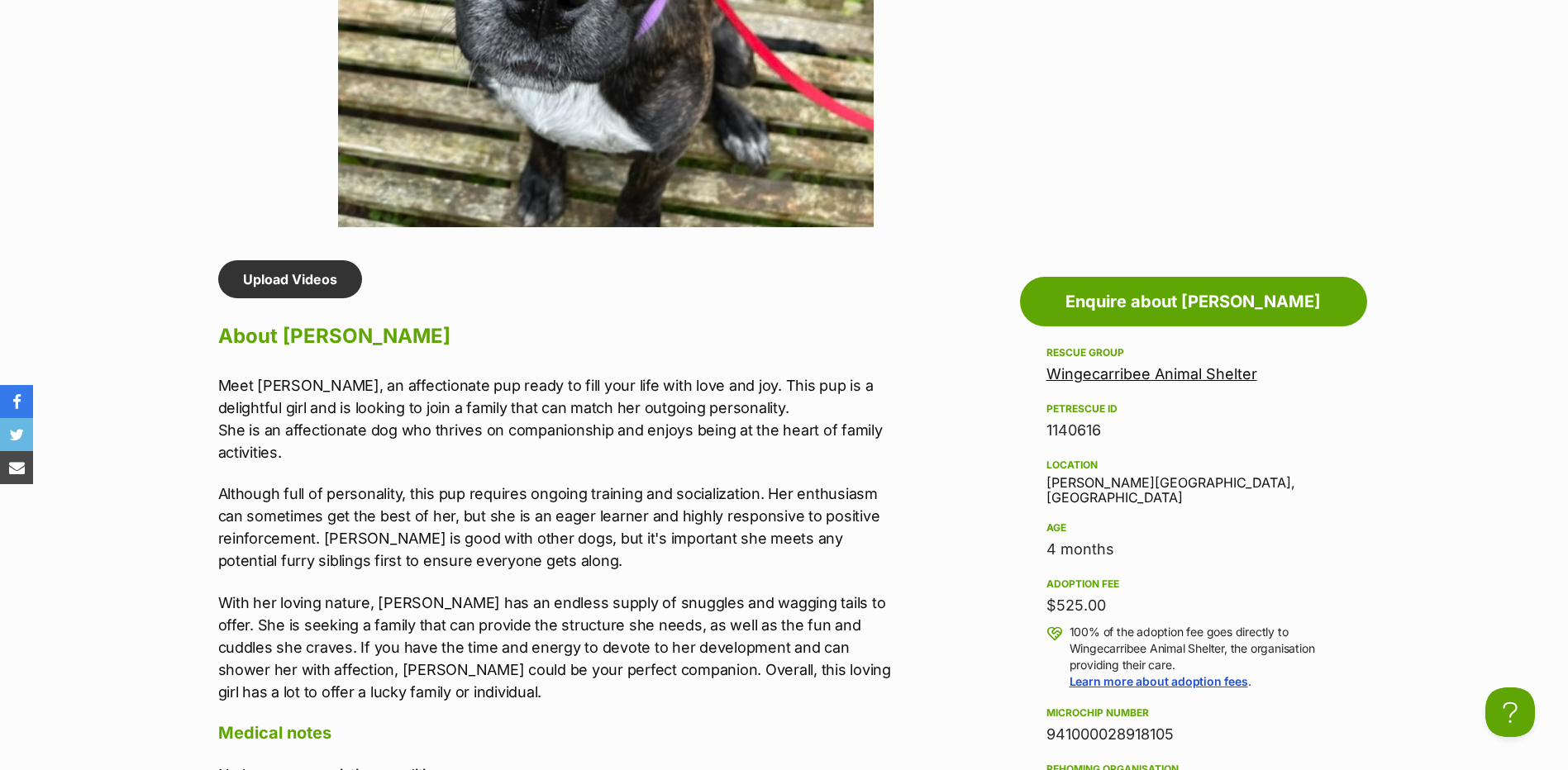
scroll to position [1488, 0]
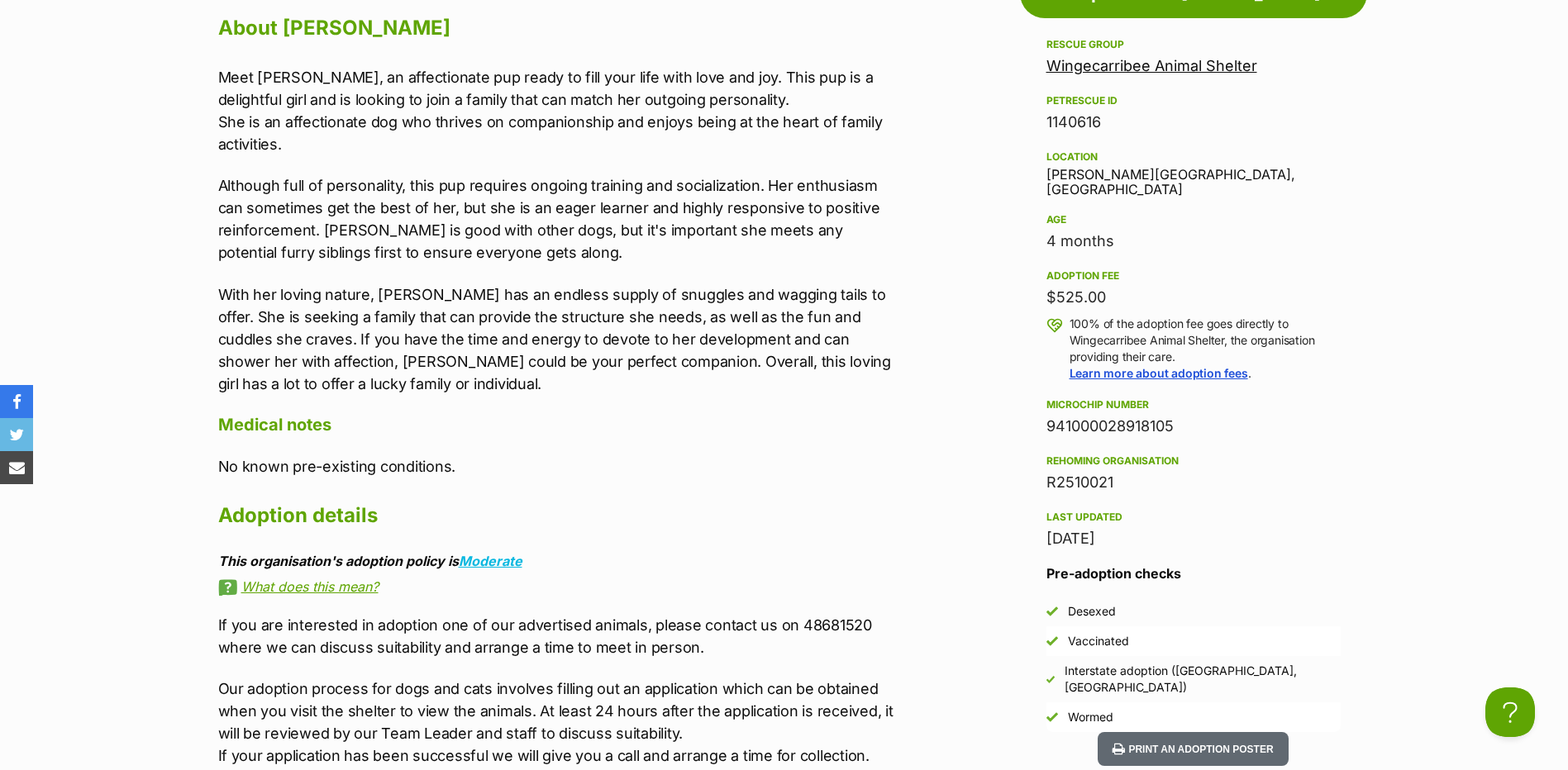
click at [354, 404] on div "Upload Videos About [PERSON_NAME] Meet [PERSON_NAME], an affectionate pup ready…" at bounding box center [559, 446] width 682 height 988
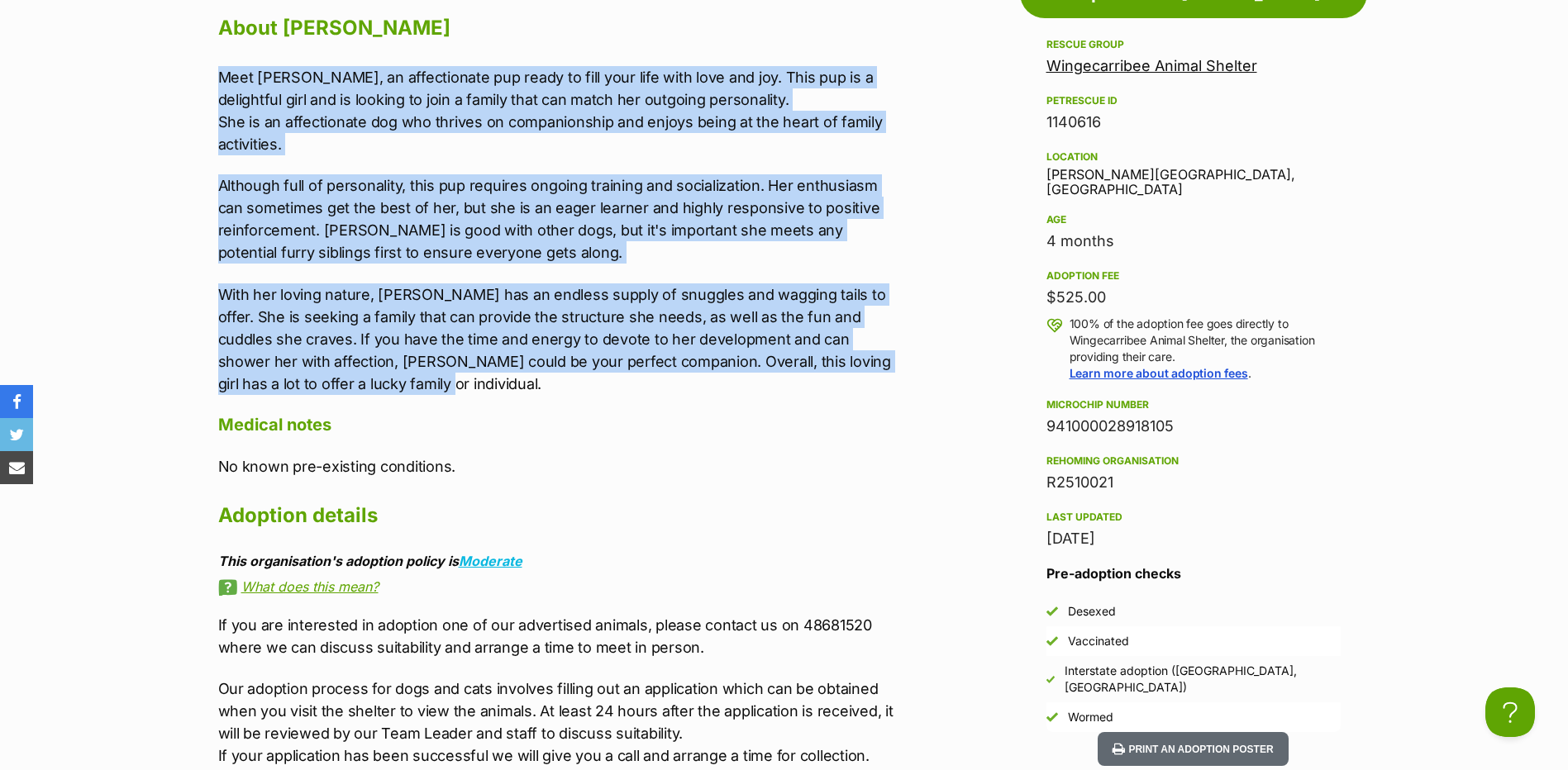
drag, startPoint x: 354, startPoint y: 377, endPoint x: 139, endPoint y: 77, distance: 369.1
click at [139, 77] on section "Wingecarribee Animal Shelter A member of PetRescue since [DATE] 🎉 TOTAL PETS LI…" at bounding box center [784, 190] width 1568 height 2981
copy div "Meet [PERSON_NAME], an affectionate pup ready to fill your life with love and j…"
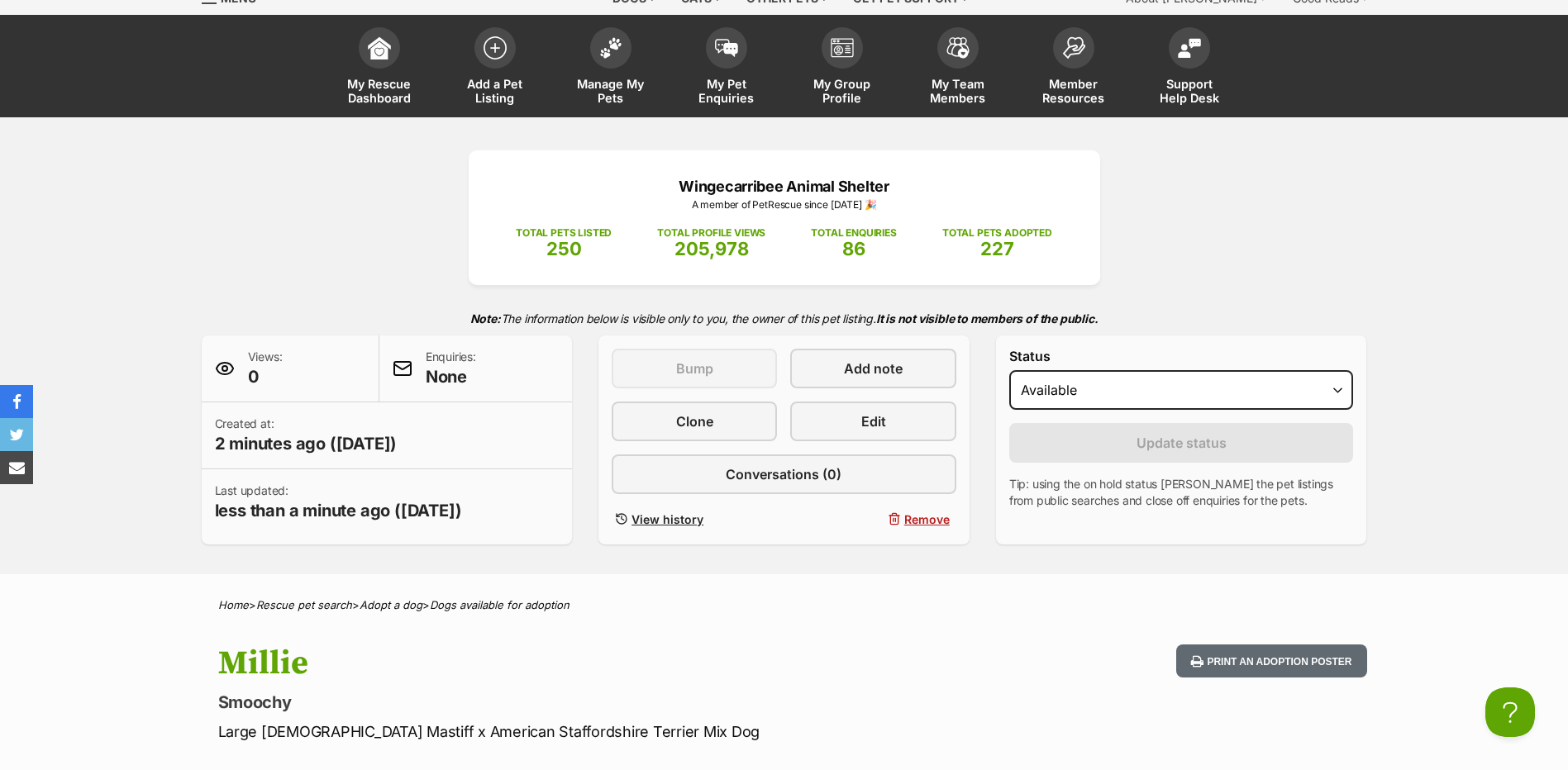
scroll to position [0, 0]
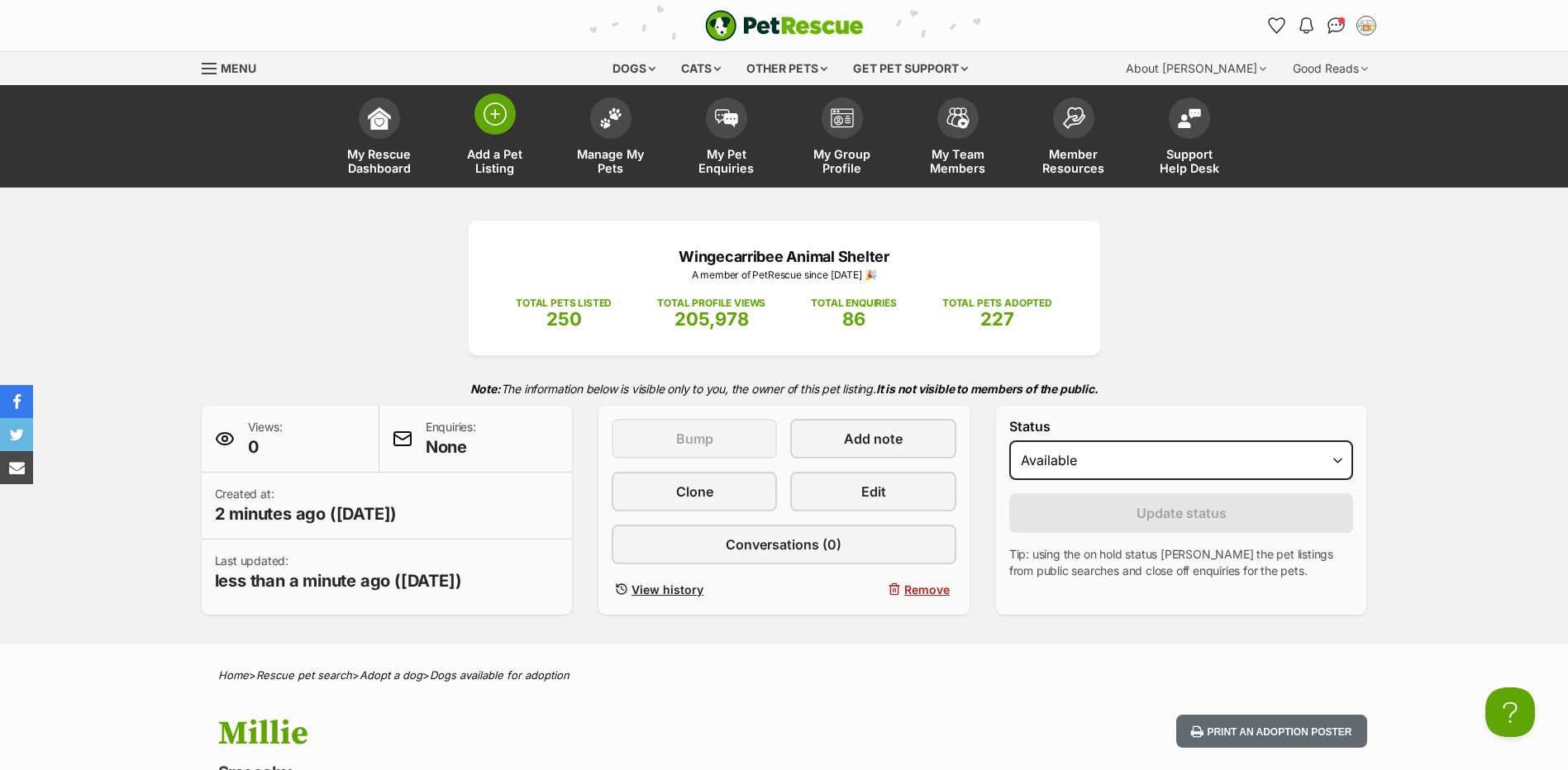
click at [481, 123] on span at bounding box center [495, 114] width 41 height 41
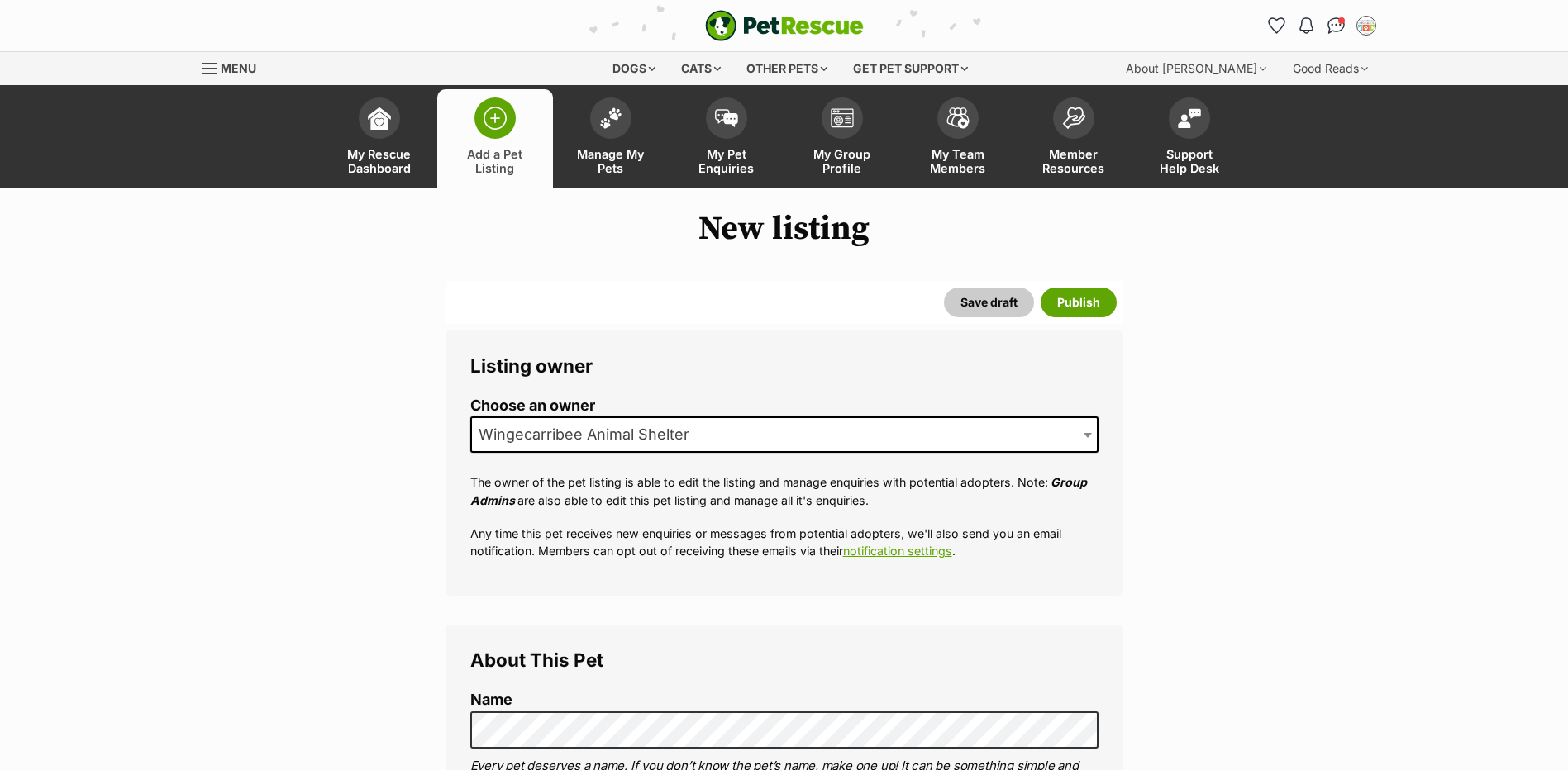
click at [509, 443] on span "Wingecarribee Animal Shelter" at bounding box center [589, 435] width 234 height 23
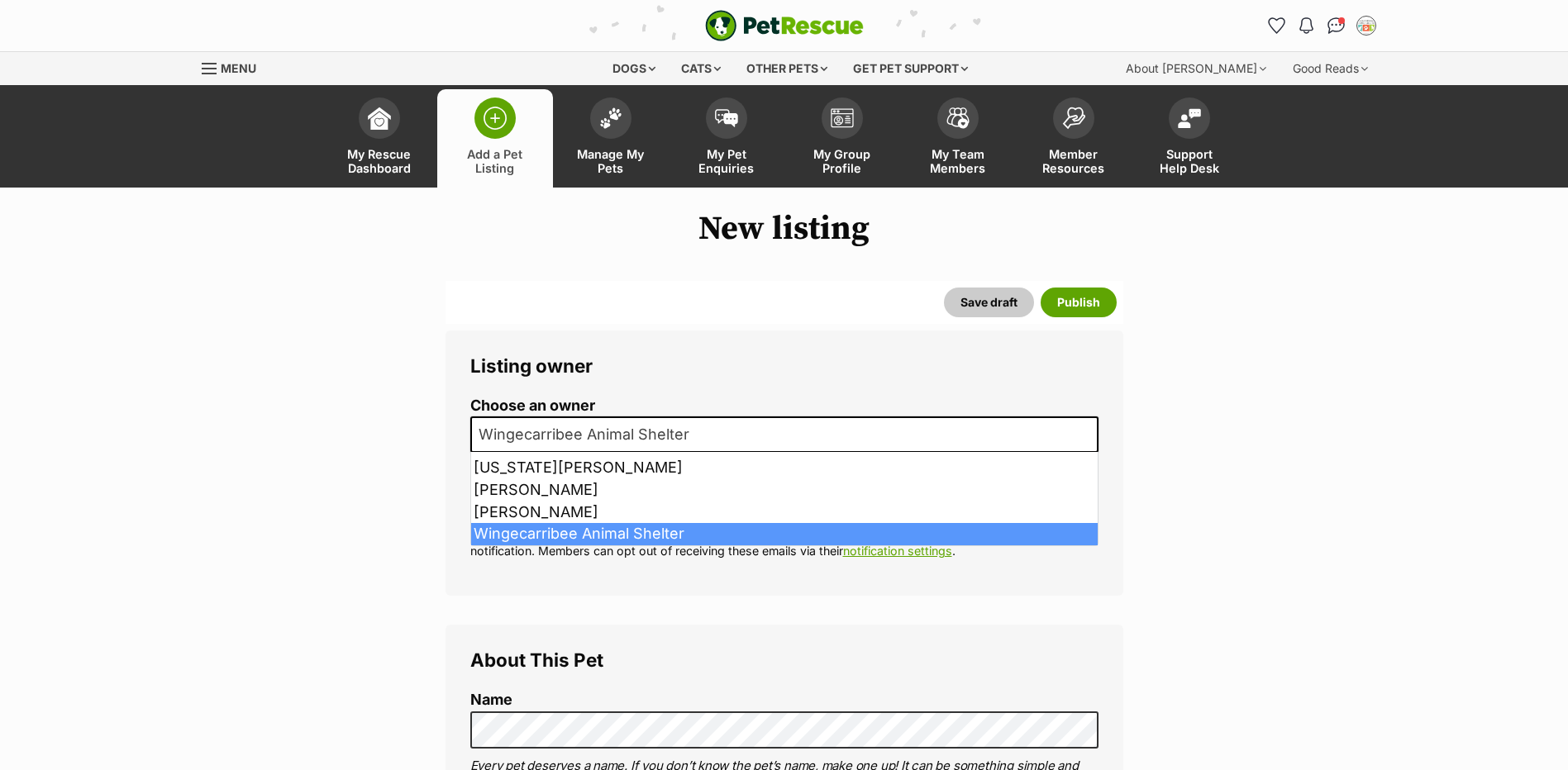
click at [529, 694] on label "Name" at bounding box center [784, 701] width 628 height 17
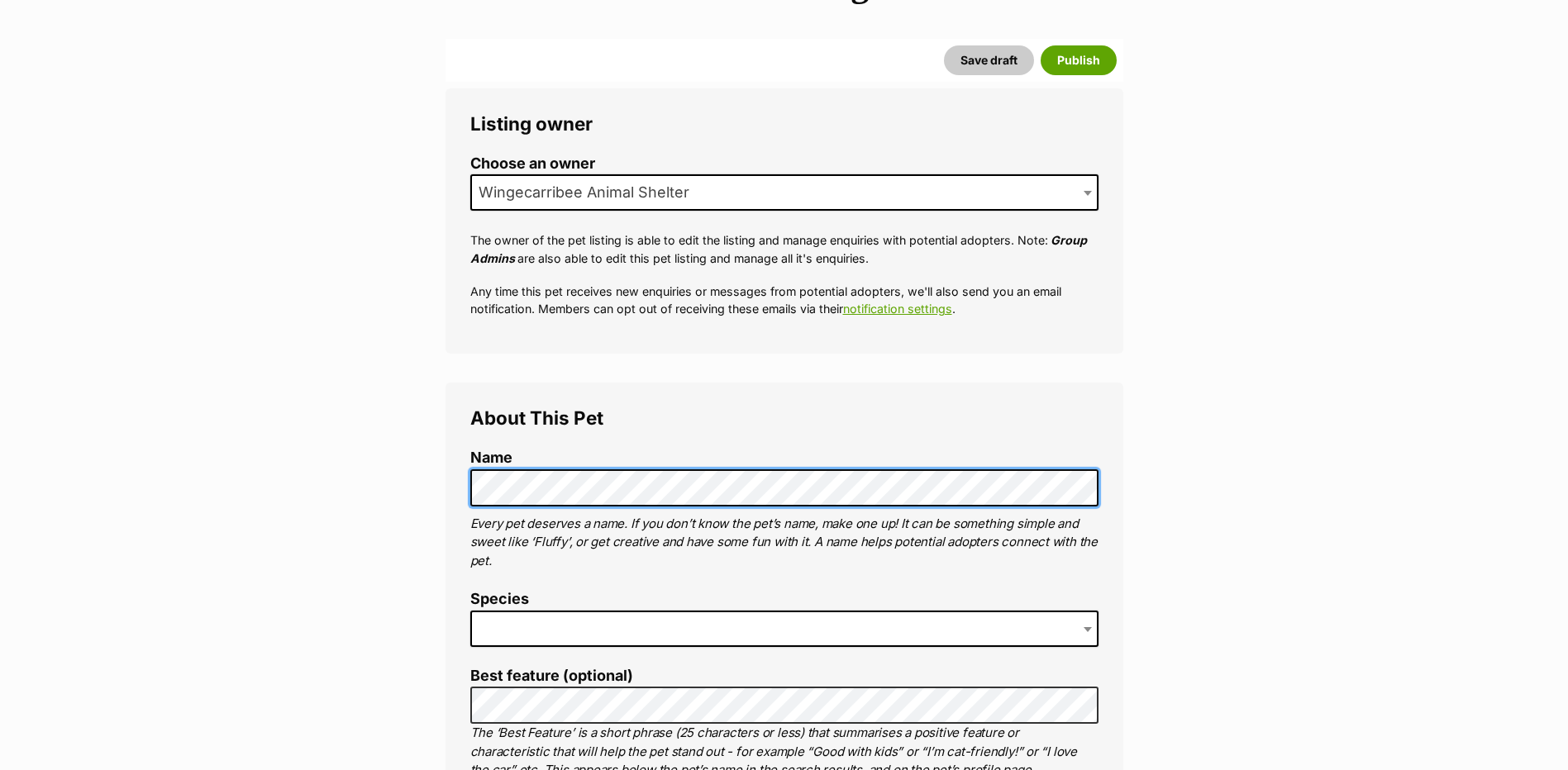
scroll to position [248, 0]
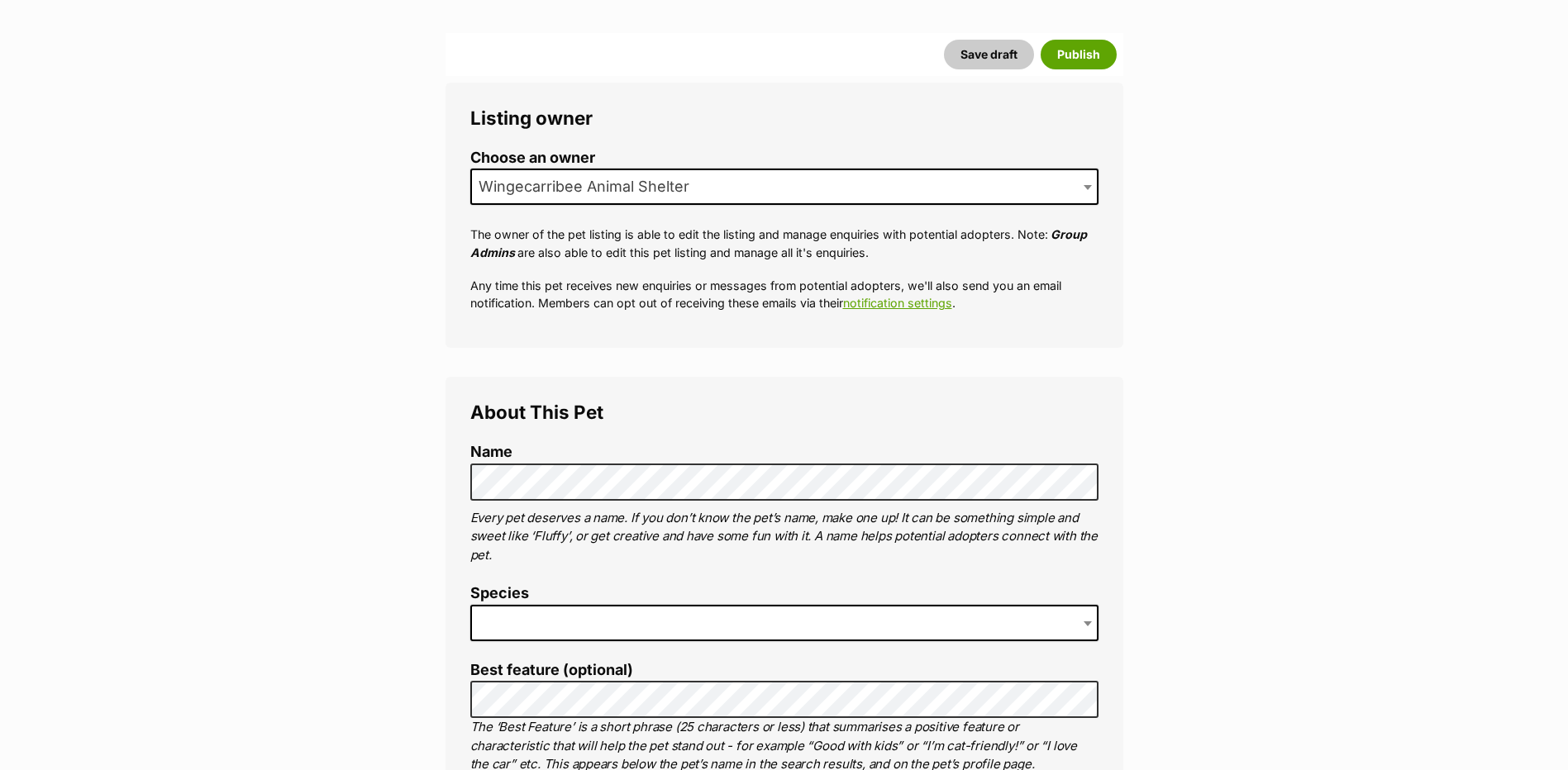
click at [518, 619] on span at bounding box center [784, 623] width 628 height 37
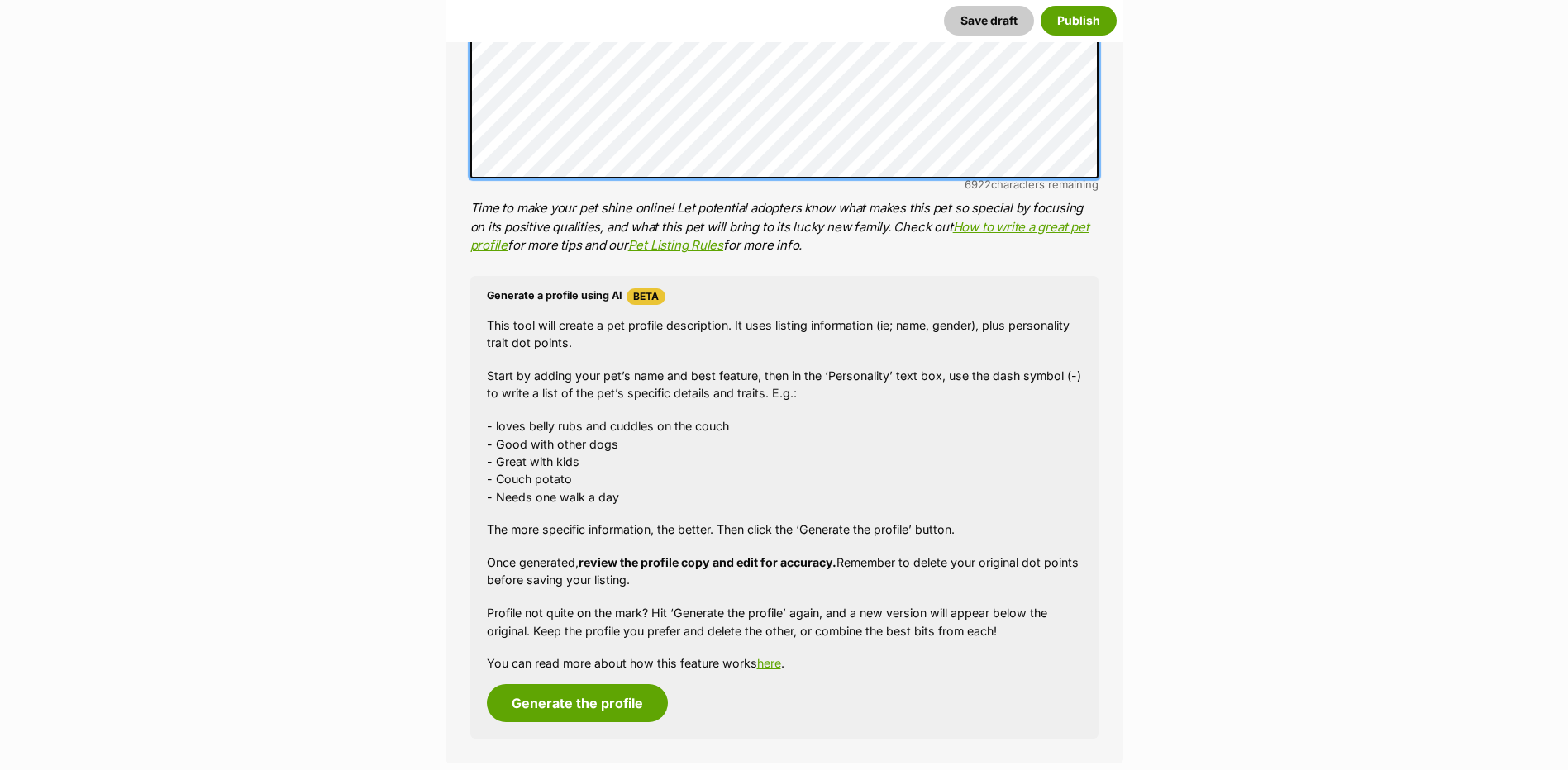
scroll to position [1385, 0]
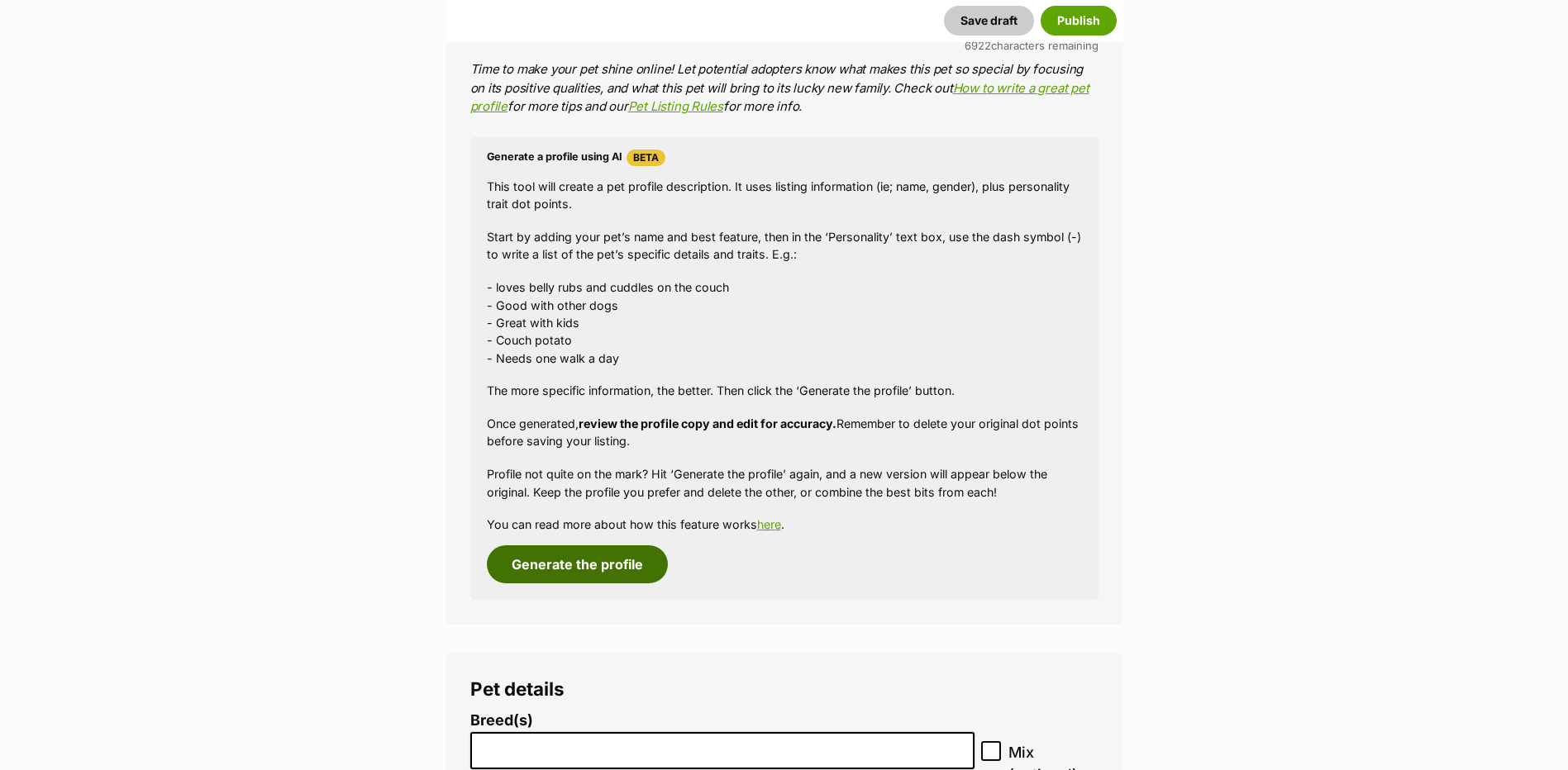
click at [547, 579] on button "Generate the profile" at bounding box center [577, 564] width 181 height 38
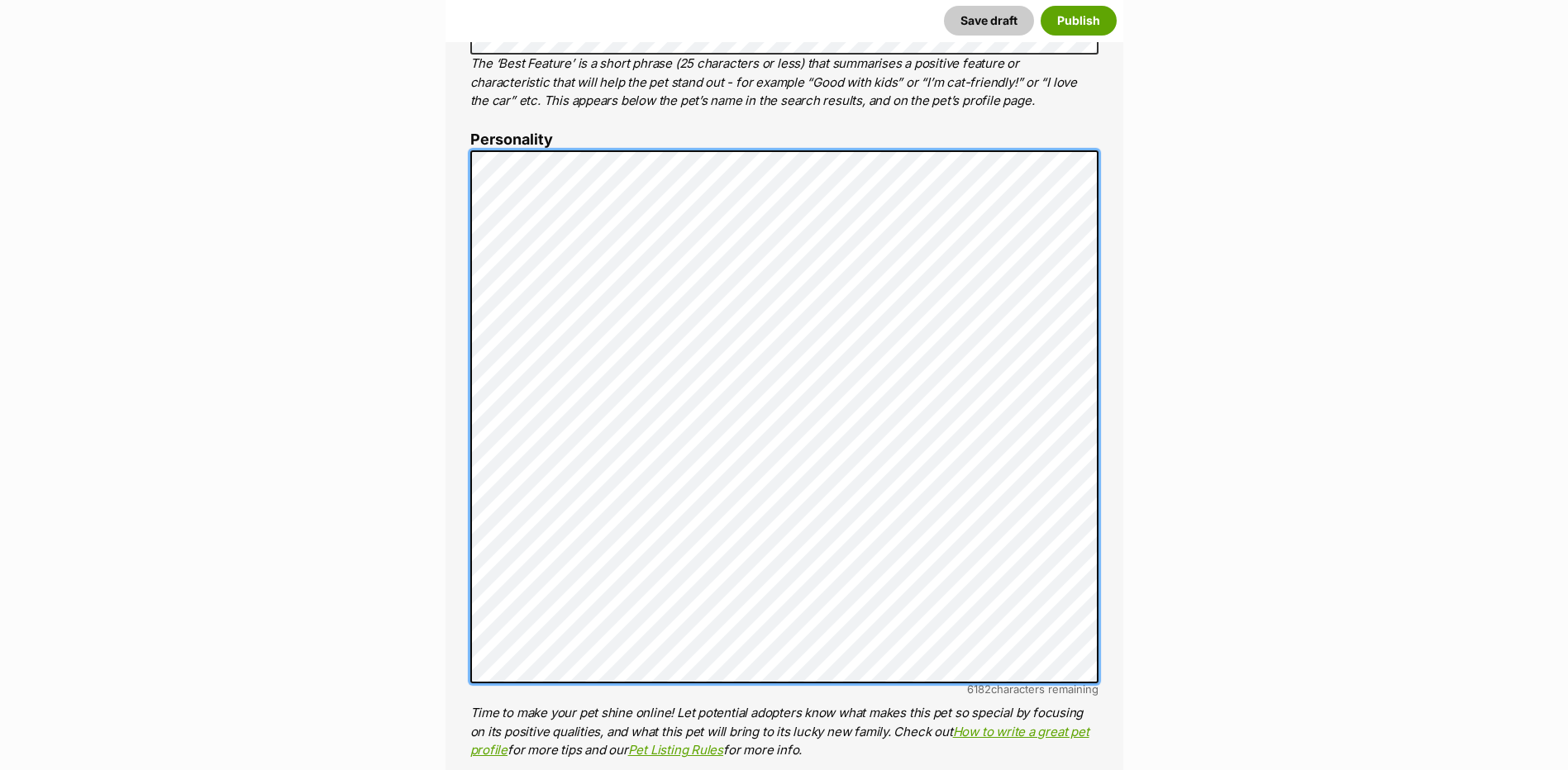
scroll to position [941, 0]
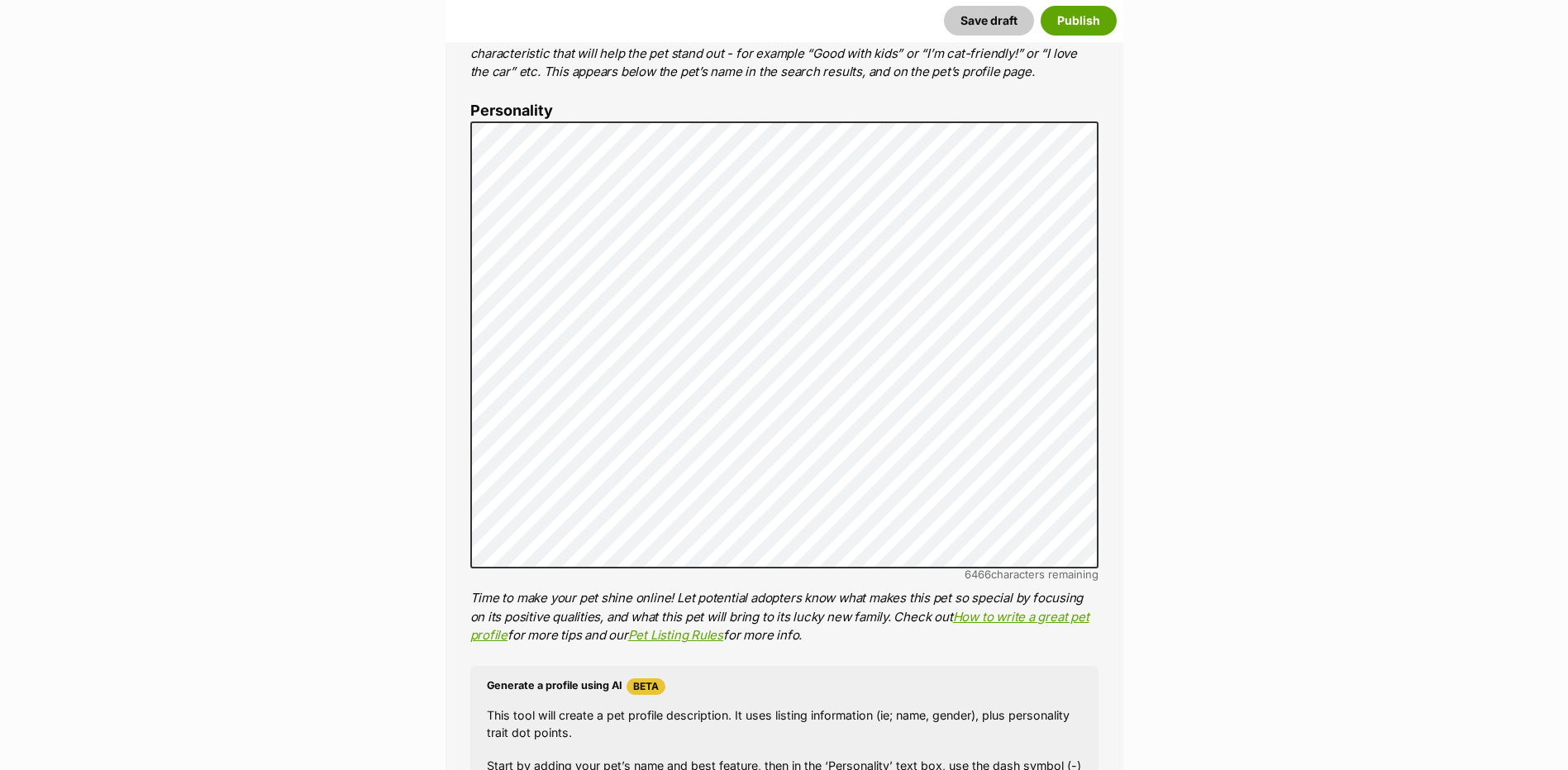
click at [505, 577] on div "6466 characters remaining" at bounding box center [784, 574] width 628 height 13
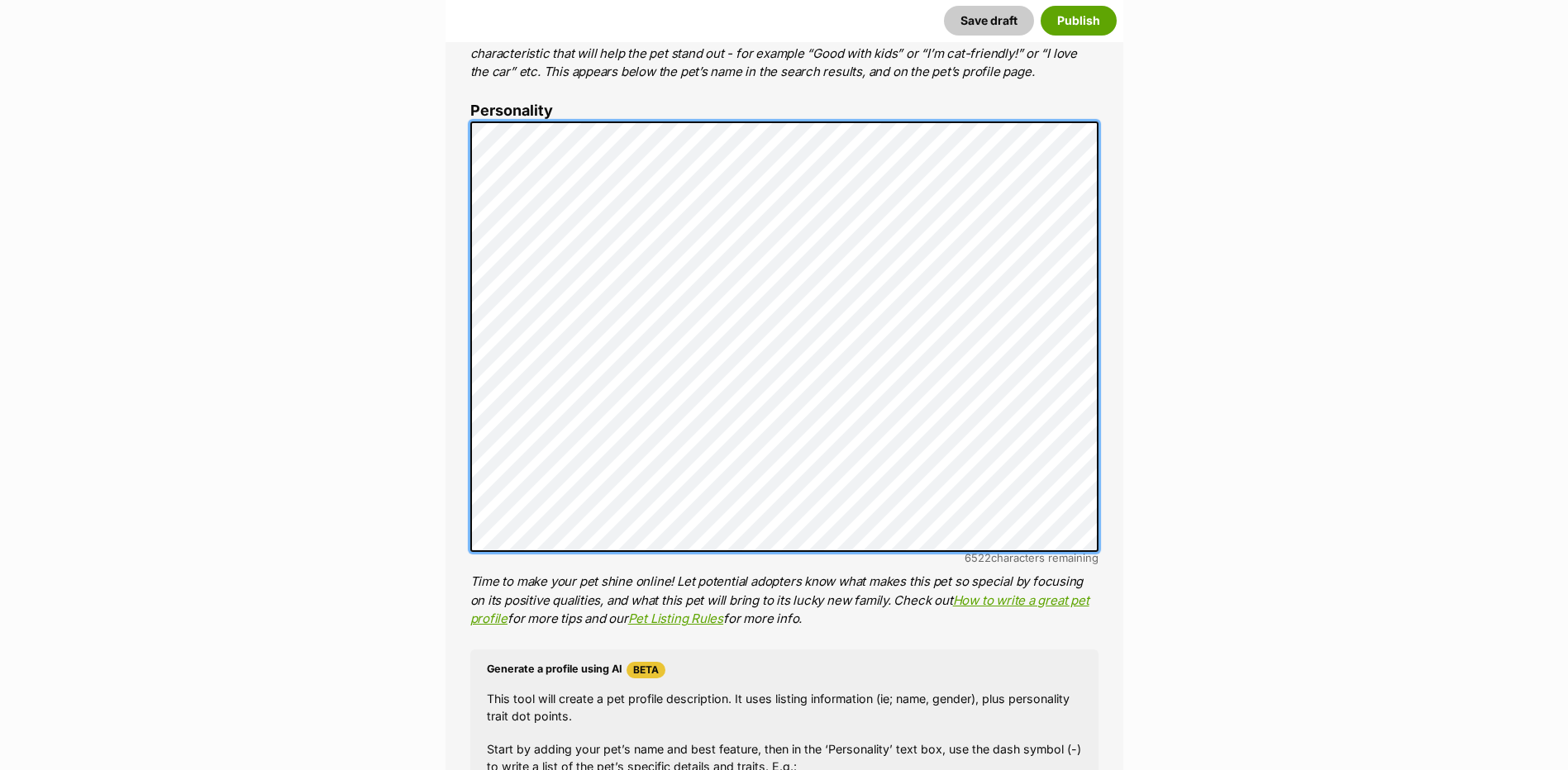
click at [450, 455] on div "About This Pet Name Henlo there, it looks like you might be using the pet name …" at bounding box center [784, 411] width 677 height 1453
click at [446, 458] on div "About This Pet Name Henlo there, it looks like you might be using the pet name …" at bounding box center [784, 411] width 677 height 1453
